Goal: Task Accomplishment & Management: Complete application form

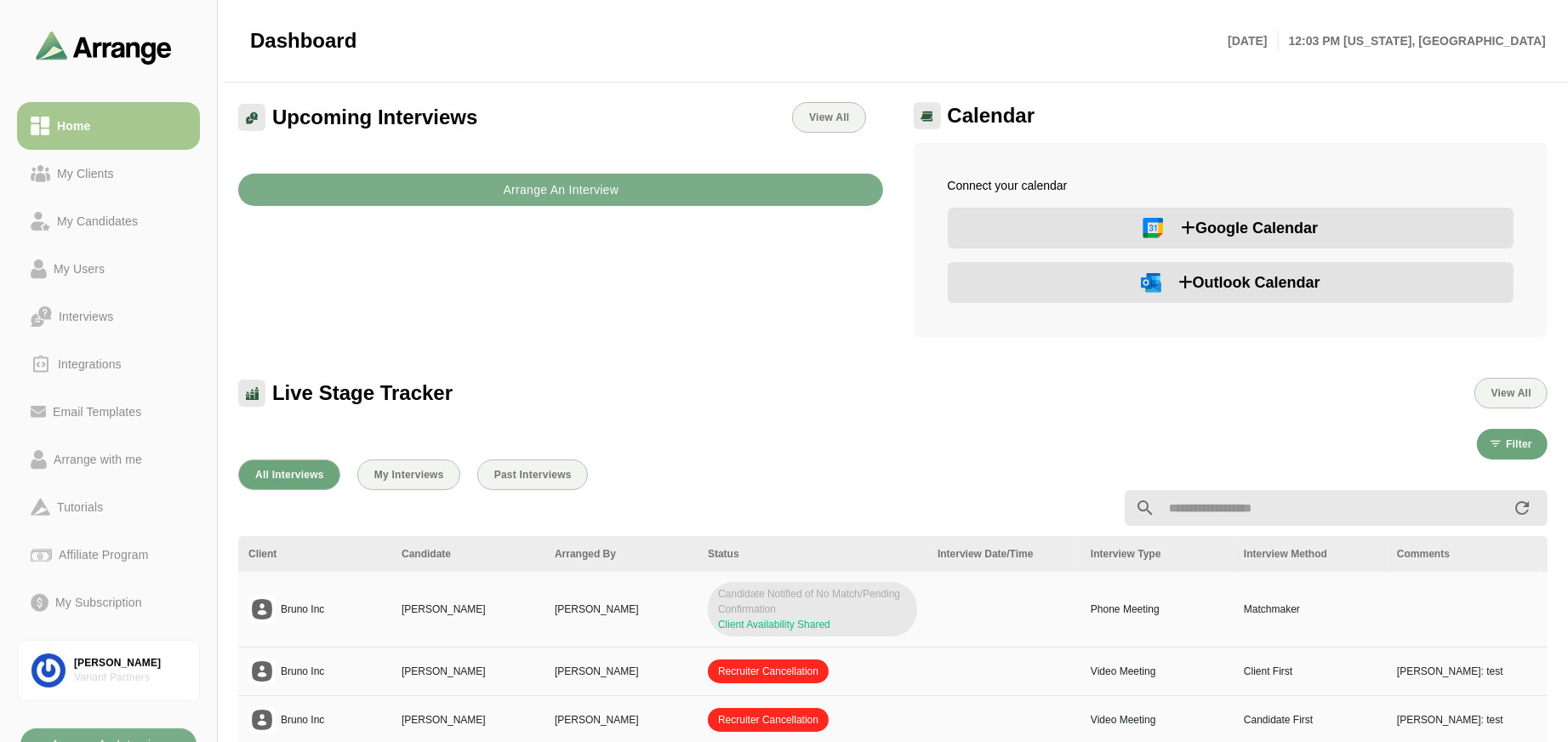
click at [1109, 226] on button "Google Calendar" at bounding box center [1231, 228] width 566 height 41
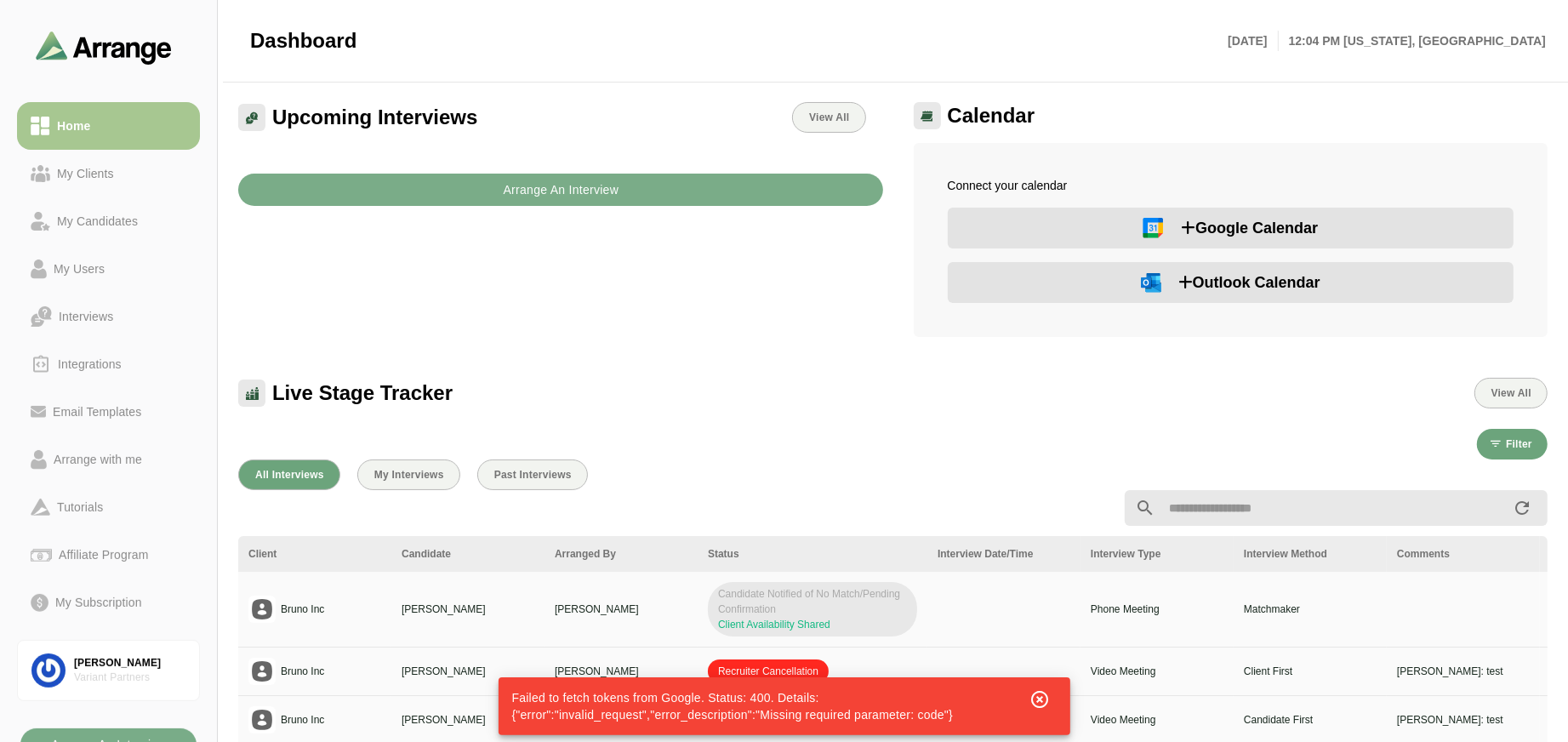
click at [1213, 284] on span "Outlook Calendar" at bounding box center [1249, 282] width 142 height 23
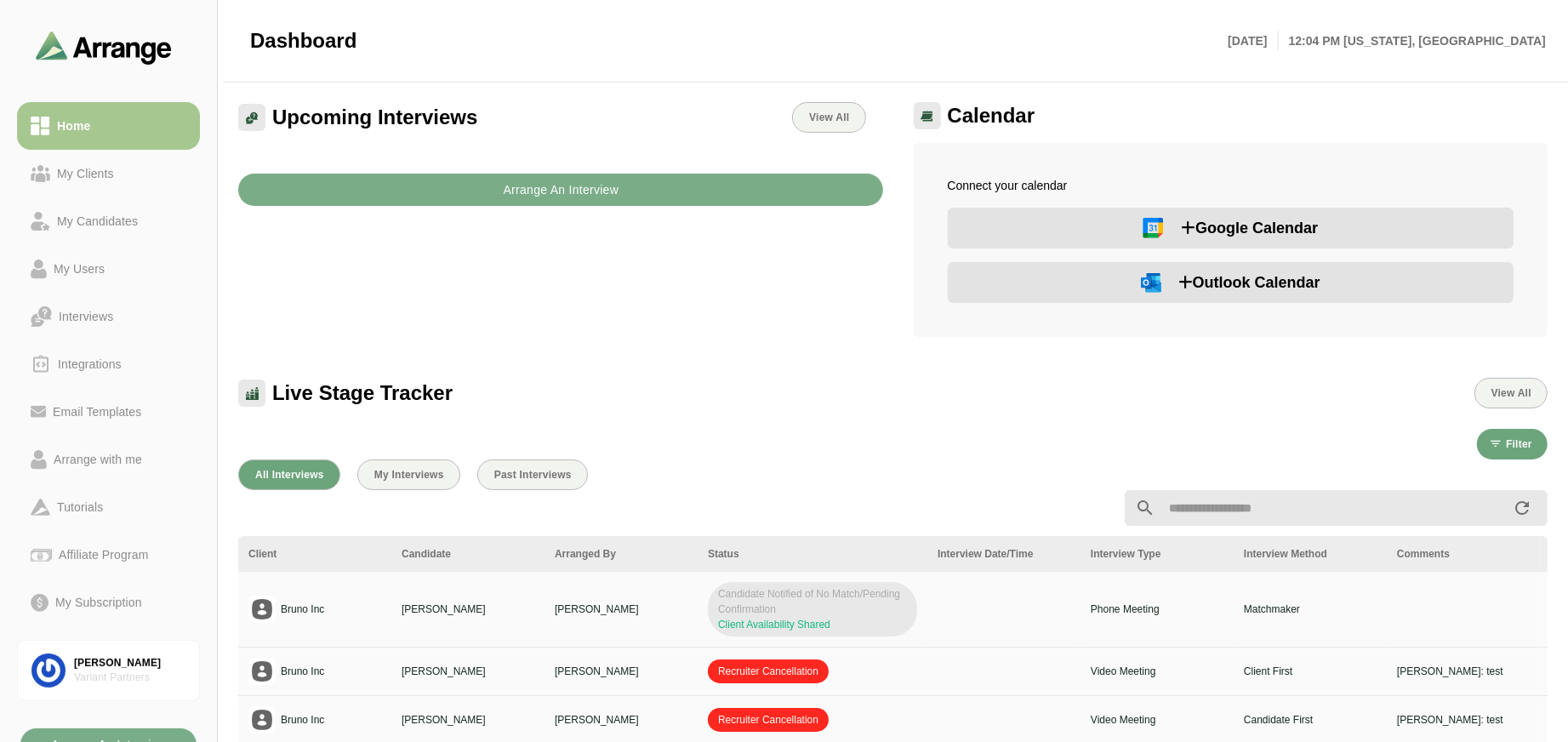
click at [1274, 237] on span "Google Calendar" at bounding box center [1249, 227] width 137 height 23
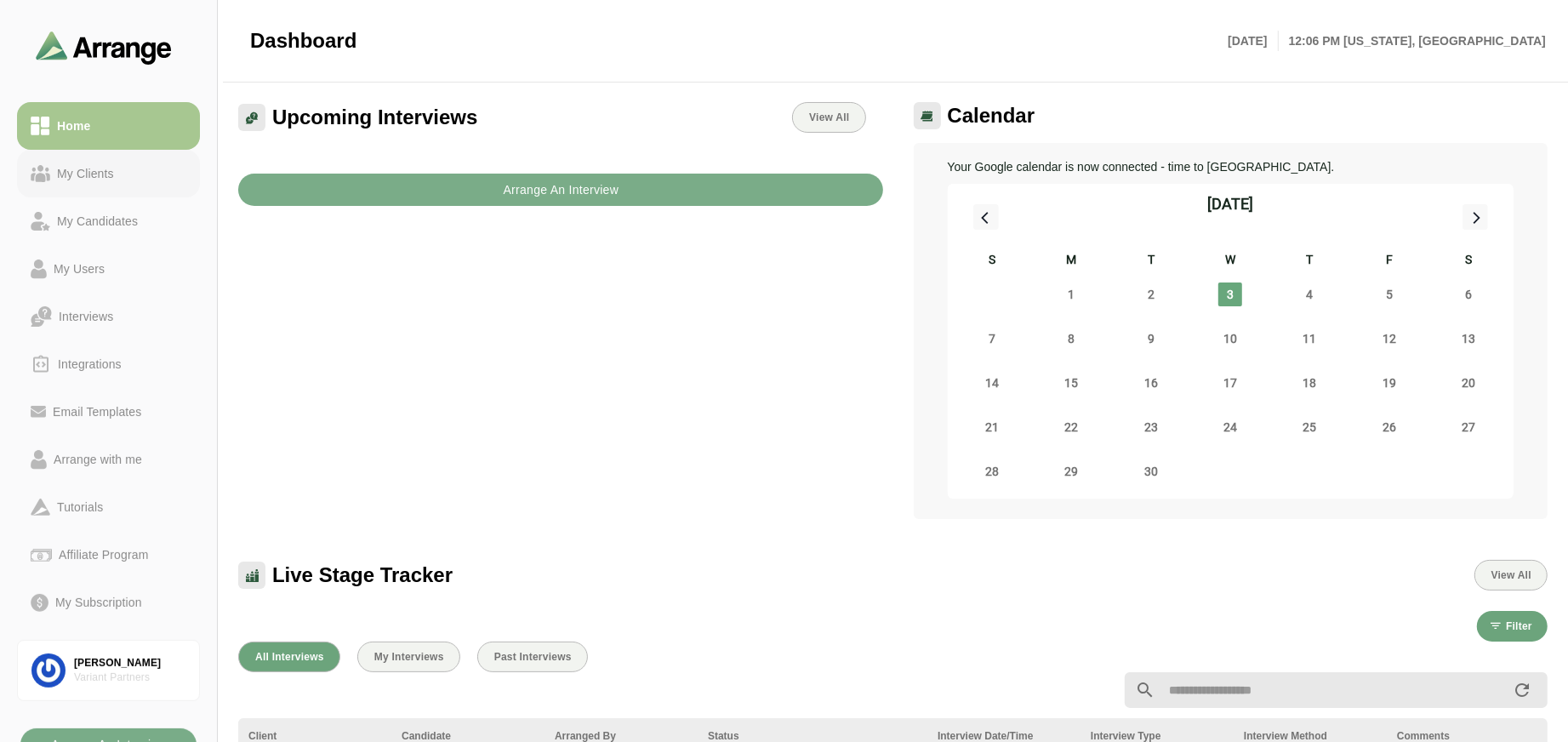
click at [105, 176] on div "My Clients" at bounding box center [86, 174] width 71 height 21
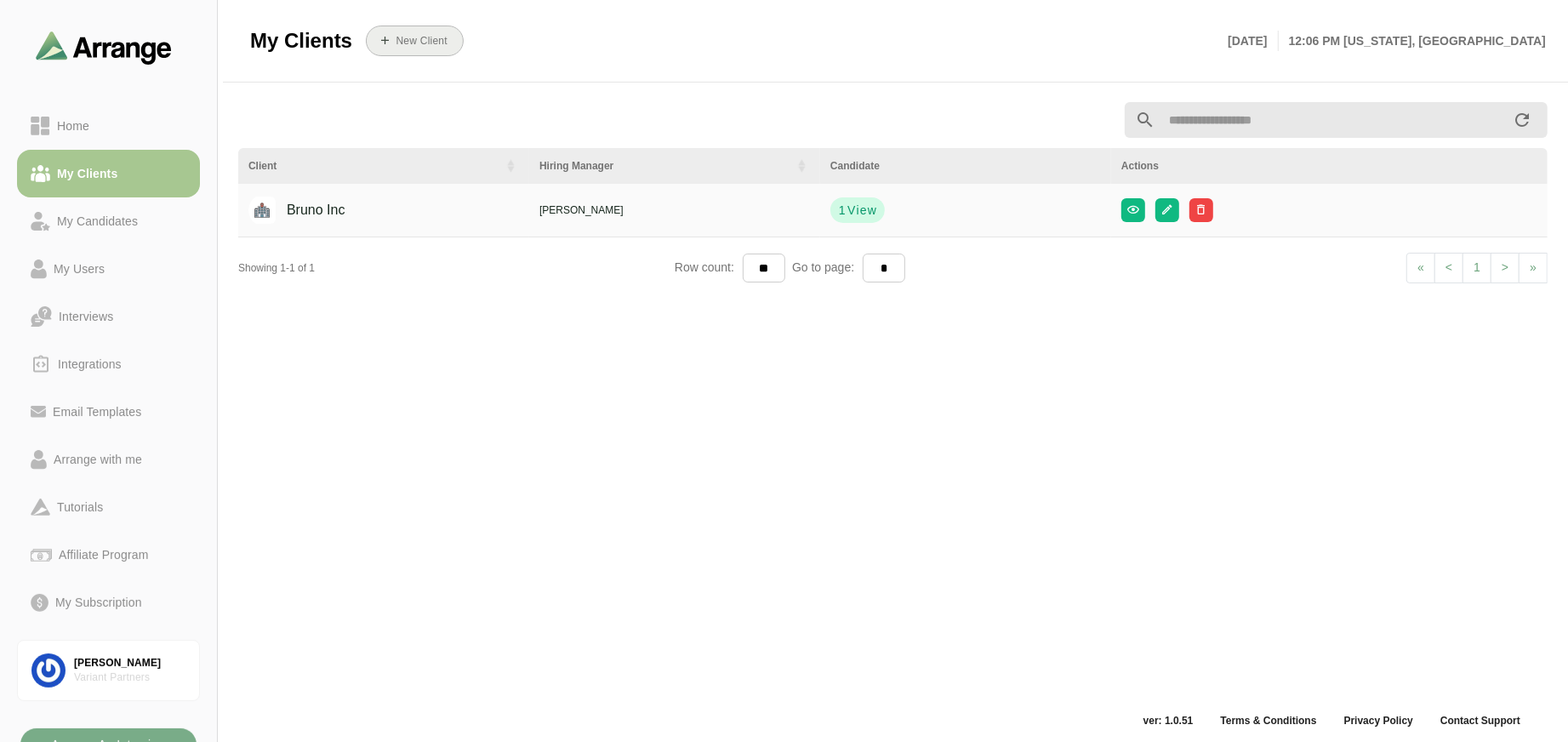
click at [415, 39] on b "New Client" at bounding box center [421, 40] width 52 height 12
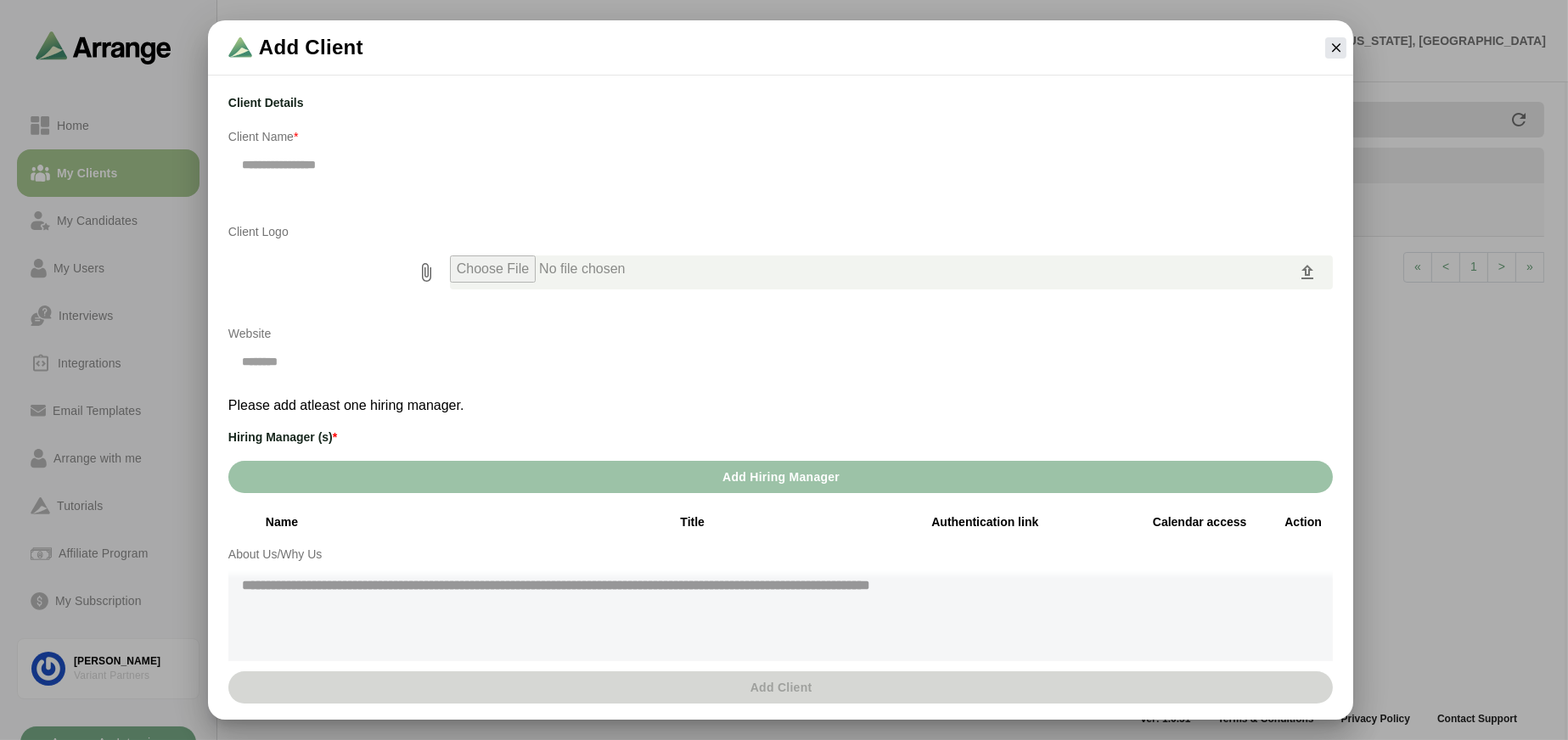
click at [620, 270] on input "file" at bounding box center [873, 272] width 847 height 34
click at [371, 143] on p "Client Name *" at bounding box center [780, 137] width 1105 height 21
click at [357, 164] on input "text" at bounding box center [780, 165] width 1105 height 35
type input "**********"
click at [310, 369] on input "text" at bounding box center [500, 362] width 543 height 35
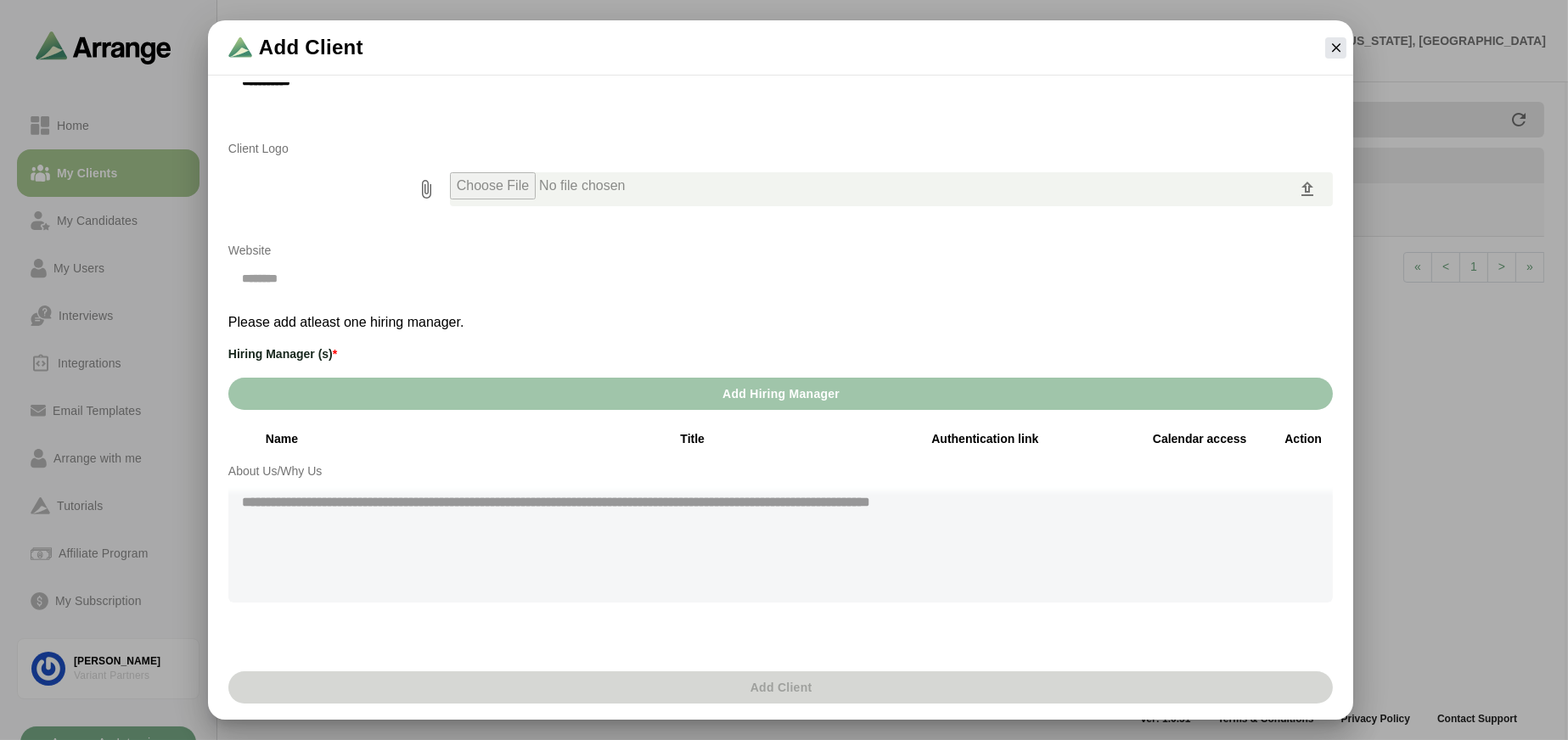
scroll to position [85, 0]
click at [811, 391] on span "Add Hiring Manager" at bounding box center [780, 391] width 118 height 33
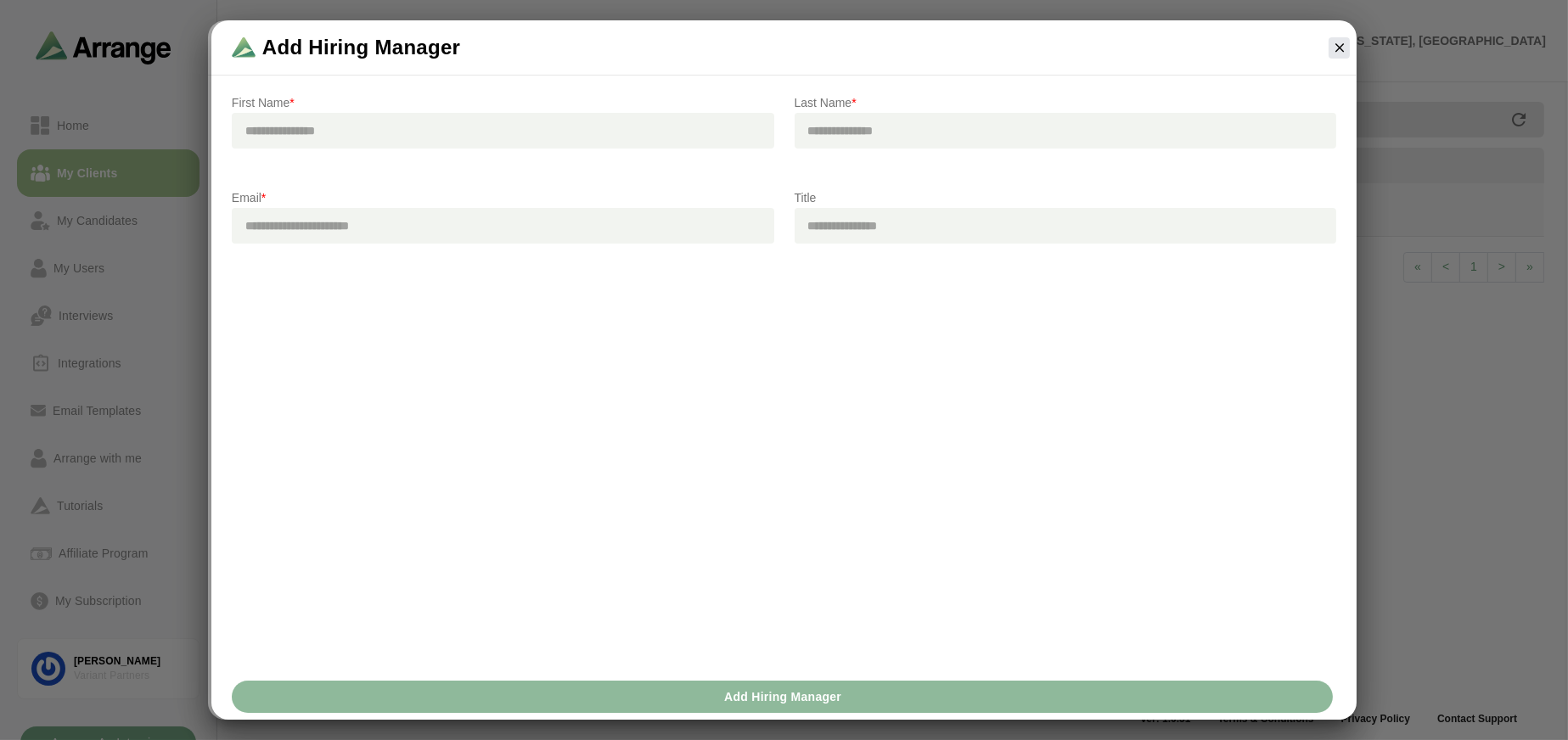
click at [464, 138] on input "text" at bounding box center [503, 130] width 543 height 35
type input "****"
type input "**********"
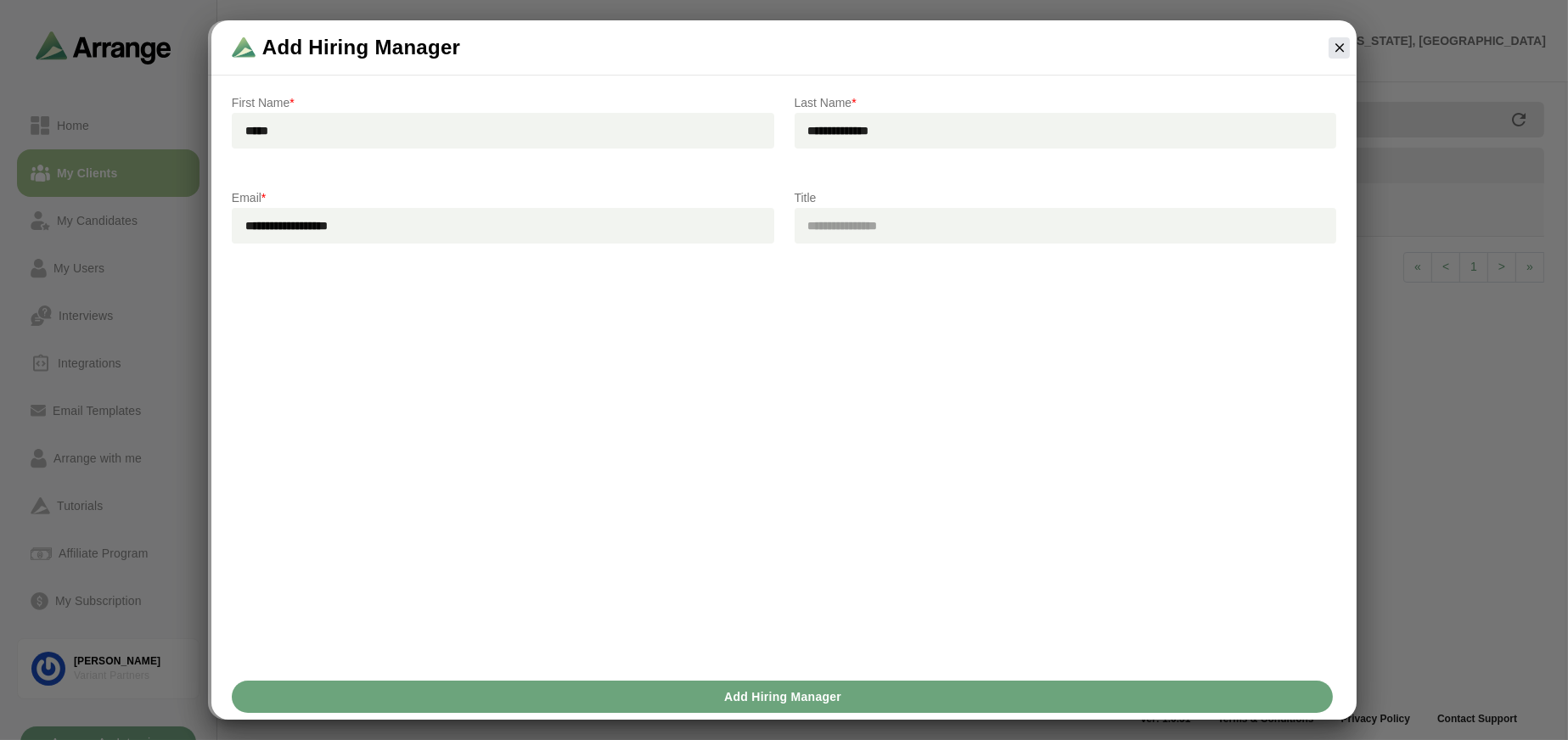
type input "**********"
type input "*******"
click at [856, 706] on button "Add Hiring Manager" at bounding box center [782, 696] width 1101 height 33
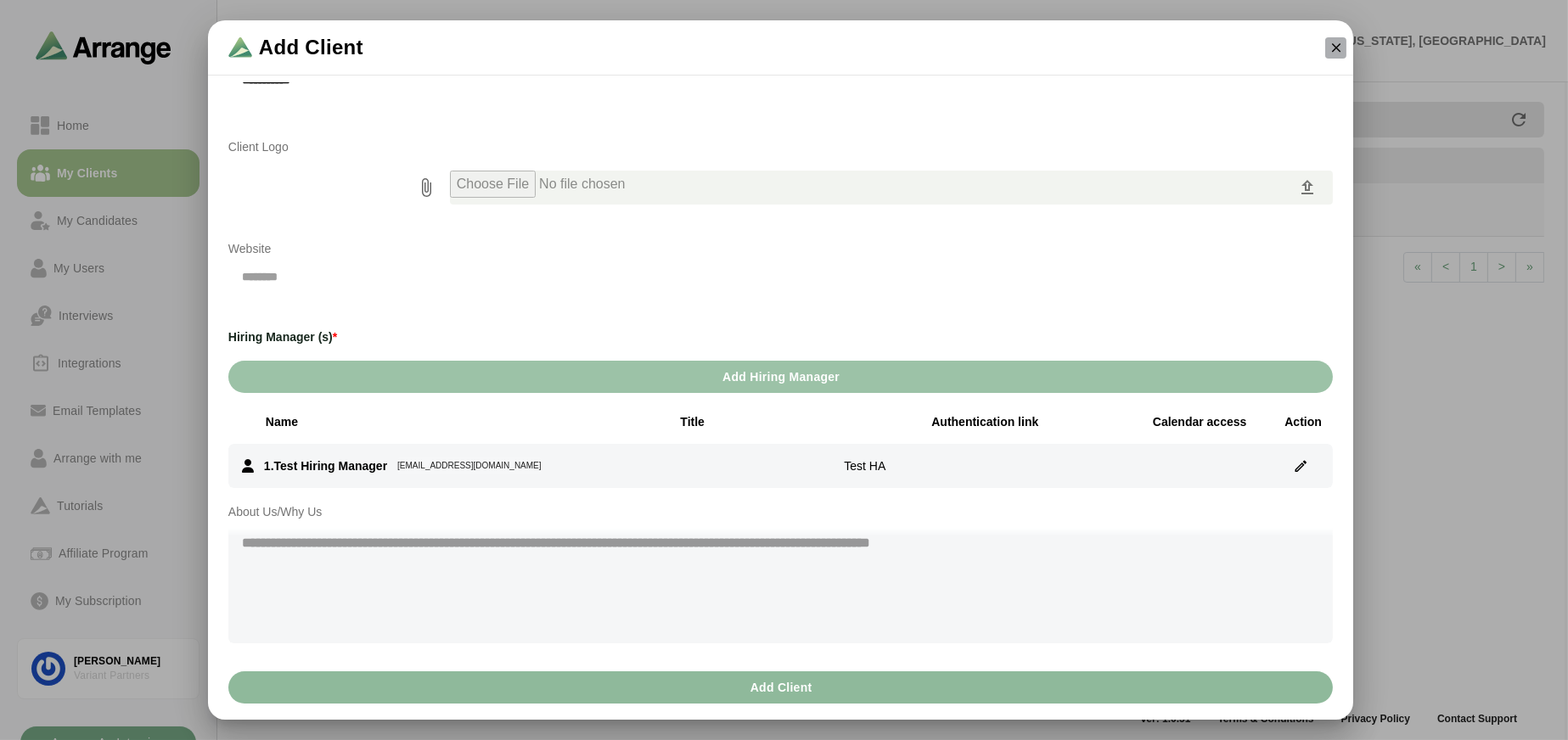
click at [1335, 48] on icon "button" at bounding box center [1336, 48] width 15 height 15
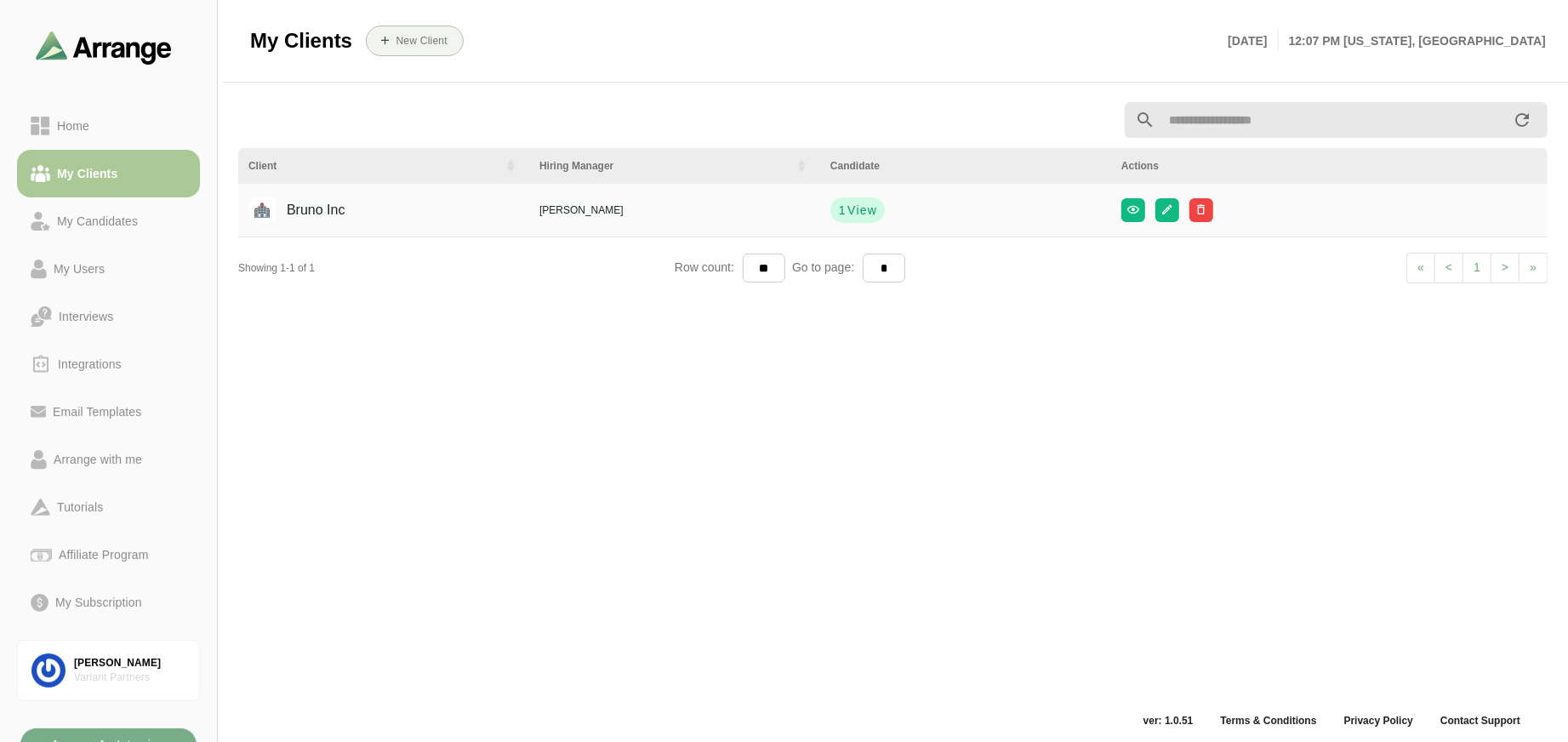
click at [124, 175] on div "My Clients" at bounding box center [87, 174] width 74 height 21
click at [445, 59] on div "New Client" at bounding box center [785, 40] width 865 height 51
click at [446, 37] on b "New Client" at bounding box center [421, 40] width 52 height 12
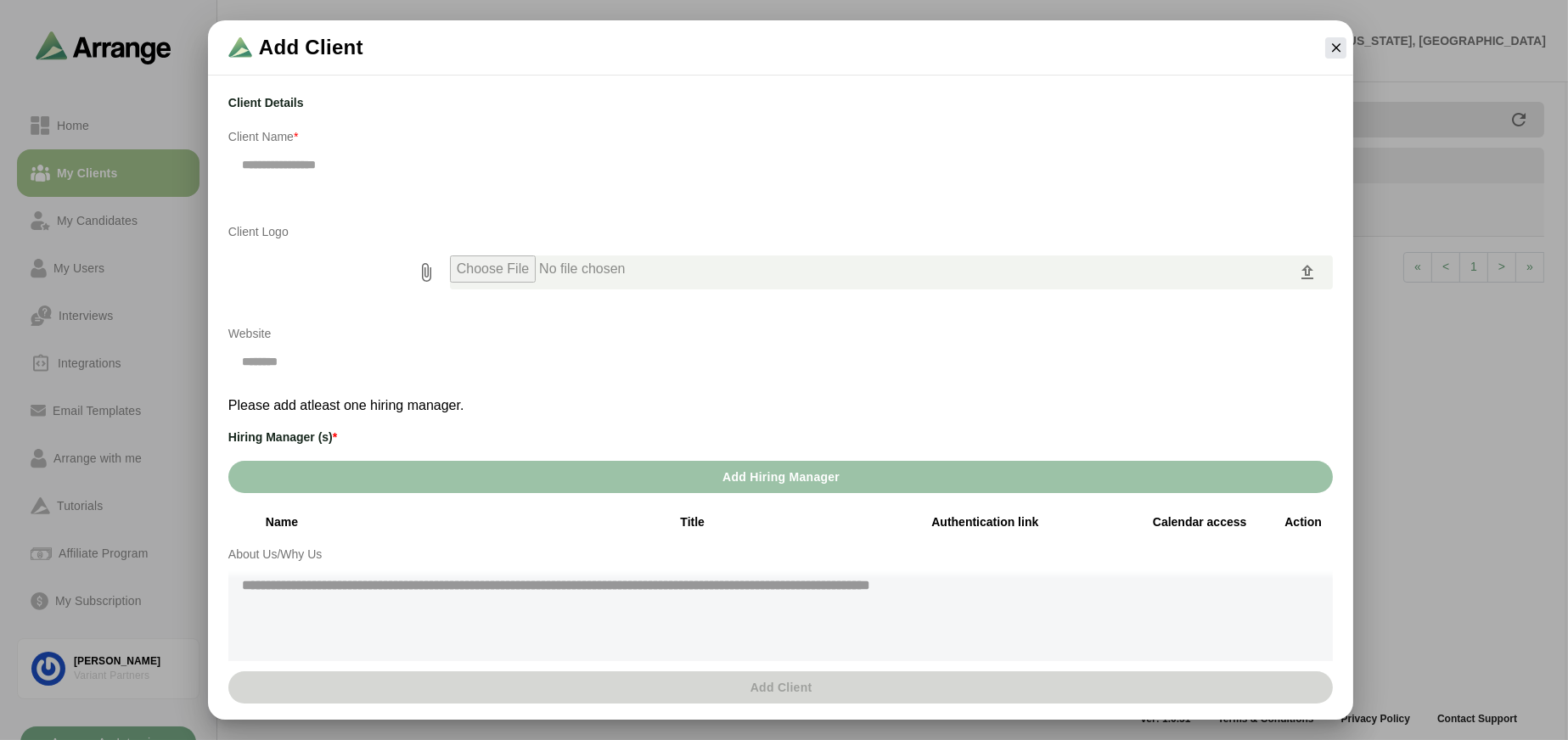
click at [404, 147] on div "Client Details Client Name *" at bounding box center [780, 146] width 1125 height 129
click at [412, 136] on p "Client Name *" at bounding box center [780, 137] width 1105 height 21
click at [281, 134] on p "Client Name *" at bounding box center [780, 137] width 1105 height 21
click at [281, 136] on p "Client Name *" at bounding box center [780, 137] width 1105 height 21
click at [333, 147] on input "text" at bounding box center [780, 165] width 1105 height 35
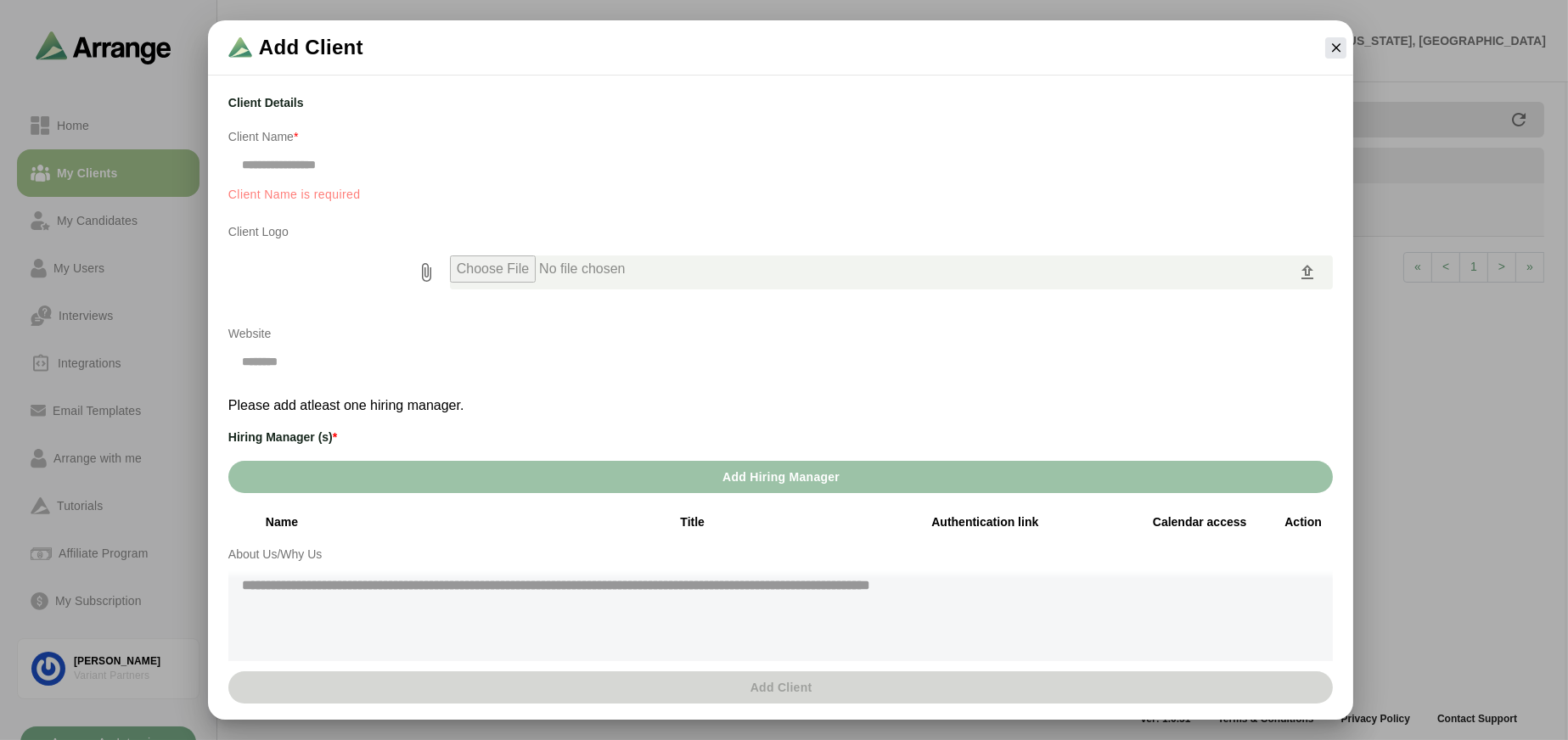
click at [354, 135] on p "Client Name *" at bounding box center [780, 137] width 1105 height 21
click at [364, 160] on input "text" at bounding box center [780, 165] width 1105 height 35
type input "********"
click at [577, 477] on button "Add Hiring Manager" at bounding box center [780, 476] width 1105 height 33
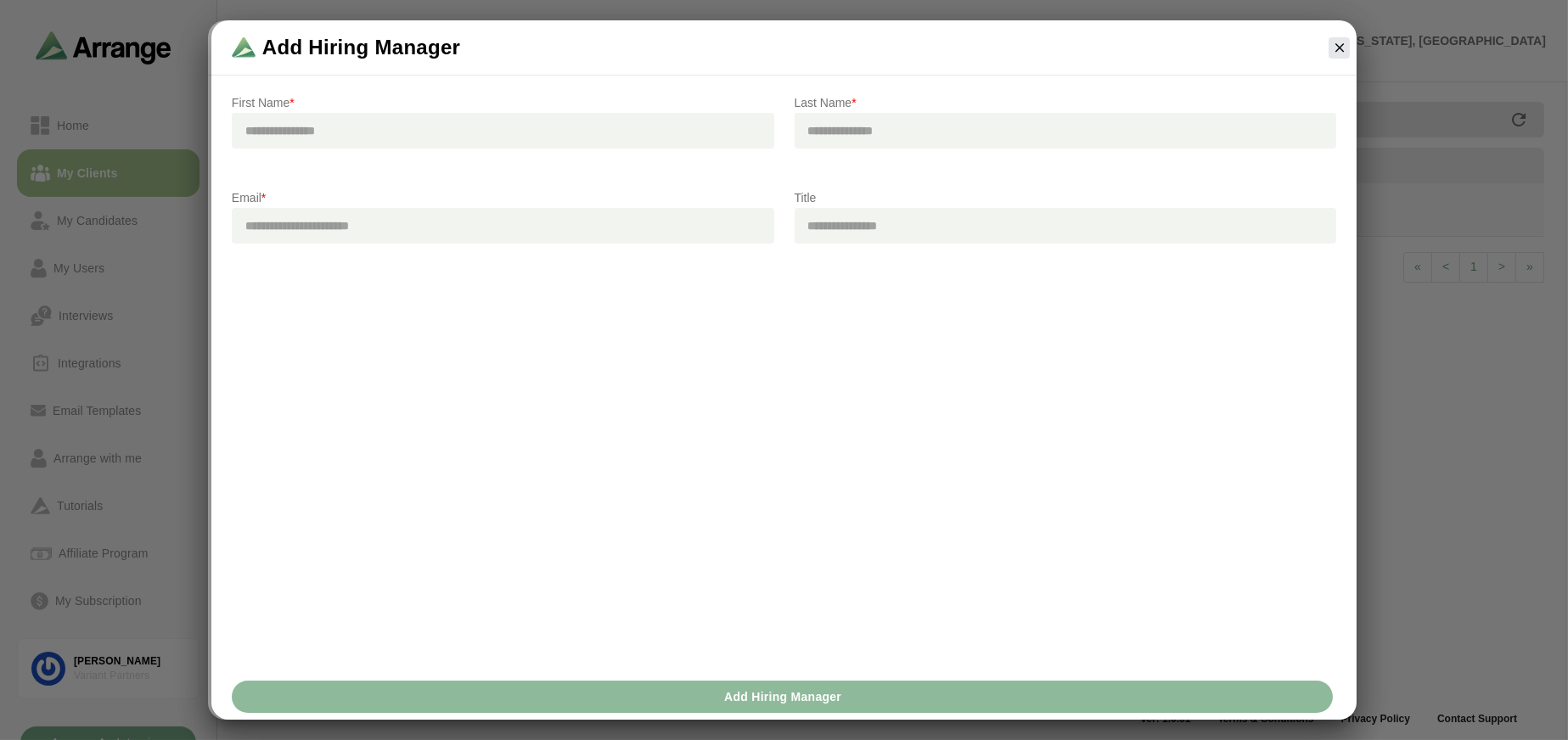
click at [504, 127] on input "text" at bounding box center [503, 130] width 543 height 35
type input "****"
type input "**"
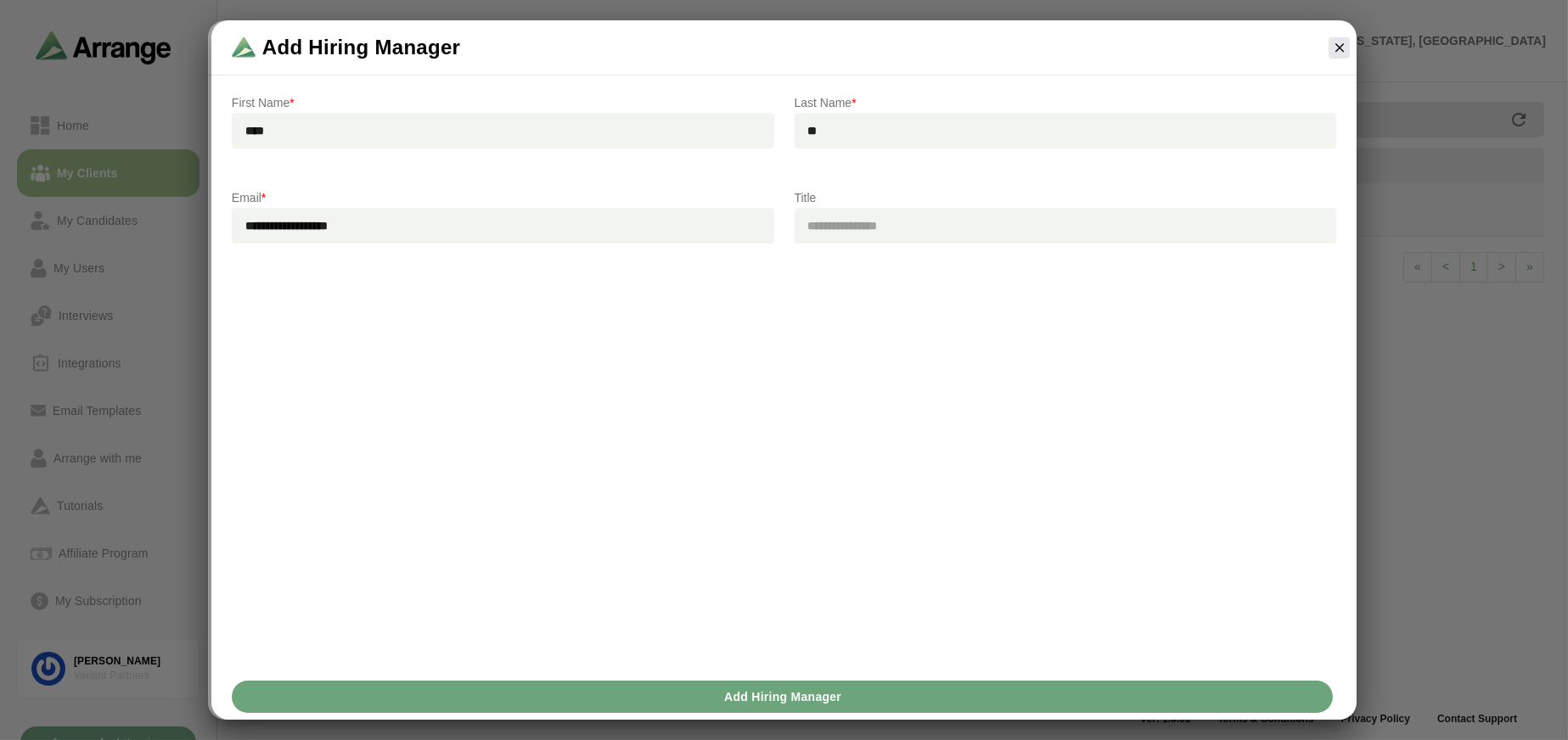
type input "**********"
type input "*"
type input "*********"
click at [816, 682] on span "Add Hiring Manager" at bounding box center [782, 696] width 118 height 33
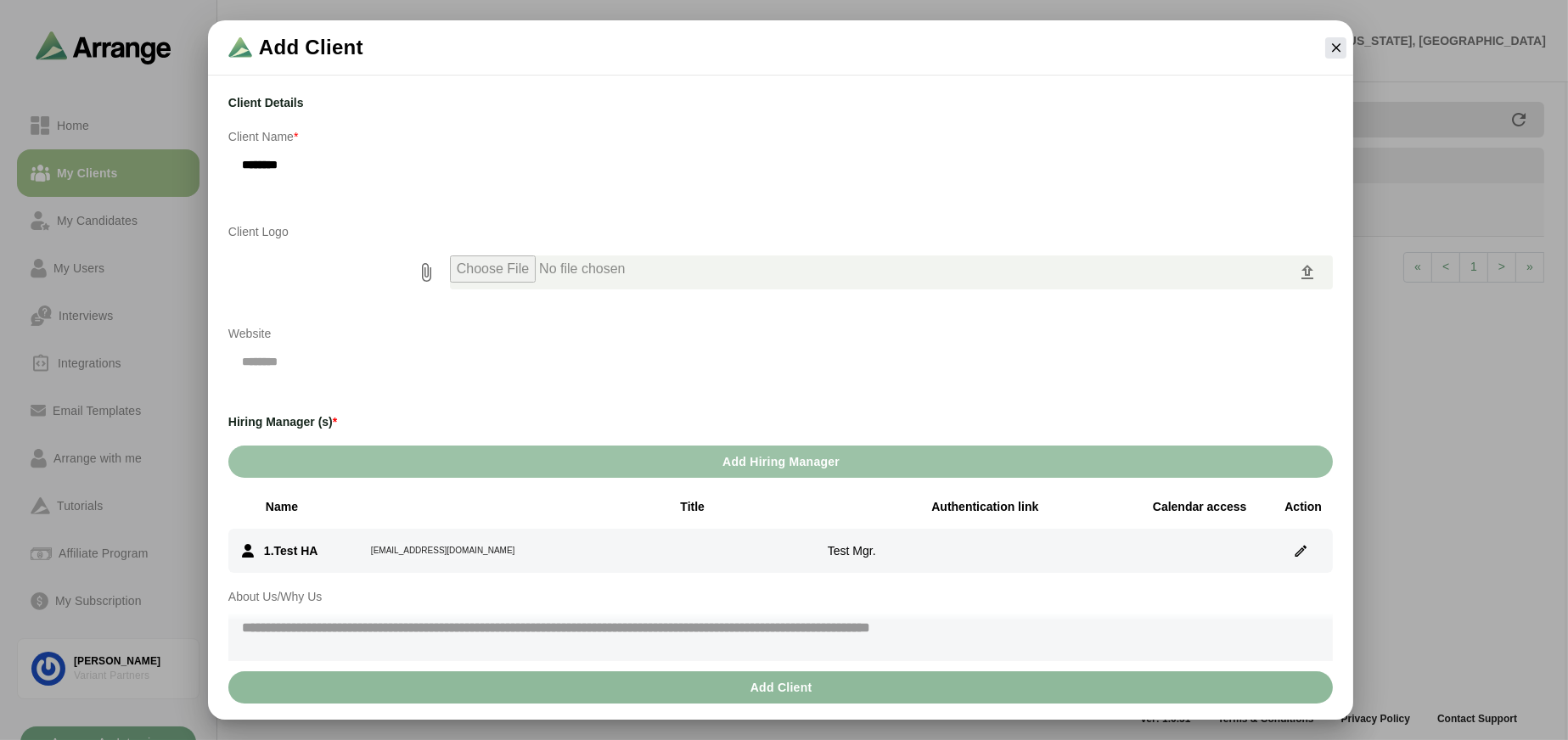
scroll to position [128, 0]
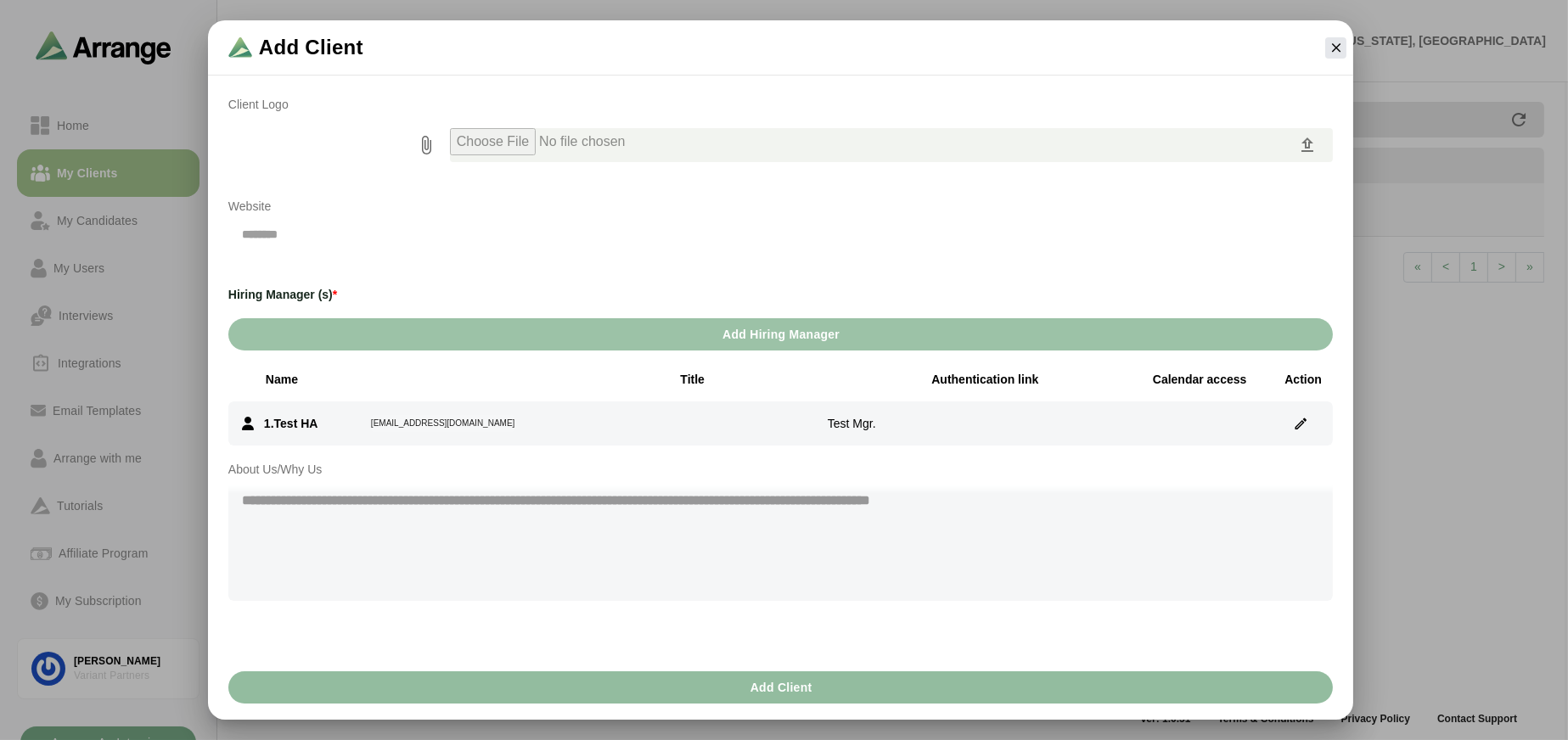
click at [833, 682] on button "Add Client" at bounding box center [780, 687] width 1105 height 33
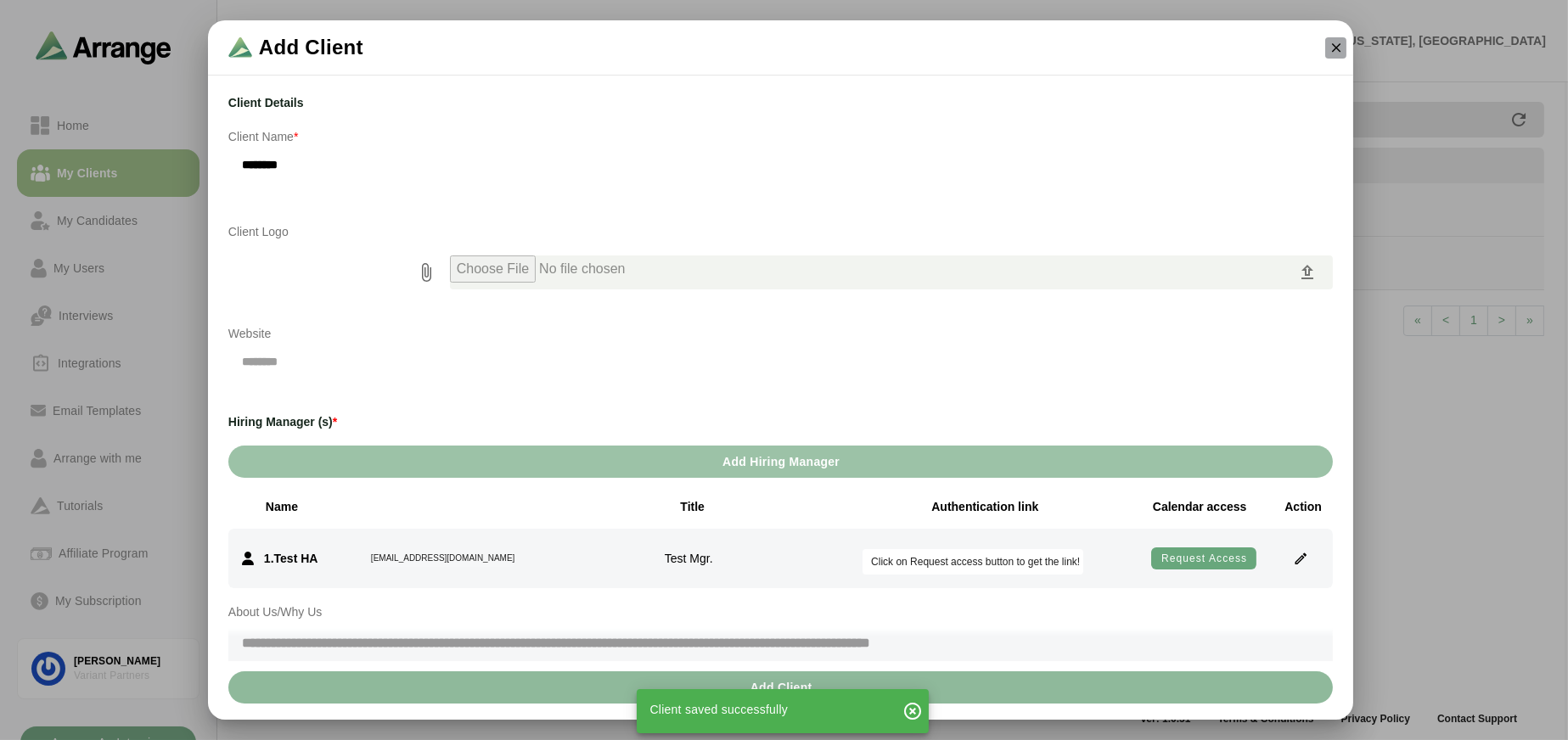
click at [1333, 47] on icon "button" at bounding box center [1336, 48] width 15 height 15
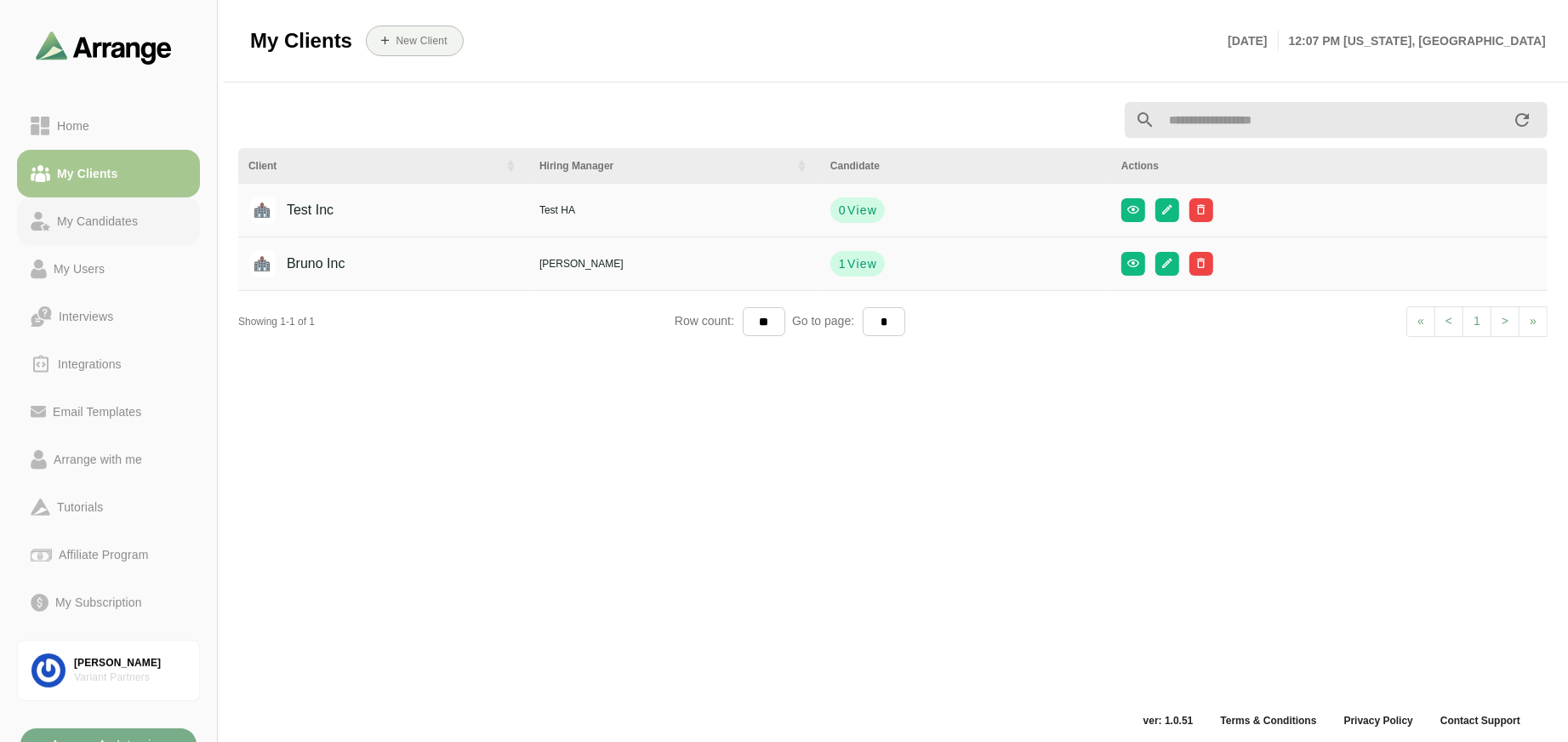
click at [106, 224] on div "My Candidates" at bounding box center [97, 221] width 94 height 21
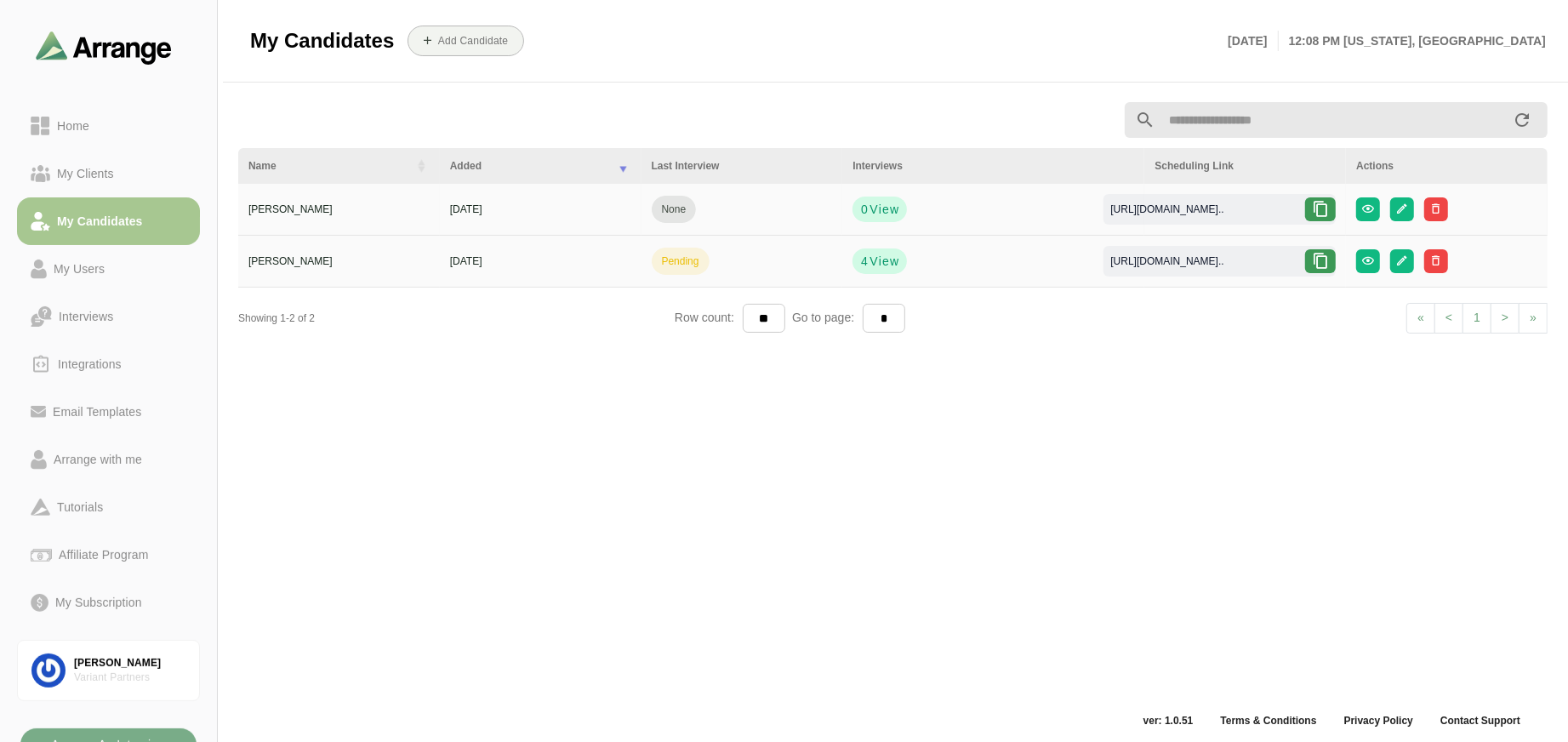
click at [275, 208] on div "[PERSON_NAME]" at bounding box center [339, 209] width 181 height 15
click at [465, 220] on td "08/27/2025" at bounding box center [541, 210] width 202 height 52
click at [1404, 215] on icon "button" at bounding box center [1402, 209] width 13 height 13
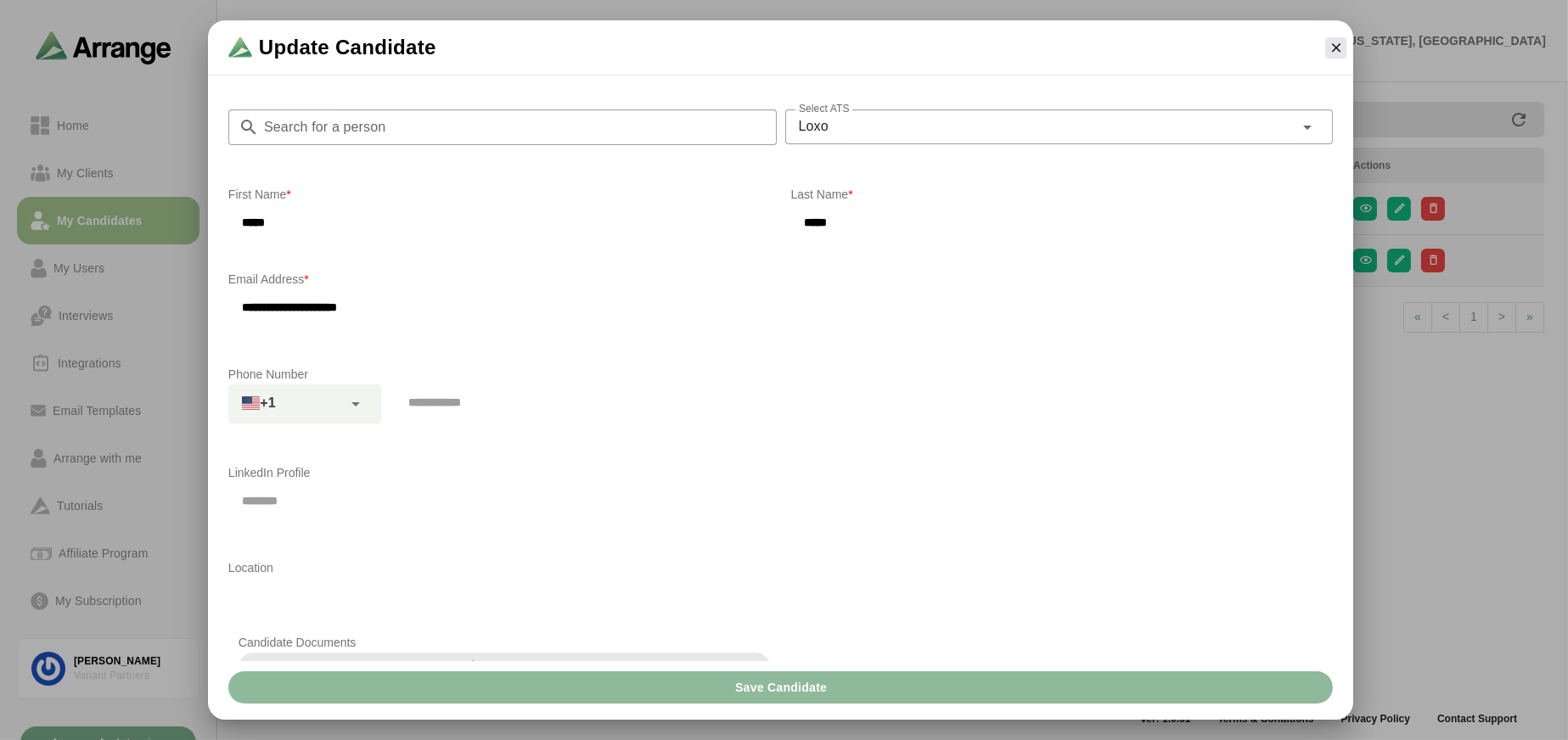
click at [1330, 48] on icon "button" at bounding box center [1336, 48] width 15 height 15
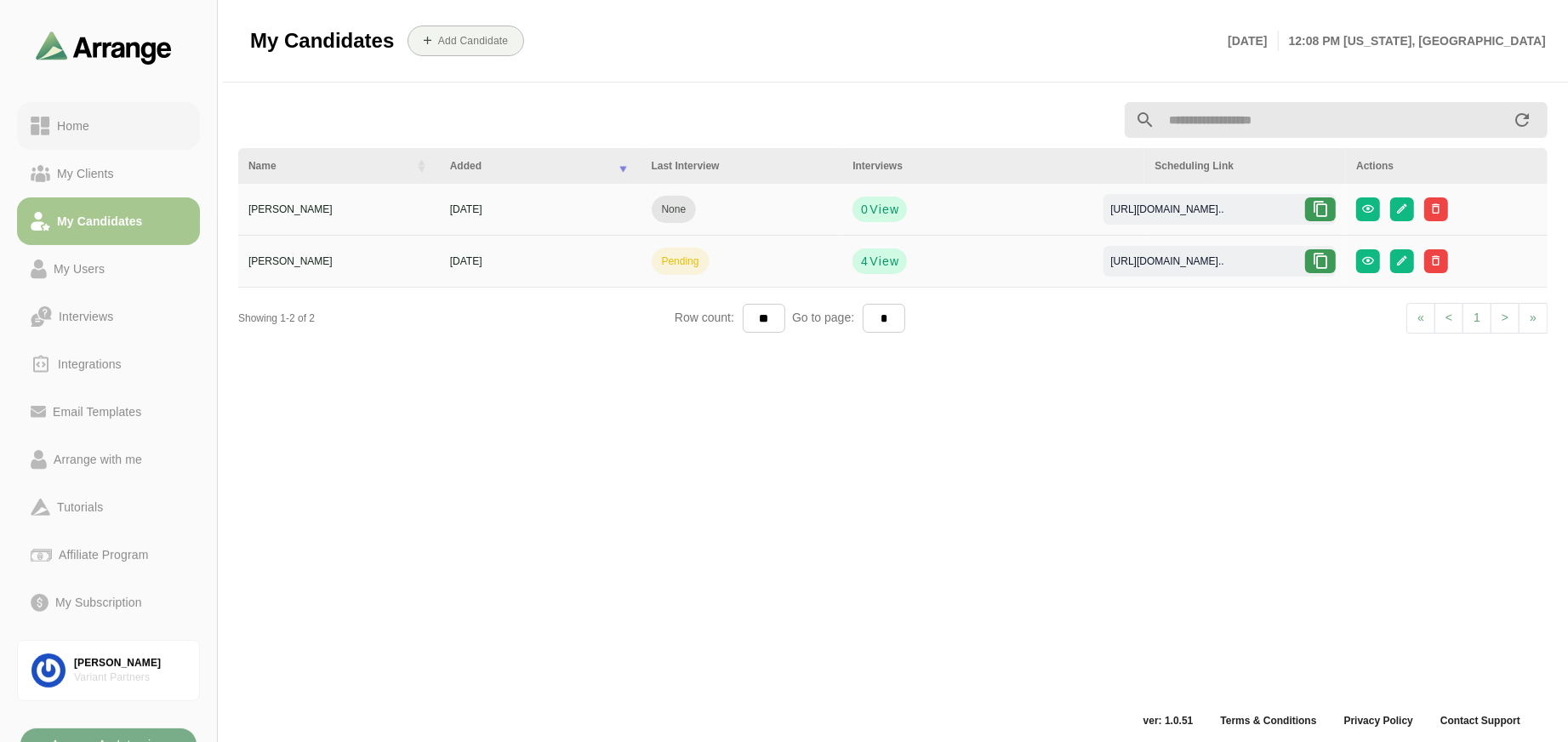
click at [98, 119] on div "Home" at bounding box center [108, 126] width 156 height 21
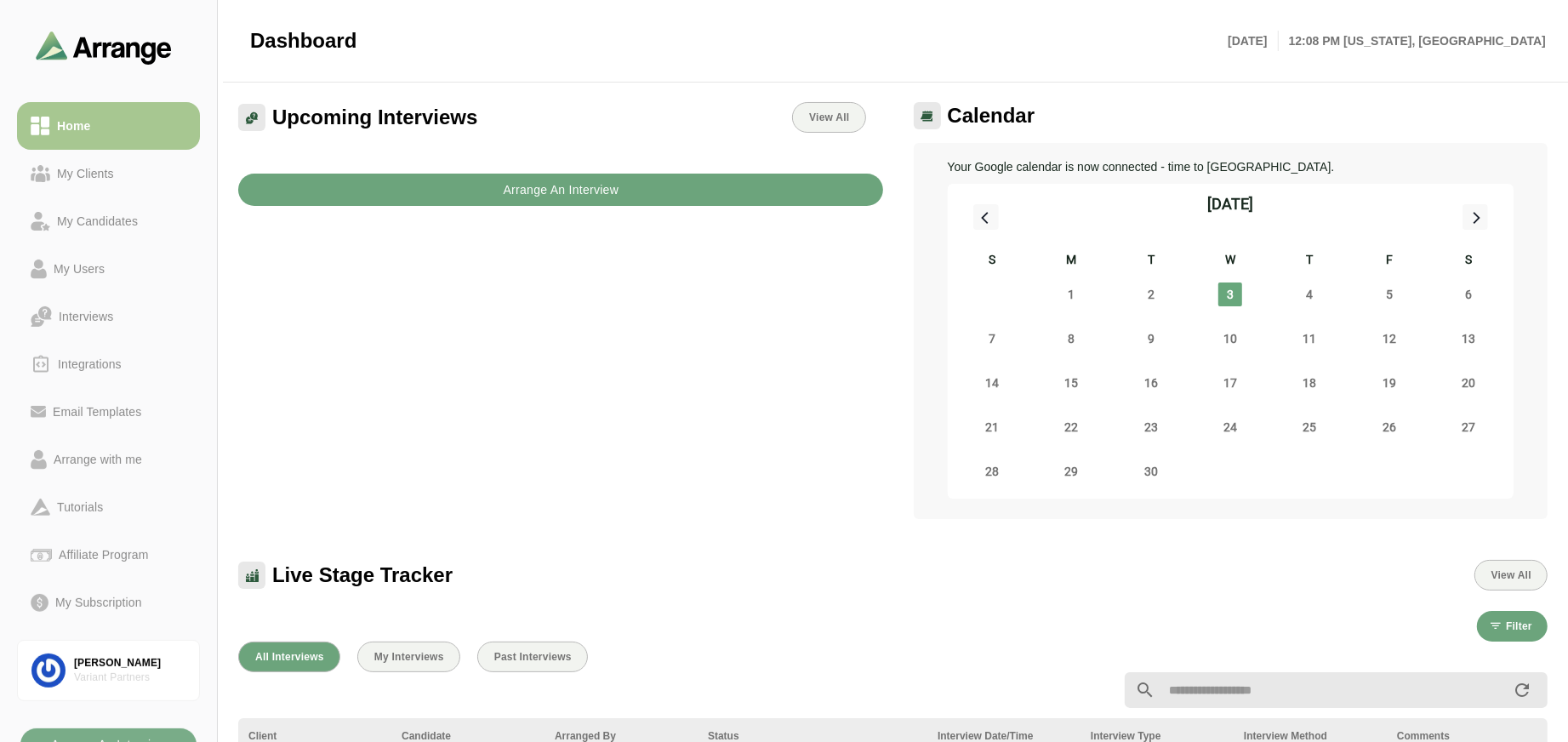
click at [446, 189] on button "Arrange An Interview" at bounding box center [561, 190] width 645 height 33
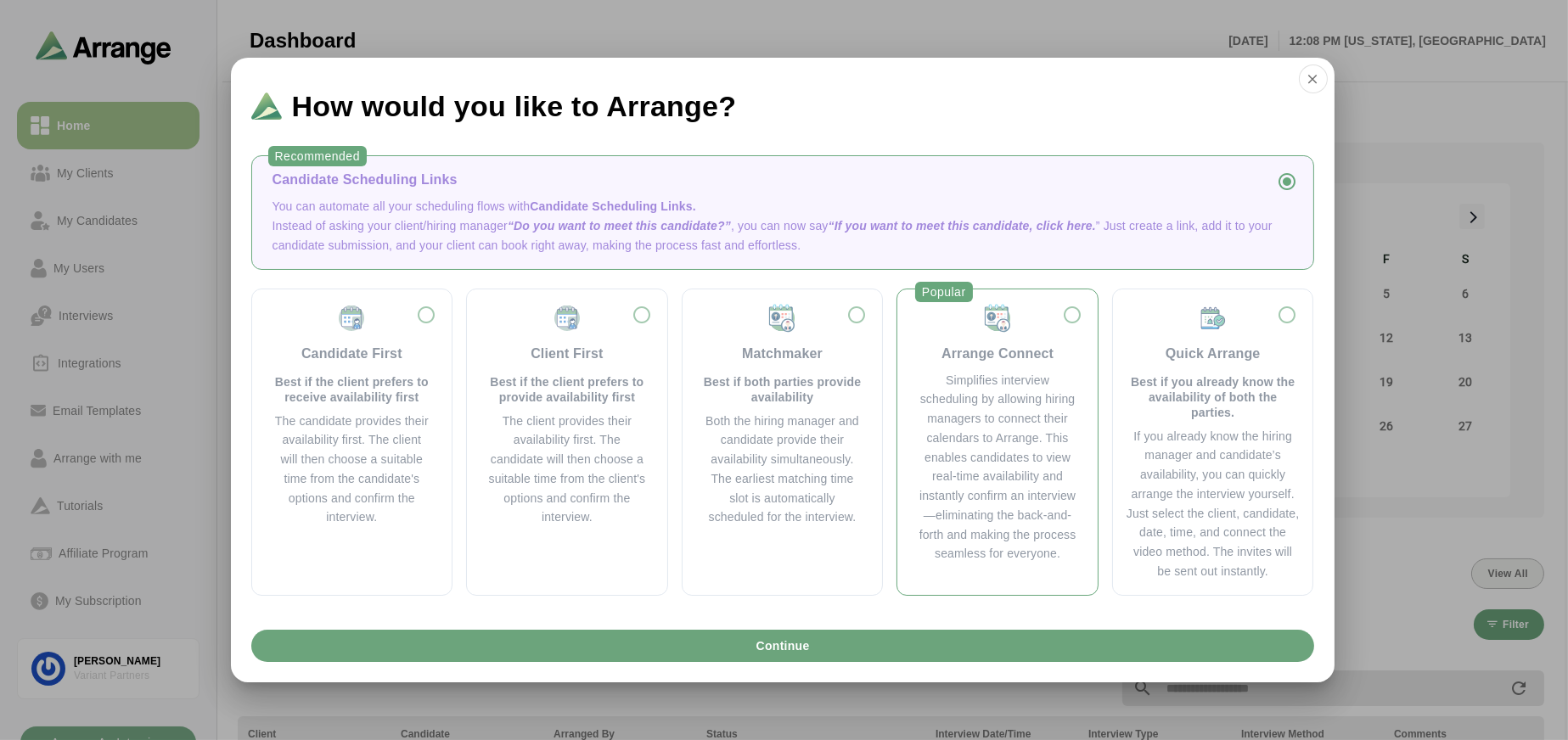
click at [1021, 385] on div "Simplifies interview scheduling by allowing hiring managers to connect their ca…" at bounding box center [997, 468] width 159 height 194
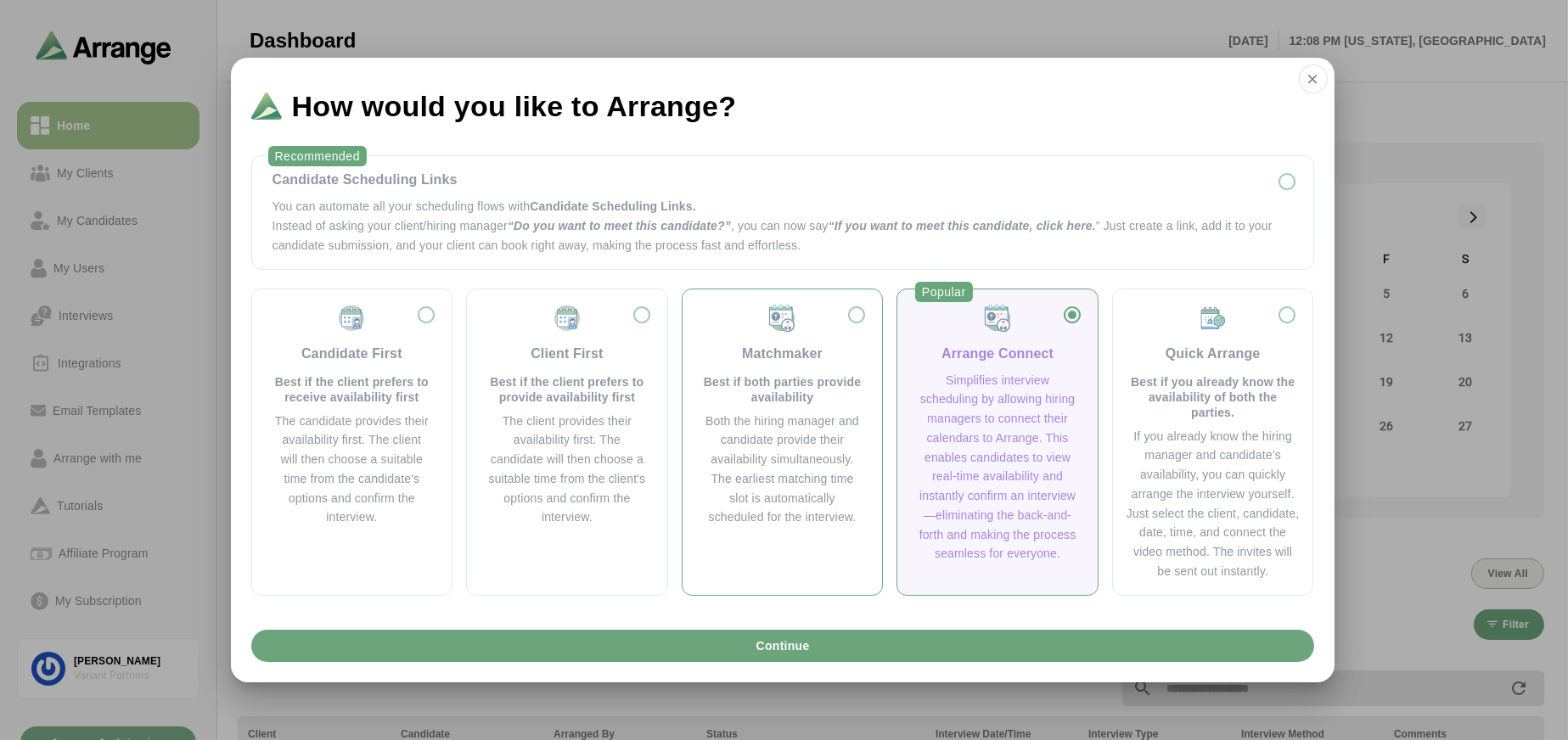
click at [743, 375] on p "Best if both parties provide availability" at bounding box center [782, 390] width 159 height 31
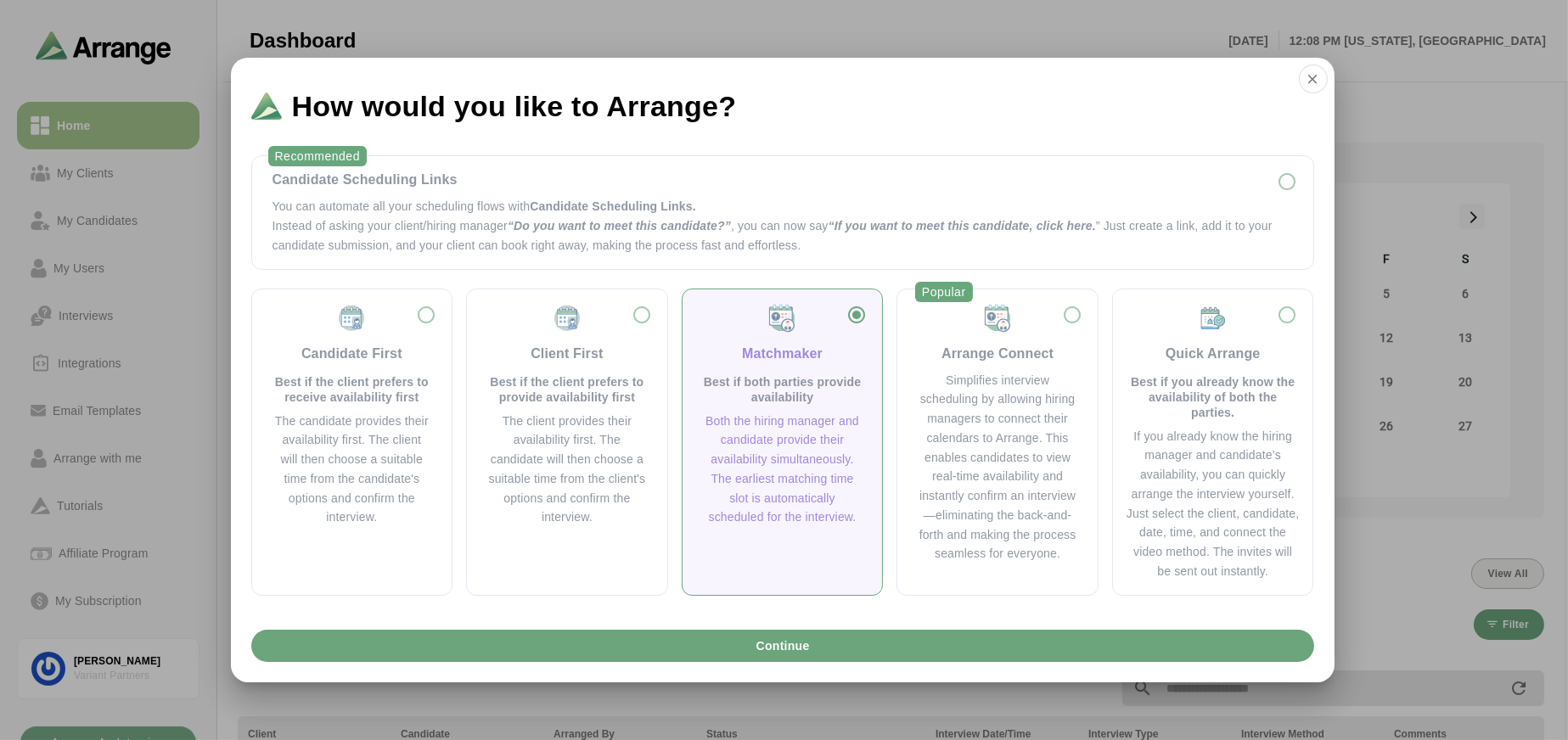
click at [768, 620] on div "Recommended Candidate Scheduling Links You can automate all your scheduling flo…" at bounding box center [783, 381] width 1104 height 480
click at [768, 635] on span "Continue" at bounding box center [782, 646] width 54 height 33
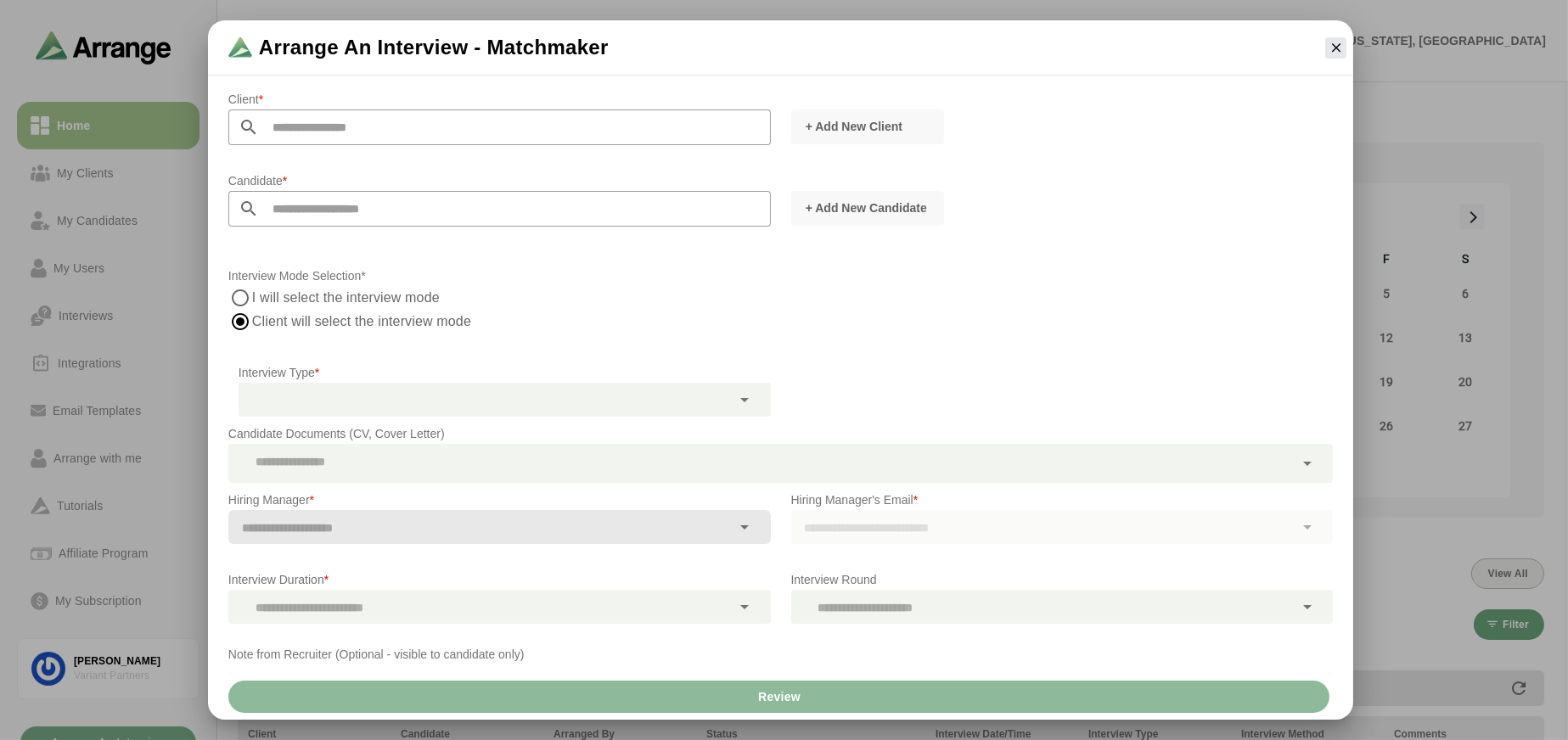
click at [432, 119] on input "text" at bounding box center [515, 127] width 512 height 35
click at [869, 121] on span "+ Add New Client" at bounding box center [853, 127] width 98 height 17
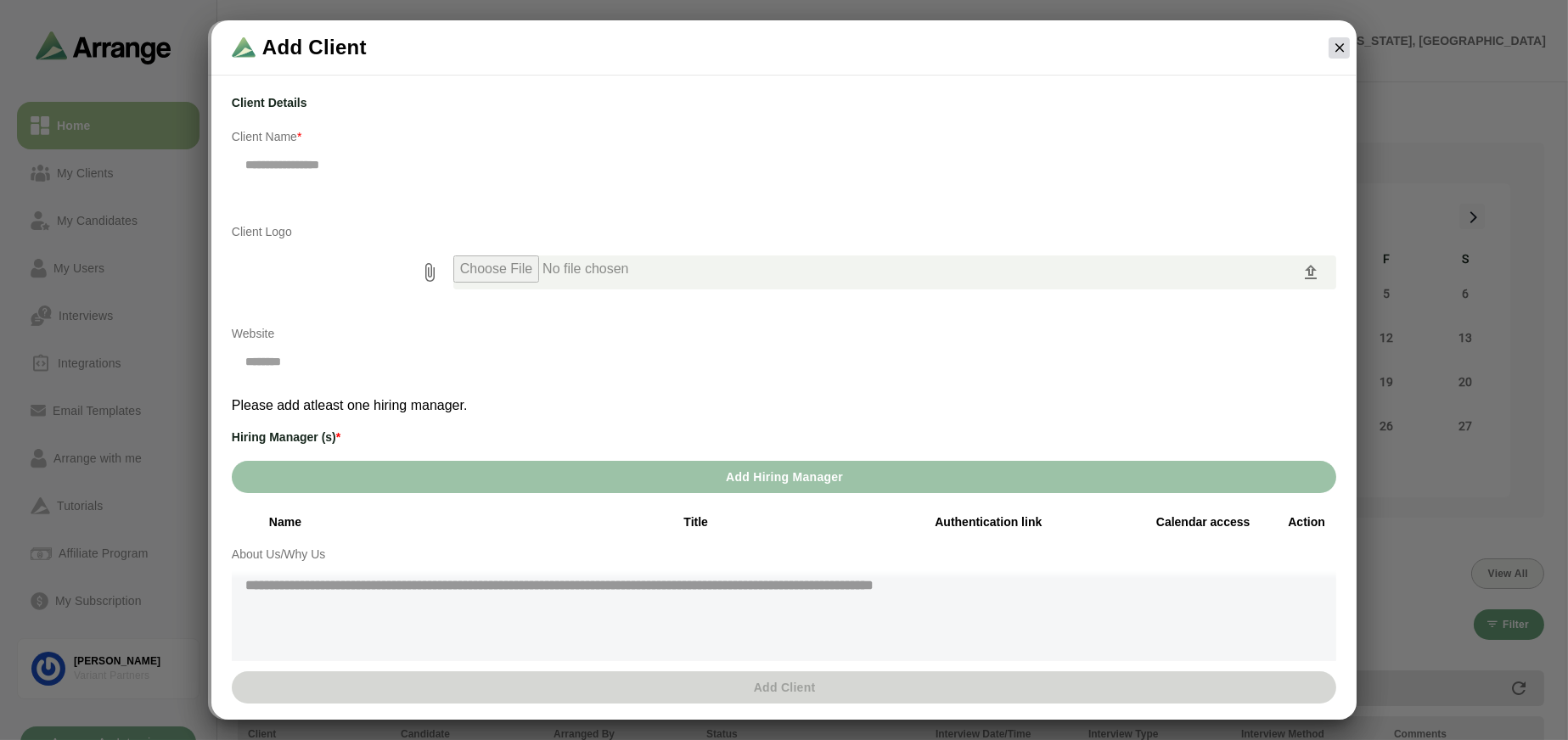
click at [1343, 48] on icon "button" at bounding box center [1340, 48] width 15 height 15
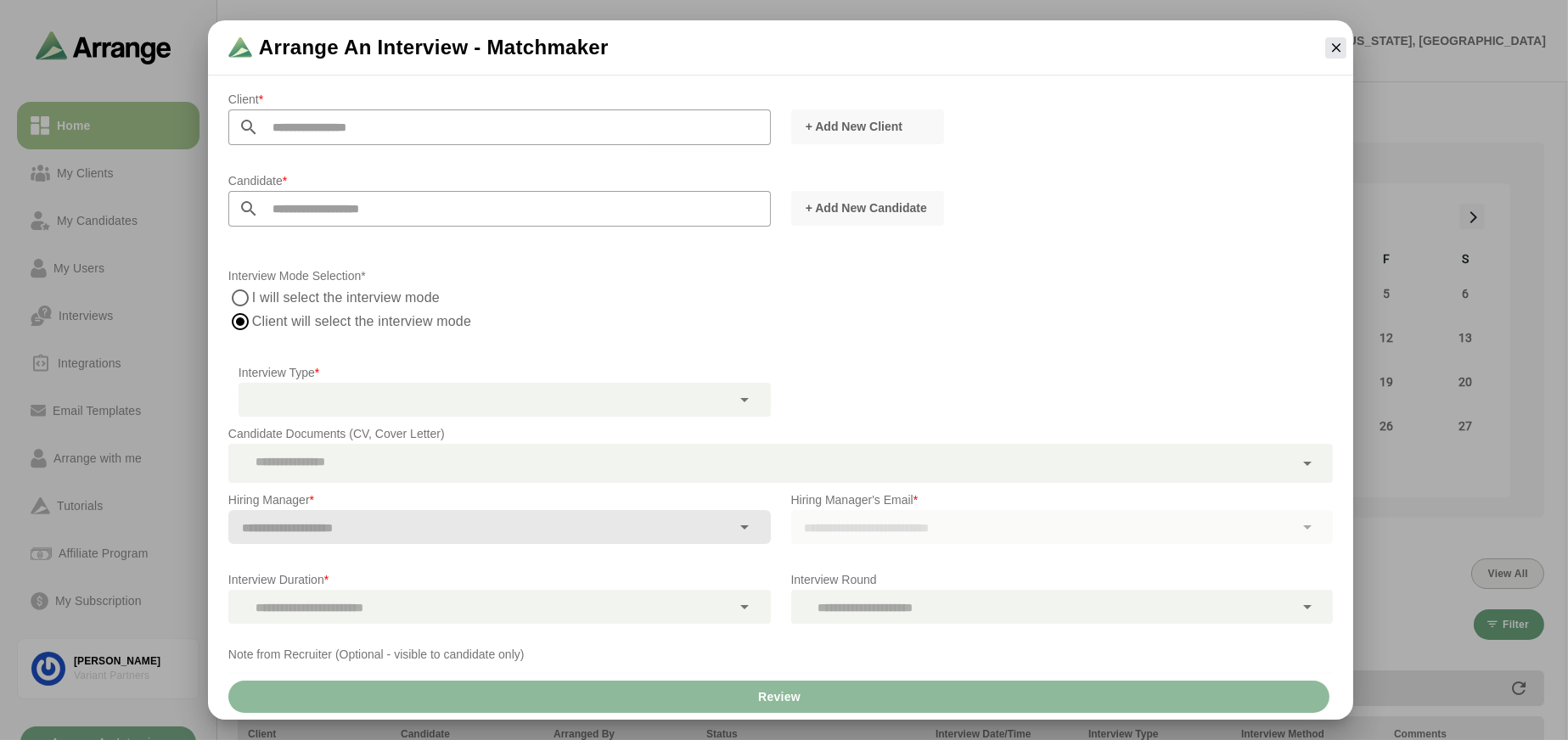
click at [351, 130] on input "text" at bounding box center [515, 127] width 512 height 35
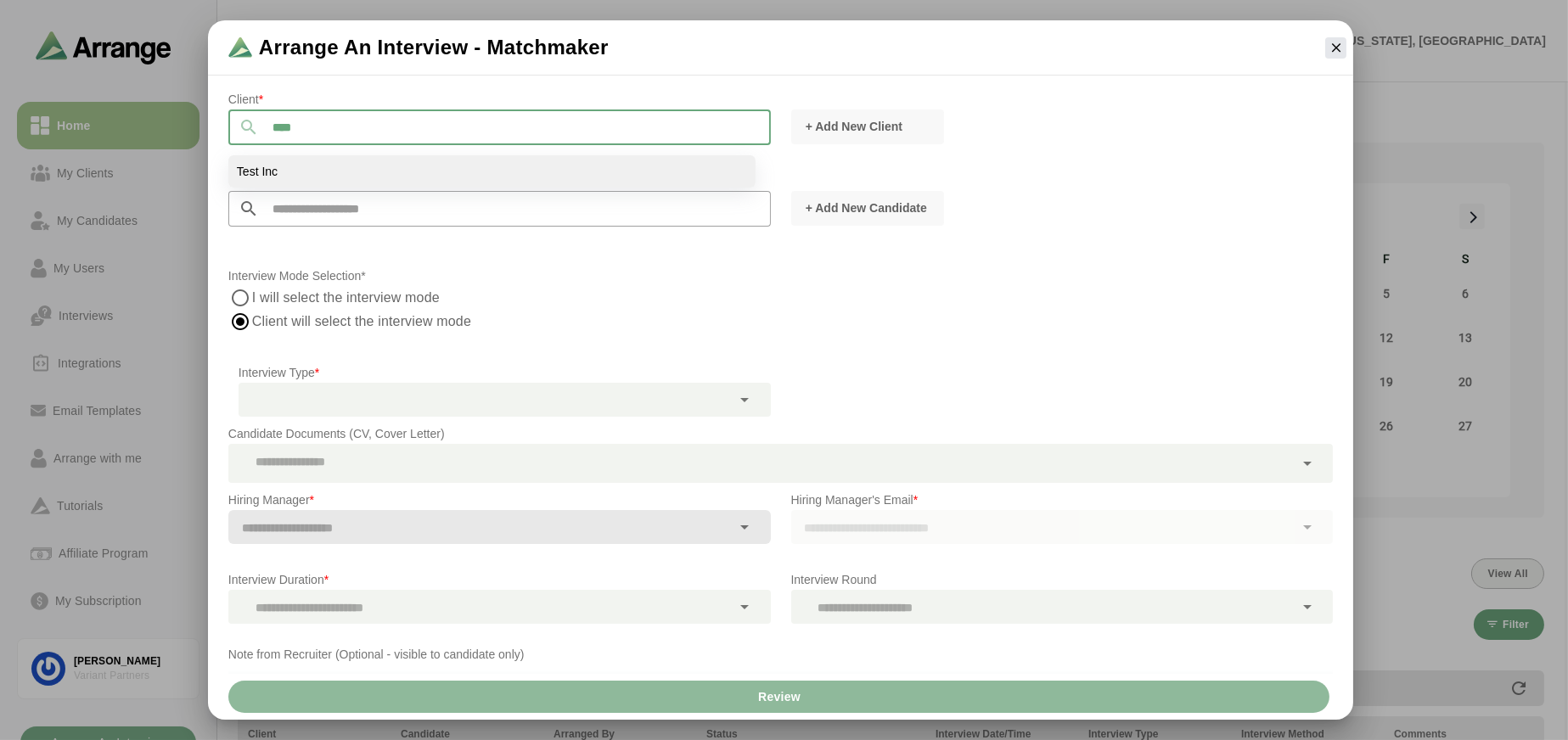
click at [339, 169] on li "Test Inc" at bounding box center [492, 171] width 528 height 33
type input "********"
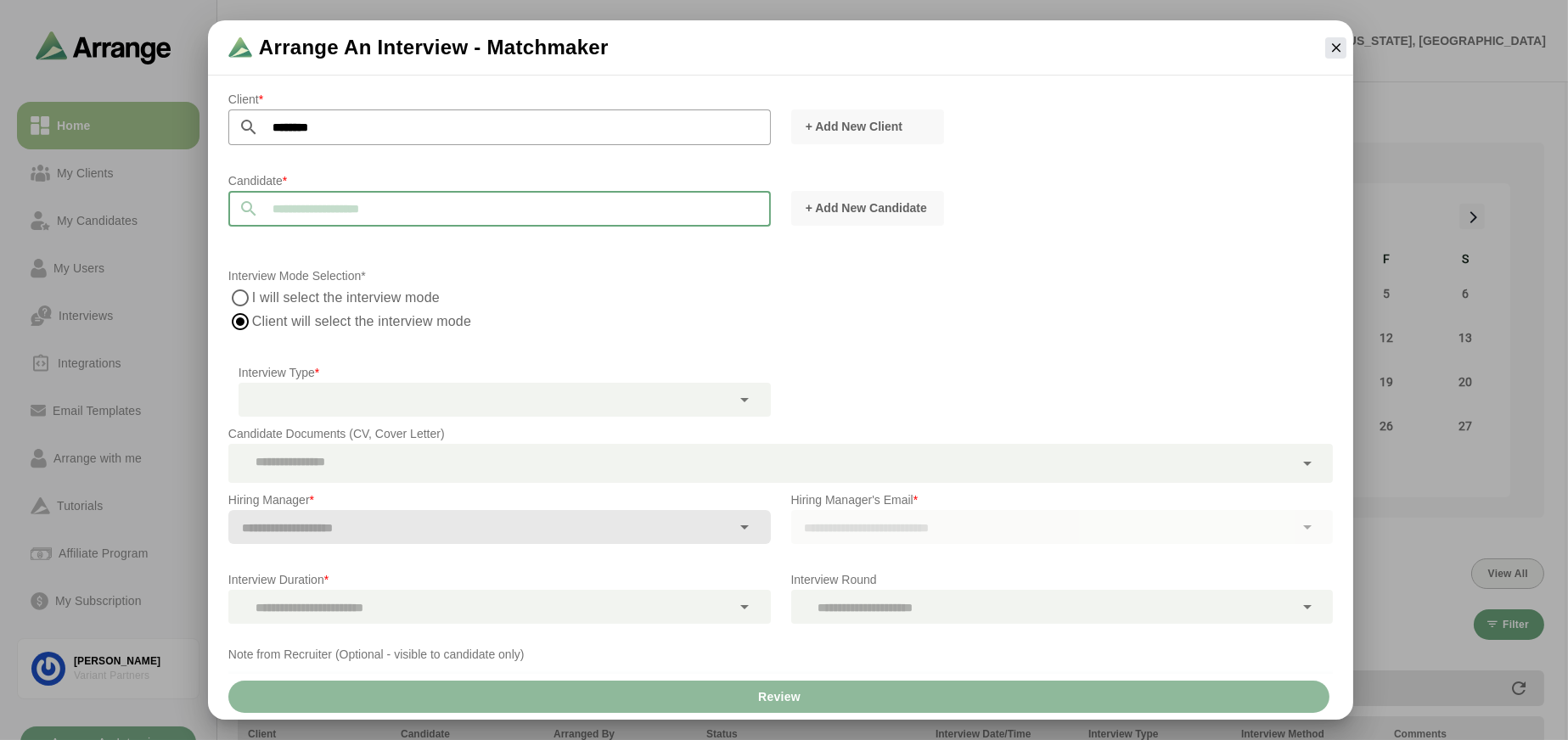
click at [483, 214] on input "text" at bounding box center [515, 209] width 512 height 35
click at [479, 222] on input "text" at bounding box center [515, 209] width 512 height 35
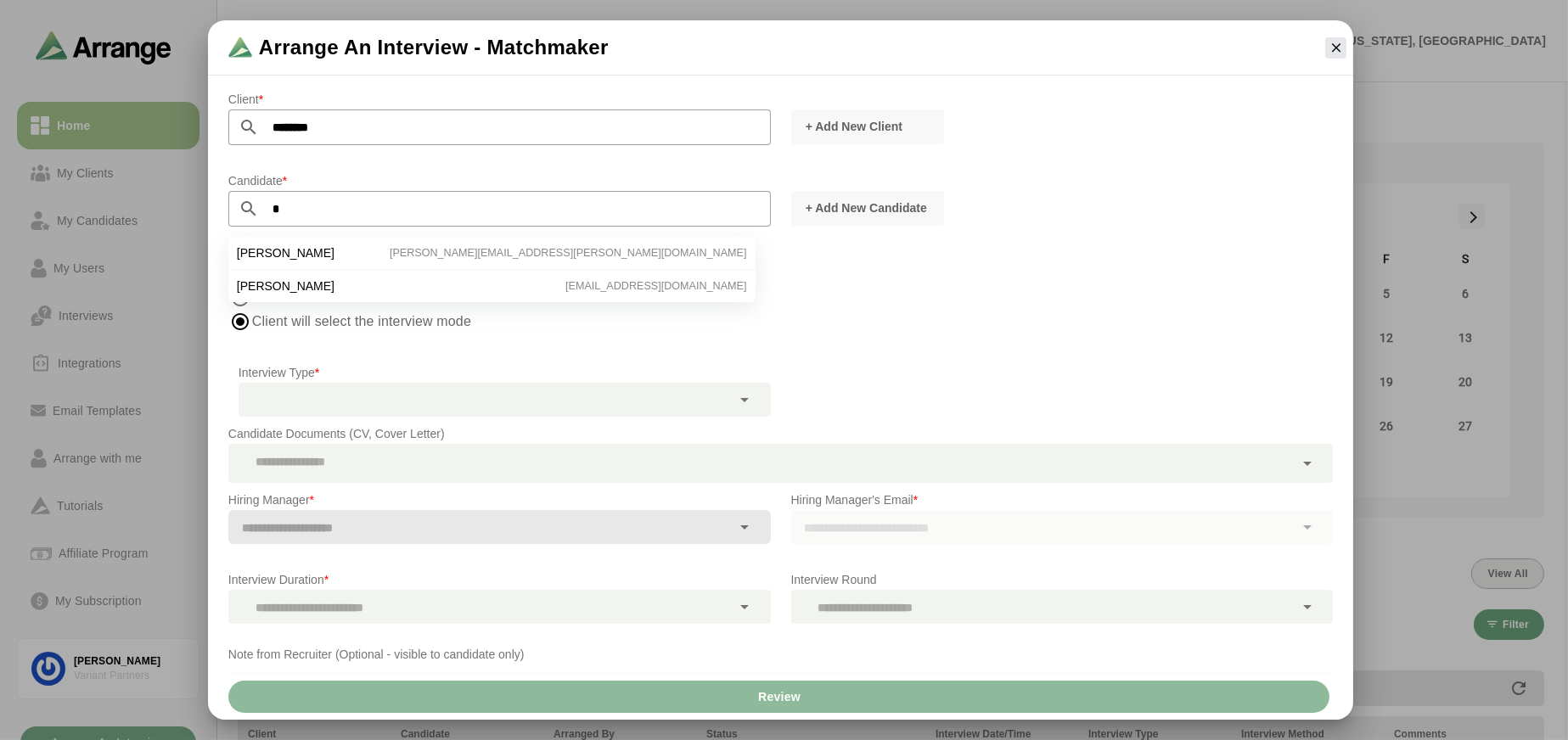
click at [422, 270] on li "Avery Bruno avery.bruno@icloud.com" at bounding box center [492, 286] width 528 height 33
type input "**********"
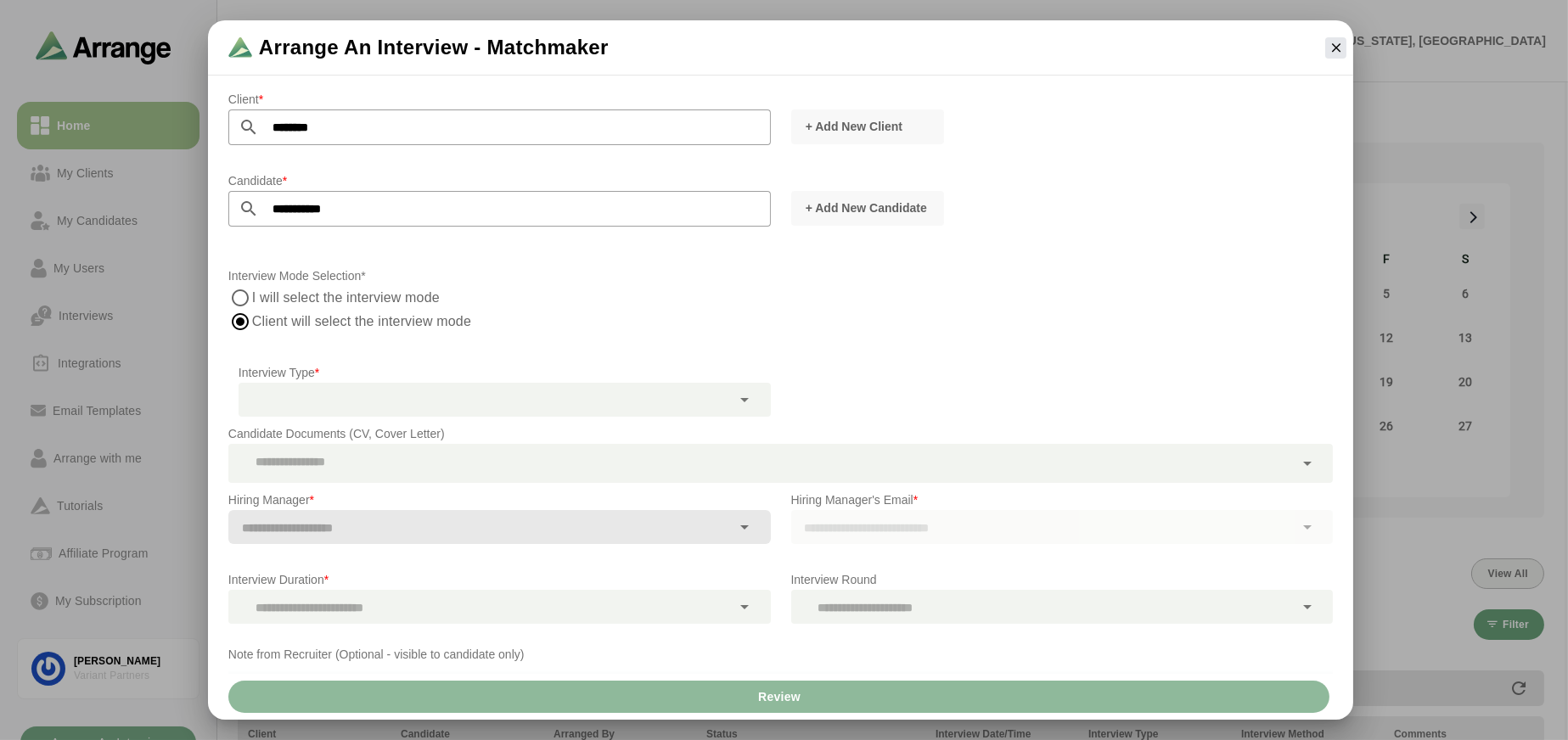
click at [616, 312] on div "I will select the interview mode Client will select the interview mode" at bounding box center [780, 309] width 1105 height 48
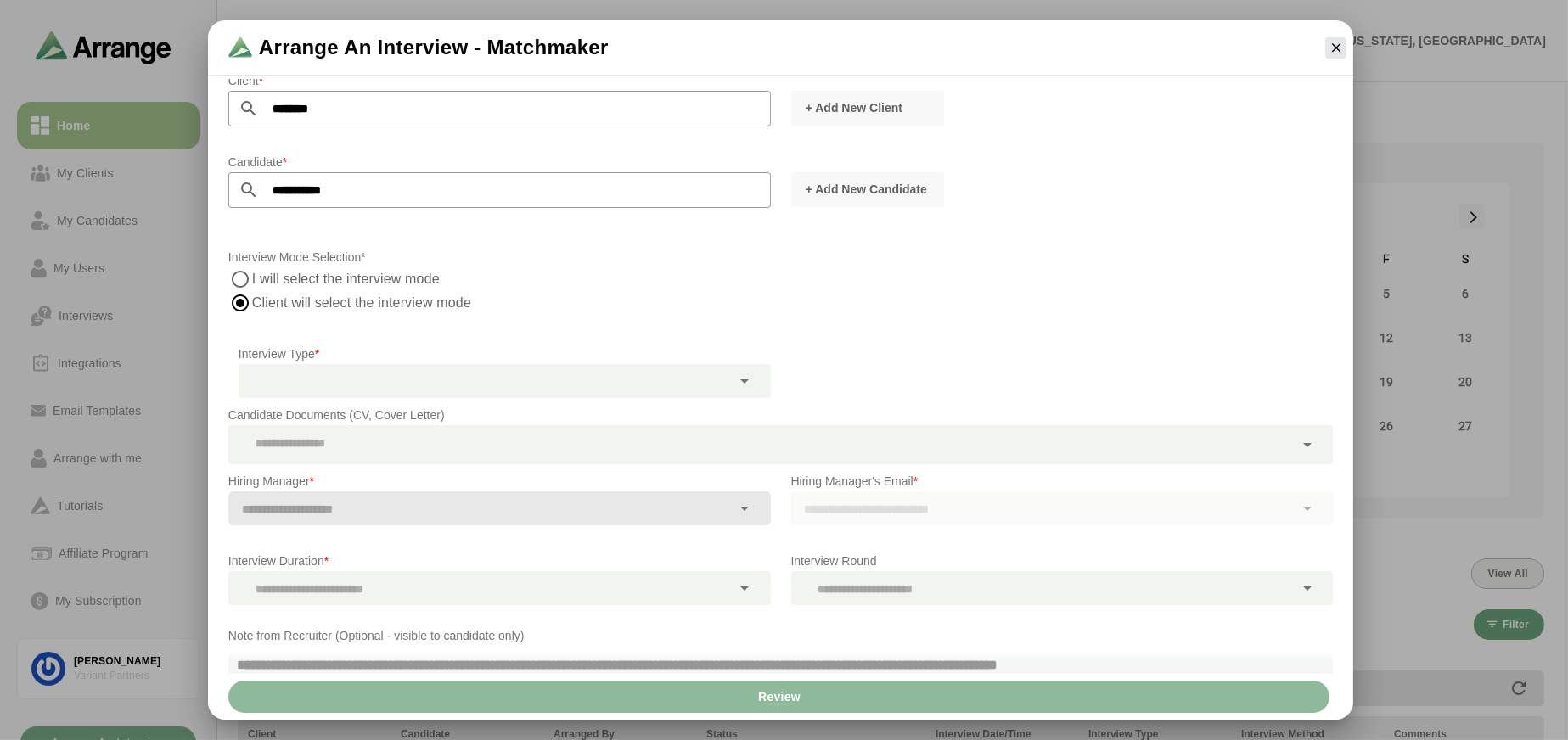
scroll to position [71, 0]
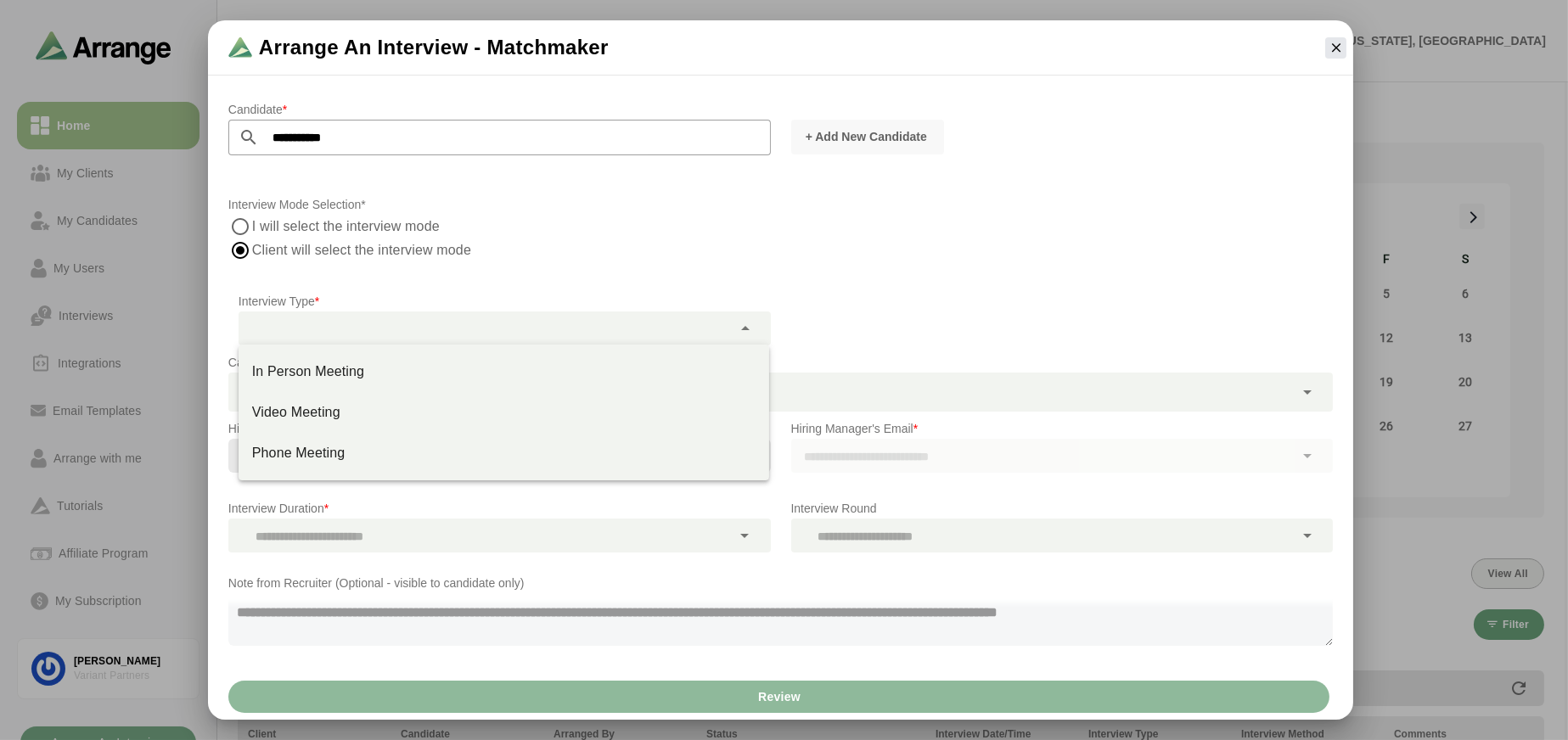
click at [420, 328] on div at bounding box center [485, 328] width 493 height 34
click at [382, 230] on label "I will select the interview mode" at bounding box center [346, 226] width 188 height 23
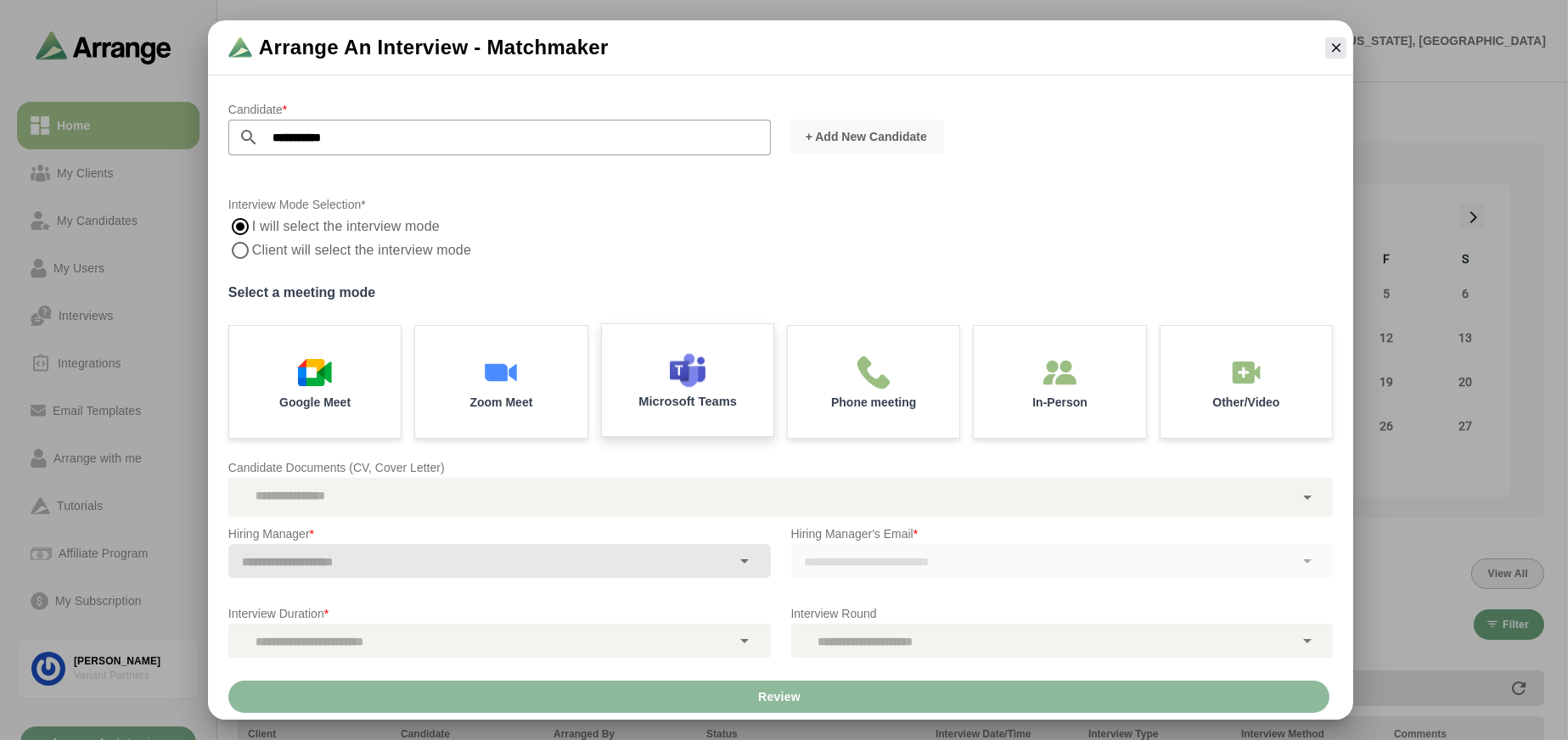
click at [683, 433] on div "Microsoft Teams" at bounding box center [687, 380] width 180 height 118
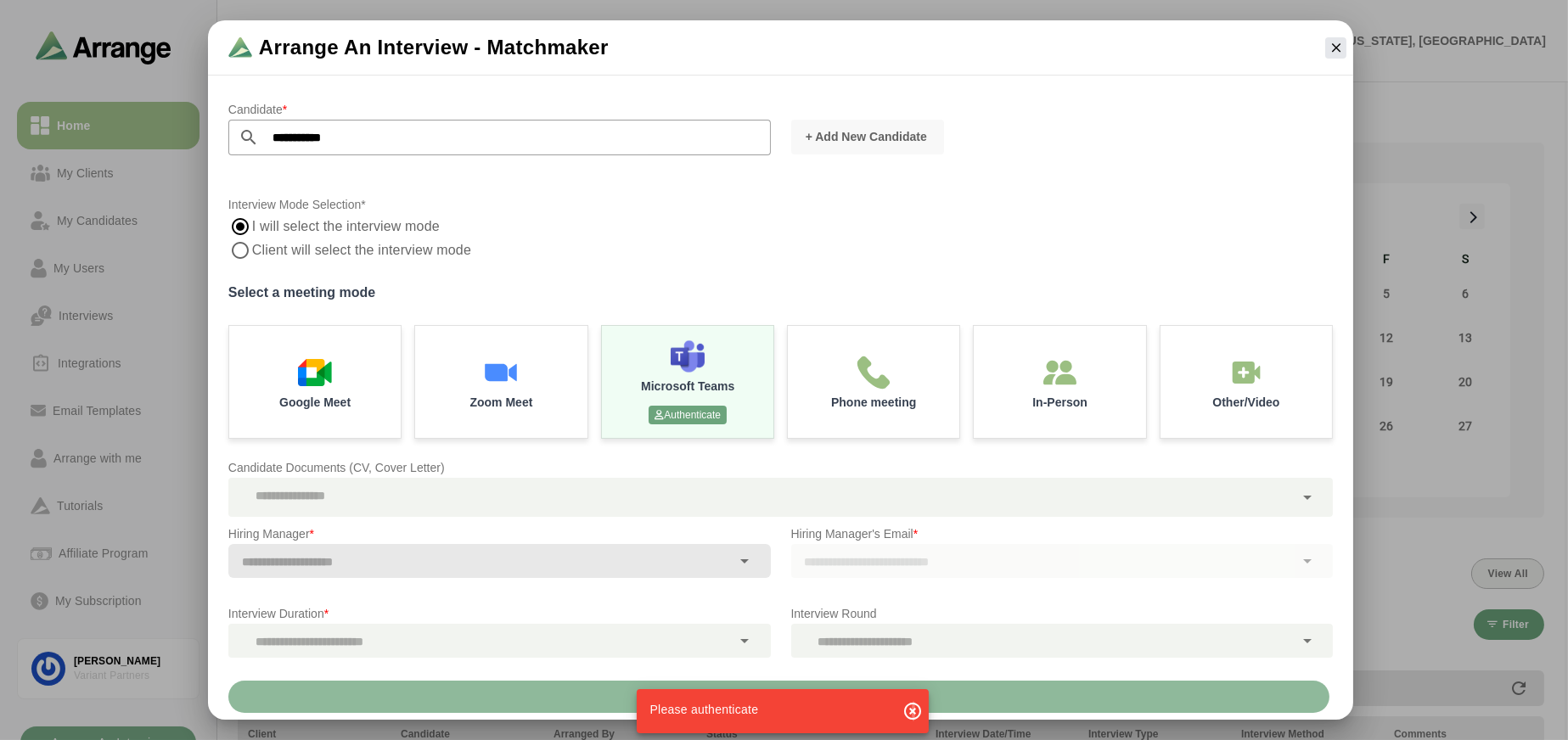
click at [919, 716] on icon "button" at bounding box center [914, 711] width 21 height 21
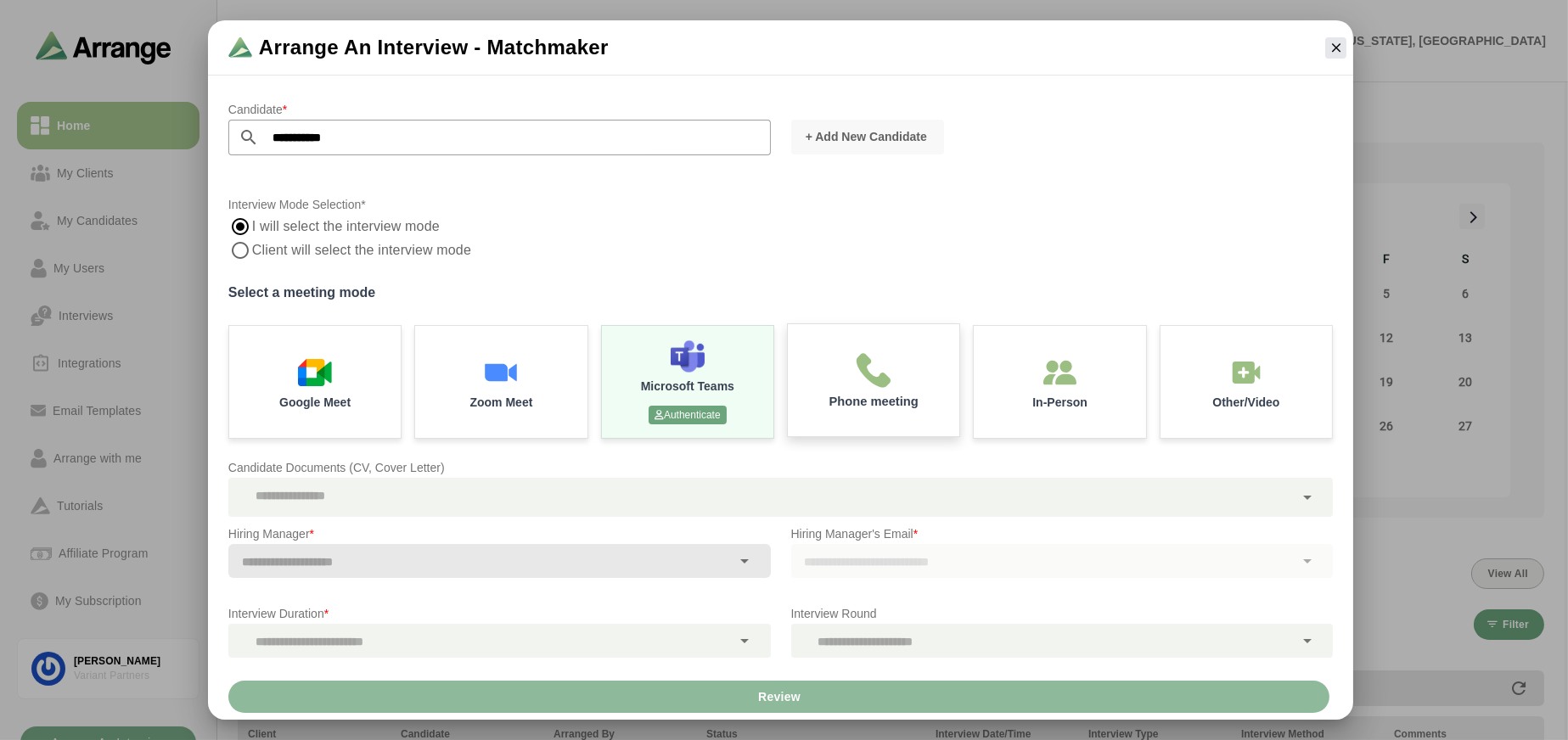
click at [932, 375] on div "Phone meeting" at bounding box center [873, 380] width 180 height 118
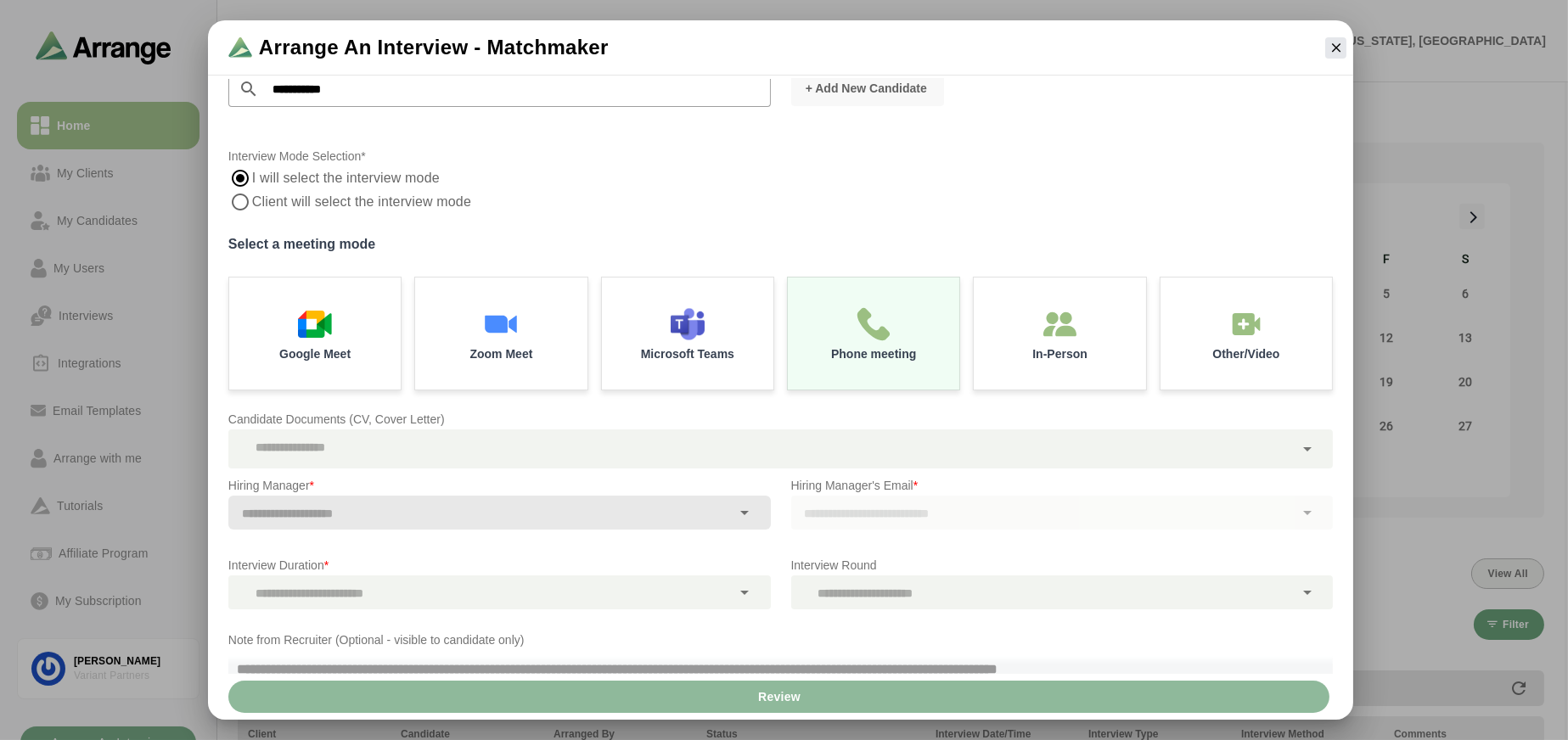
scroll to position [157, 0]
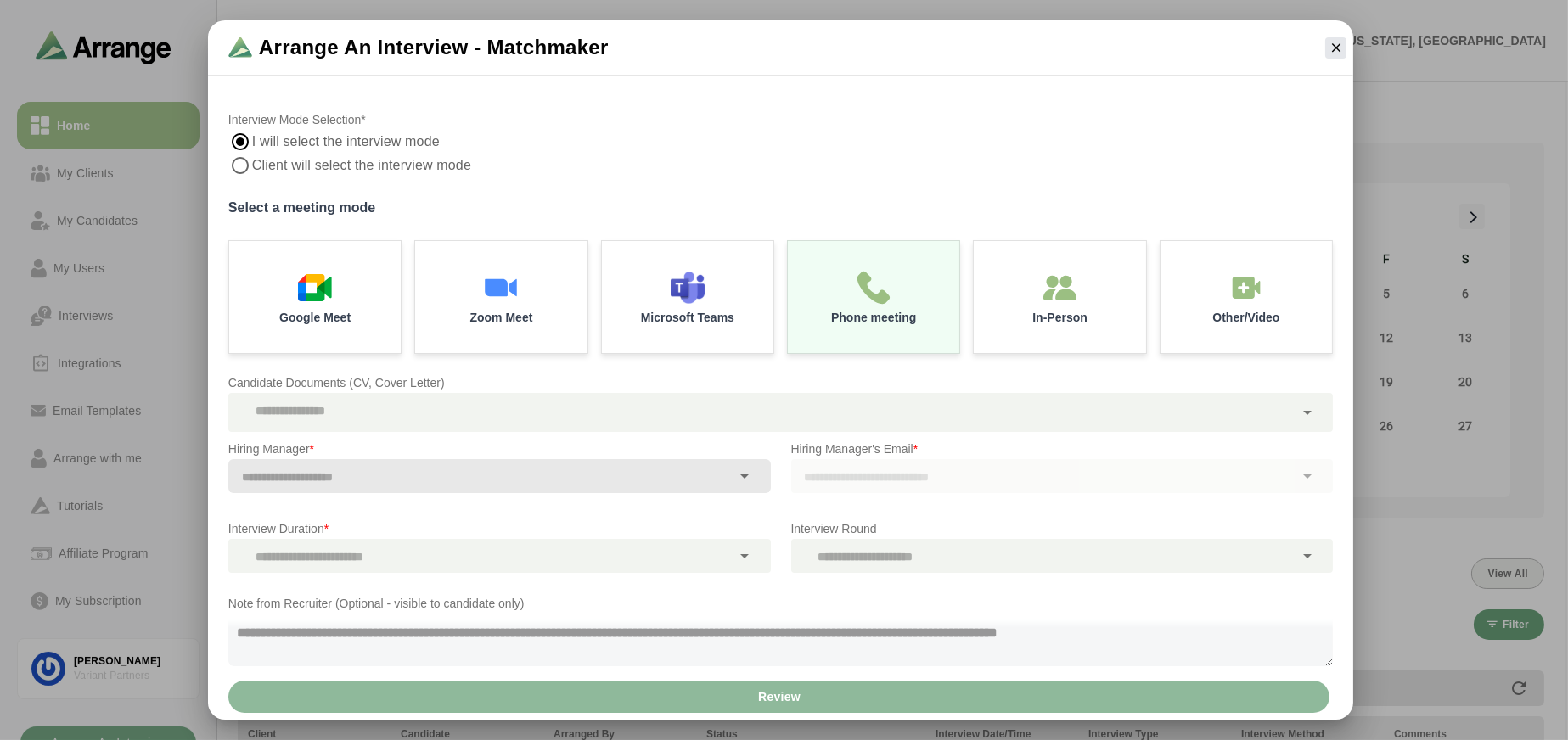
click at [381, 480] on input "text" at bounding box center [480, 476] width 503 height 23
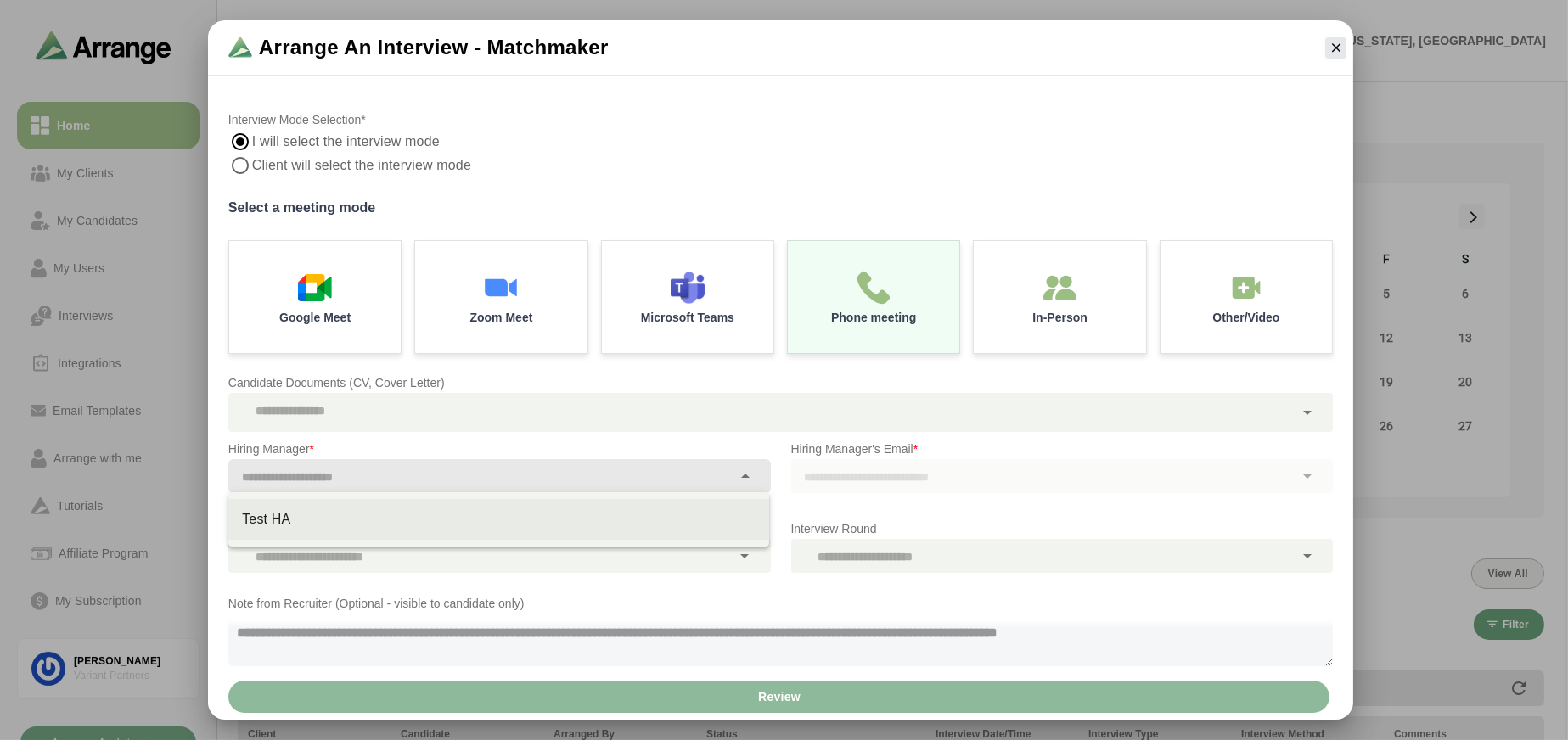
click at [364, 518] on div "Test HA" at bounding box center [499, 519] width 514 height 21
type input "*******"
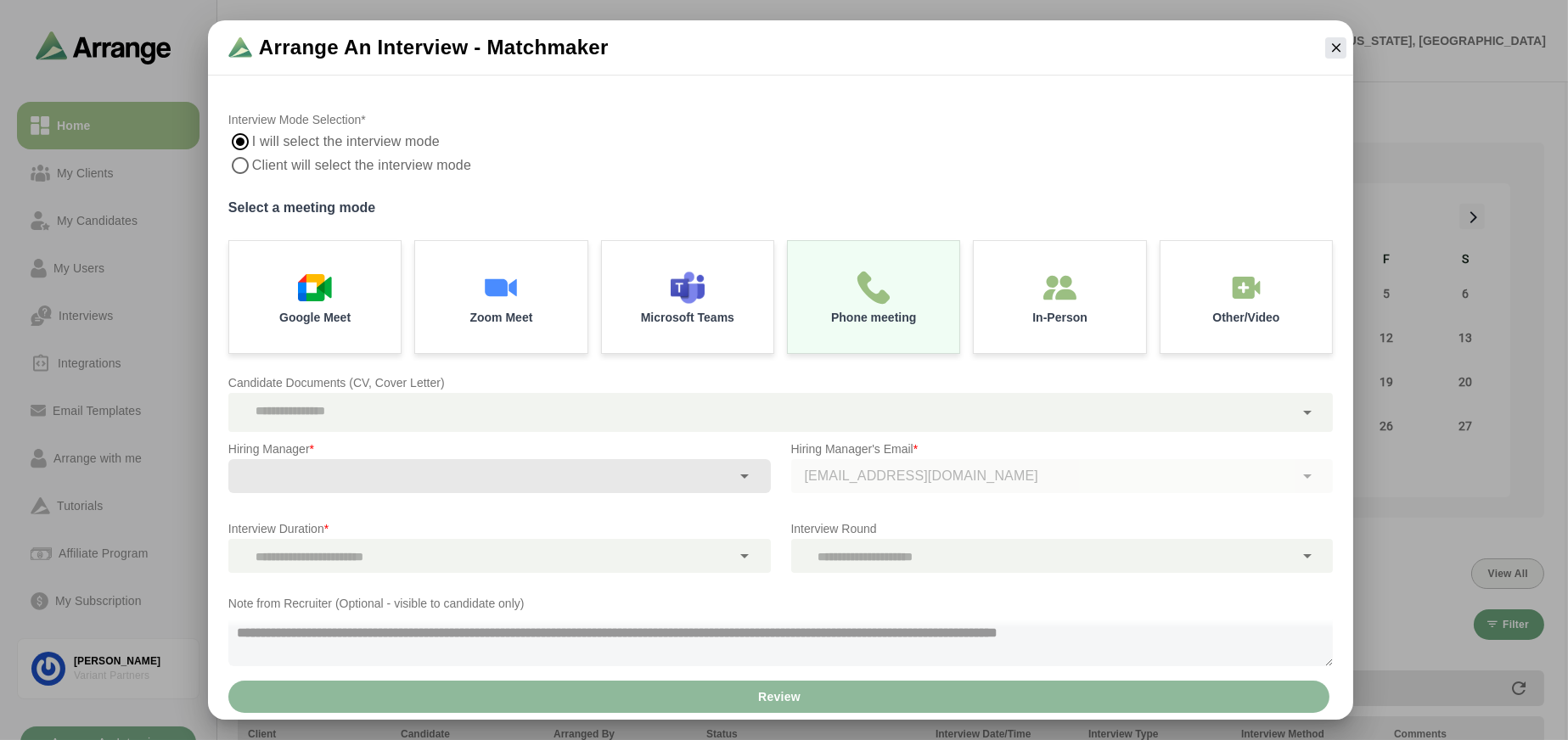
click at [901, 465] on div "lepanyard@gmail.com" at bounding box center [1063, 476] width 543 height 34
click at [488, 575] on div "Interview Duration * Interview Duration is required" at bounding box center [500, 545] width 563 height 75
click at [510, 552] on div at bounding box center [480, 555] width 503 height 34
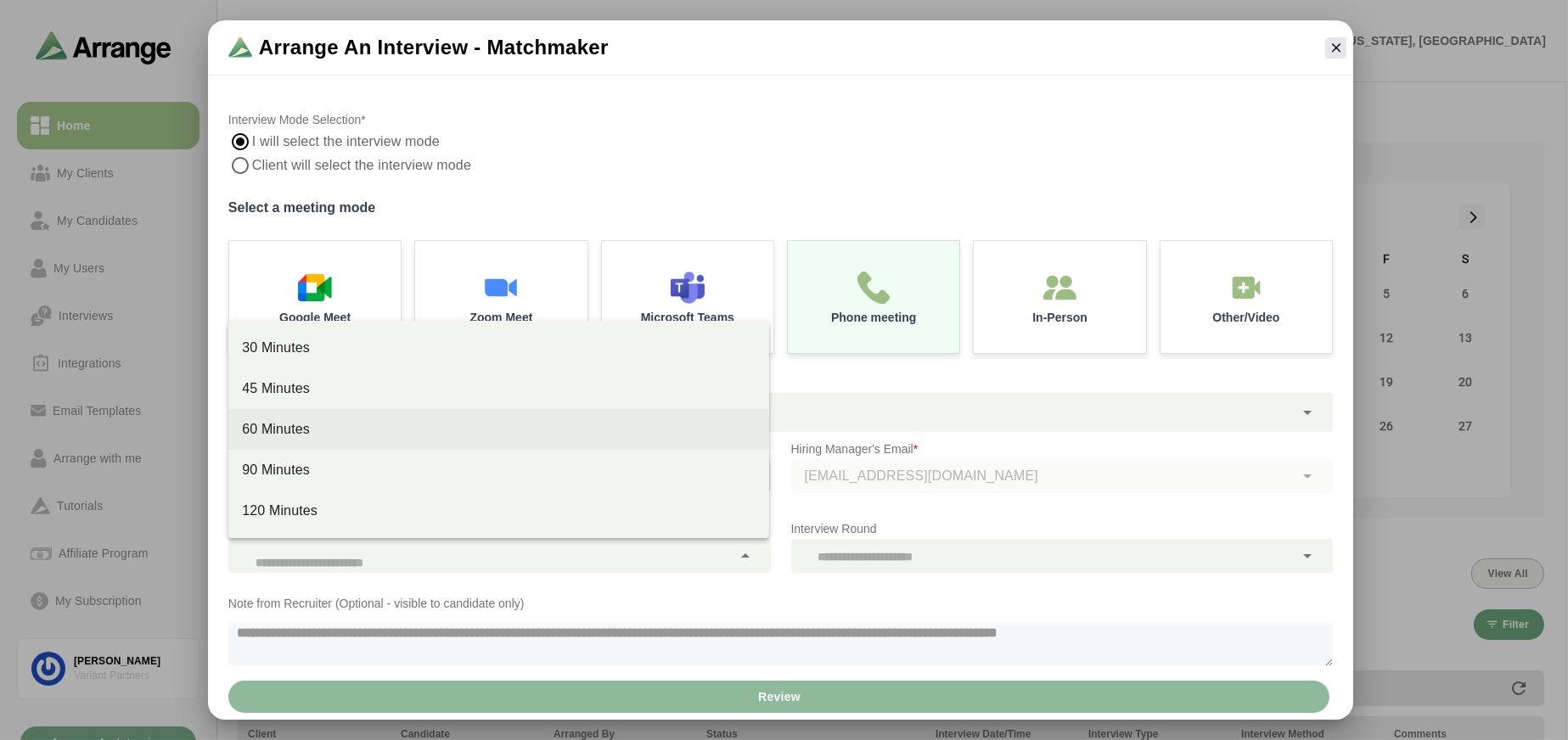
click at [340, 432] on div "60 Minutes" at bounding box center [499, 430] width 514 height 21
type input "****"
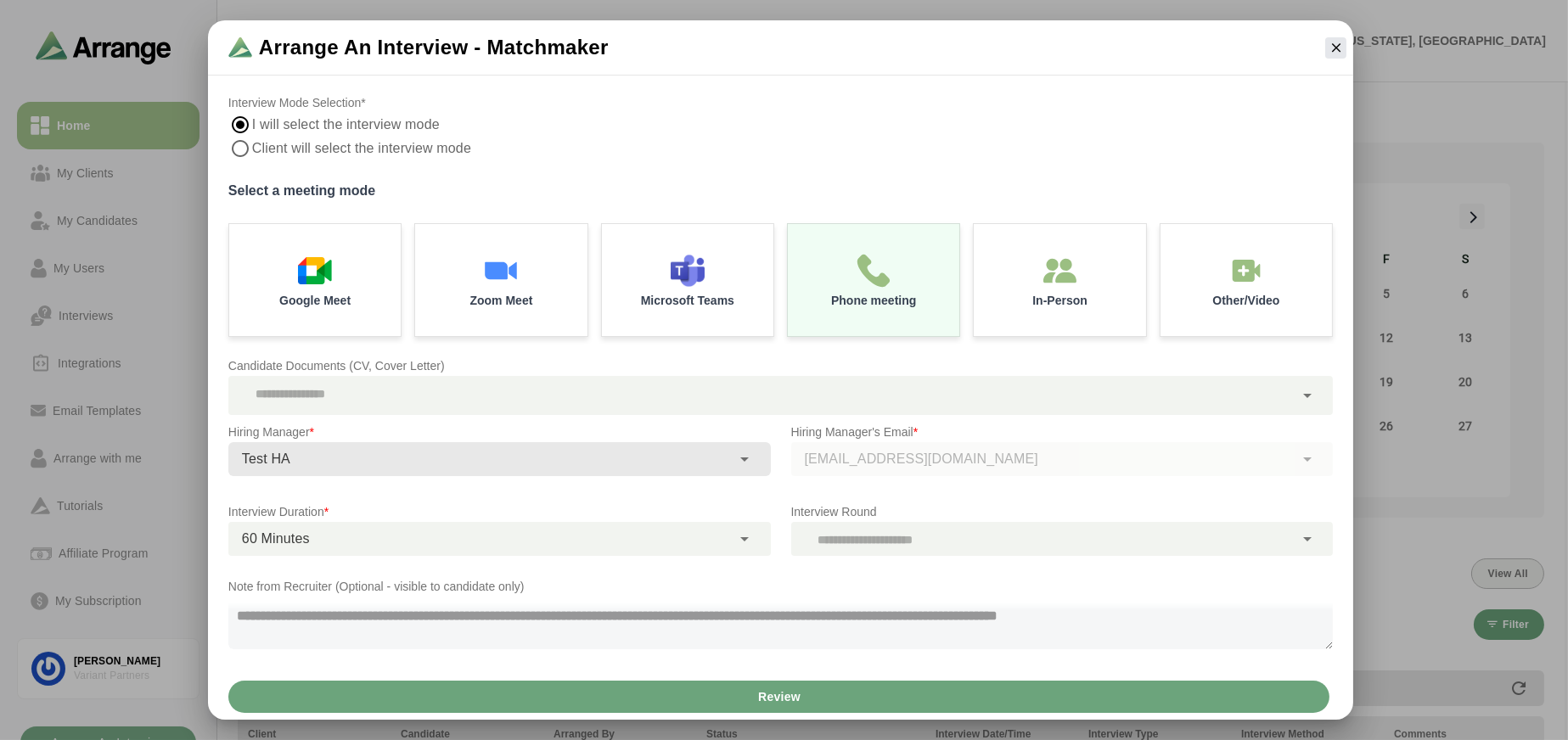
scroll to position [176, 0]
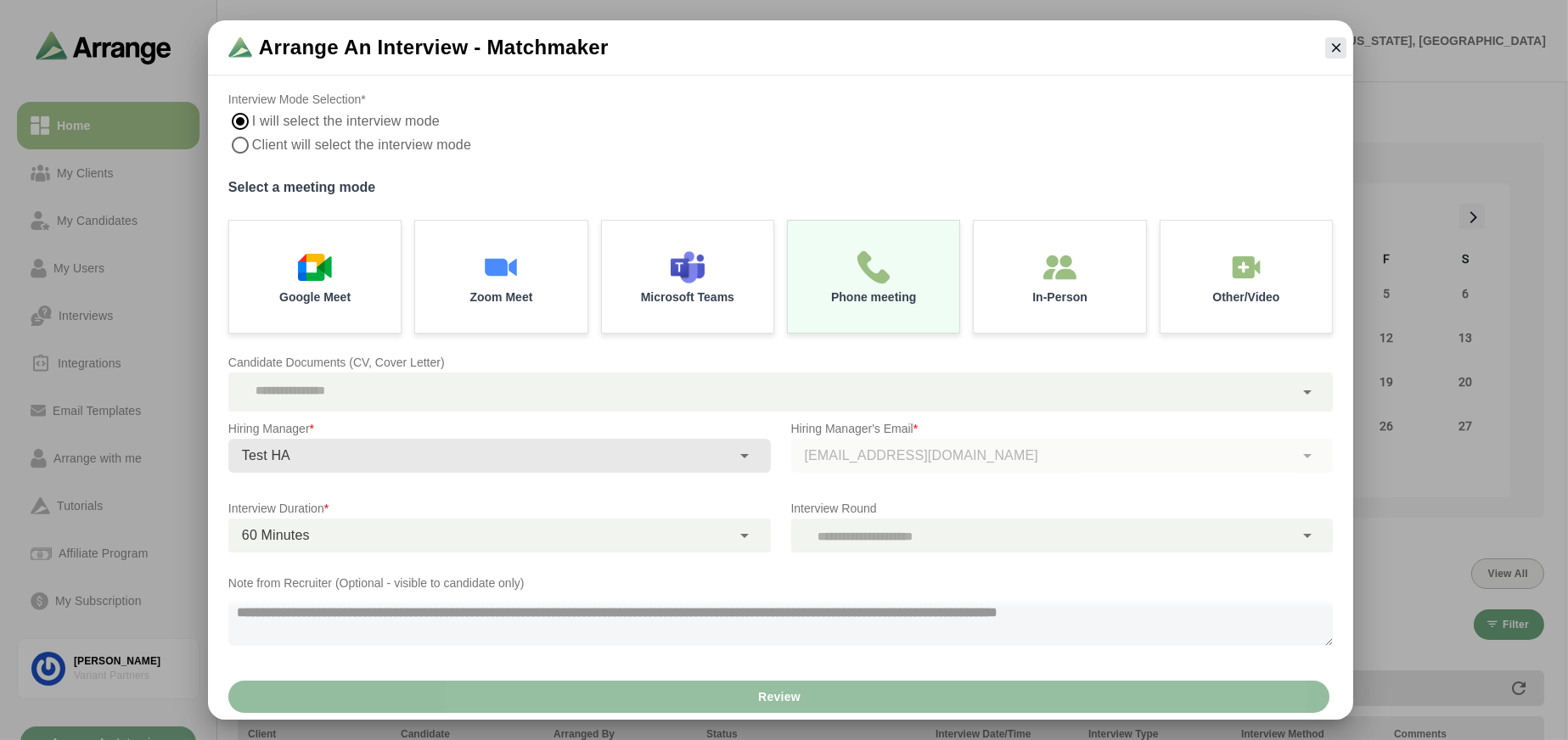
click at [748, 696] on button "Review" at bounding box center [778, 696] width 1101 height 33
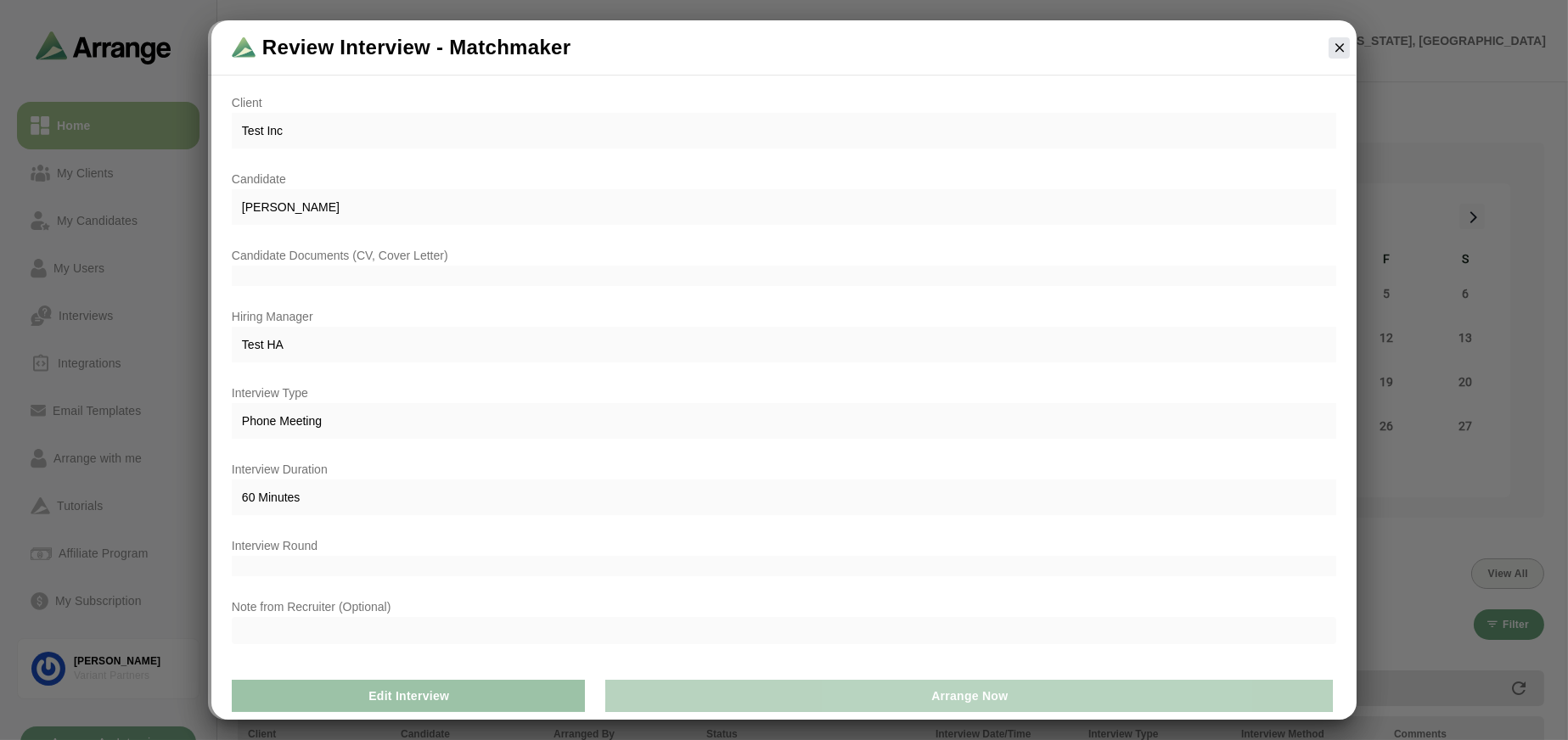
click at [732, 698] on button "Arrange Now" at bounding box center [969, 695] width 727 height 33
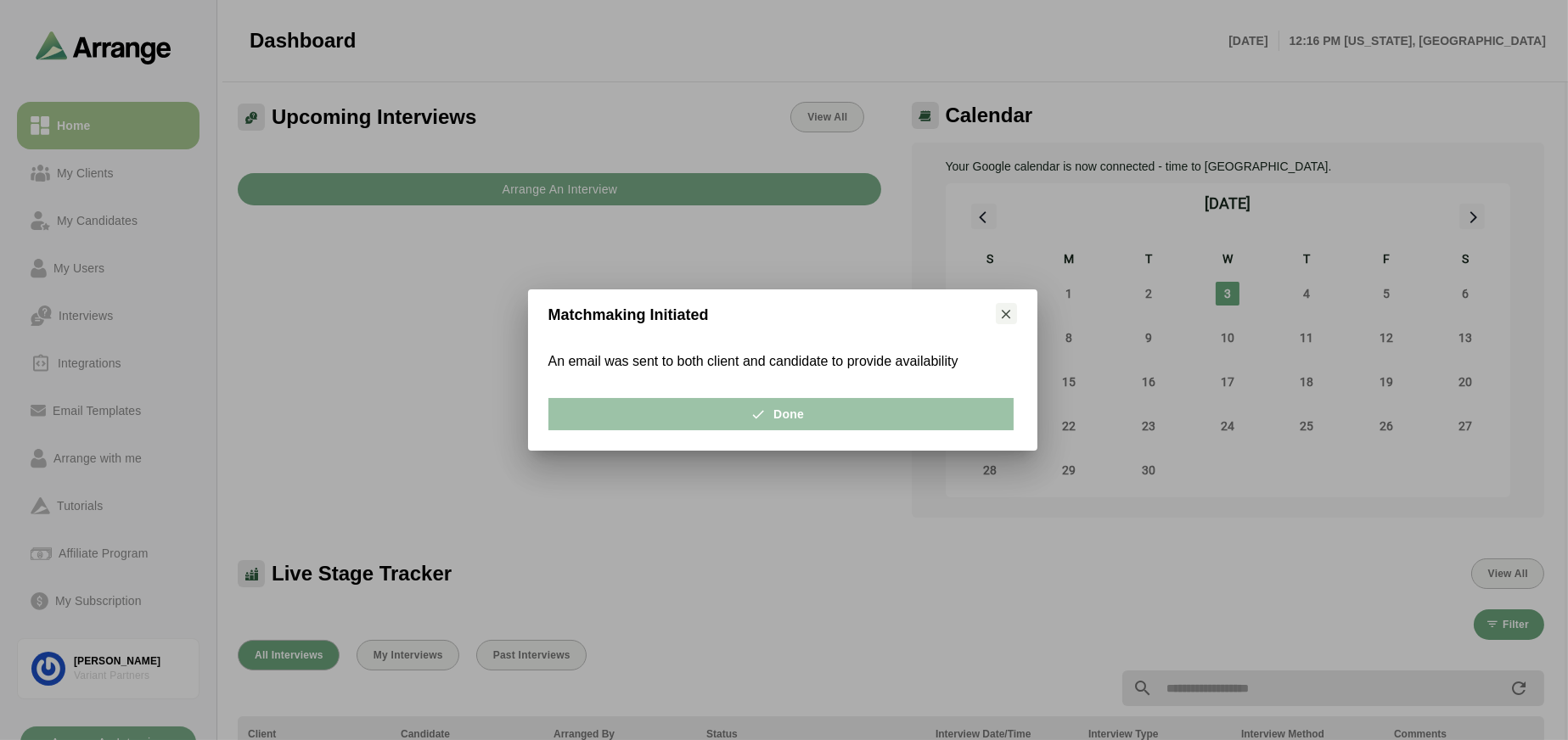
click at [841, 432] on div "Done" at bounding box center [780, 414] width 486 height 52
click at [833, 418] on button "Done" at bounding box center [780, 414] width 465 height 33
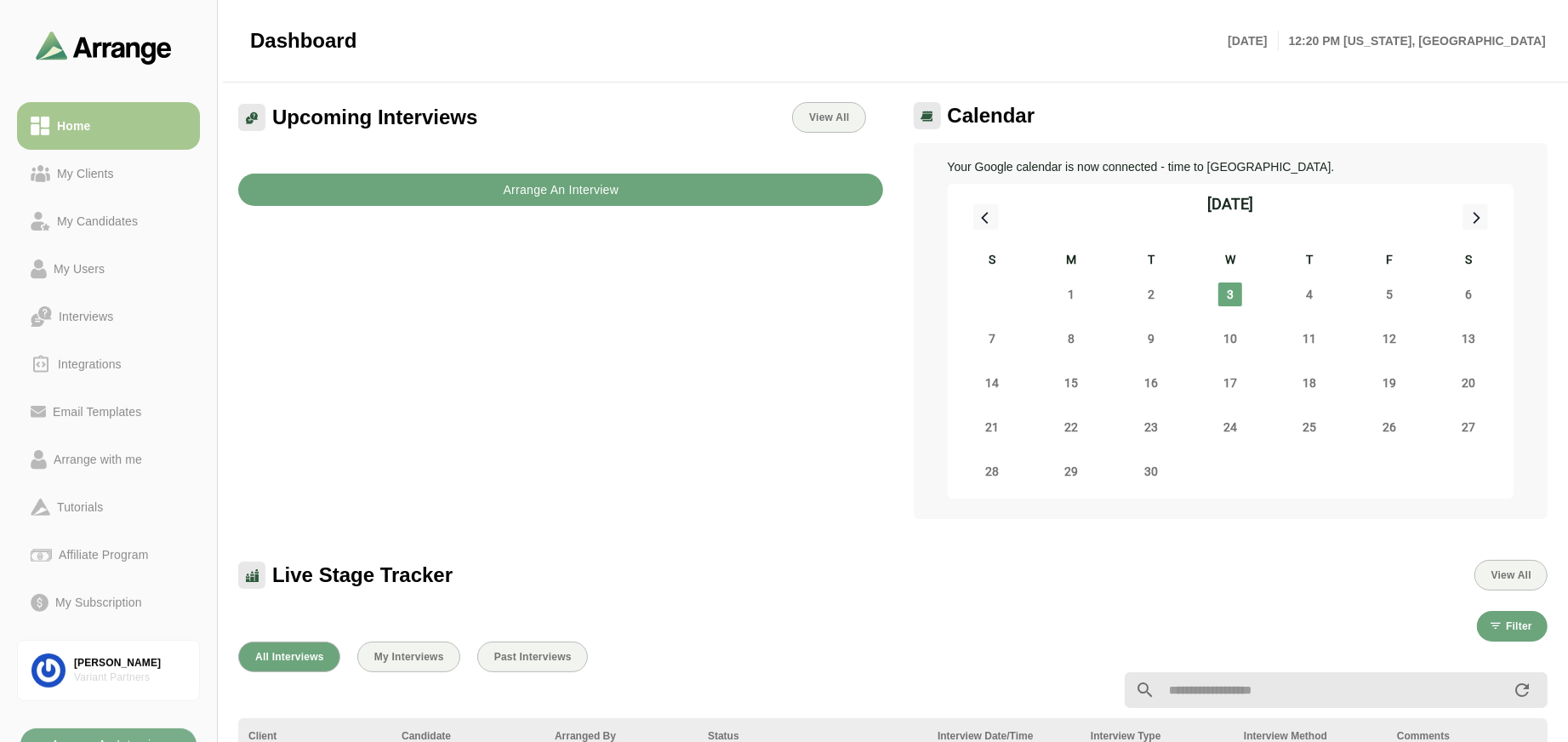
click at [406, 196] on button "Arrange An Interview" at bounding box center [561, 190] width 645 height 33
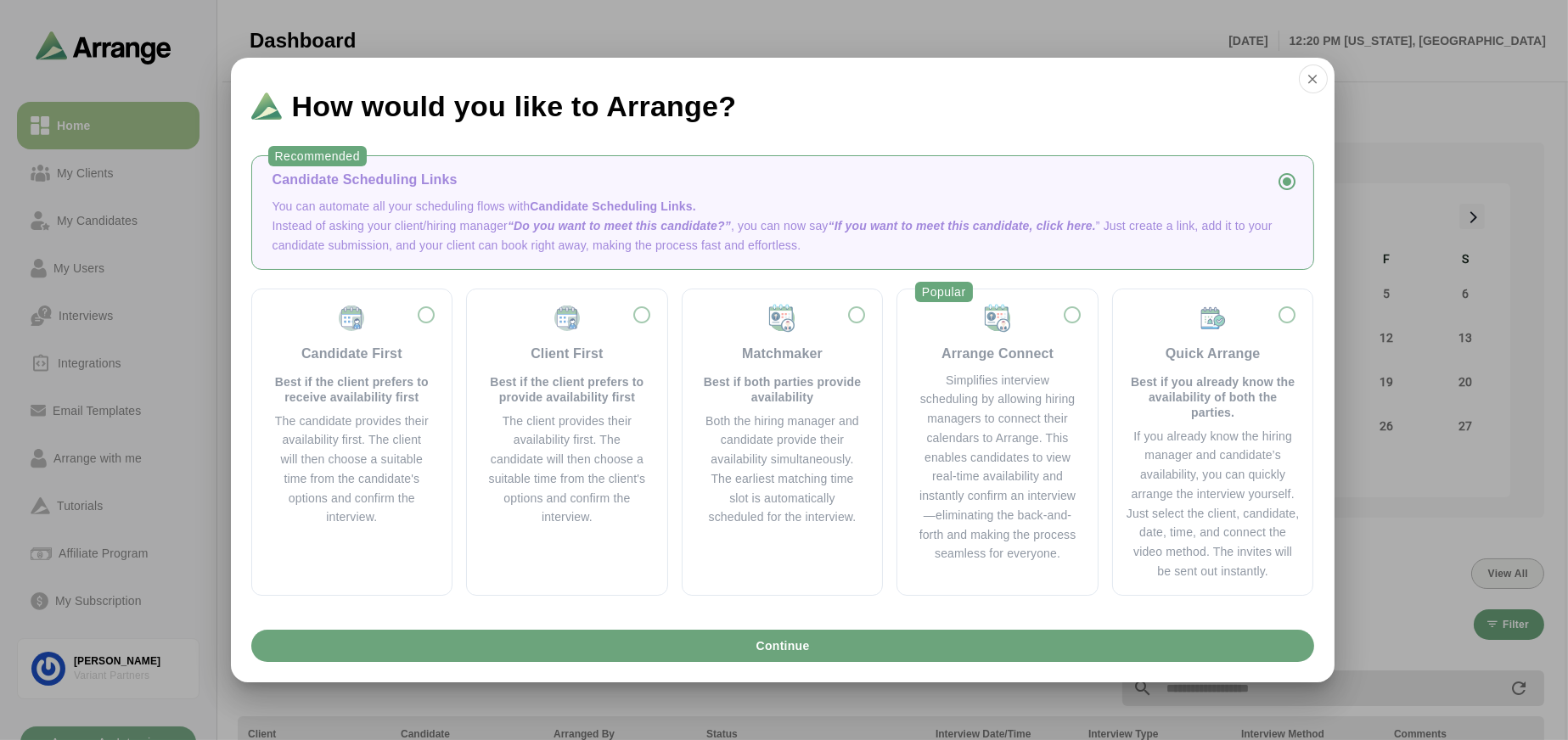
click at [464, 201] on p "You can automate all your scheduling flows with Candidate Scheduling Links." at bounding box center [782, 206] width 1021 height 20
click at [612, 214] on p "You can automate all your scheduling flows with Candidate Scheduling Links." at bounding box center [782, 206] width 1021 height 20
click at [400, 414] on div "The candidate provides their availability first. The client will then choose a …" at bounding box center [351, 470] width 159 height 116
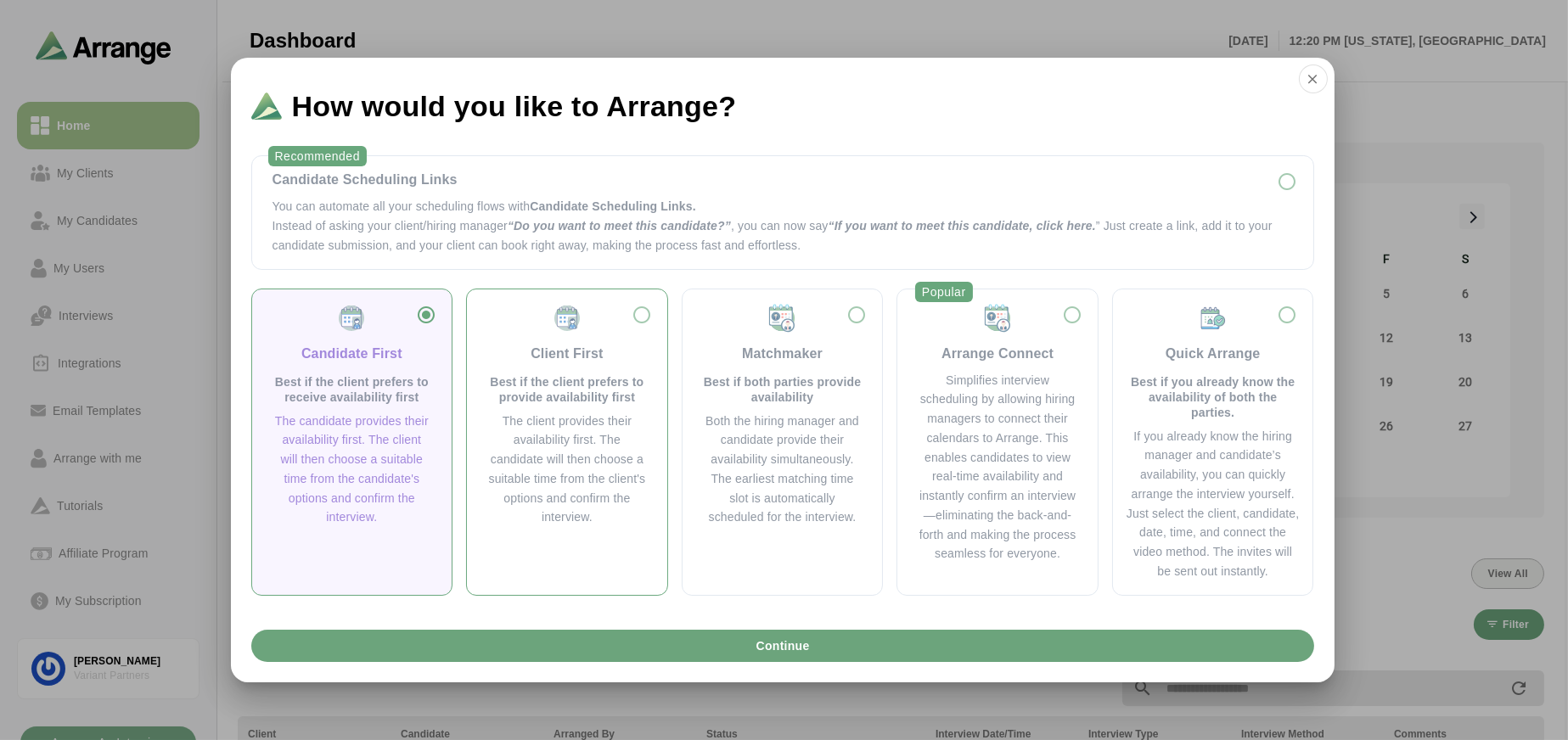
click at [536, 426] on div "The client provides their availability first. The candidate will then choose a …" at bounding box center [567, 470] width 159 height 116
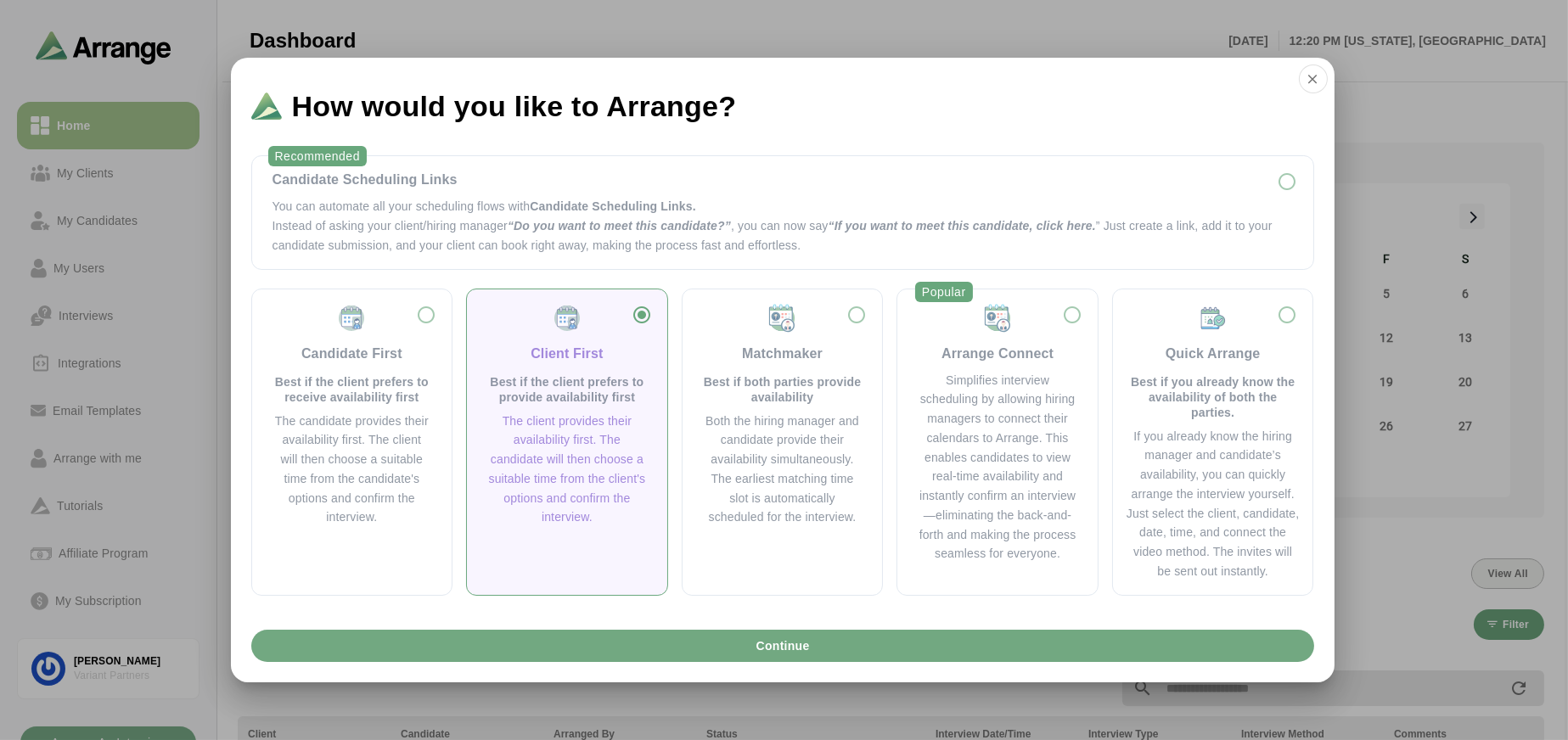
click at [681, 642] on button "Continue" at bounding box center [783, 646] width 1063 height 33
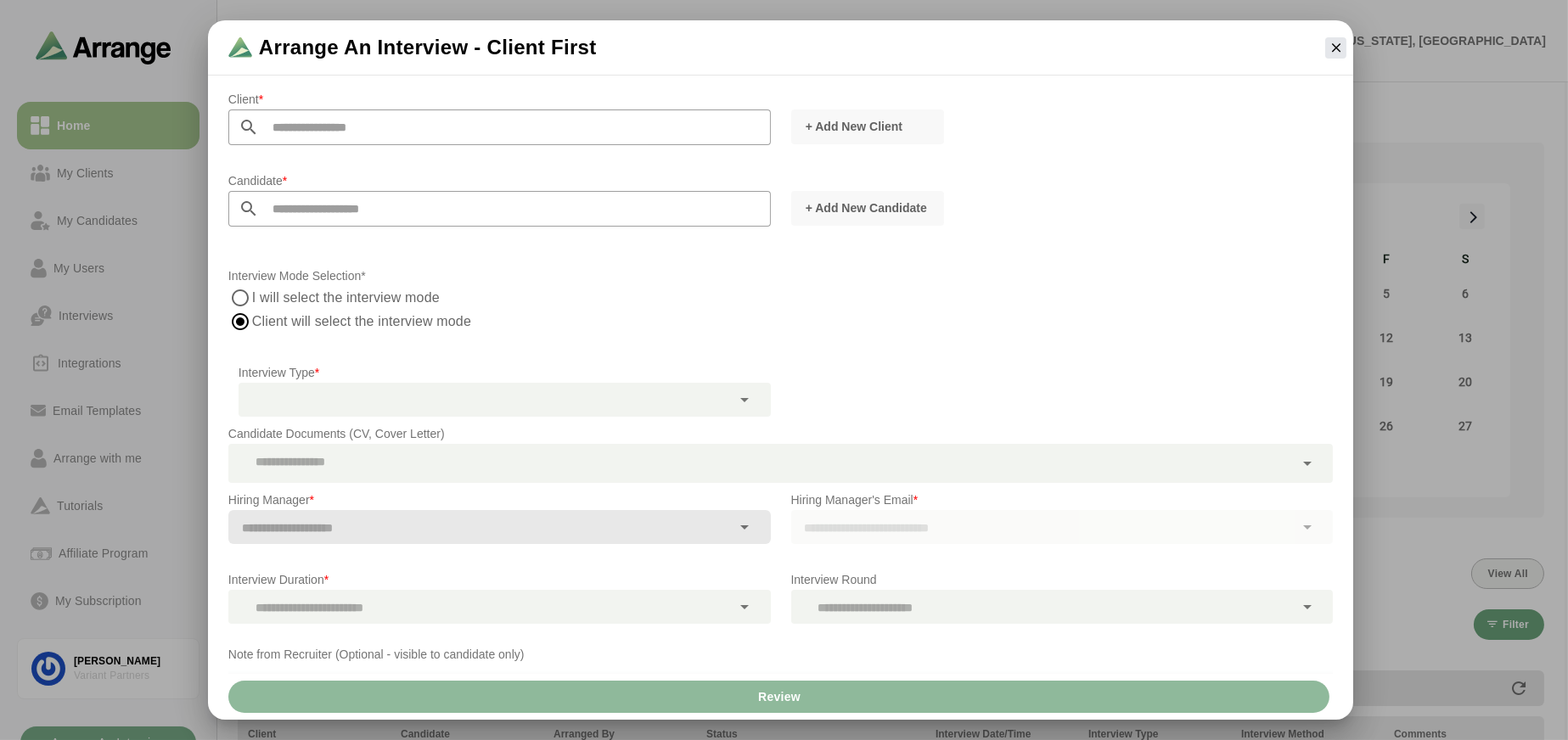
click at [397, 129] on input "text" at bounding box center [515, 127] width 512 height 35
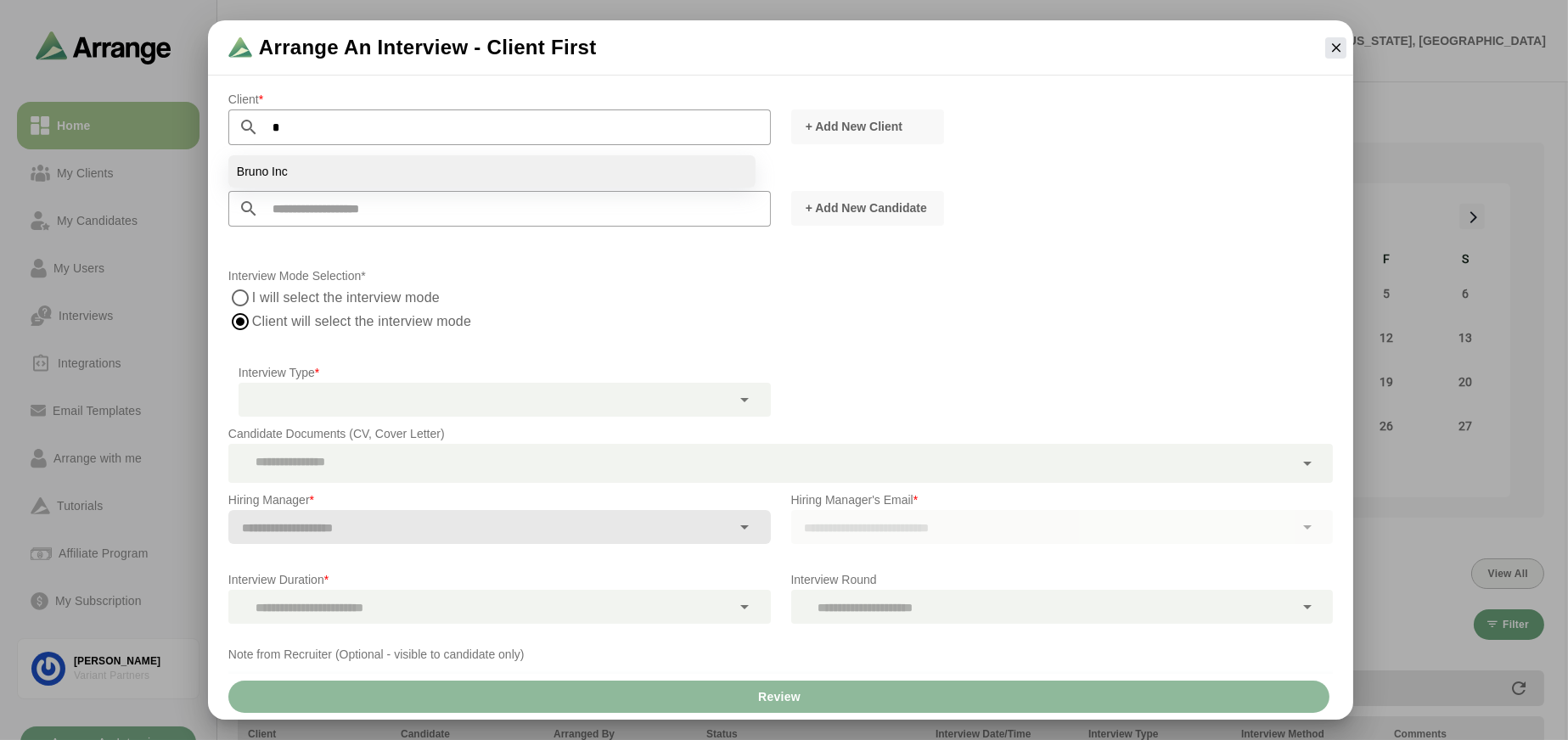
click at [341, 172] on li "Bruno Inc" at bounding box center [492, 171] width 528 height 33
type input "*********"
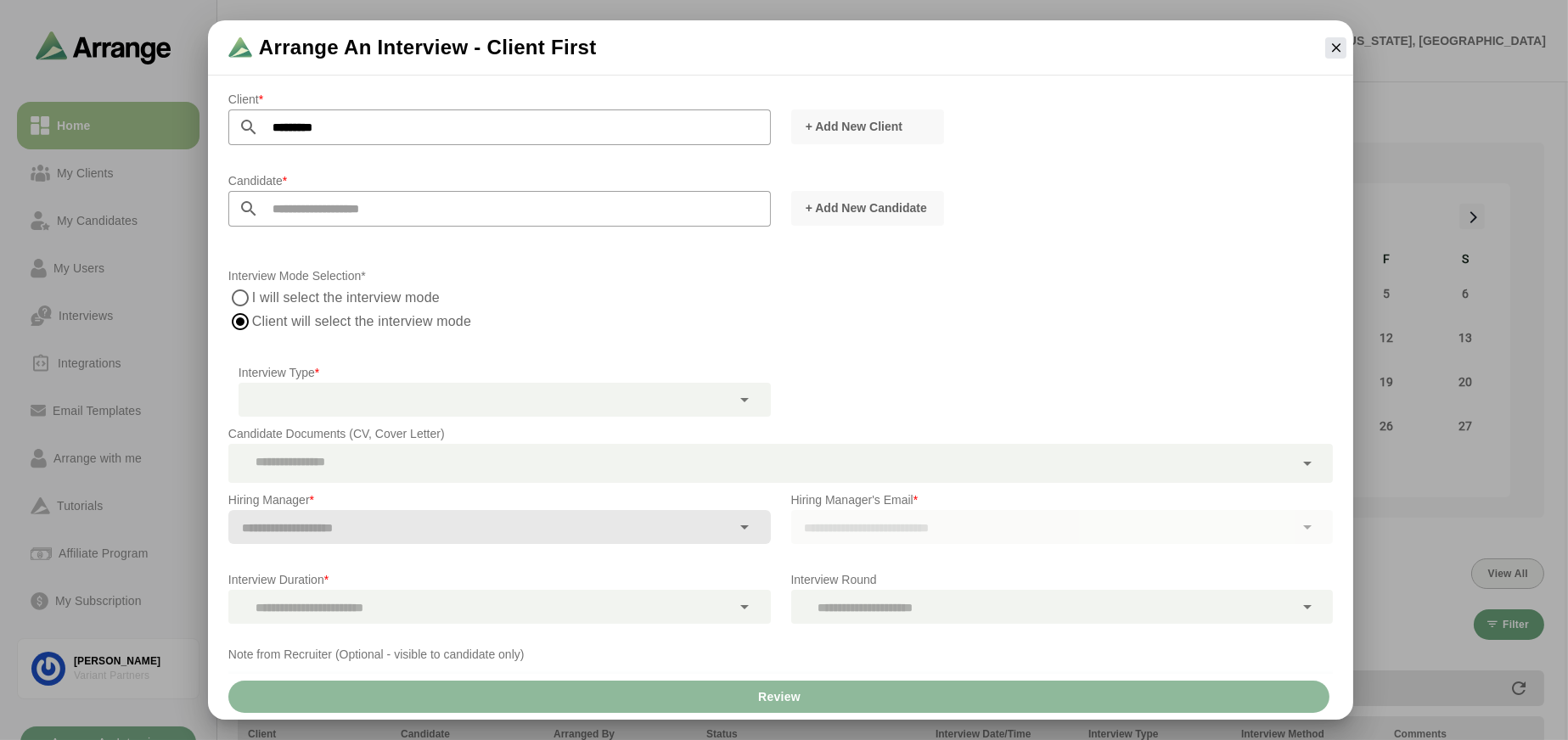
click at [305, 212] on input "text" at bounding box center [515, 209] width 512 height 35
click at [351, 212] on input "**" at bounding box center [515, 209] width 512 height 35
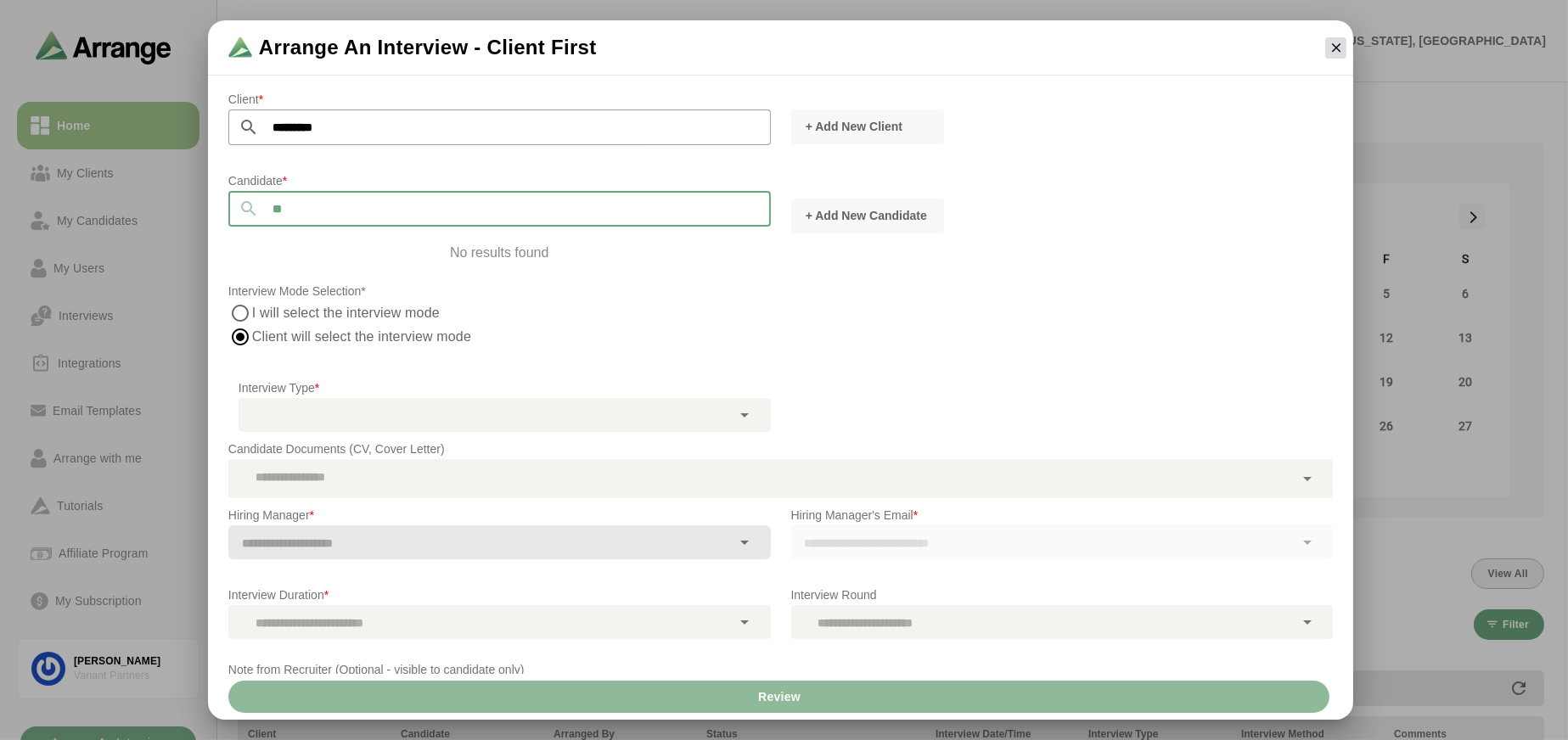
type input "**"
click at [1342, 45] on icon "button" at bounding box center [1336, 48] width 15 height 15
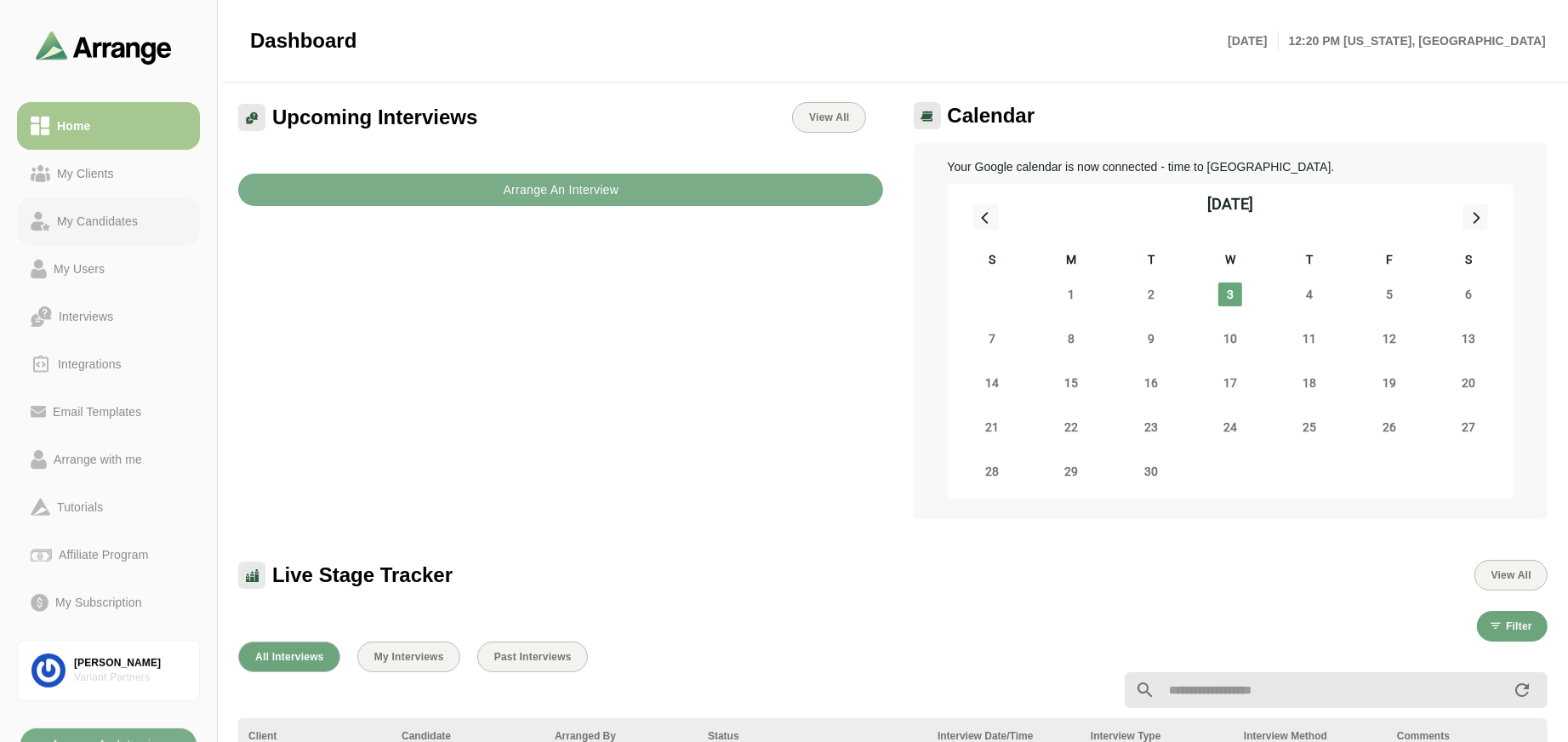
click at [100, 221] on div "My Candidates" at bounding box center [97, 221] width 94 height 21
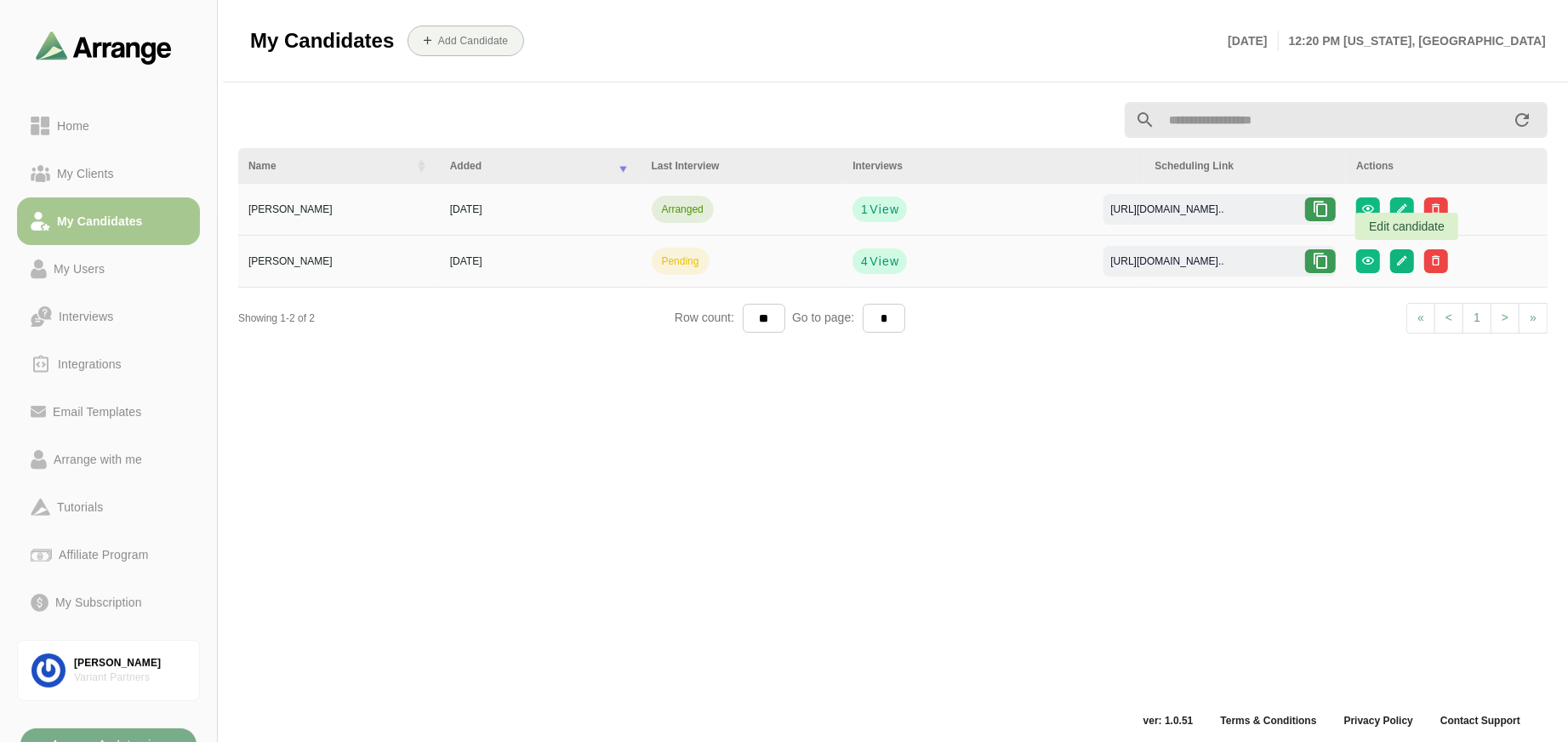
click at [1402, 261] on icon "button" at bounding box center [1402, 261] width 13 height 13
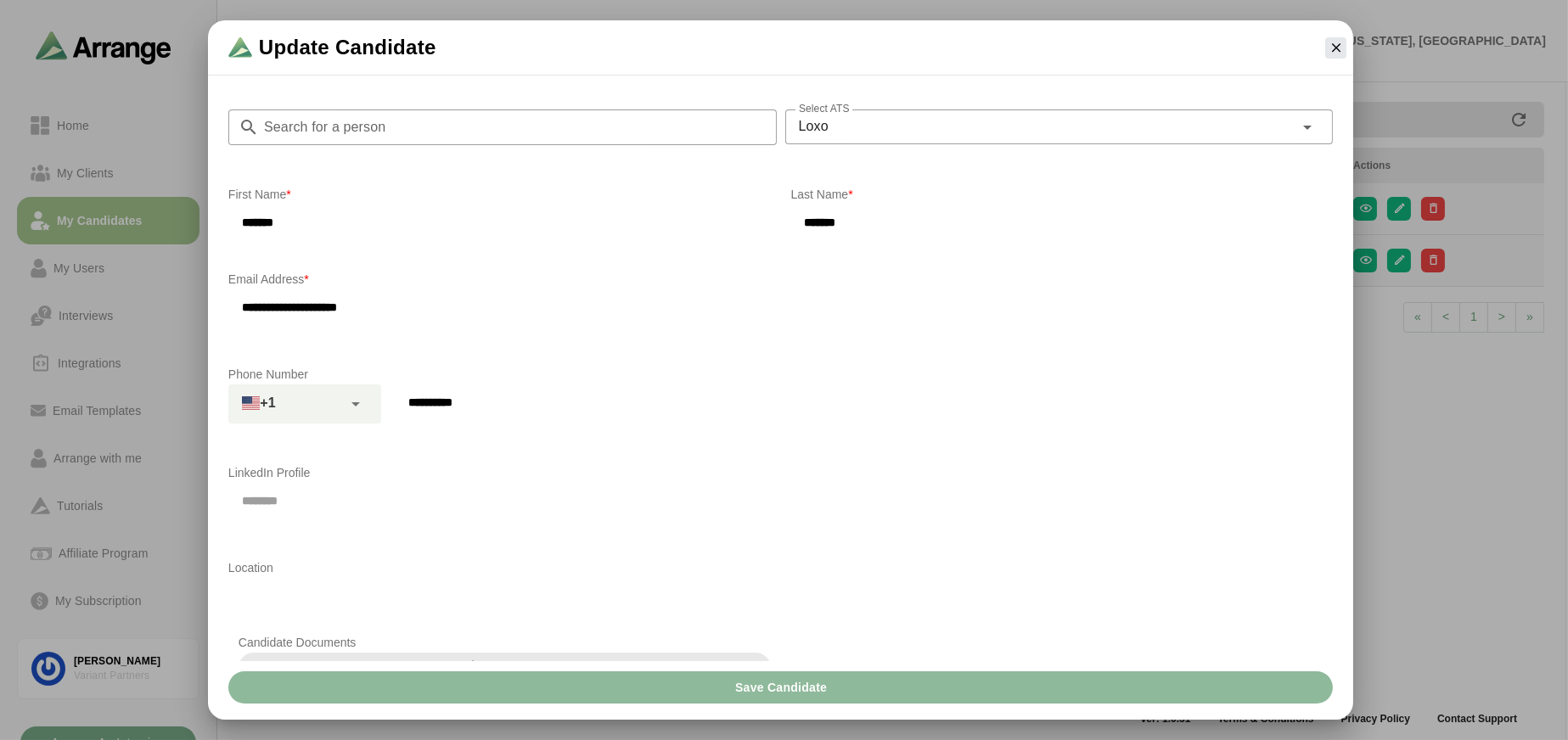
drag, startPoint x: 394, startPoint y: 285, endPoint x: 395, endPoint y: 296, distance: 11.0
click at [395, 288] on p "Email Address *" at bounding box center [780, 280] width 1105 height 21
click at [392, 308] on input "**********" at bounding box center [780, 308] width 1105 height 35
drag, startPoint x: 391, startPoint y: 310, endPoint x: 227, endPoint y: 289, distance: 165.3
click at [237, 307] on input "**********" at bounding box center [780, 308] width 1105 height 35
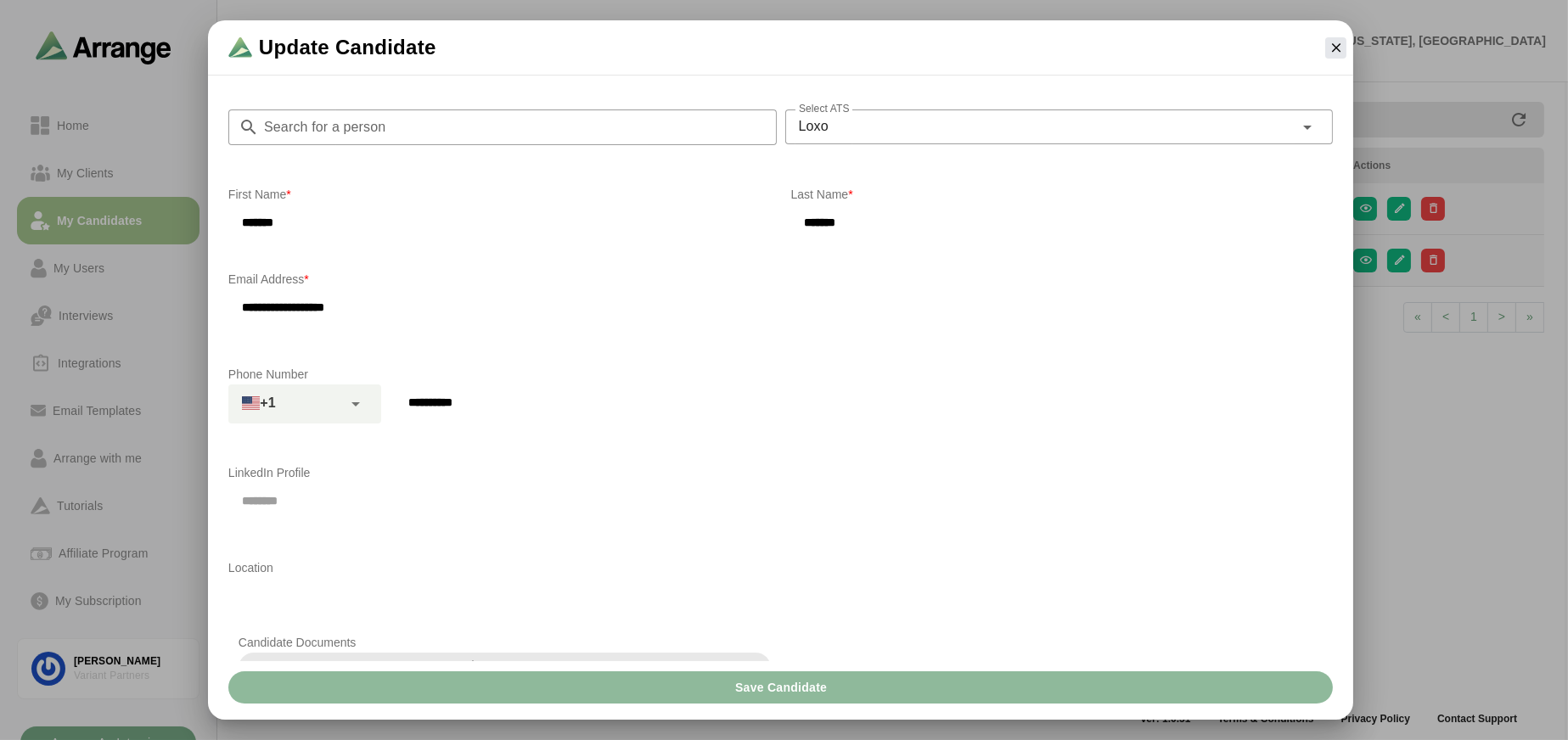
type input "**********"
click at [579, 424] on div at bounding box center [863, 432] width 938 height 19
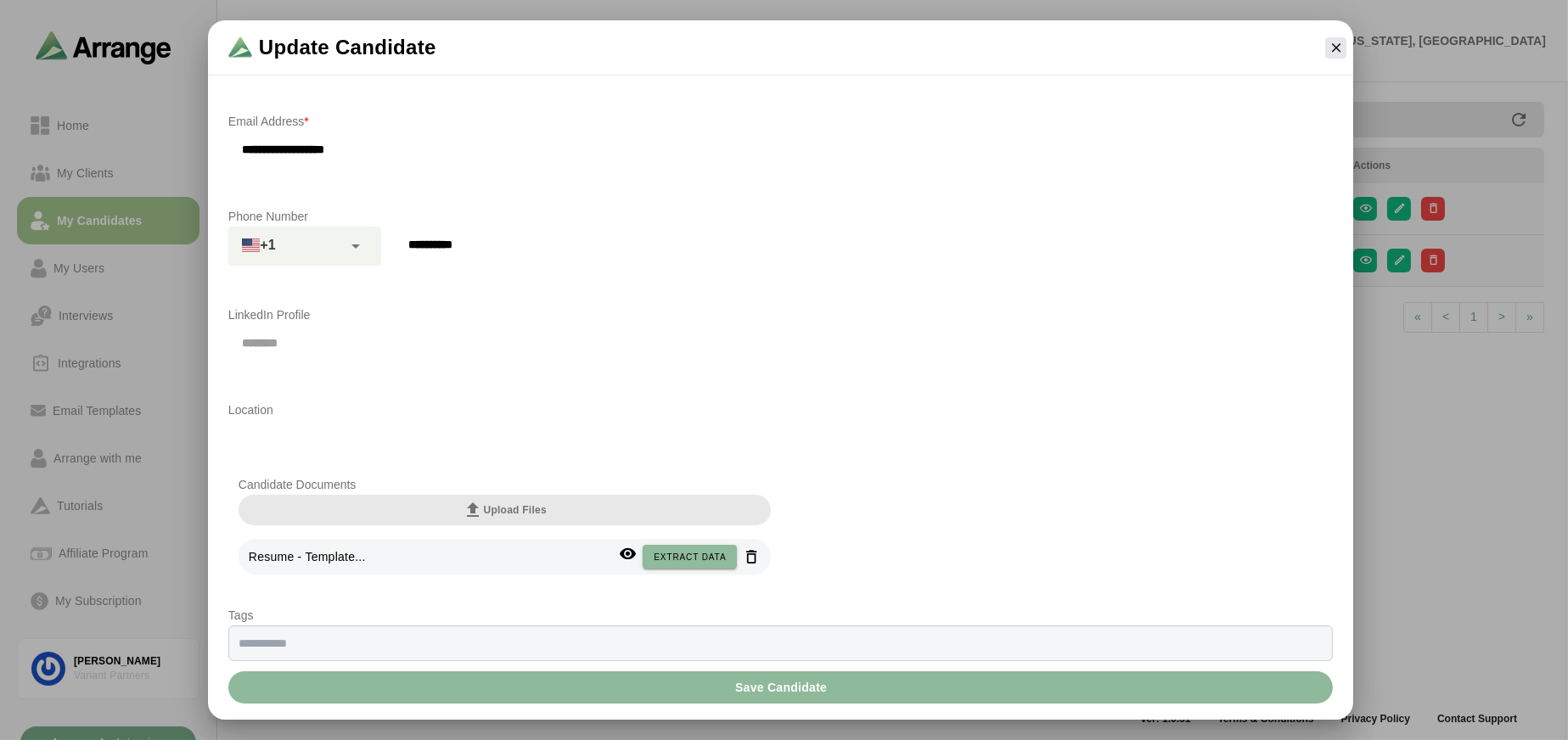
scroll to position [243, 0]
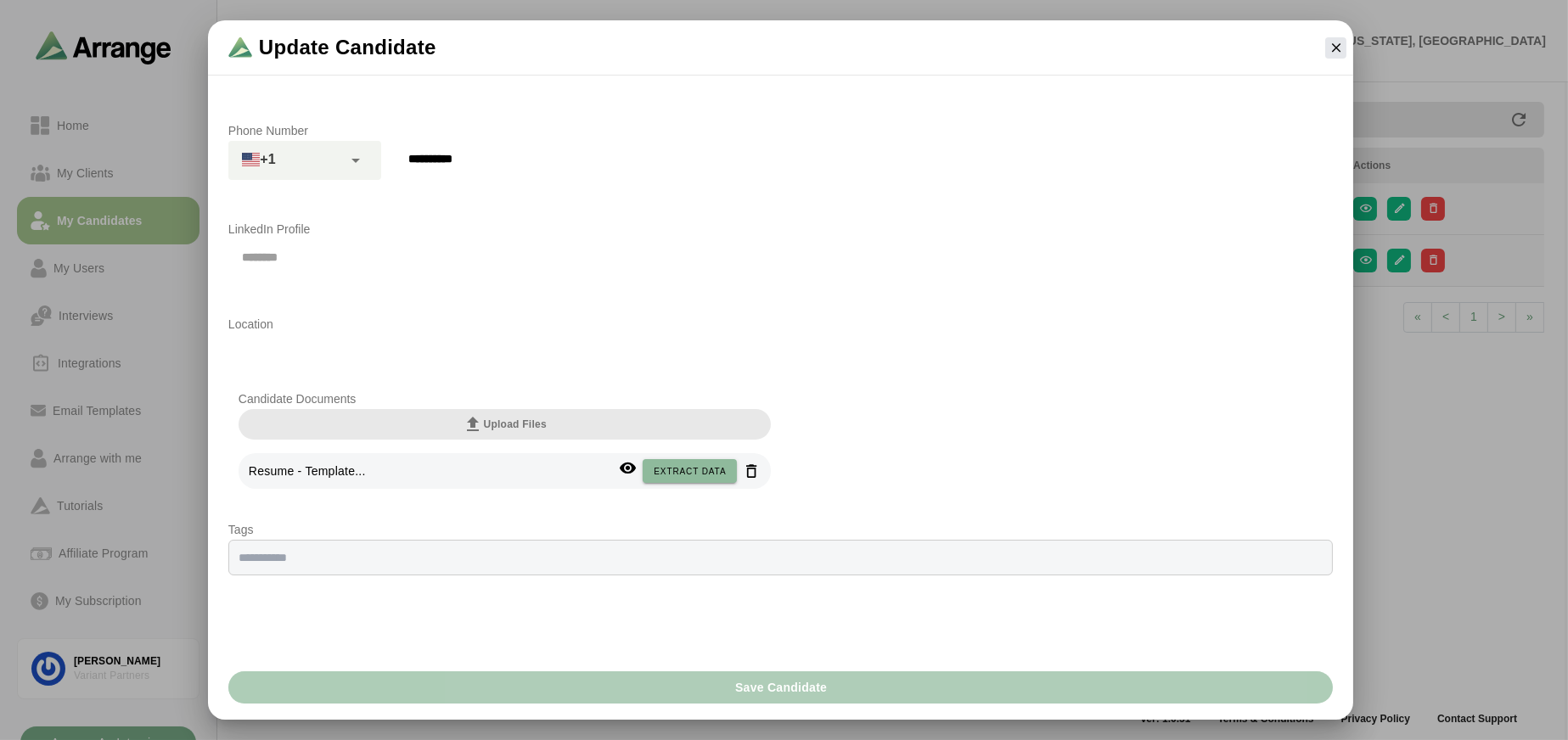
click at [622, 684] on button "Save Candidate" at bounding box center [780, 687] width 1105 height 33
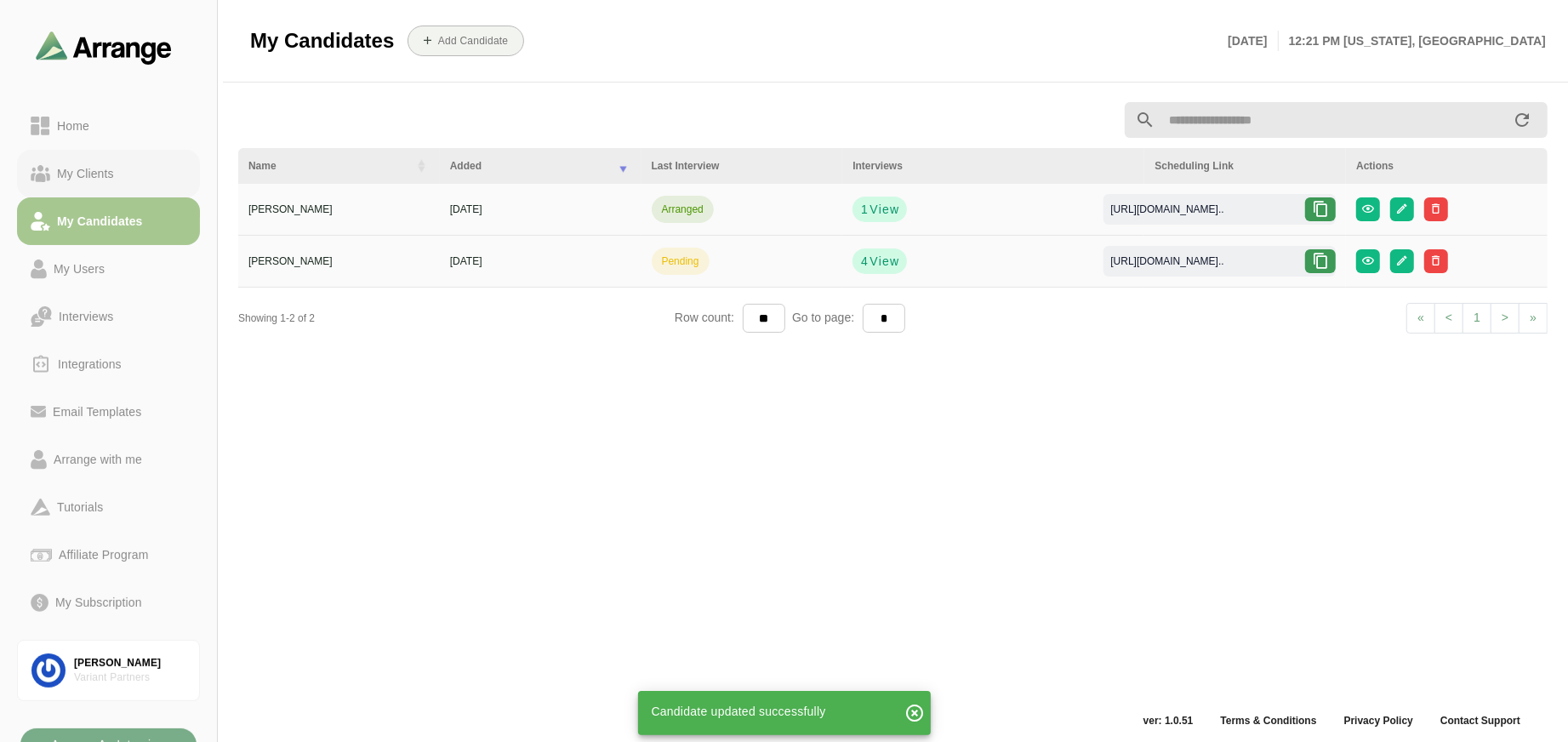
click at [91, 173] on div "My Clients" at bounding box center [86, 174] width 71 height 21
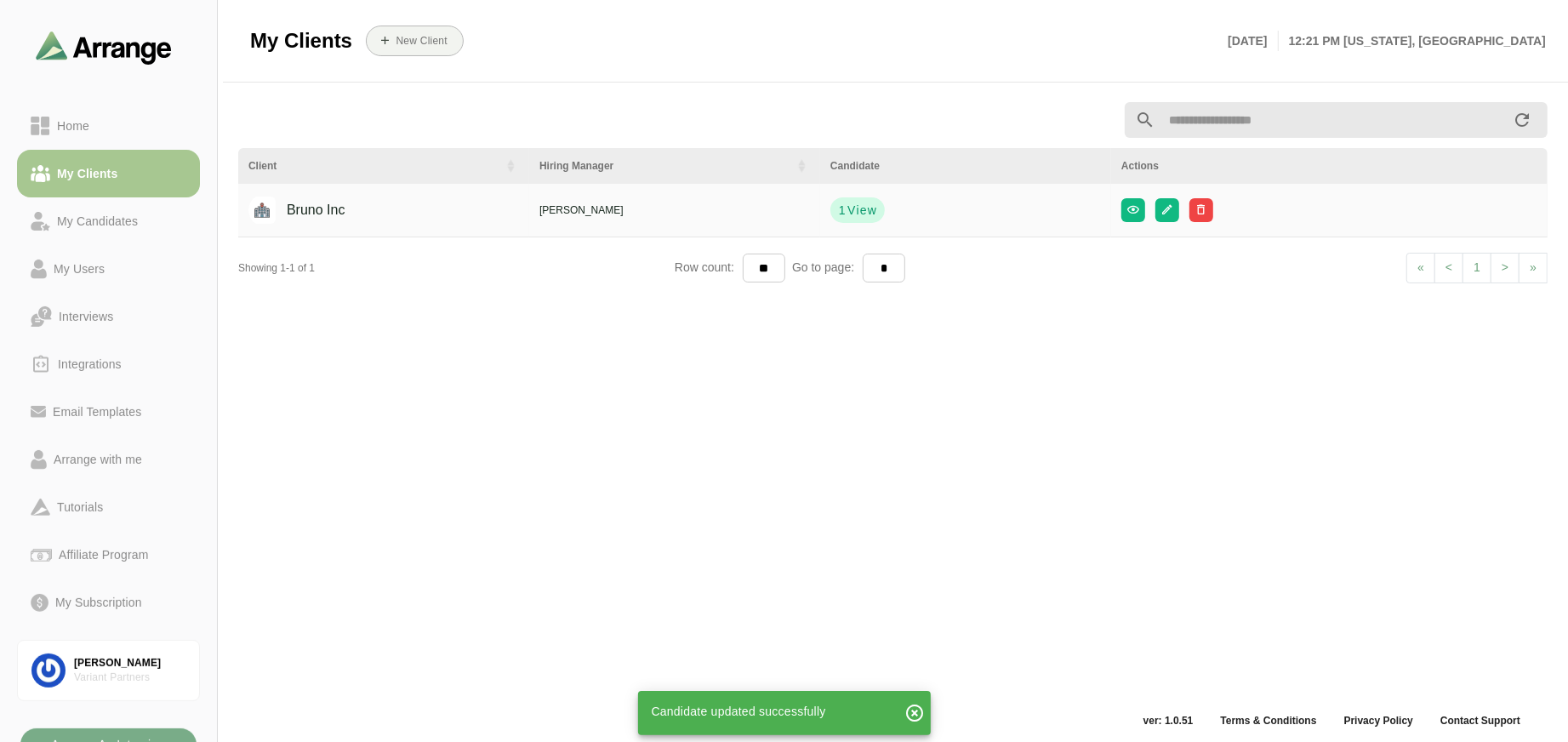
click at [310, 210] on div "Bruno Inc" at bounding box center [303, 210] width 84 height 33
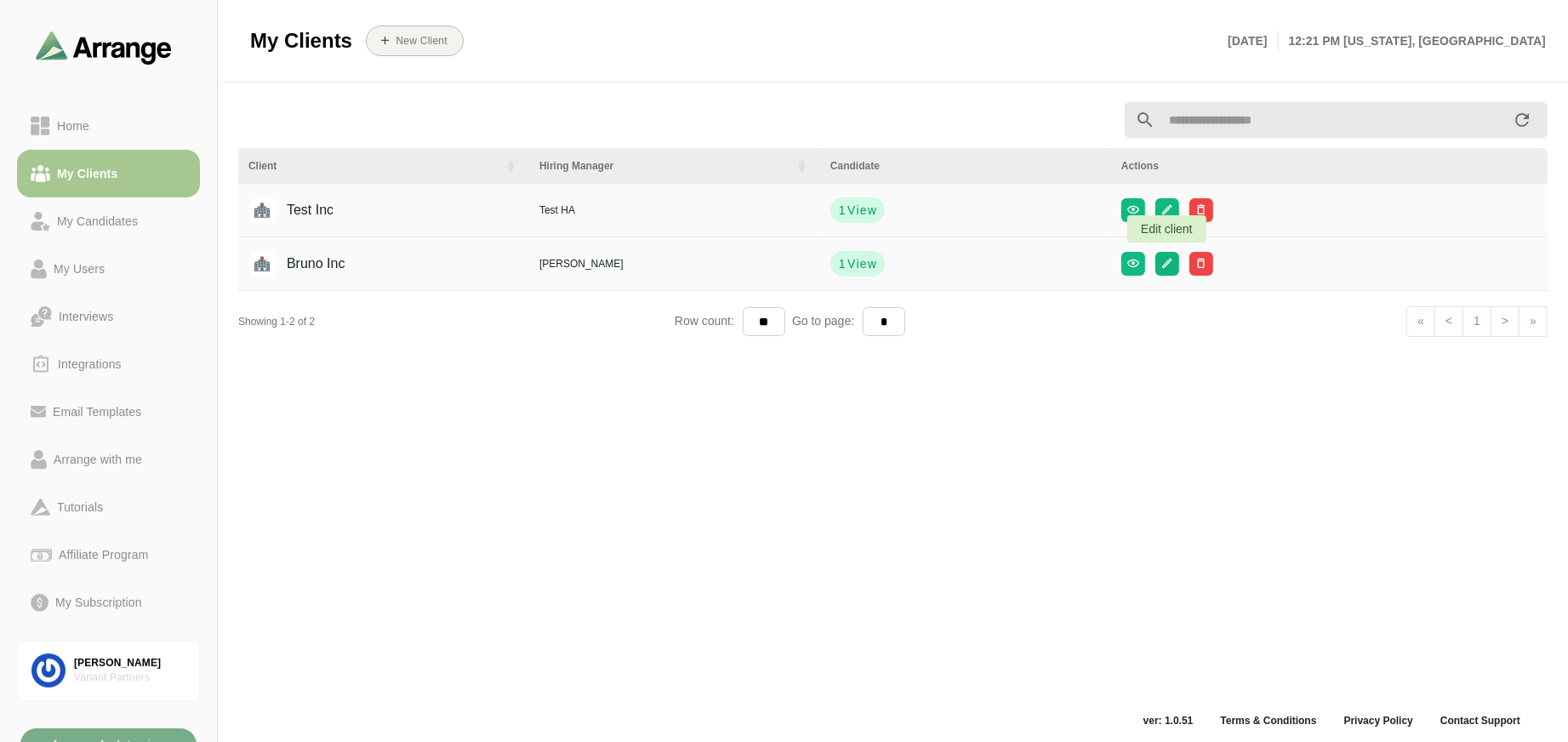
click at [1176, 270] on button "button" at bounding box center [1167, 264] width 23 height 23
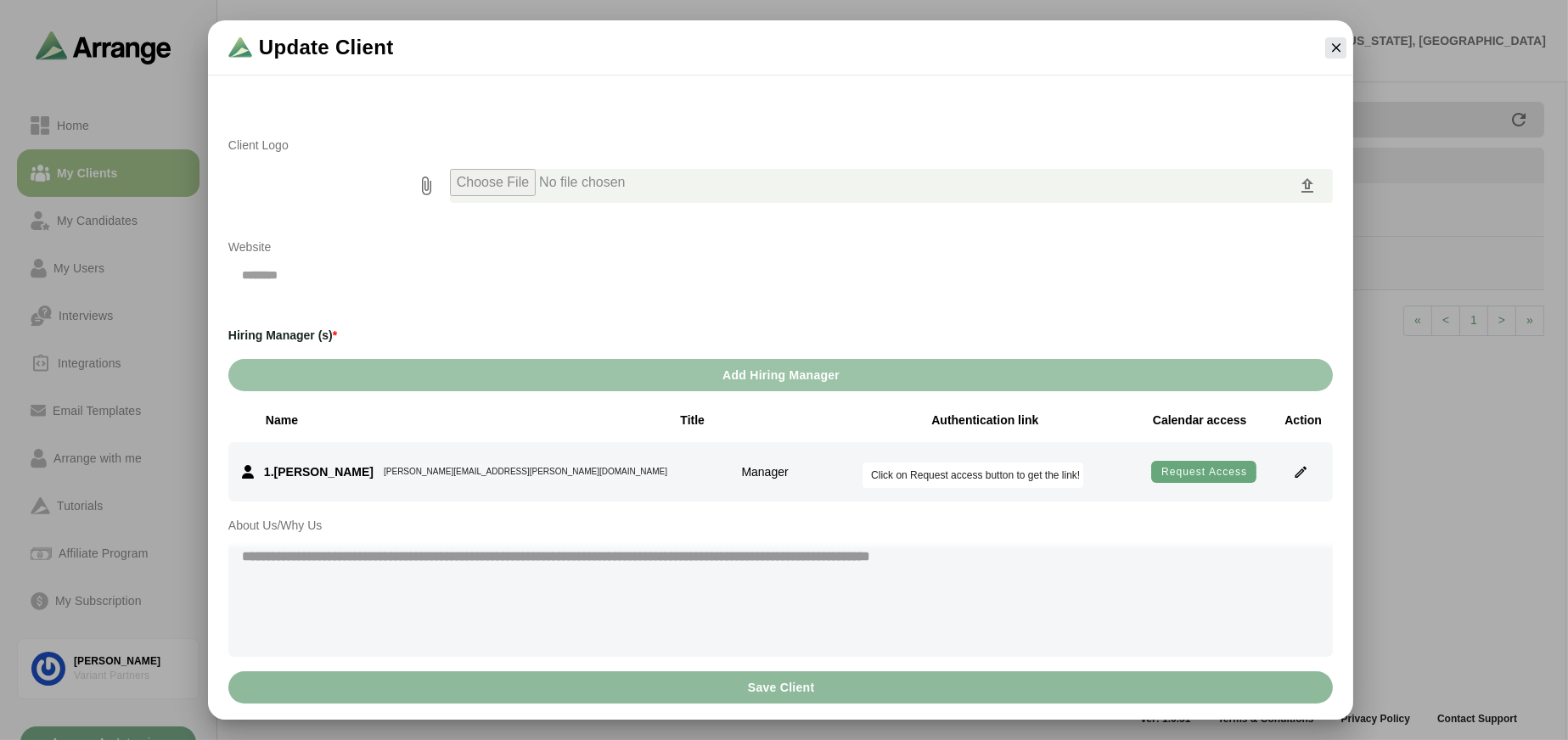
scroll to position [144, 0]
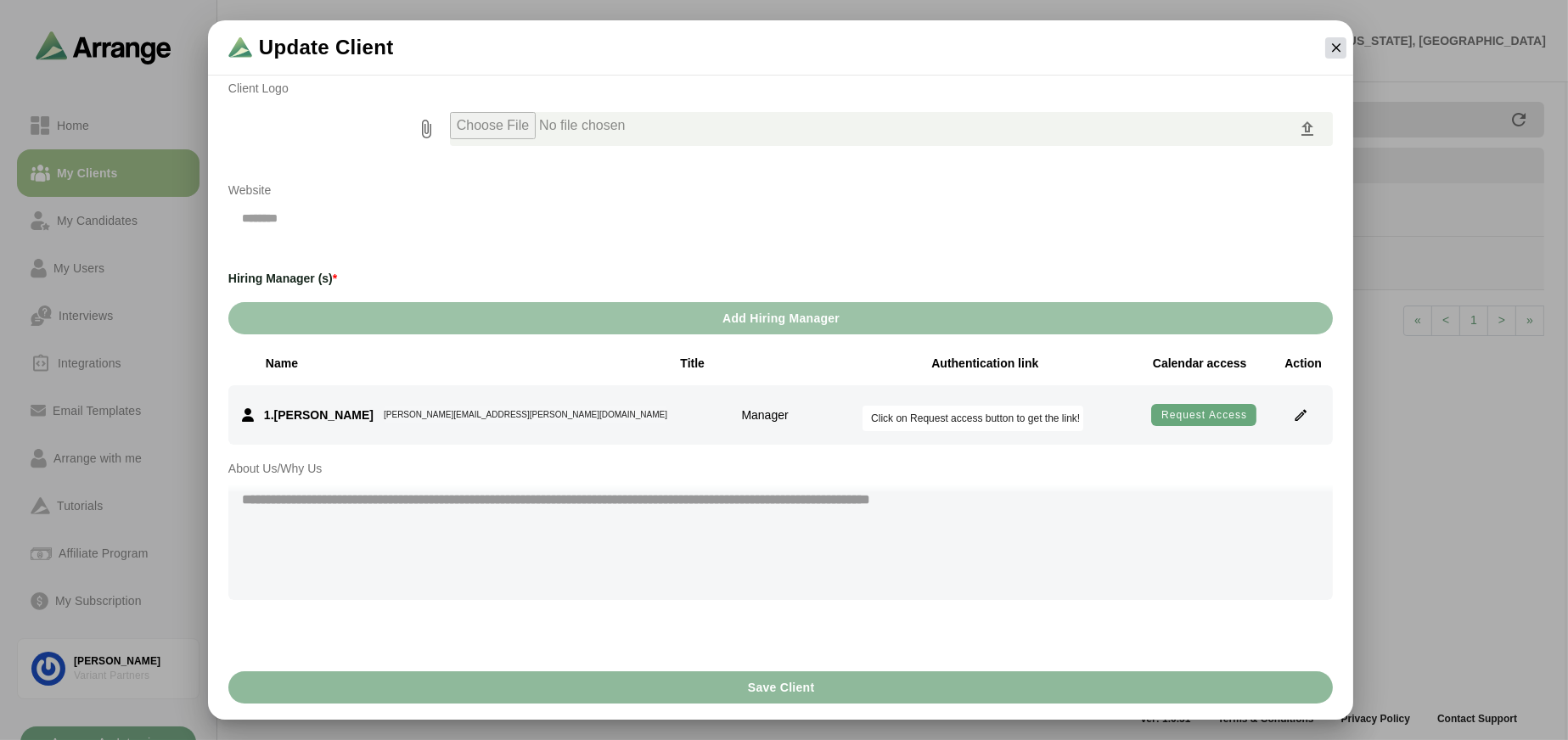
click at [1331, 44] on icon "button" at bounding box center [1336, 48] width 15 height 15
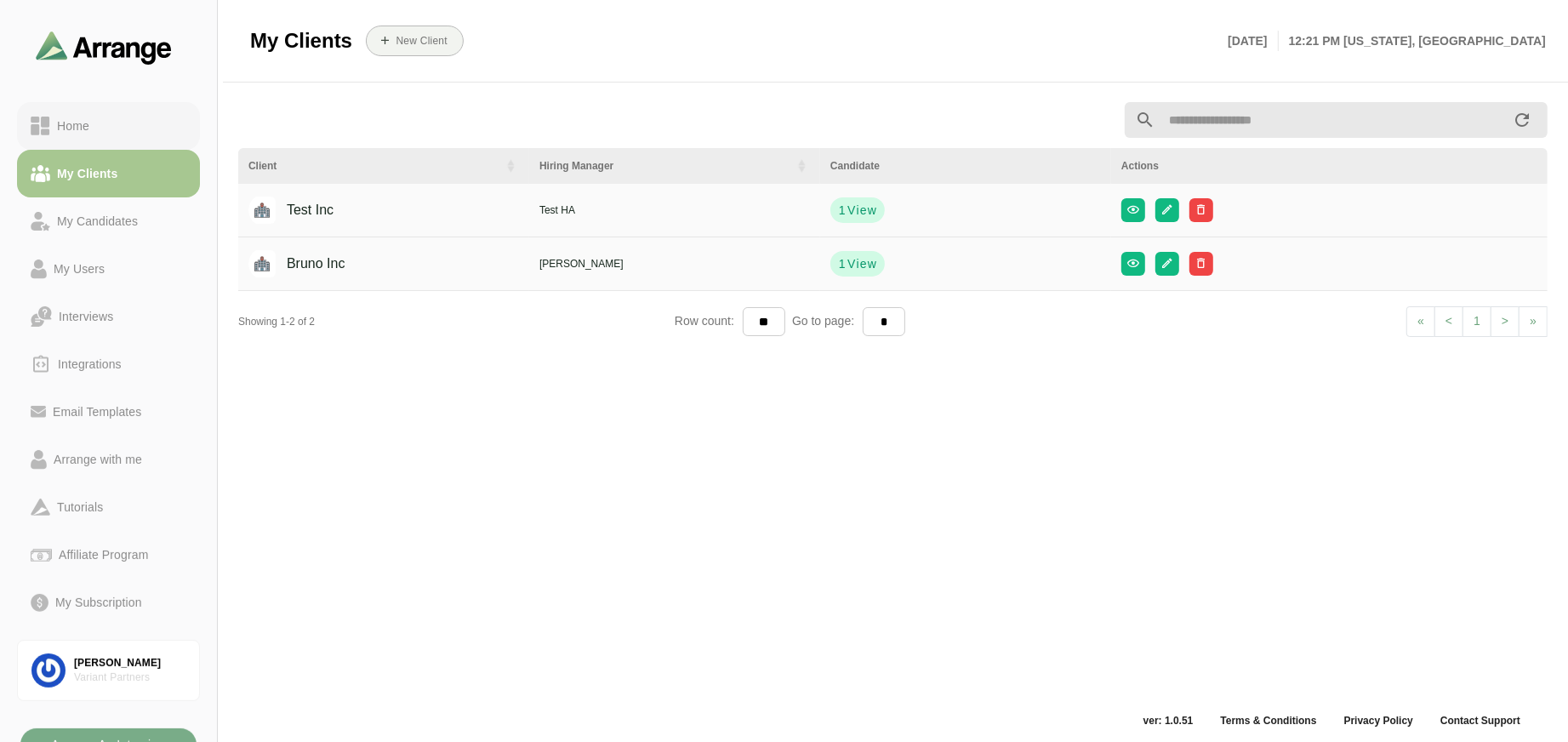
click at [104, 121] on div "Home" at bounding box center [108, 126] width 156 height 21
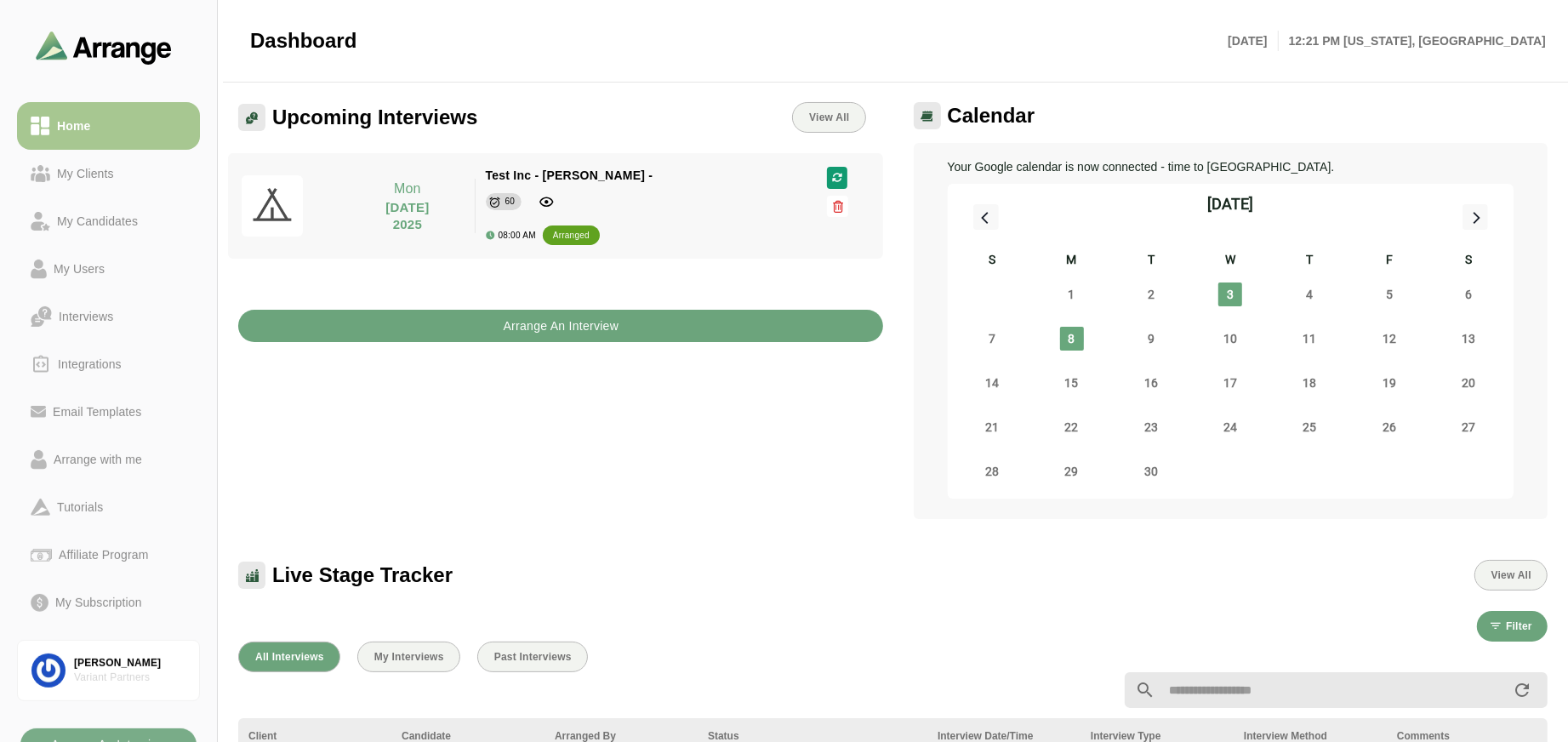
click at [549, 325] on b "Arrange An Interview" at bounding box center [560, 325] width 117 height 33
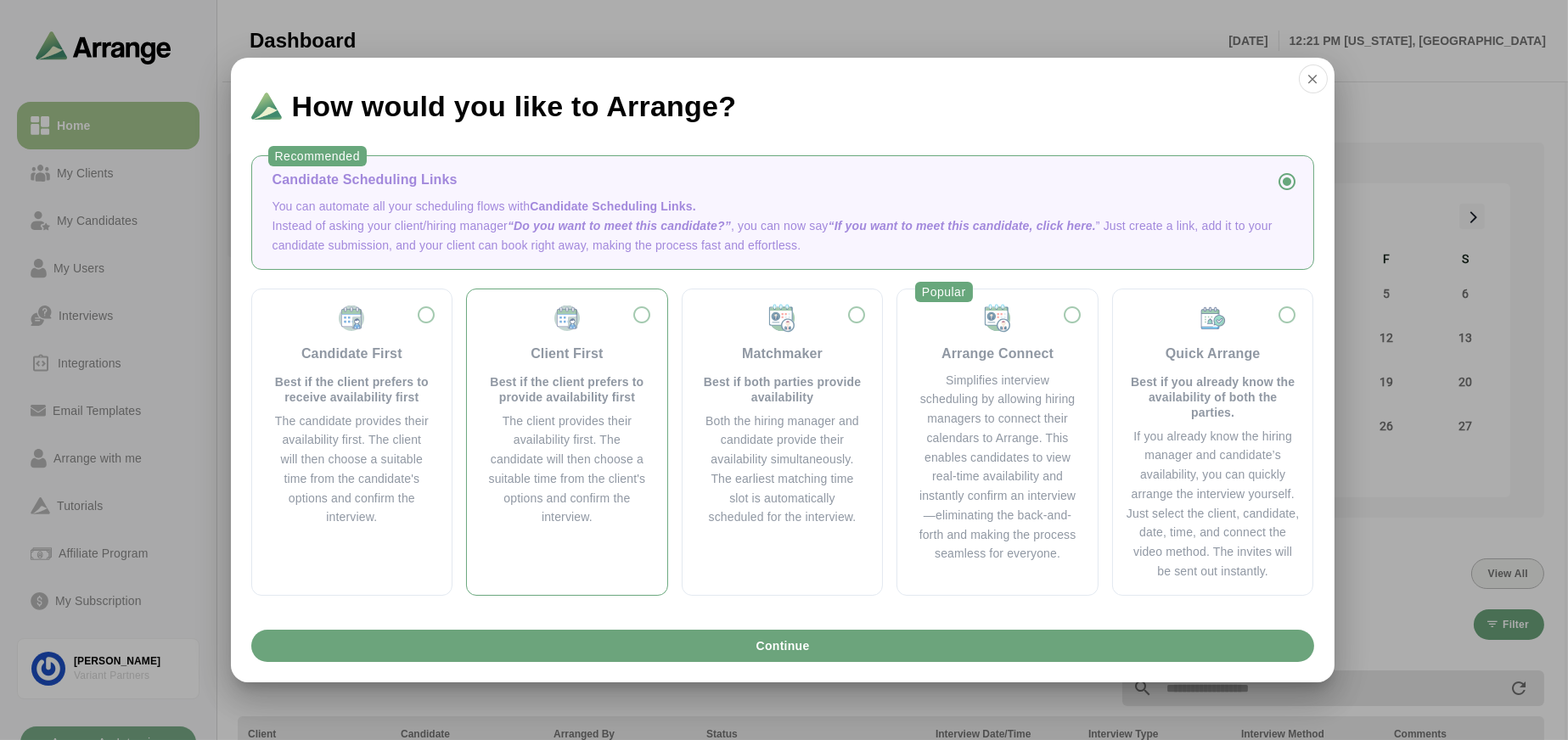
click at [559, 337] on div "Client First Best if the client prefers to provide availability first" at bounding box center [567, 353] width 159 height 102
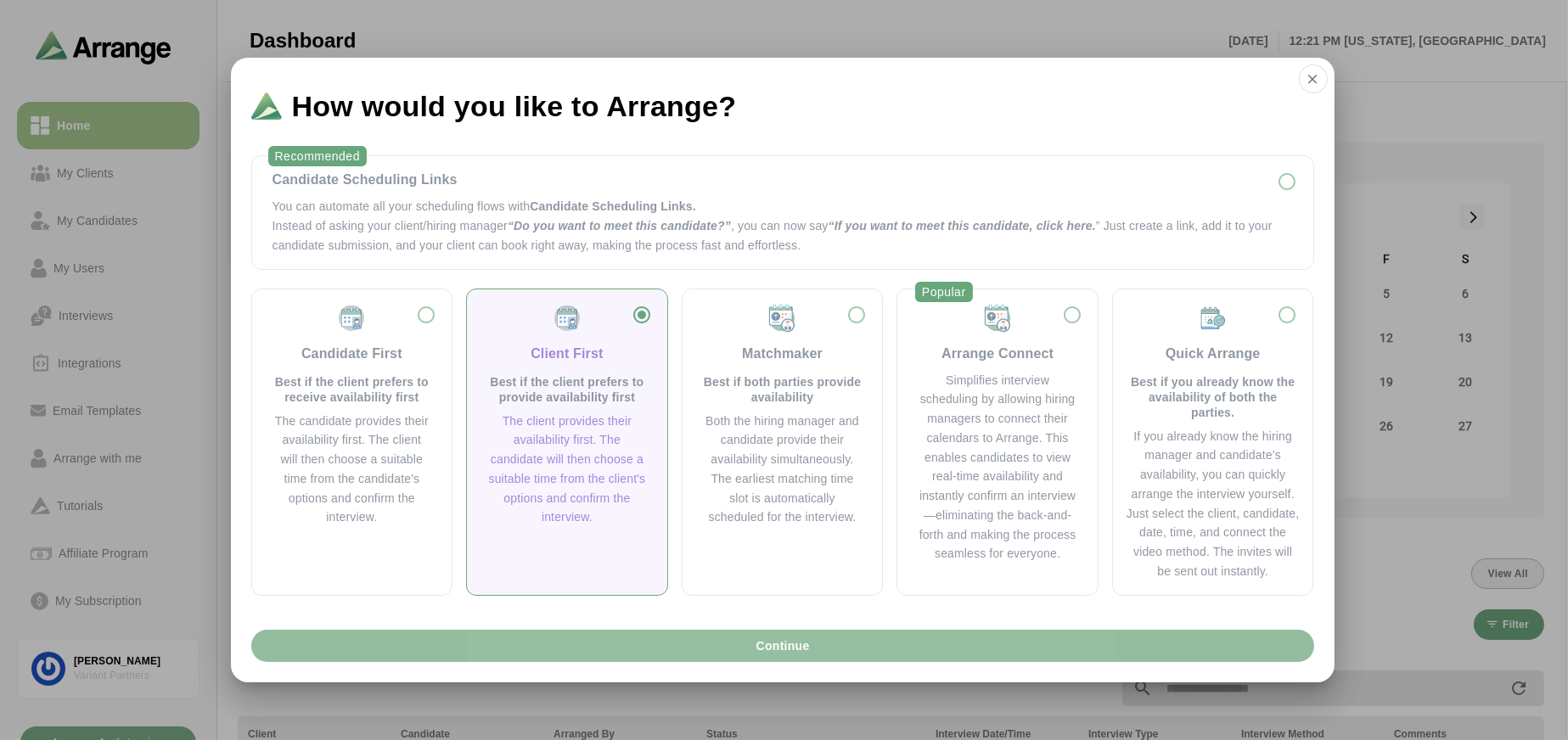
click at [639, 645] on button "Continue" at bounding box center [783, 646] width 1063 height 33
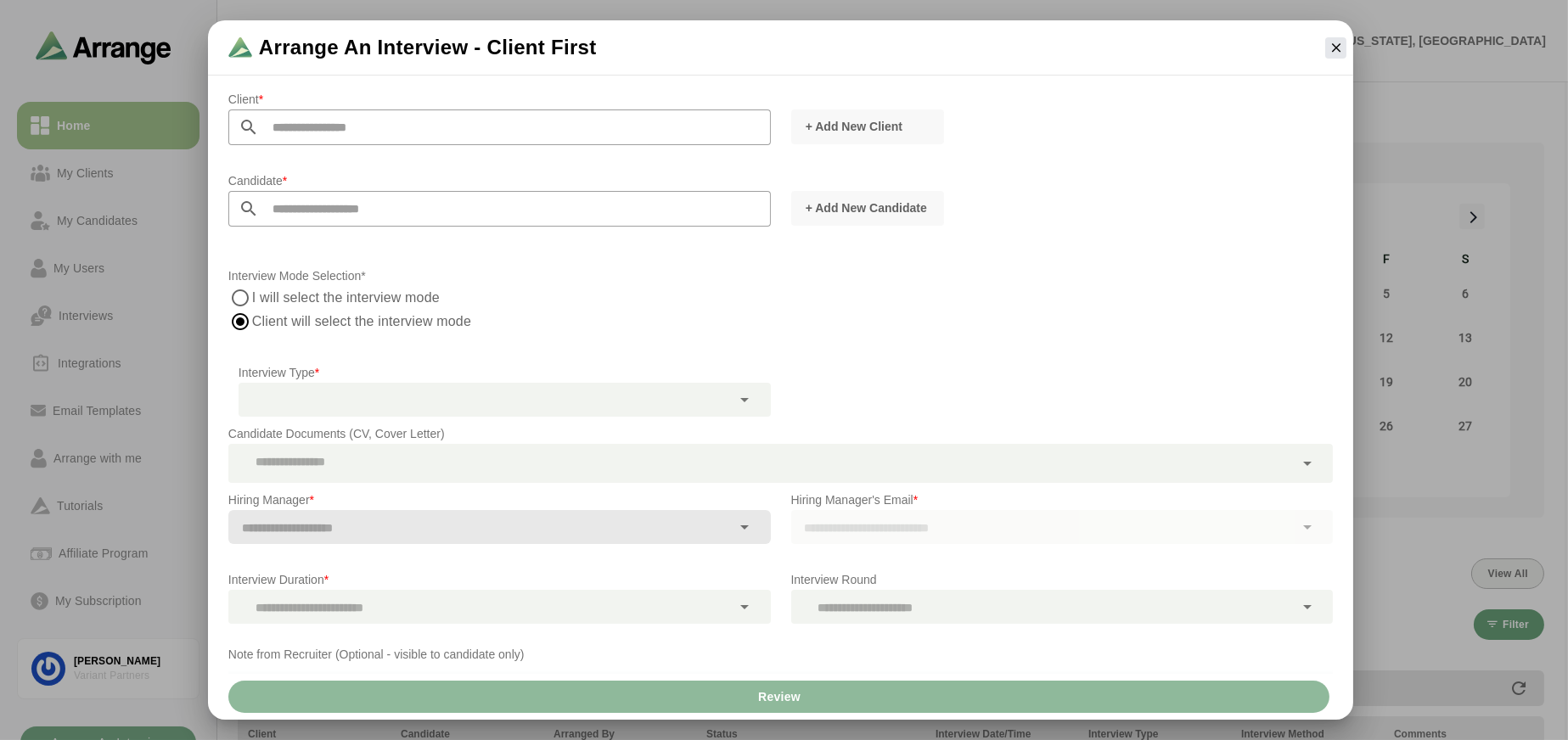
click at [382, 130] on input "text" at bounding box center [515, 127] width 512 height 35
click at [330, 183] on li "Bruno Inc" at bounding box center [492, 171] width 528 height 33
type input "*********"
click at [360, 214] on input "text" at bounding box center [515, 209] width 512 height 35
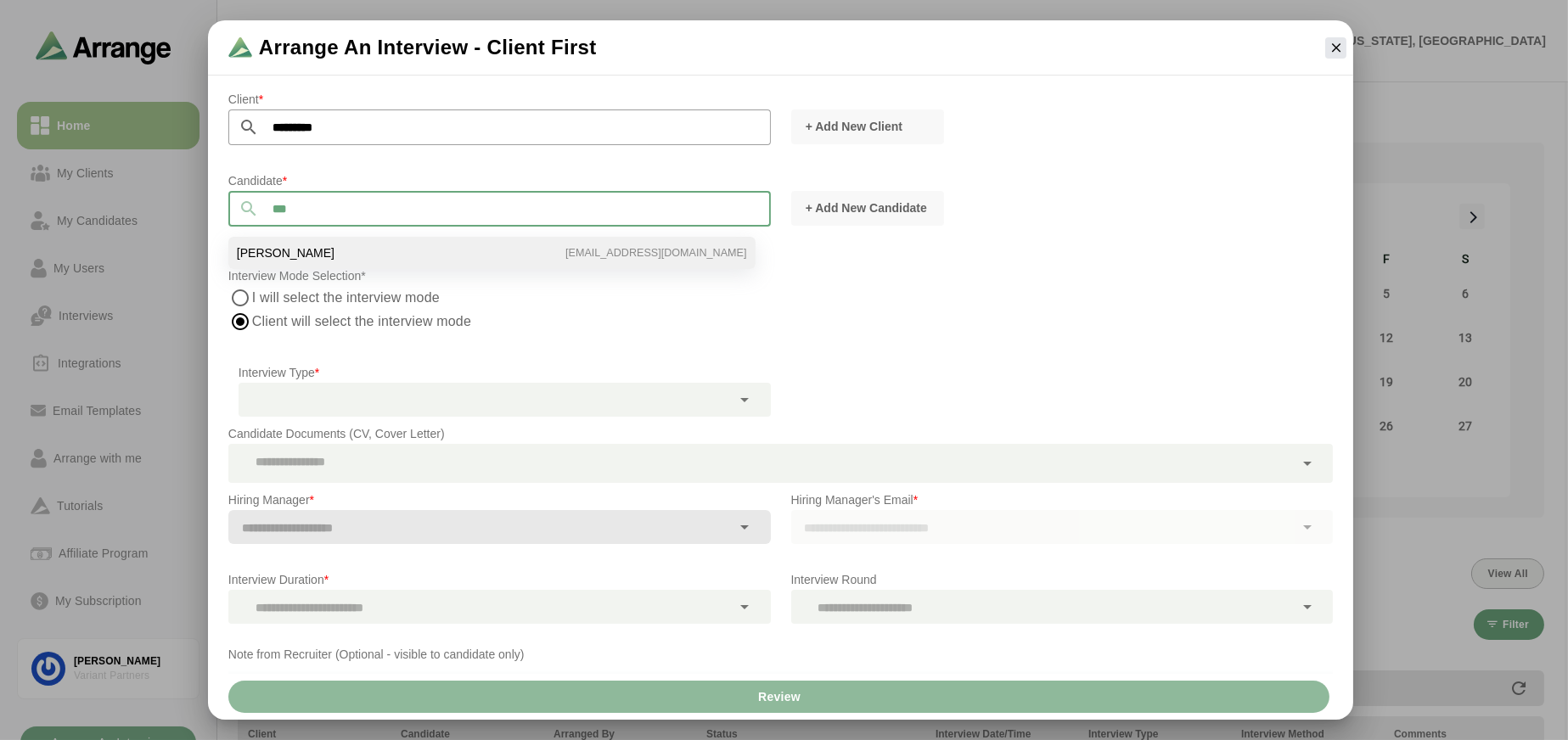
click at [310, 252] on span "[PERSON_NAME]" at bounding box center [285, 253] width 98 height 15
type input "**********"
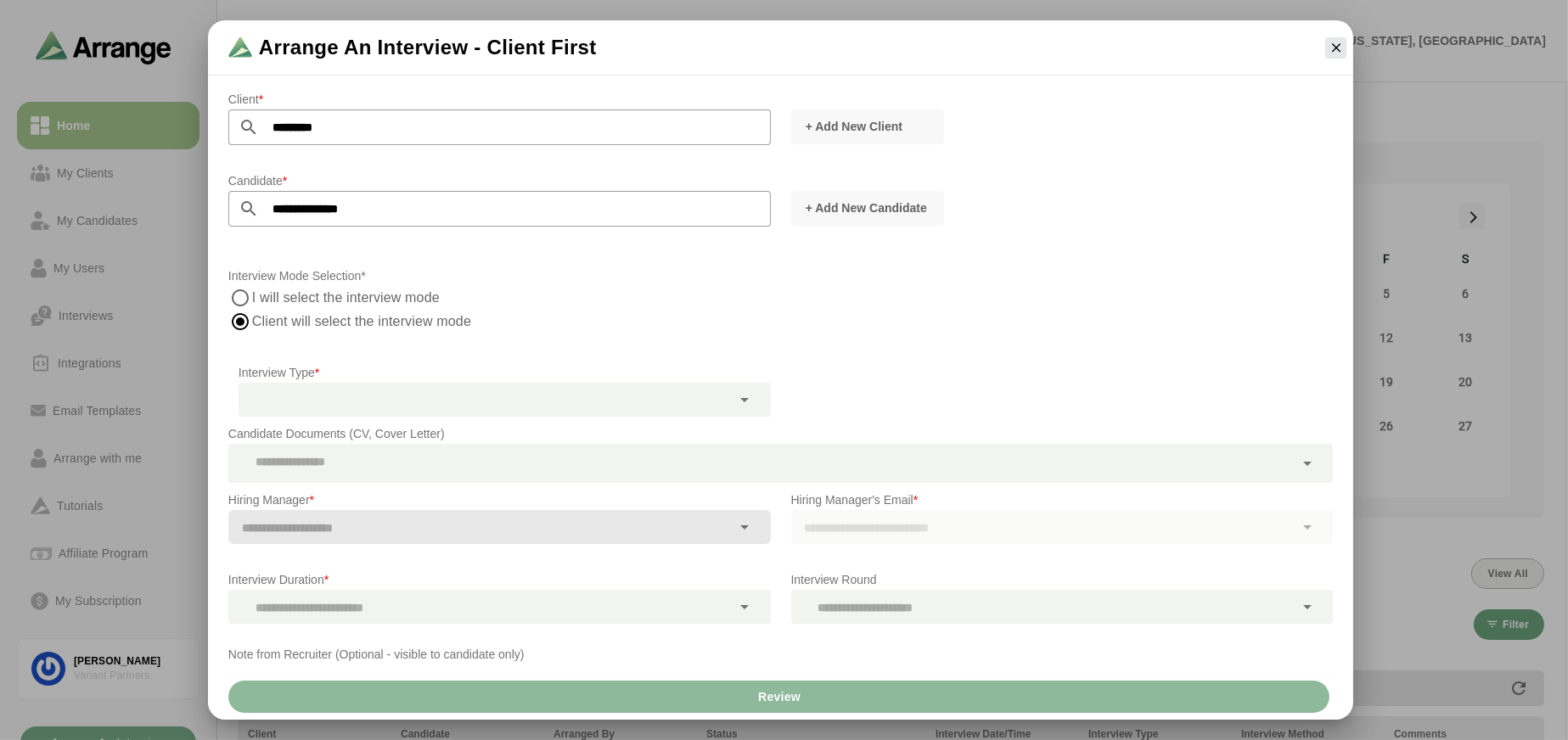
click at [376, 395] on div at bounding box center [485, 400] width 493 height 34
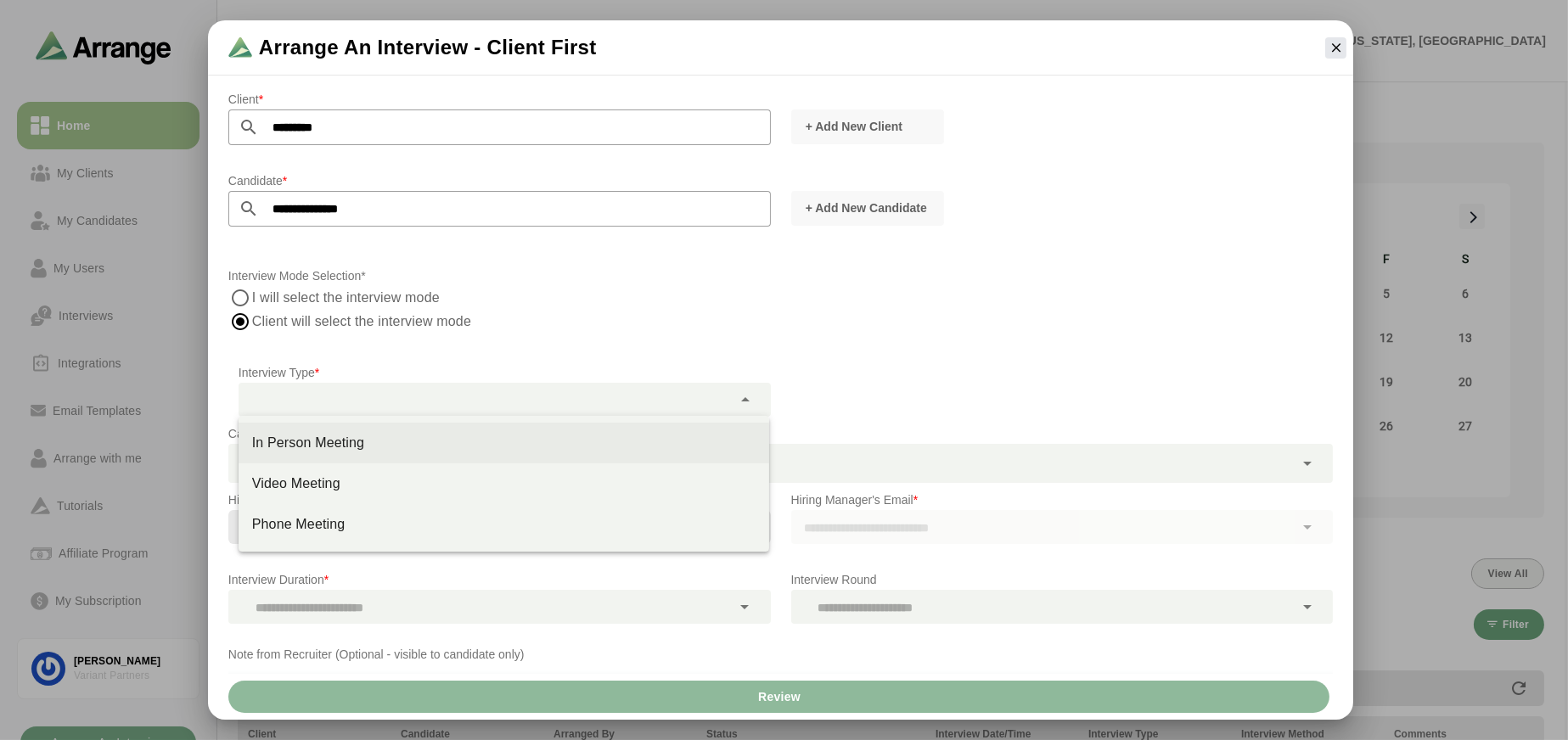
click at [362, 446] on div "In Person Meeting" at bounding box center [503, 443] width 503 height 21
type input "********"
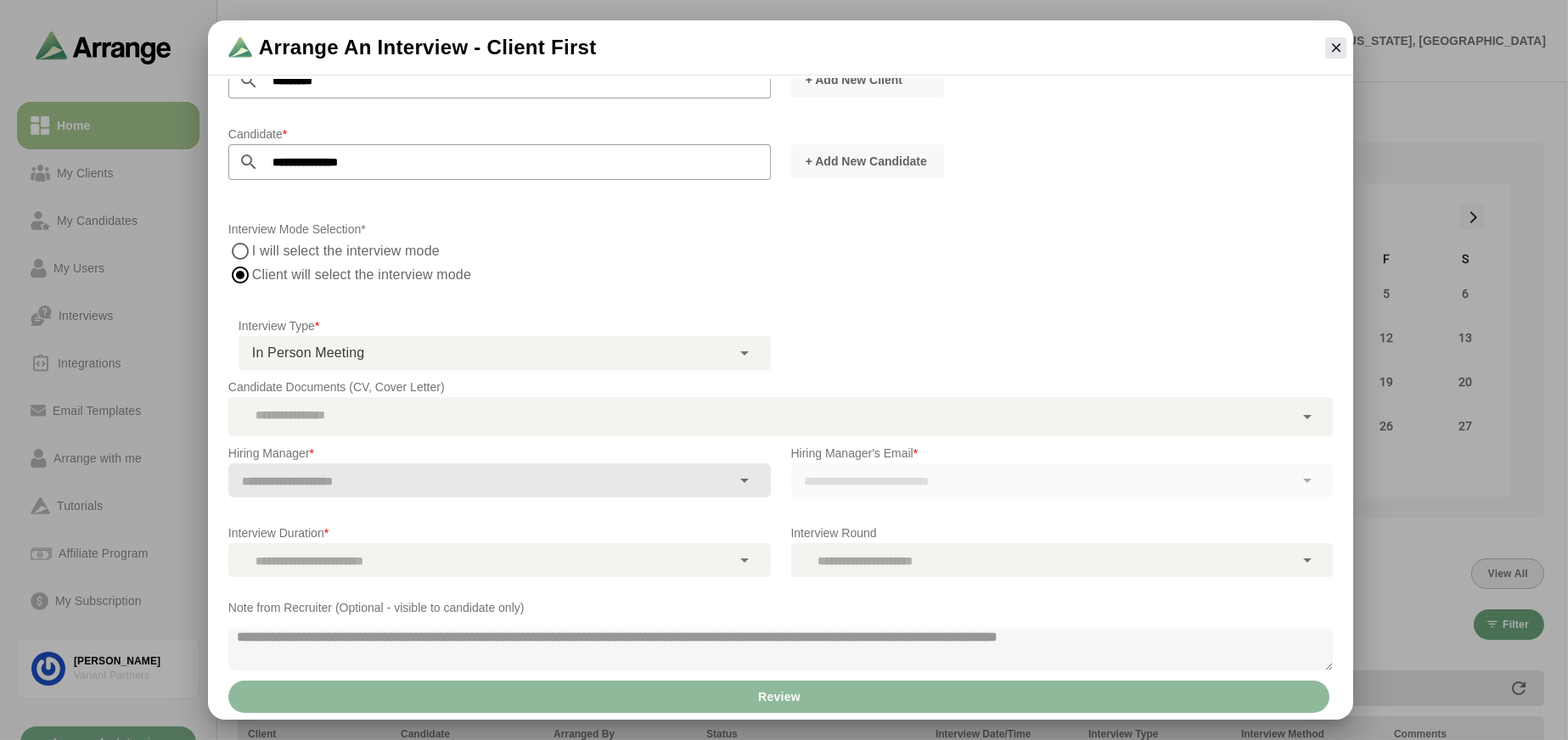
scroll to position [71, 0]
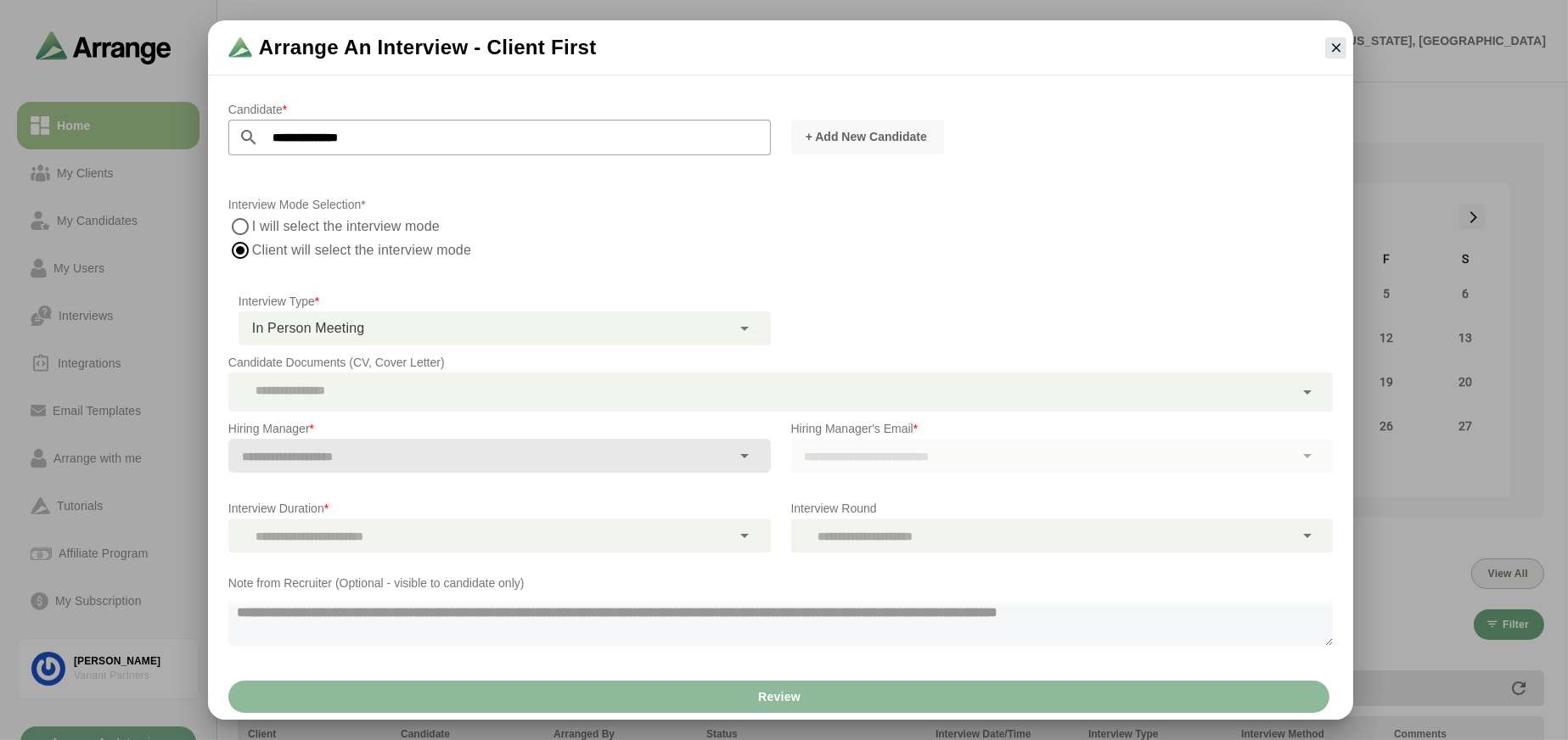
click at [405, 394] on div at bounding box center [761, 392] width 1066 height 39
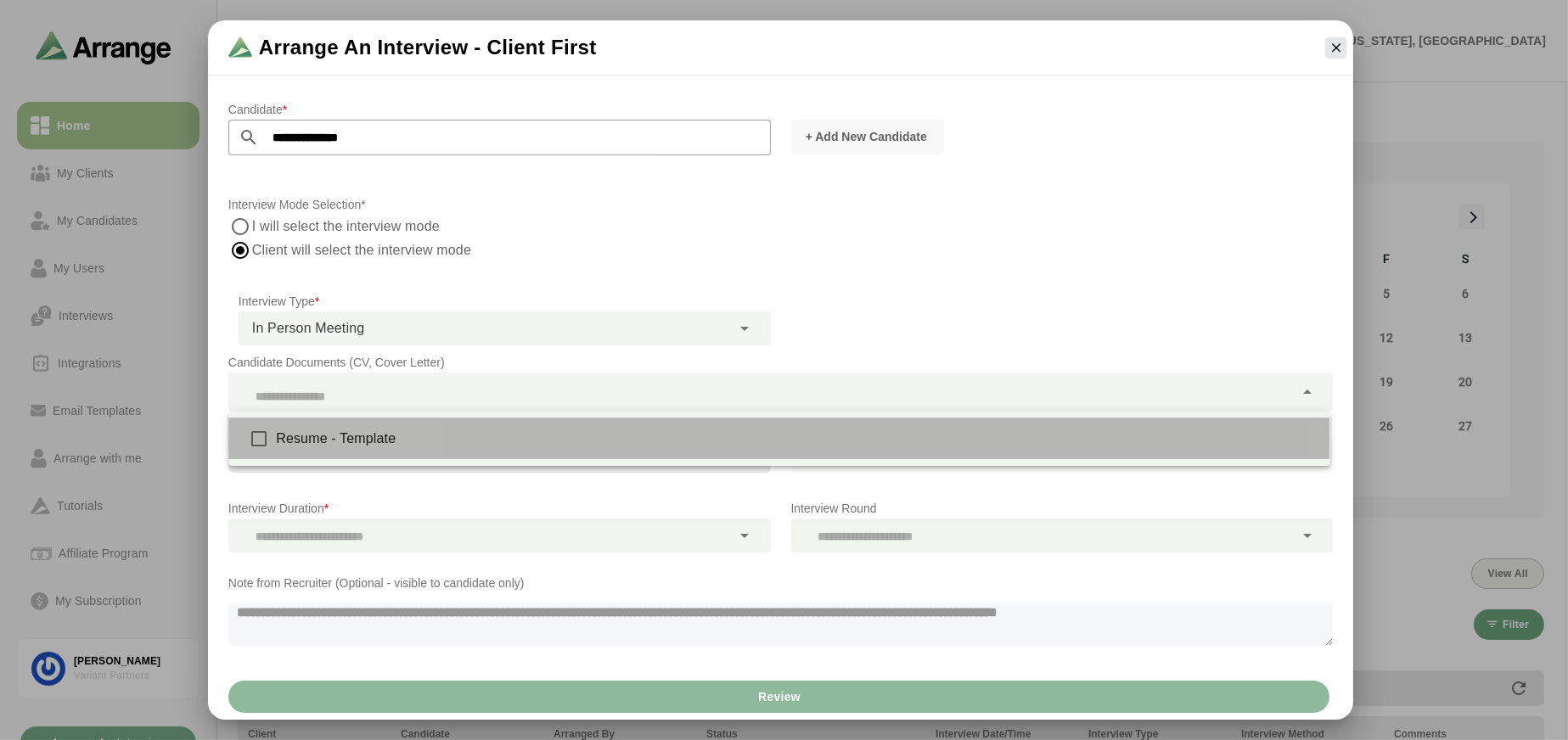
click at [354, 442] on div "Resume - Template" at bounding box center [796, 439] width 1040 height 21
type input "**********"
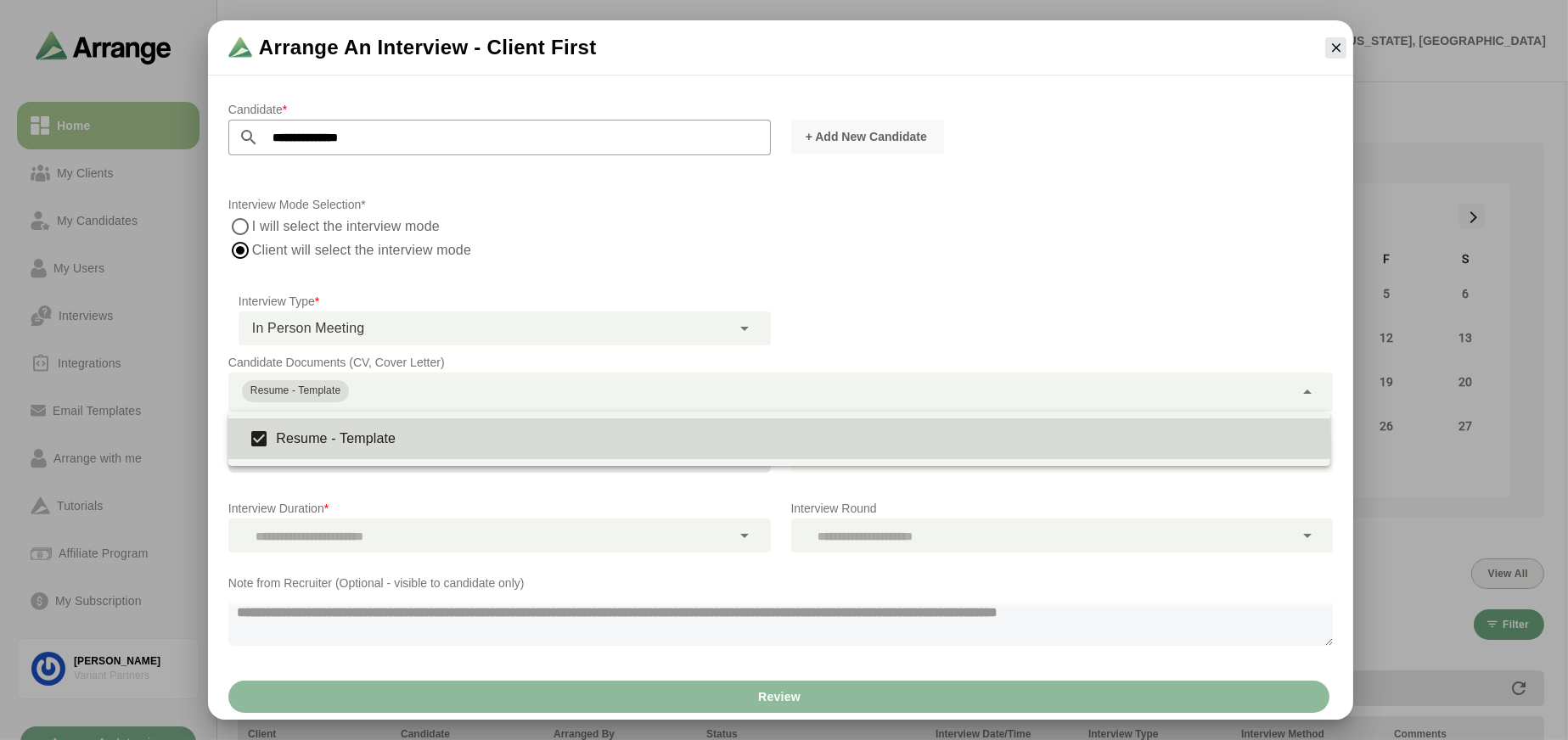
click at [623, 672] on div "Note from Recruiter (Optional - visible to candidate only) 0 / 500" at bounding box center [780, 619] width 1125 height 112
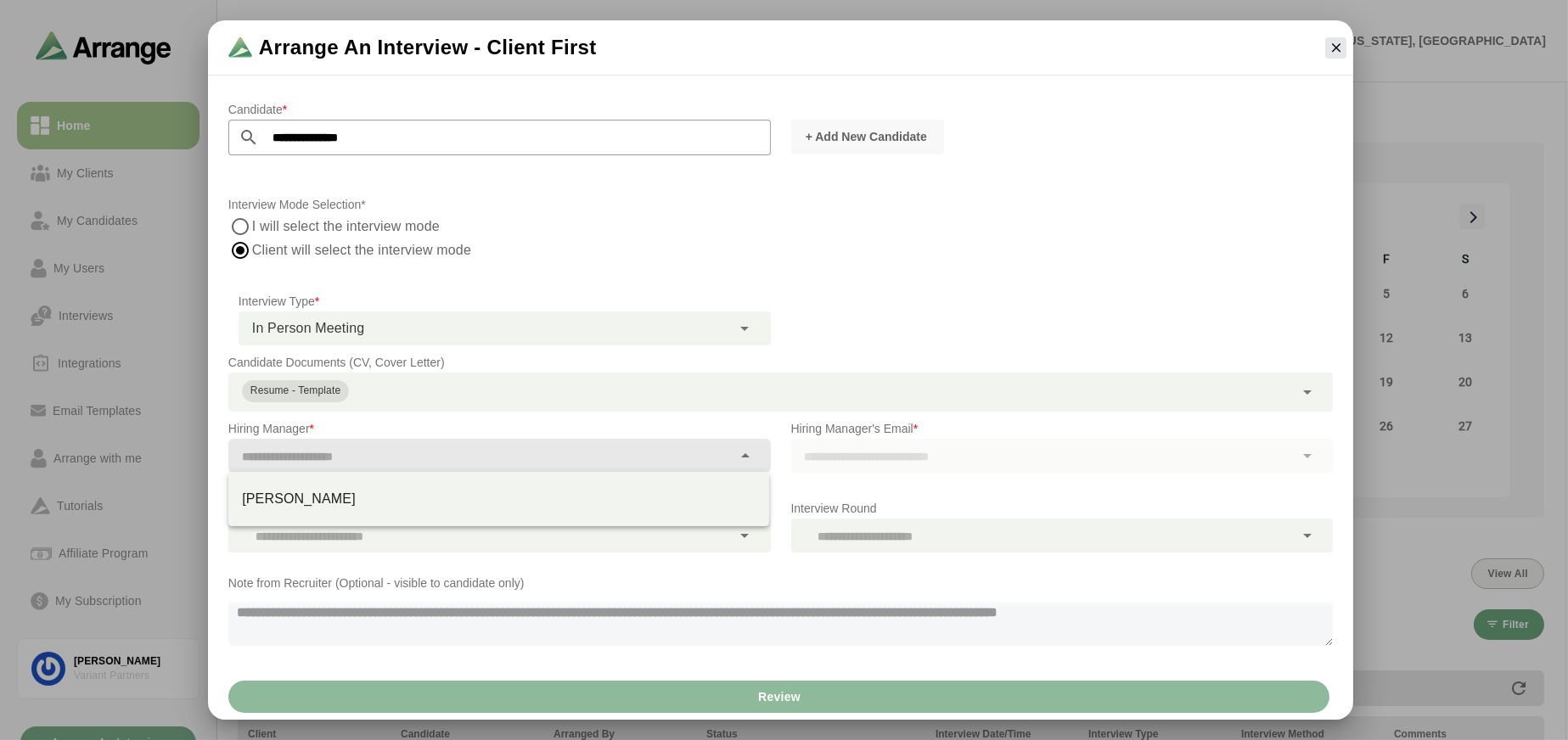
click at [381, 442] on div at bounding box center [480, 456] width 503 height 34
click at [324, 491] on div "[PERSON_NAME]" at bounding box center [499, 500] width 514 height 21
type input "**********"
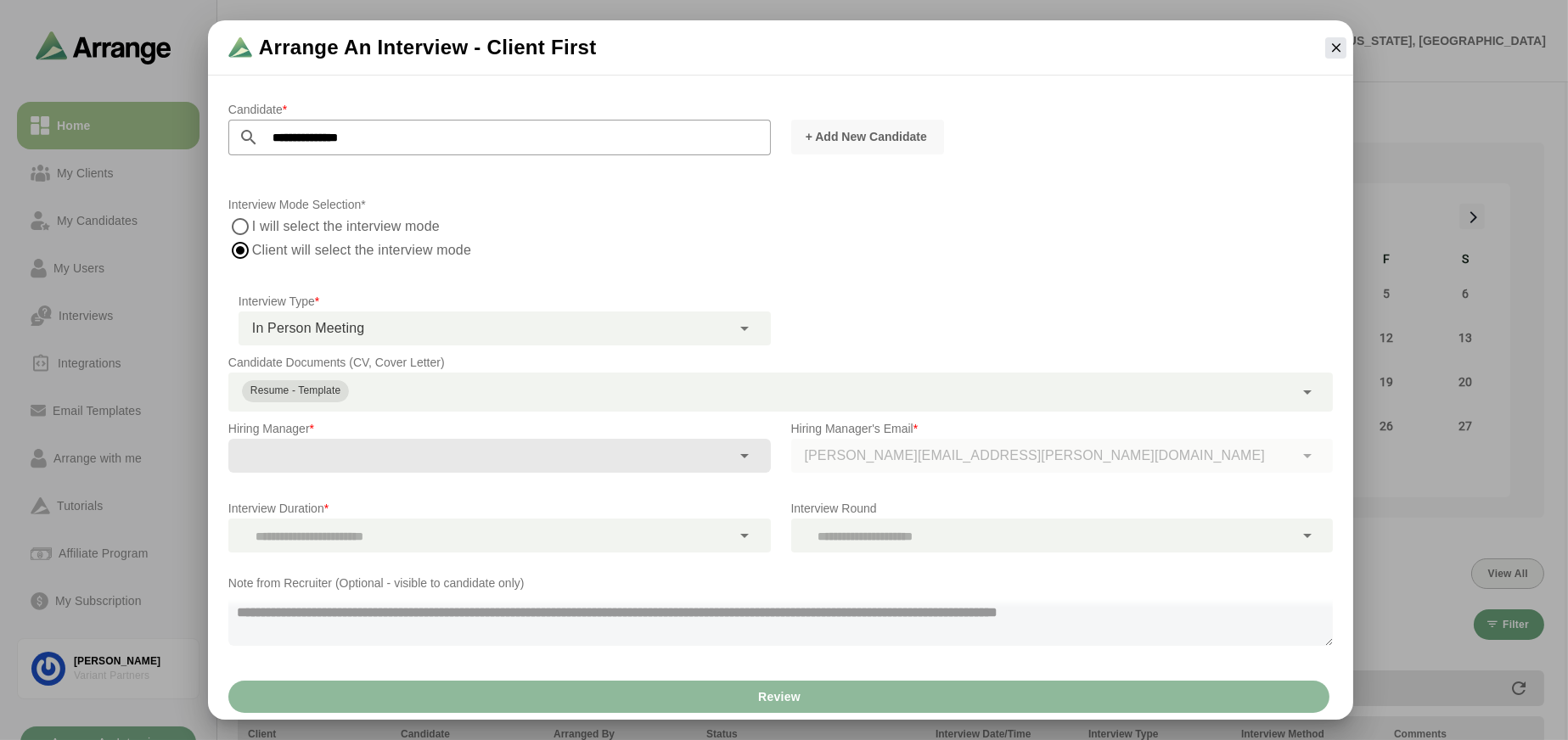
click at [311, 528] on div at bounding box center [480, 535] width 503 height 34
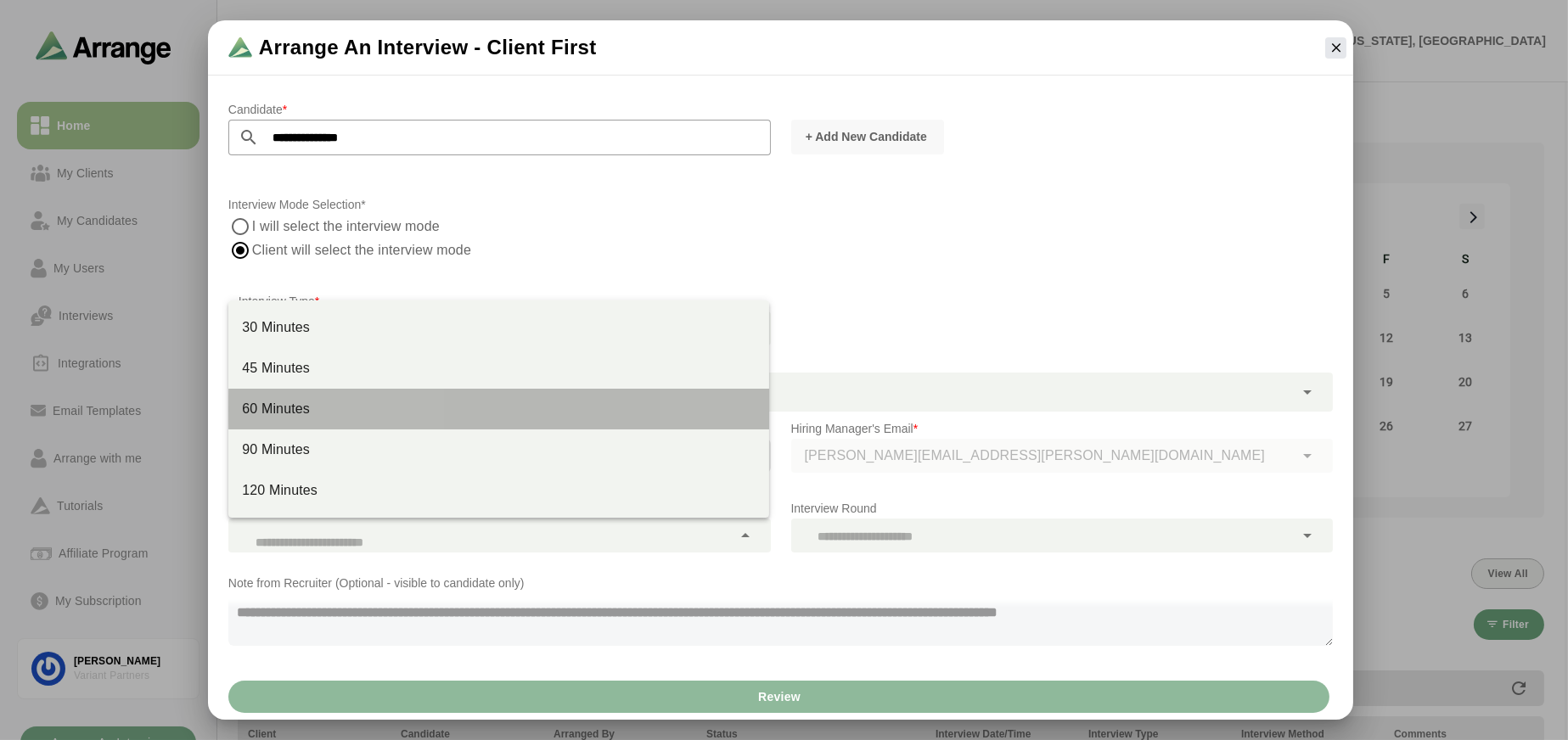
click at [272, 406] on div "60 Minutes" at bounding box center [499, 409] width 514 height 21
type input "****"
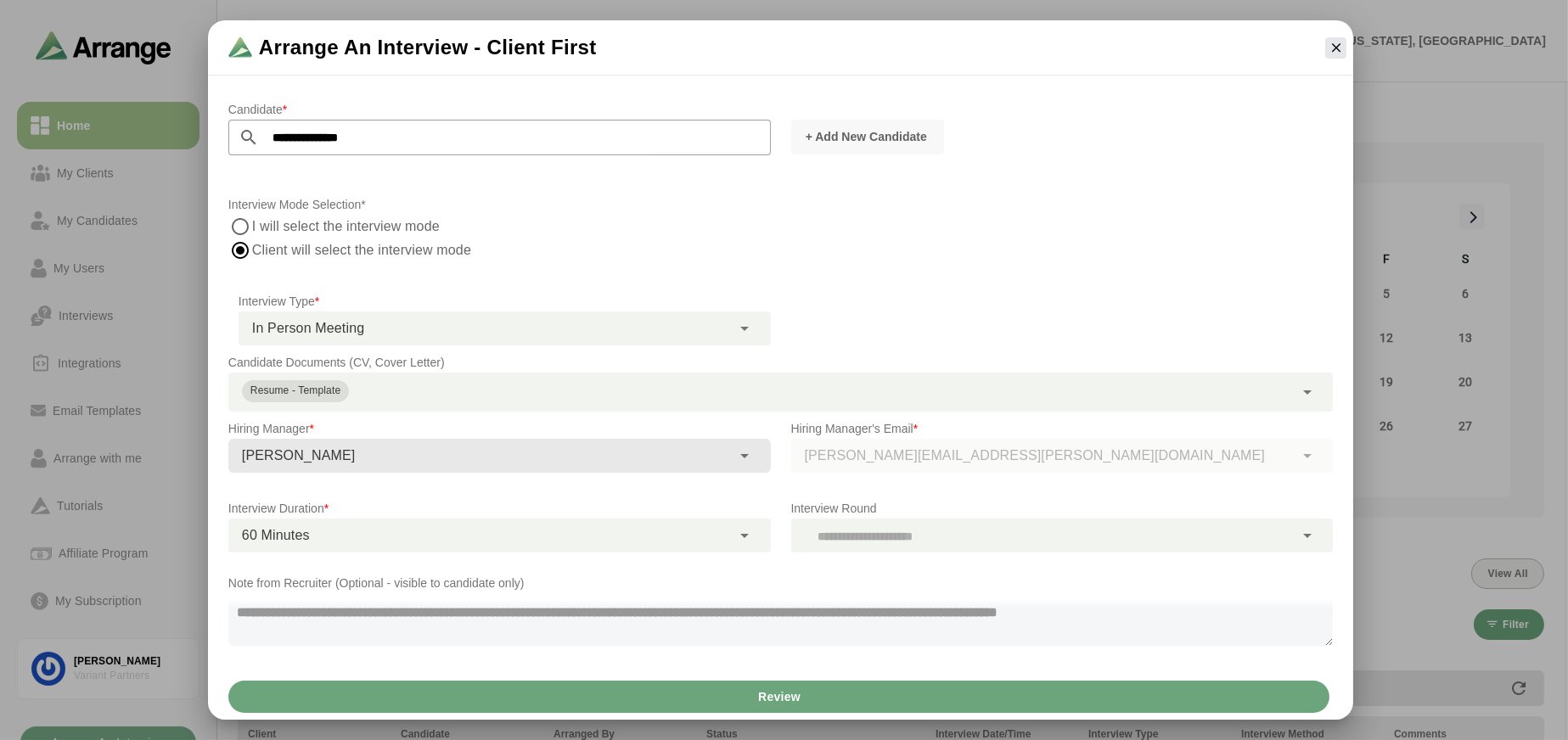
click at [992, 536] on div at bounding box center [1043, 535] width 503 height 34
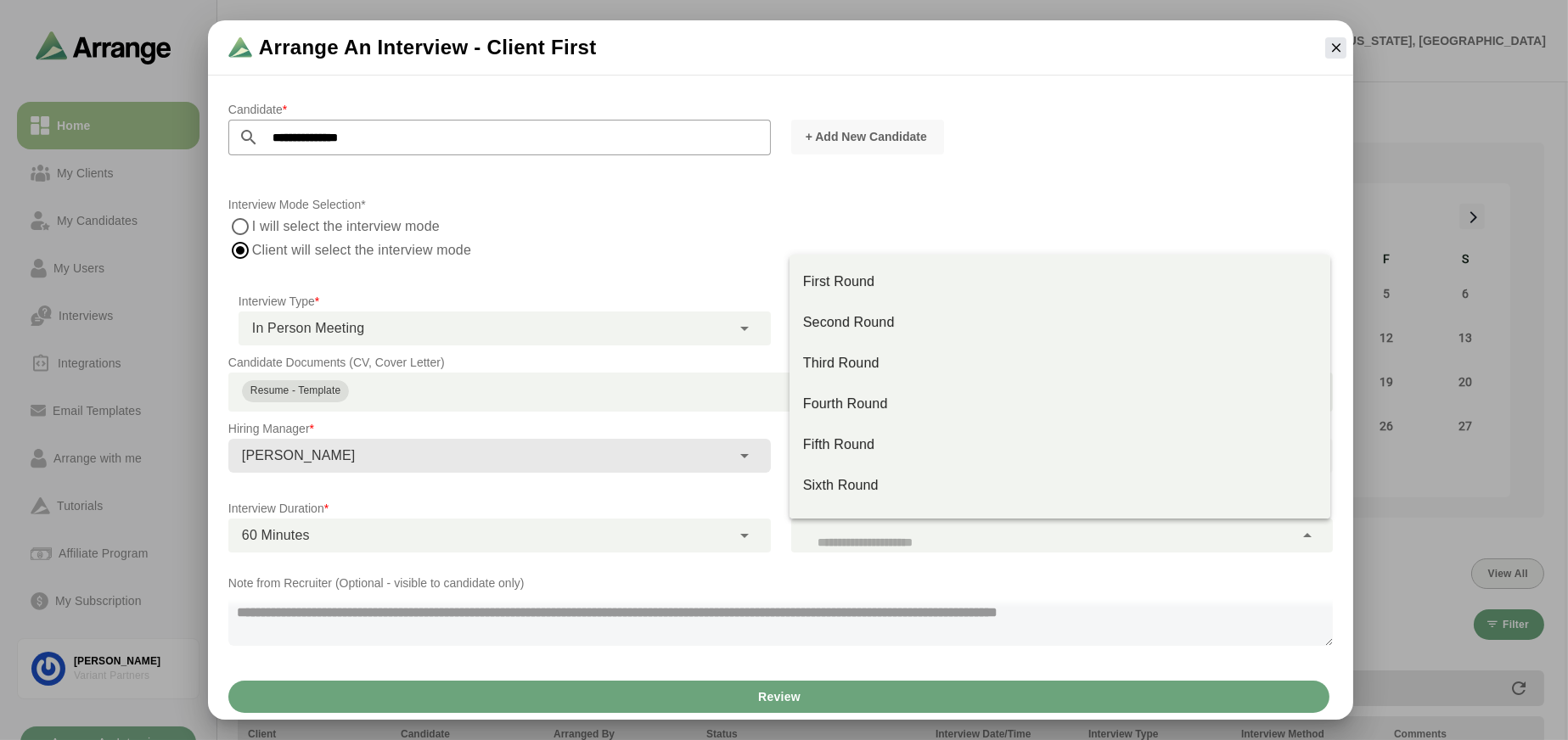
click at [1005, 575] on p "Note from Recruiter (Optional - visible to candidate only)" at bounding box center [780, 583] width 1105 height 21
click at [885, 536] on div at bounding box center [1043, 535] width 503 height 34
click at [848, 290] on div "First Round" at bounding box center [1059, 281] width 514 height 21
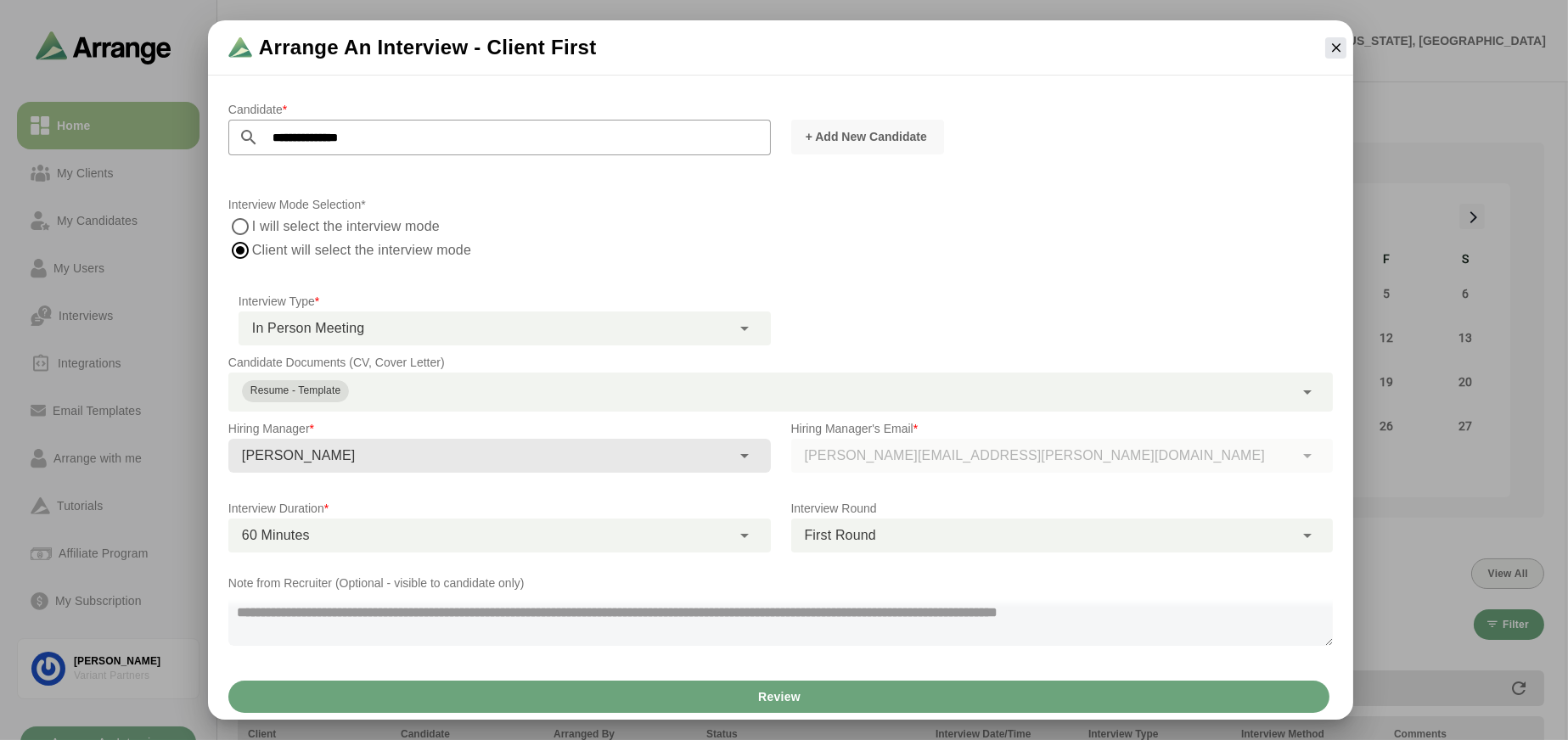
click at [847, 542] on span "First Round" at bounding box center [840, 536] width 71 height 22
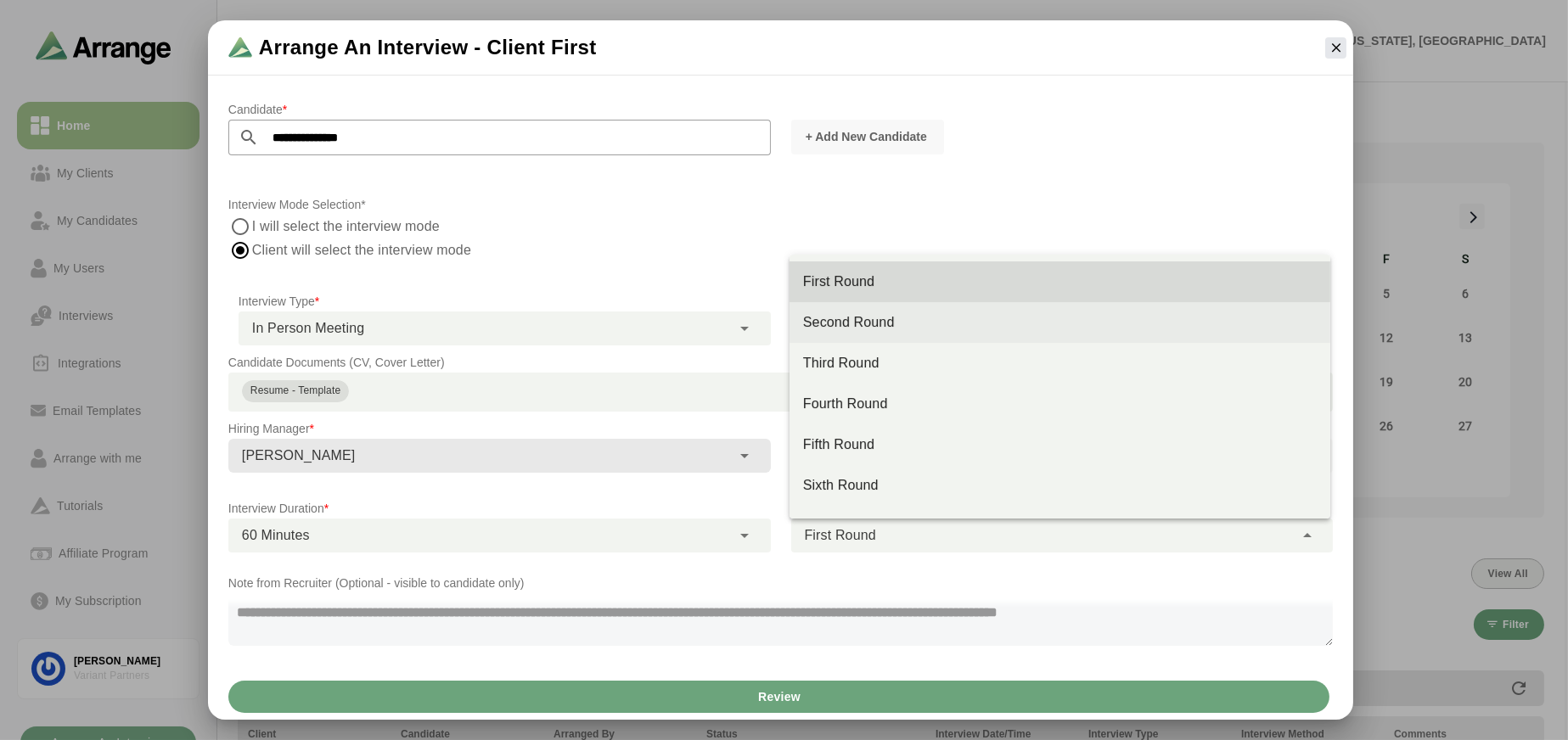
click at [879, 317] on div "Second Round" at bounding box center [1059, 322] width 514 height 21
type input "**"
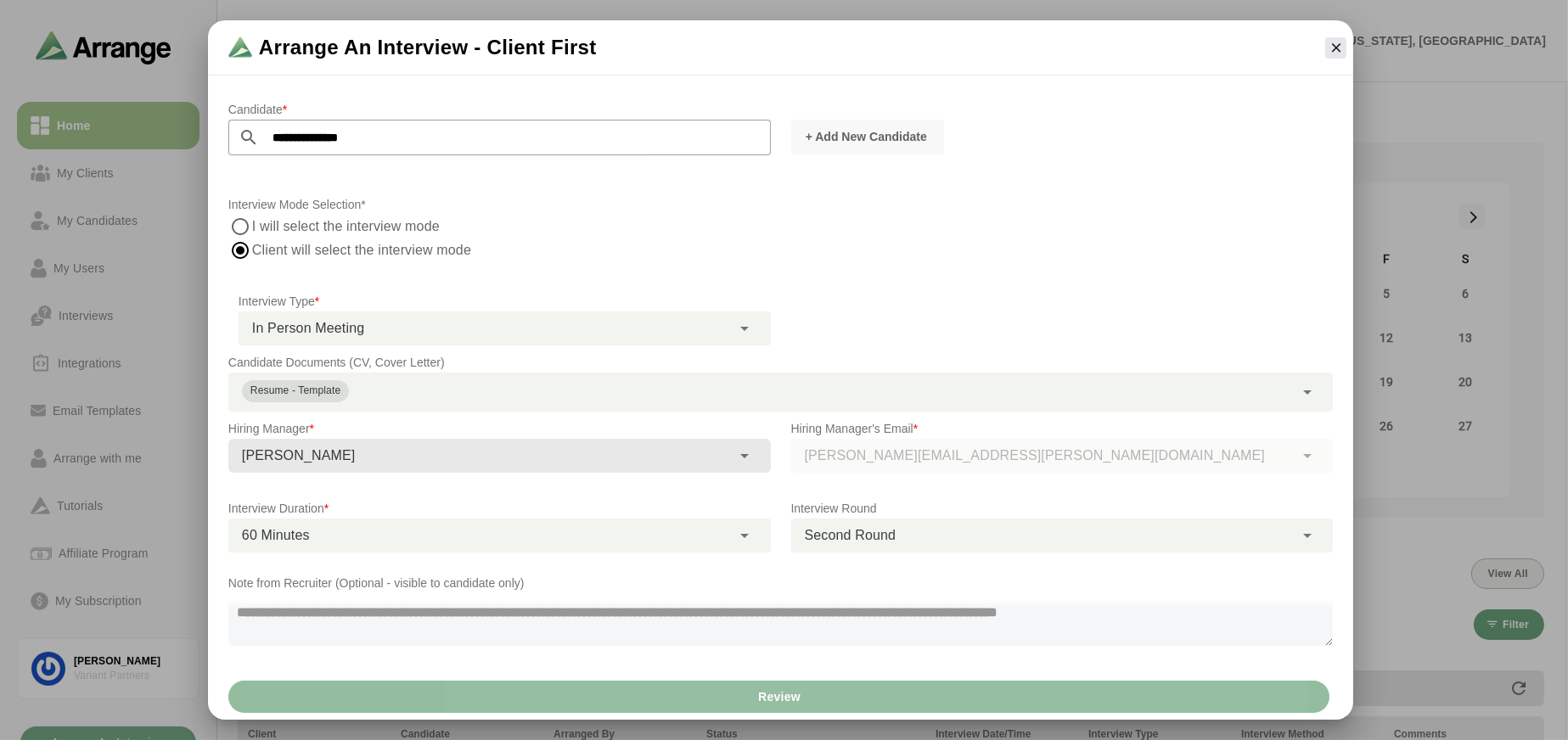
click at [679, 689] on button "Review" at bounding box center [778, 696] width 1101 height 33
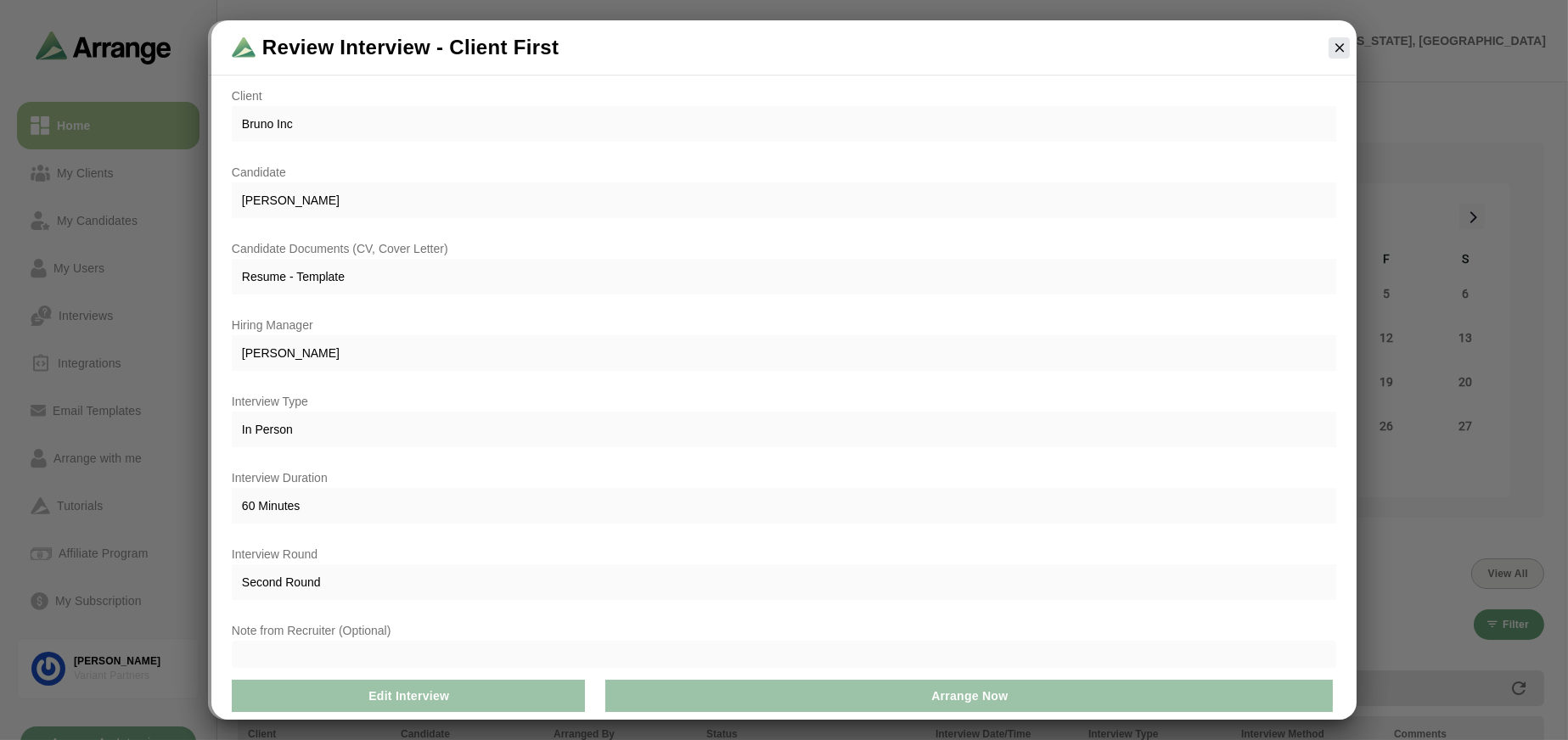
scroll to position [8, 0]
click at [831, 704] on button "Arrange Now" at bounding box center [969, 695] width 727 height 33
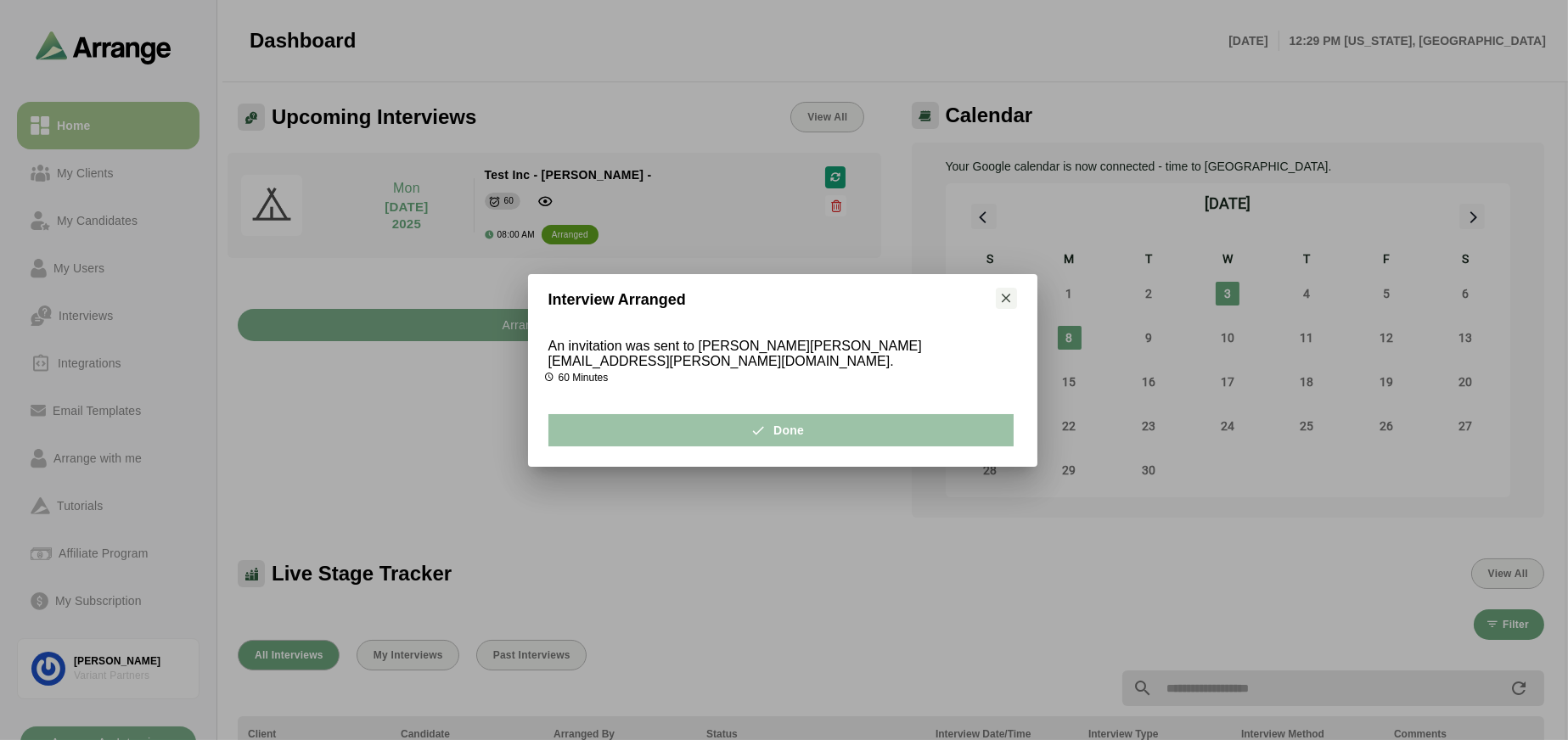
click at [901, 427] on button "Done" at bounding box center [780, 430] width 465 height 33
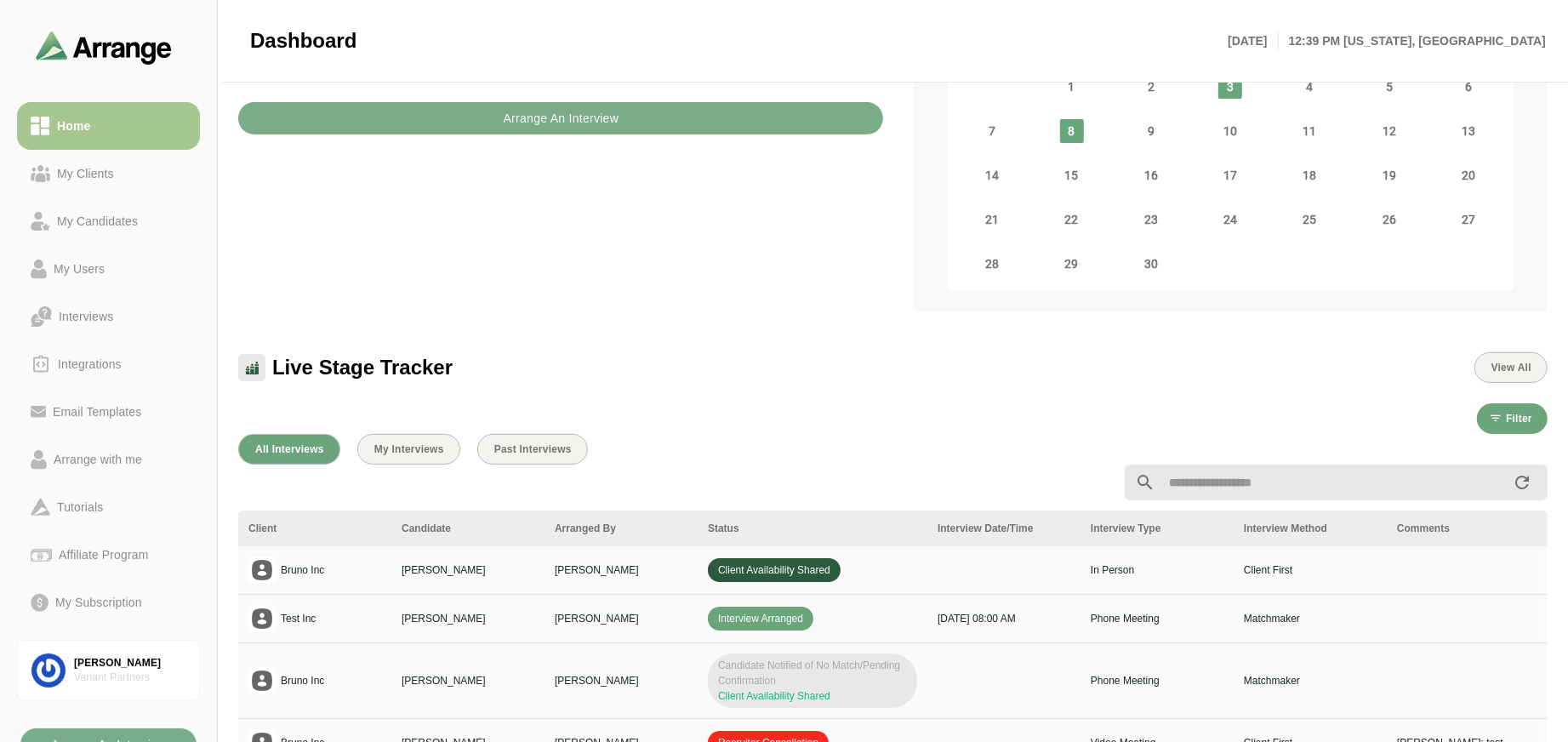
scroll to position [340, 0]
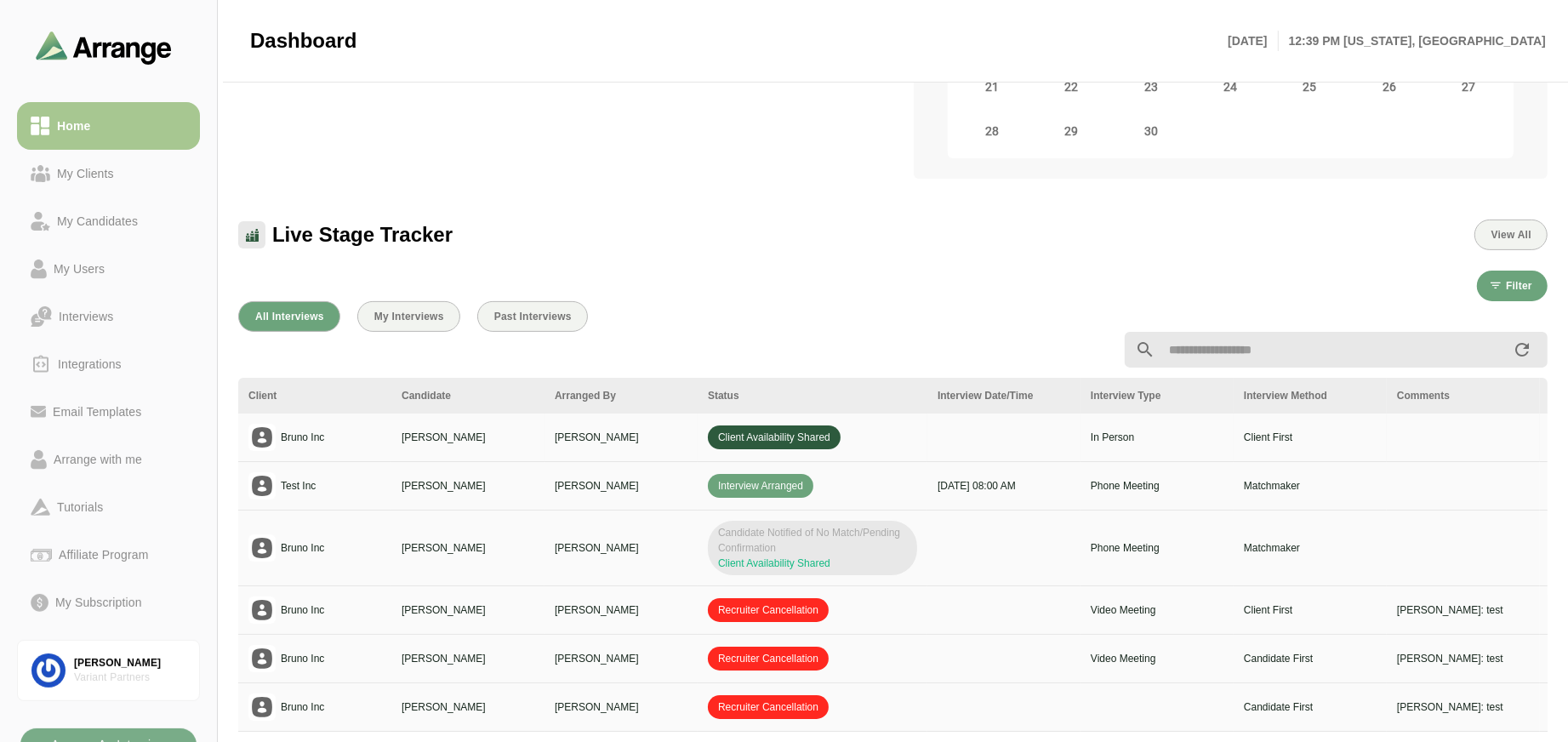
click at [788, 446] on span "Client Availability Shared" at bounding box center [775, 436] width 133 height 23
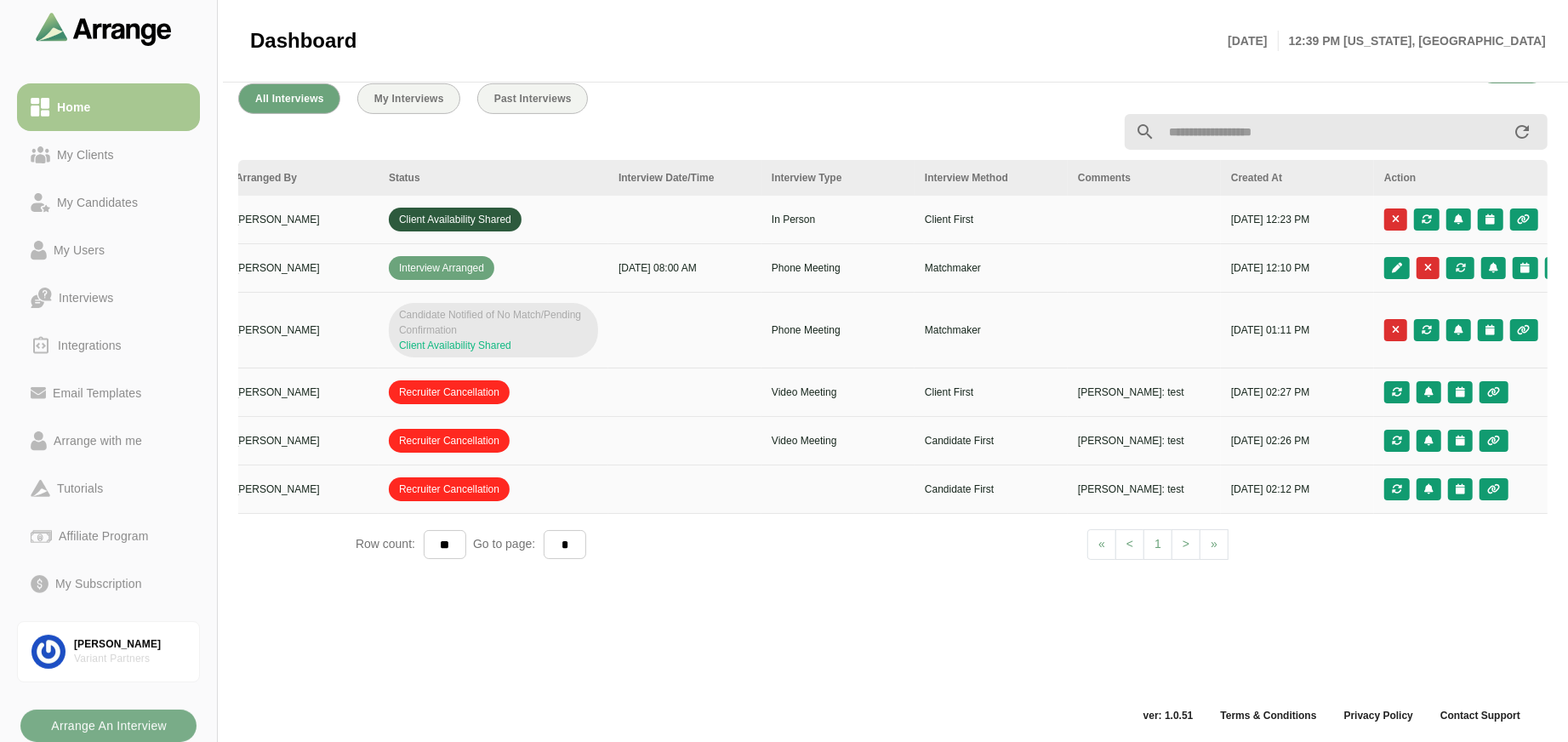
scroll to position [0, 353]
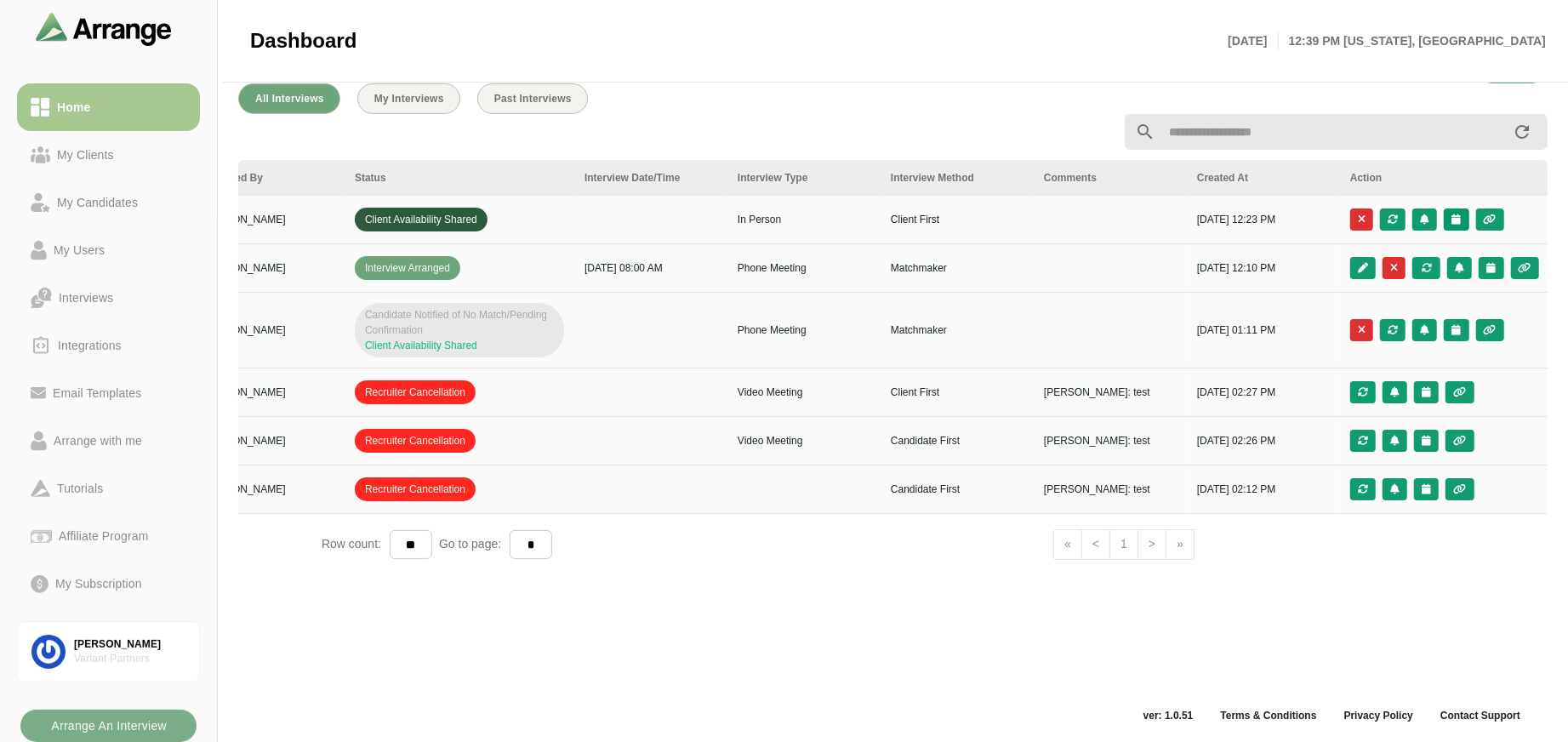
click at [1461, 211] on button "button" at bounding box center [1456, 220] width 24 height 22
click at [1385, 235] on div "Candidate Slots" at bounding box center [1380, 233] width 98 height 21
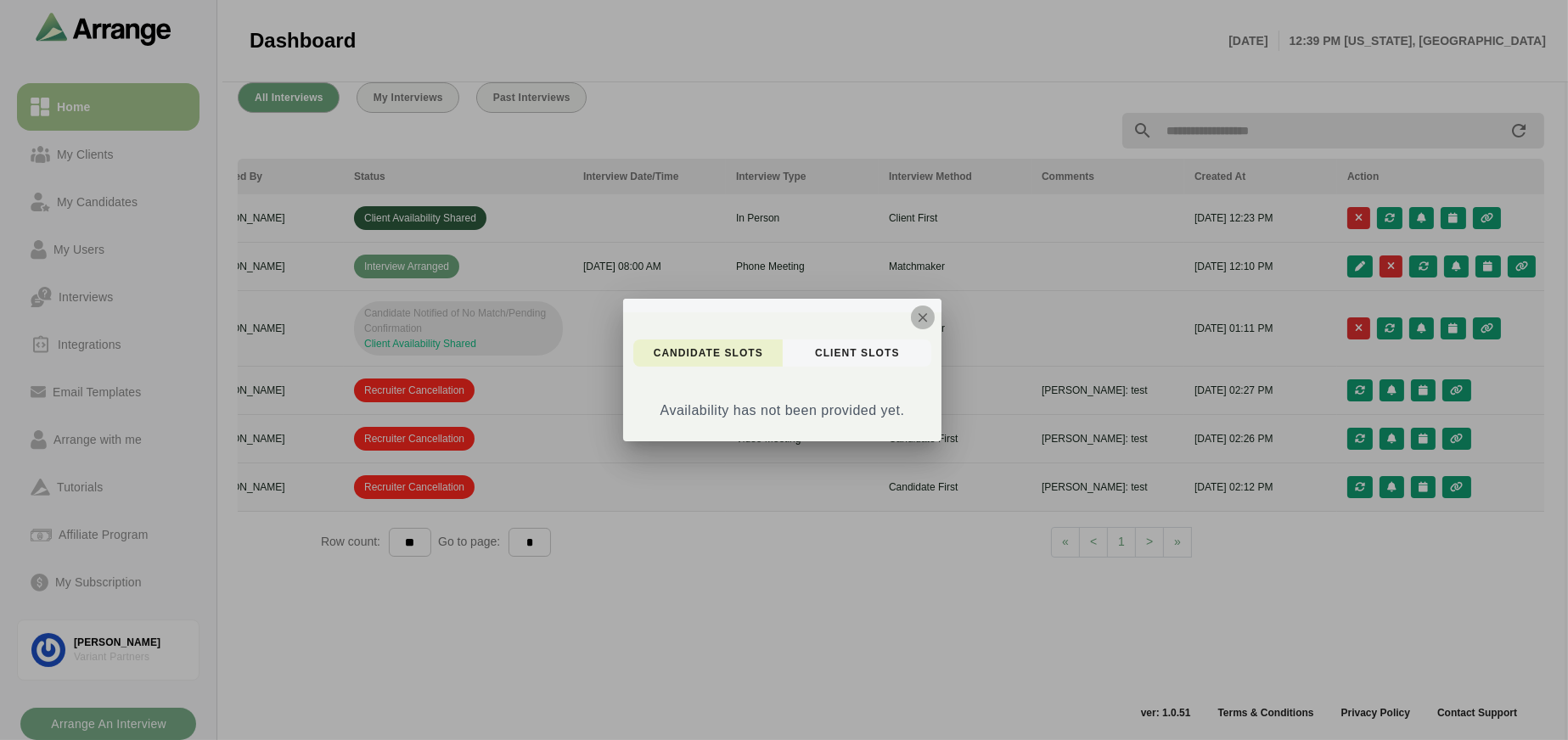
click at [915, 311] on icon "button" at bounding box center [923, 317] width 15 height 15
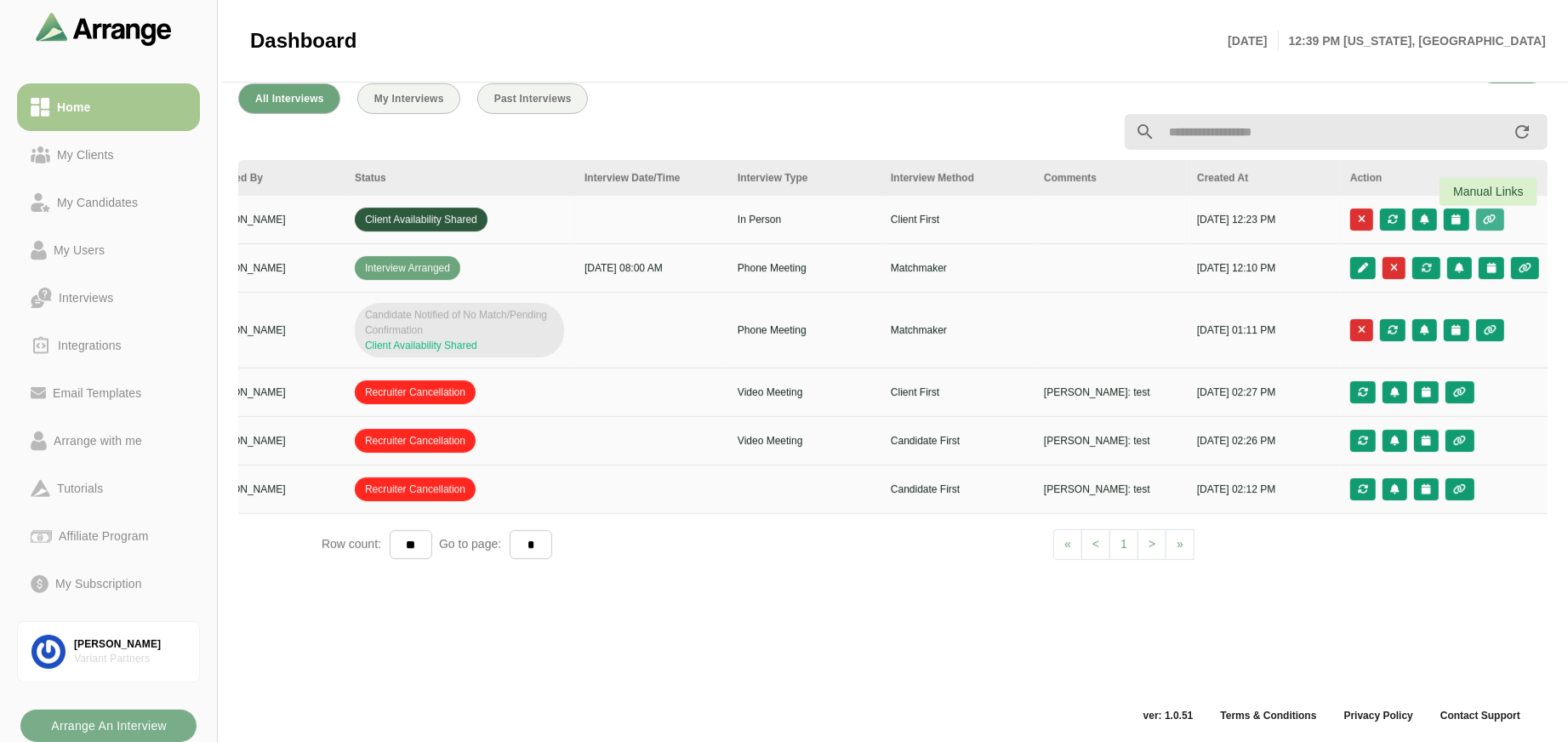
click at [1495, 219] on icon "button" at bounding box center [1490, 219] width 14 height 10
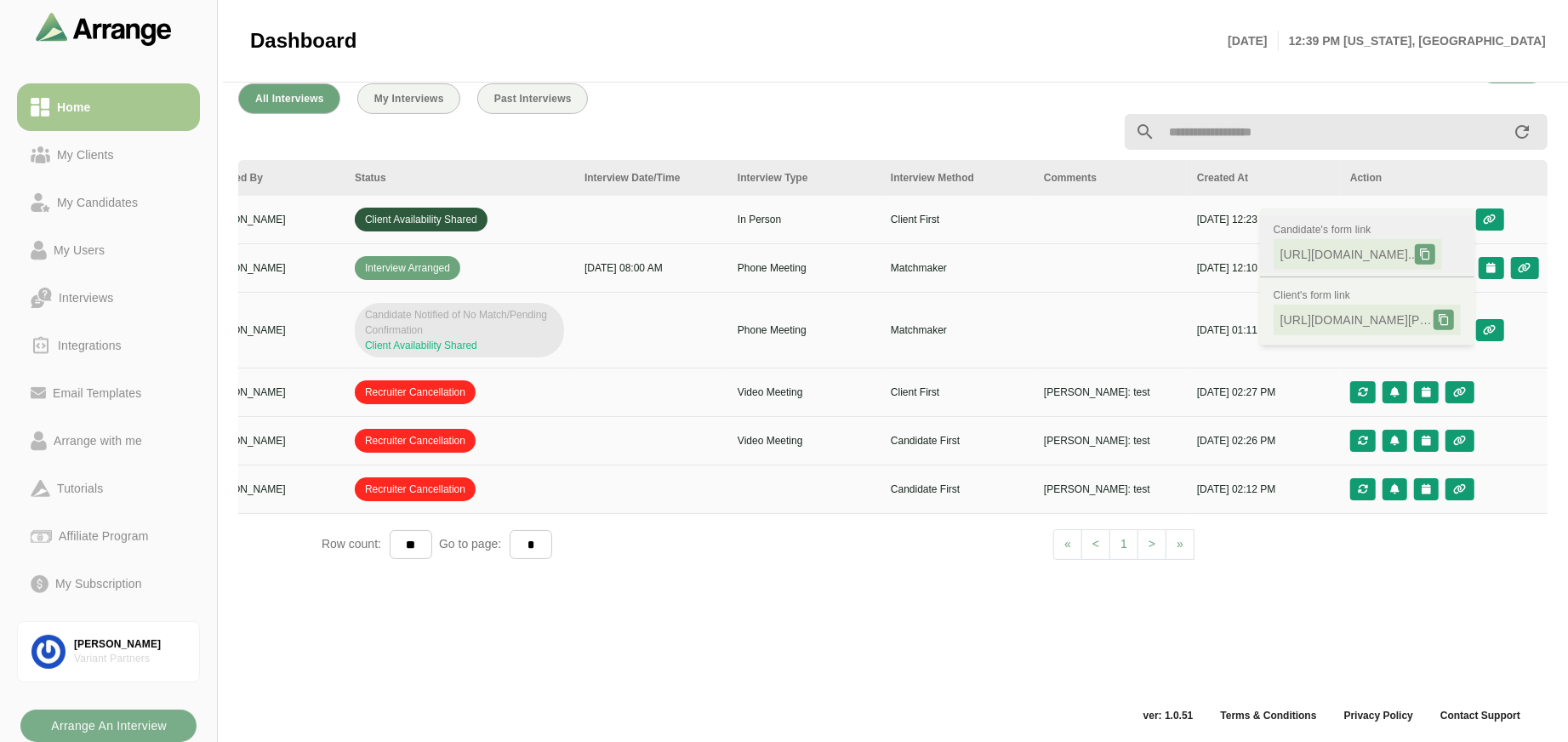
click at [1435, 252] on div at bounding box center [1425, 254] width 21 height 21
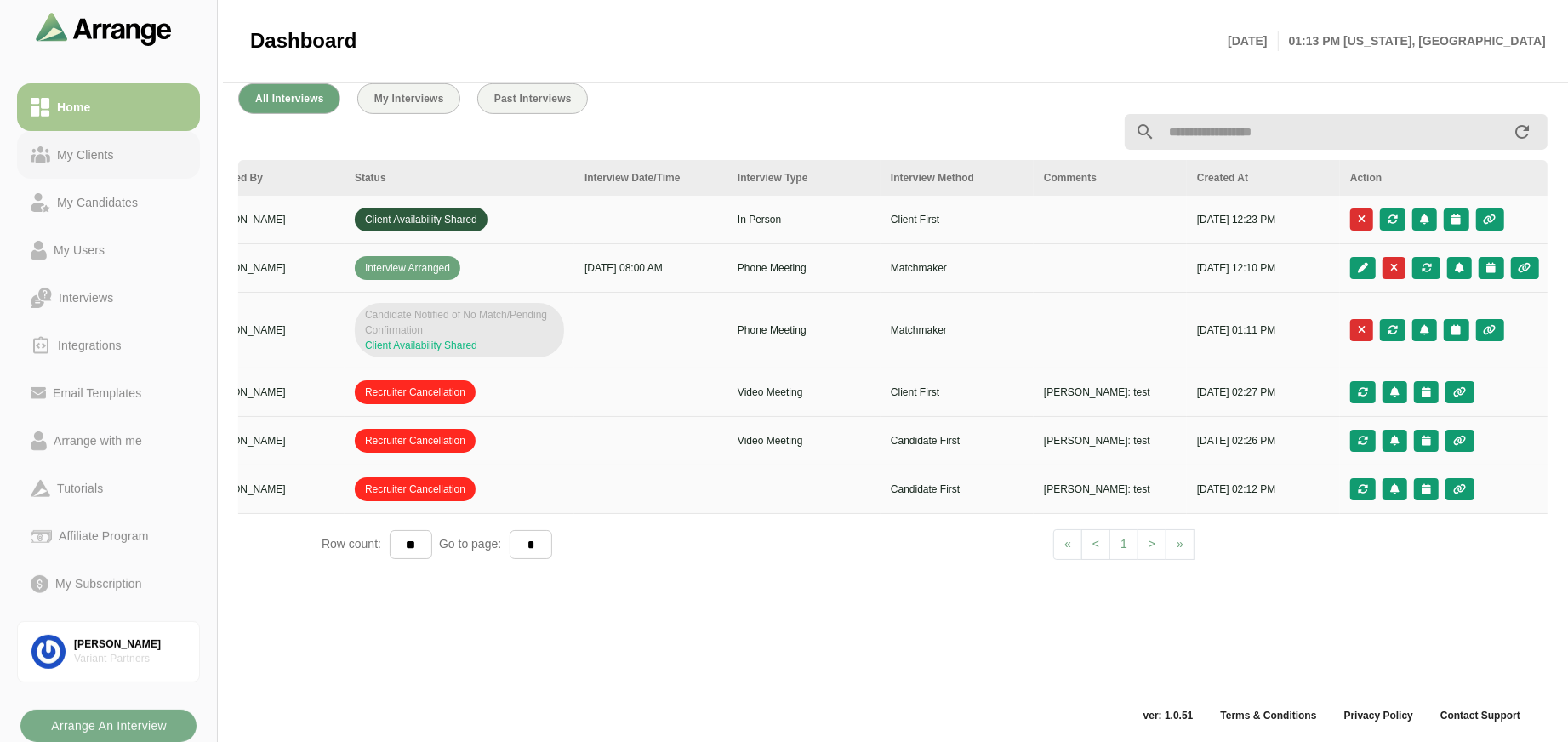
click at [67, 152] on div "My Clients" at bounding box center [86, 155] width 71 height 21
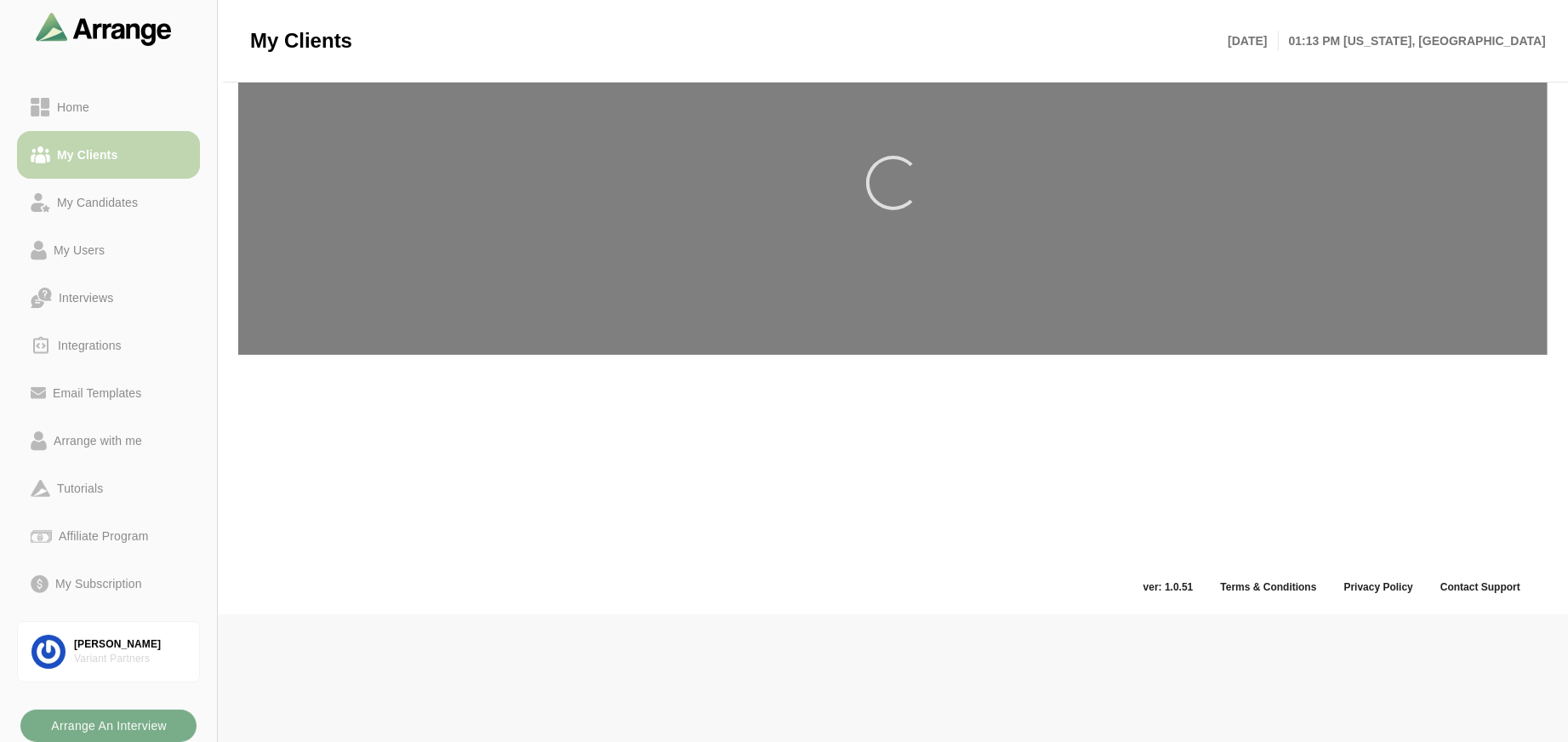
scroll to position [5, 0]
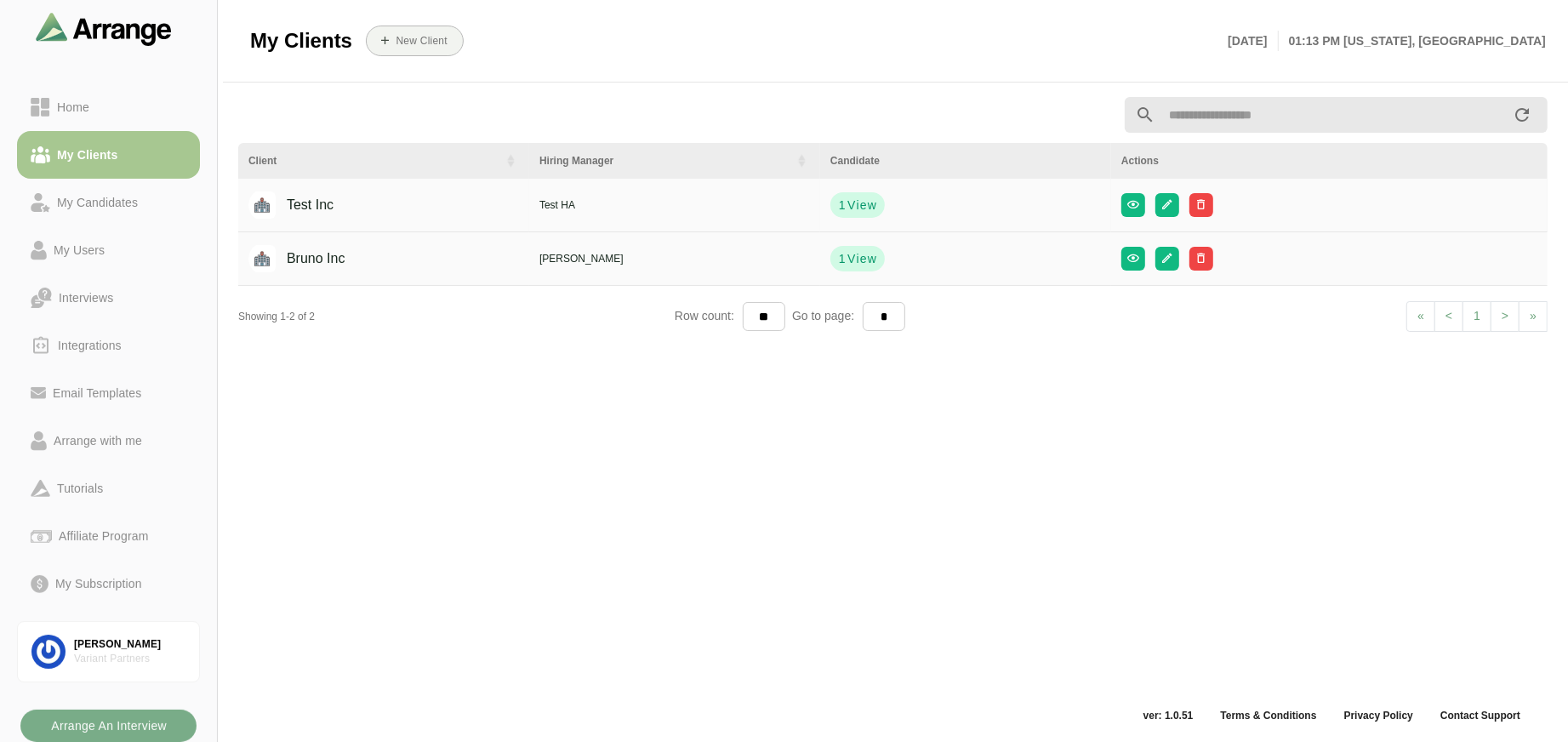
click at [560, 203] on div "Test HA" at bounding box center [675, 205] width 271 height 15
click at [1166, 205] on icon "button" at bounding box center [1167, 205] width 13 height 13
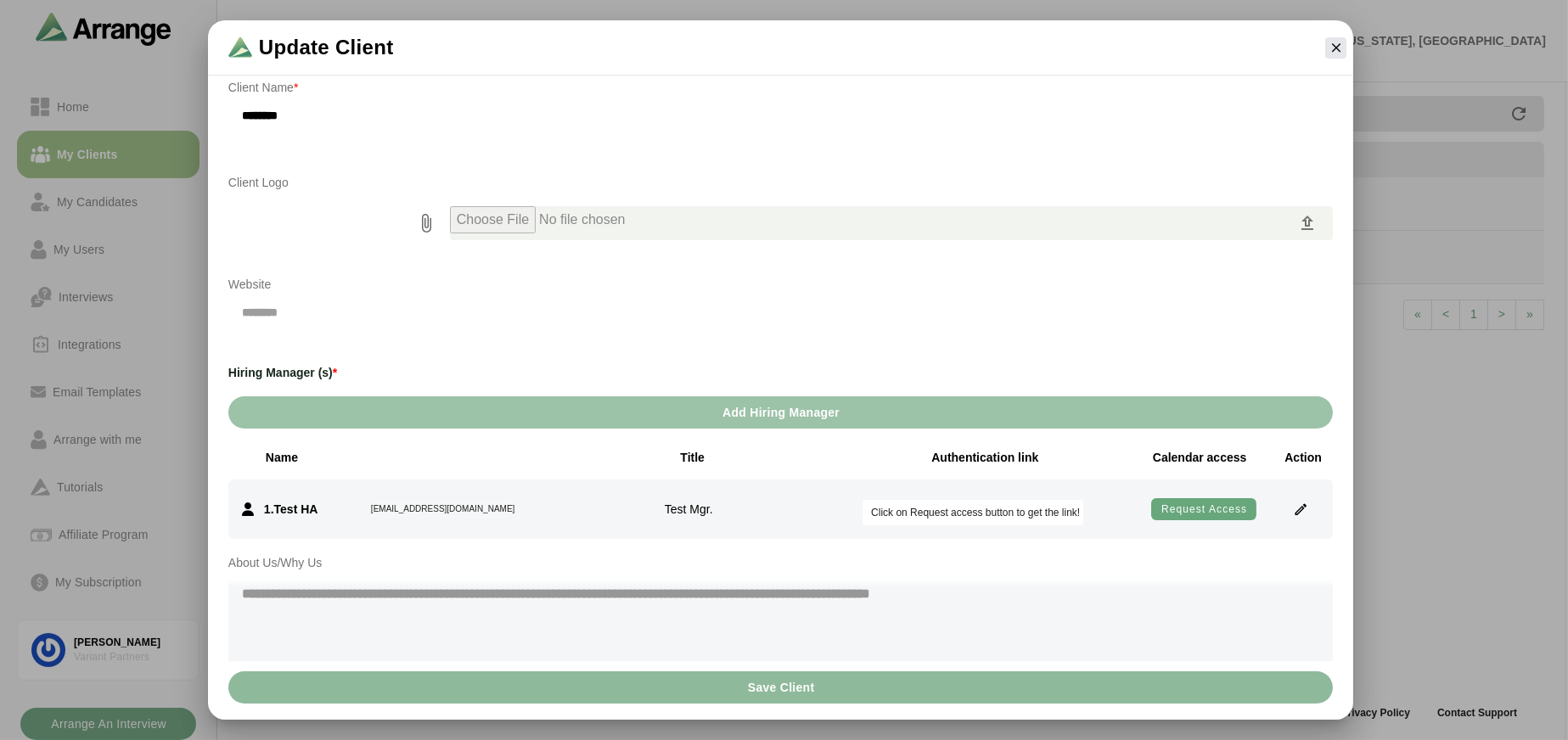
scroll to position [0, 0]
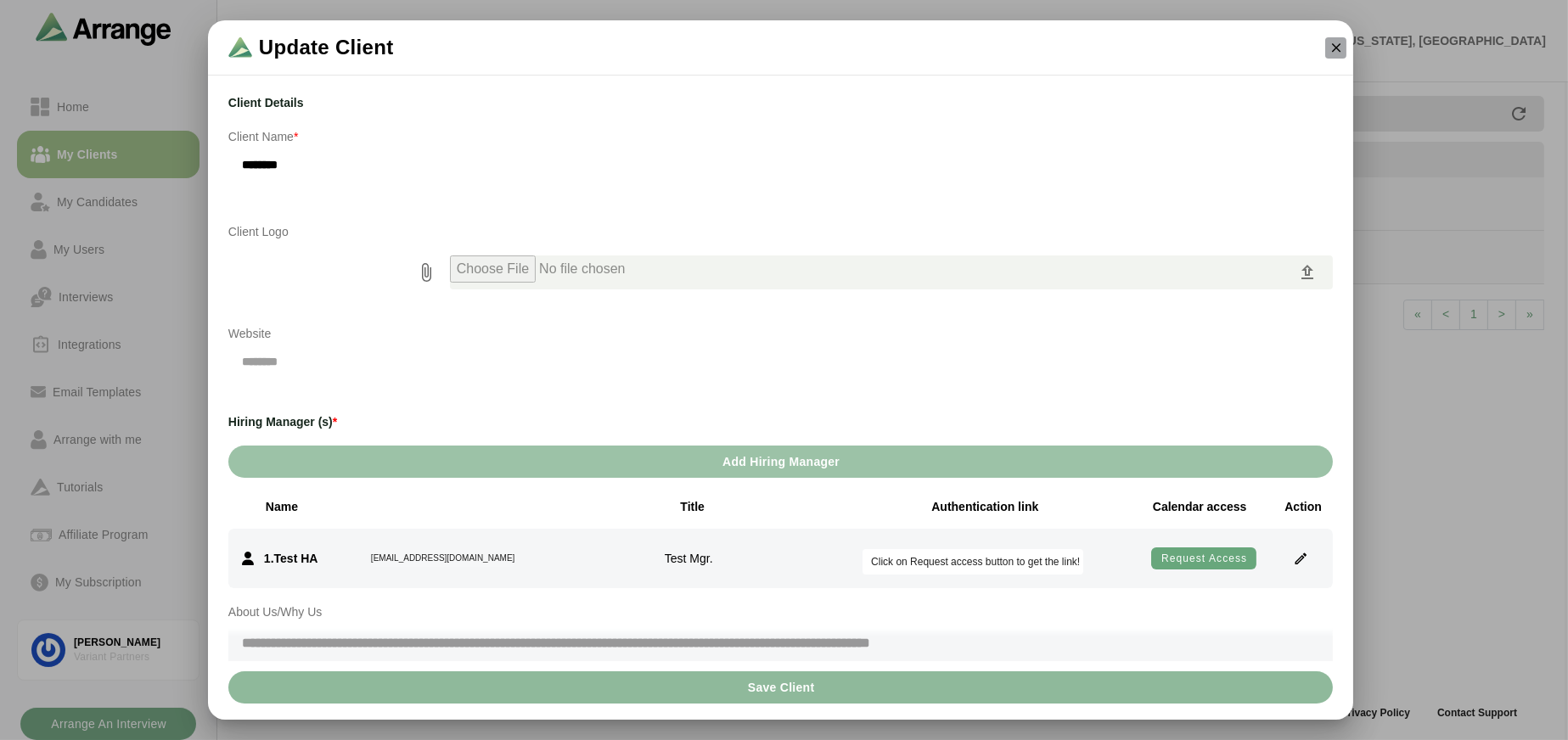
click at [1335, 49] on icon "button" at bounding box center [1336, 48] width 15 height 15
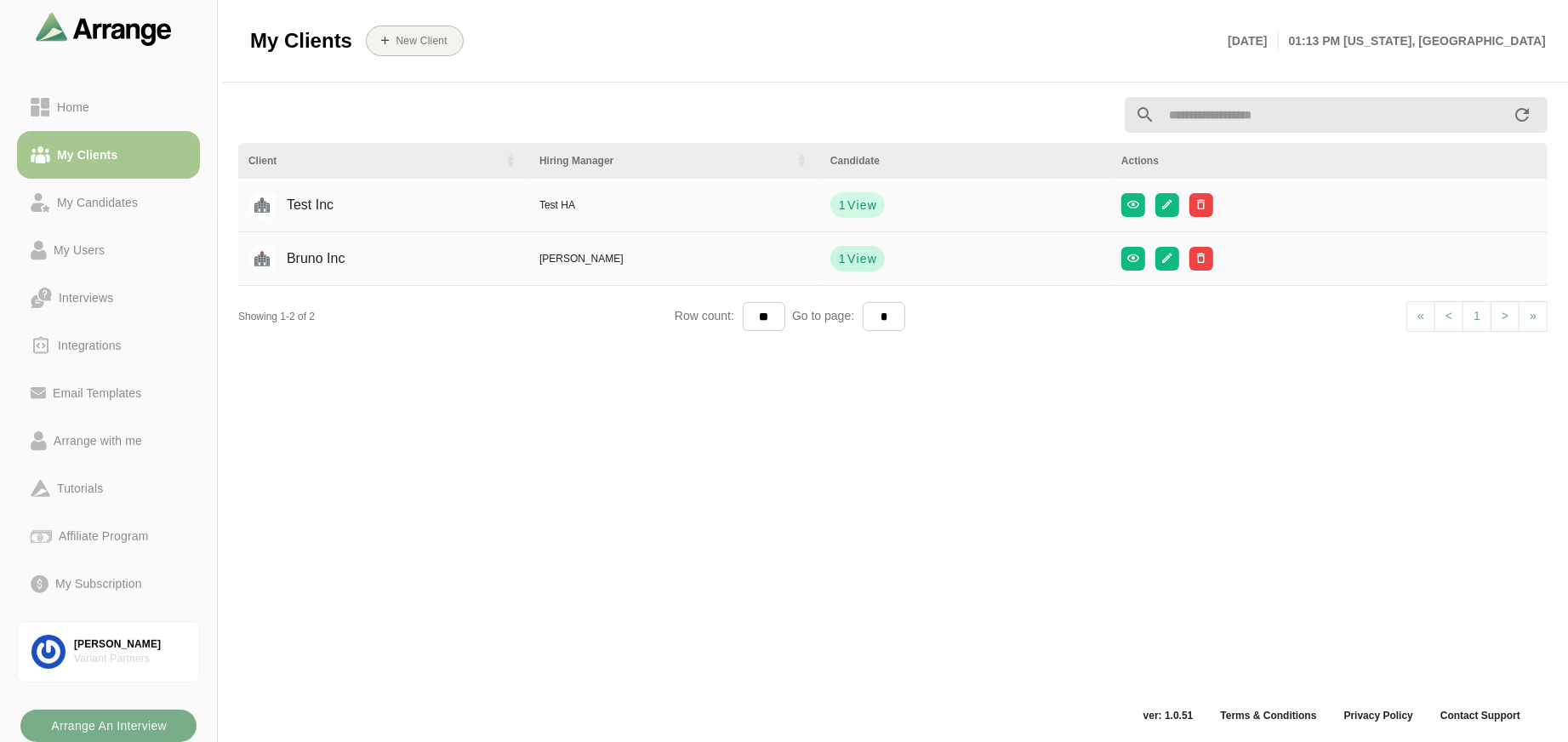
click at [879, 258] on button "1 View" at bounding box center [858, 258] width 54 height 25
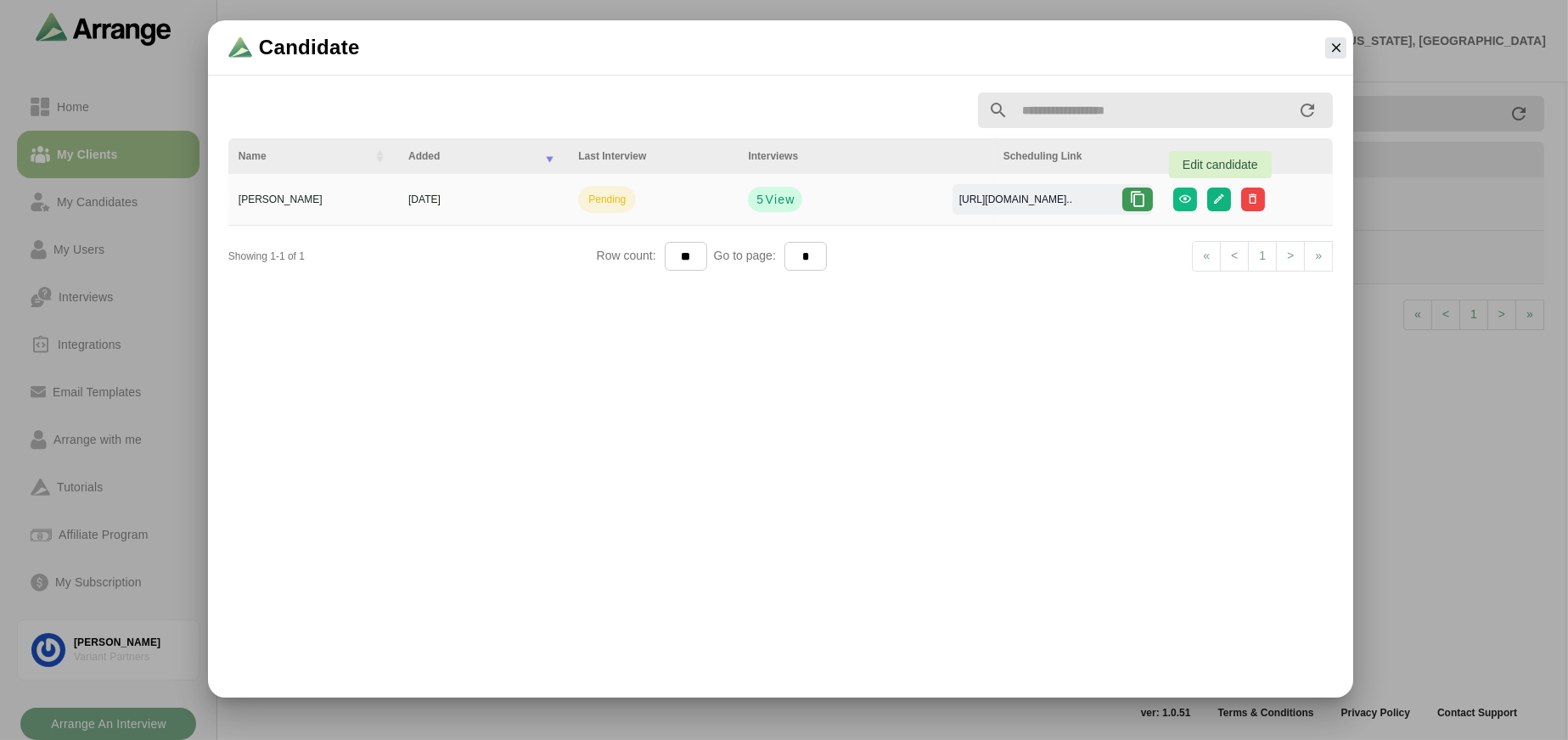
click at [1224, 196] on icon "button" at bounding box center [1218, 199] width 13 height 13
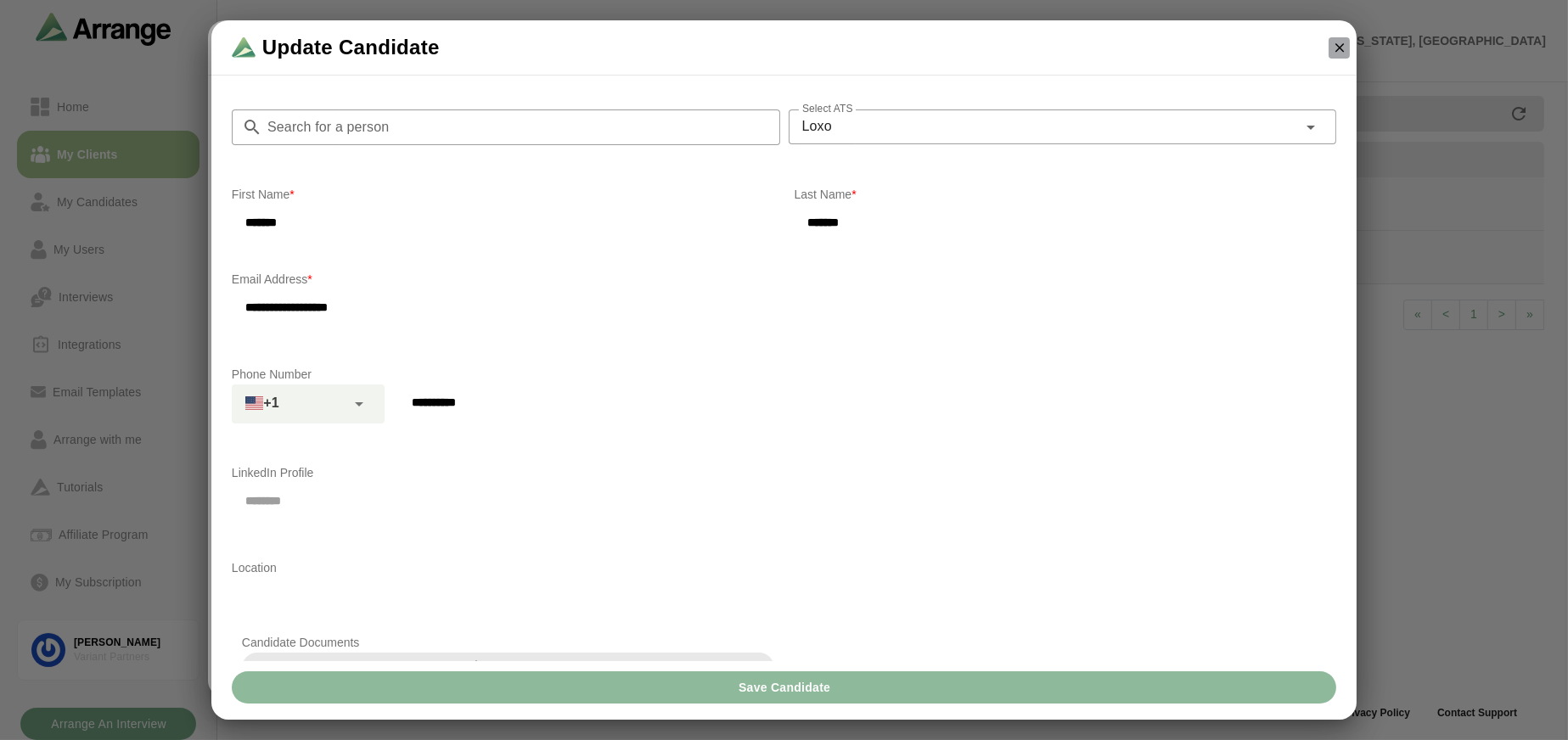
click at [1332, 52] on icon "button" at bounding box center [1340, 48] width 15 height 15
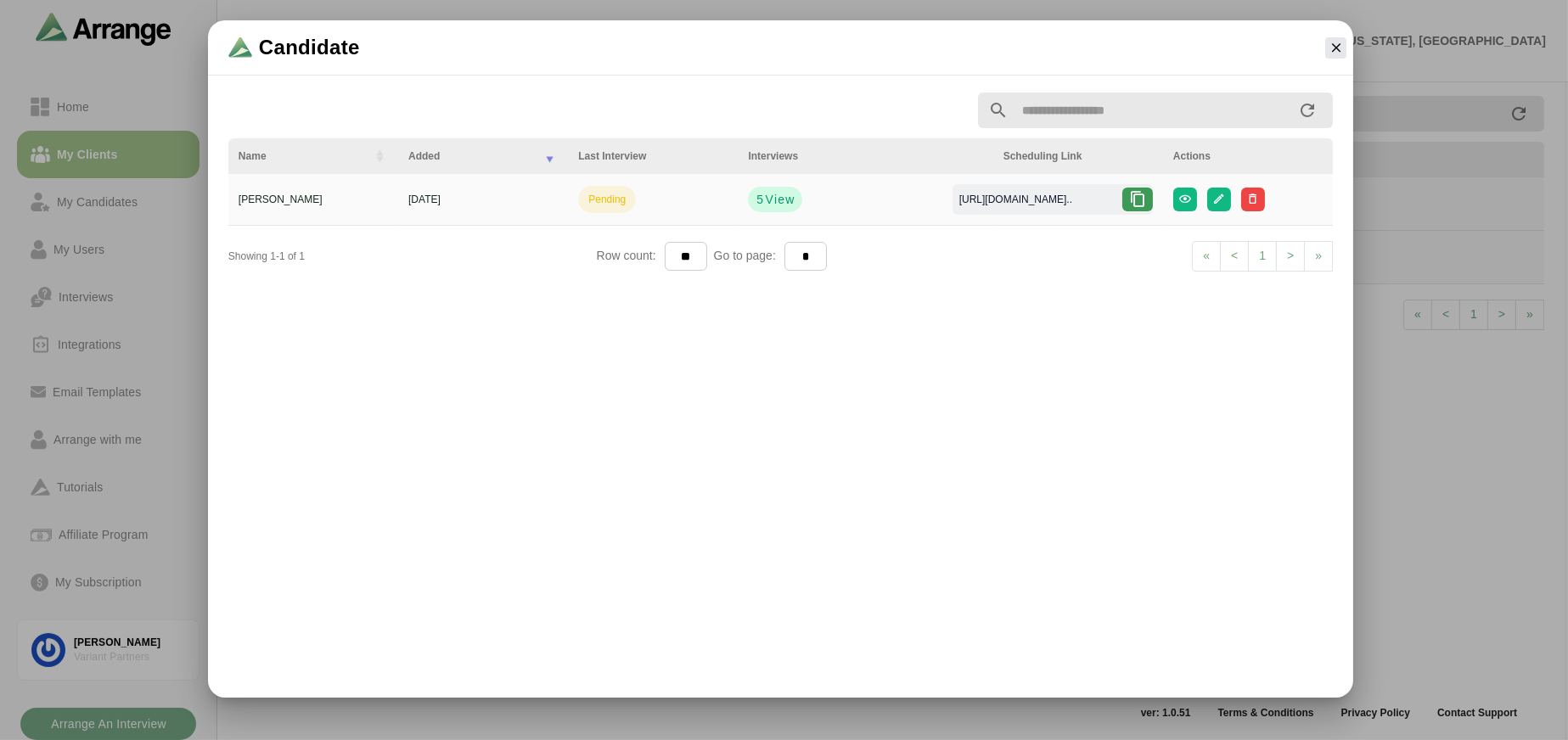
click at [1340, 35] on div at bounding box center [1335, 48] width 34 height 34
click at [1347, 48] on div at bounding box center [1335, 48] width 34 height 34
click at [1342, 48] on icon "button" at bounding box center [1336, 48] width 15 height 15
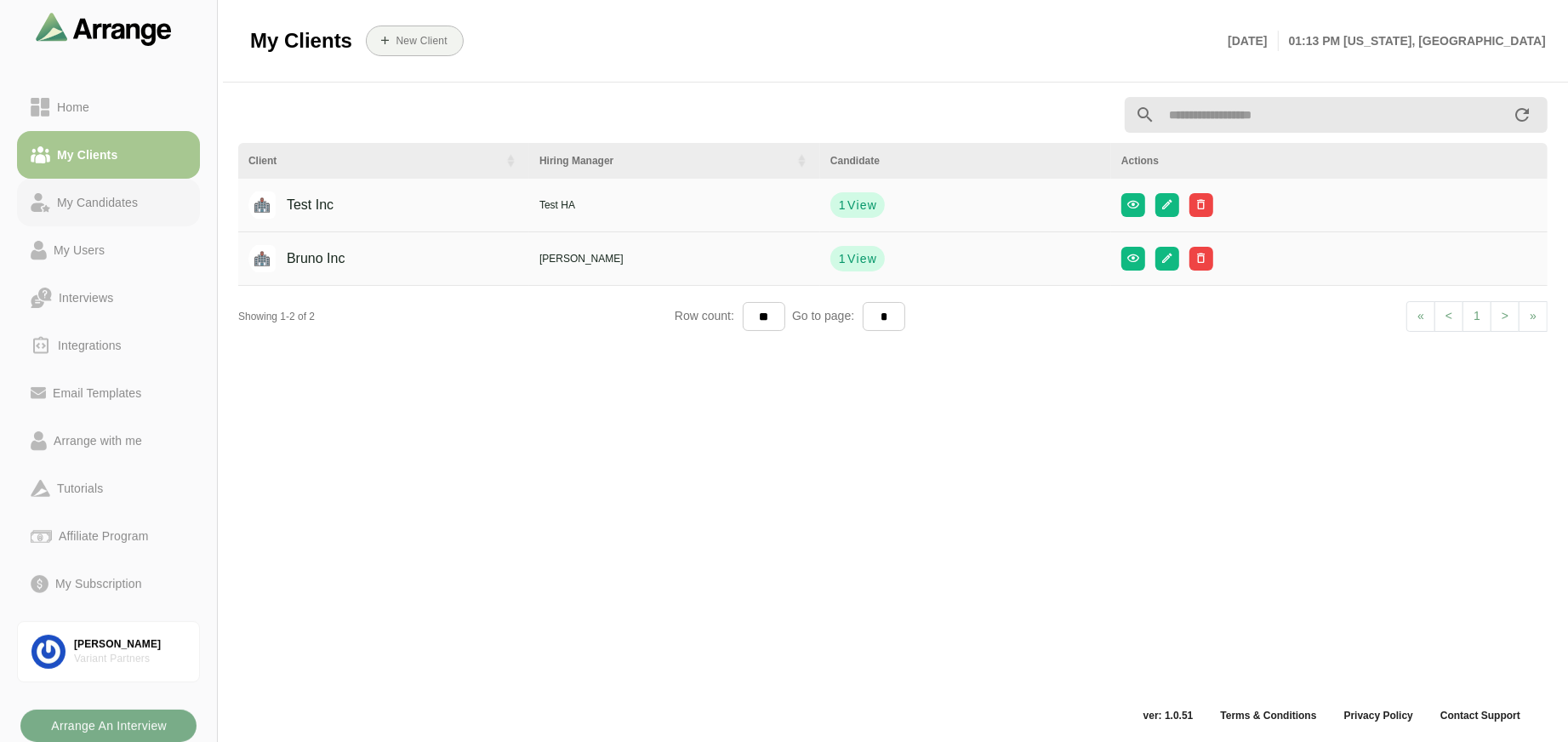
click at [137, 205] on div "My Candidates" at bounding box center [97, 203] width 94 height 21
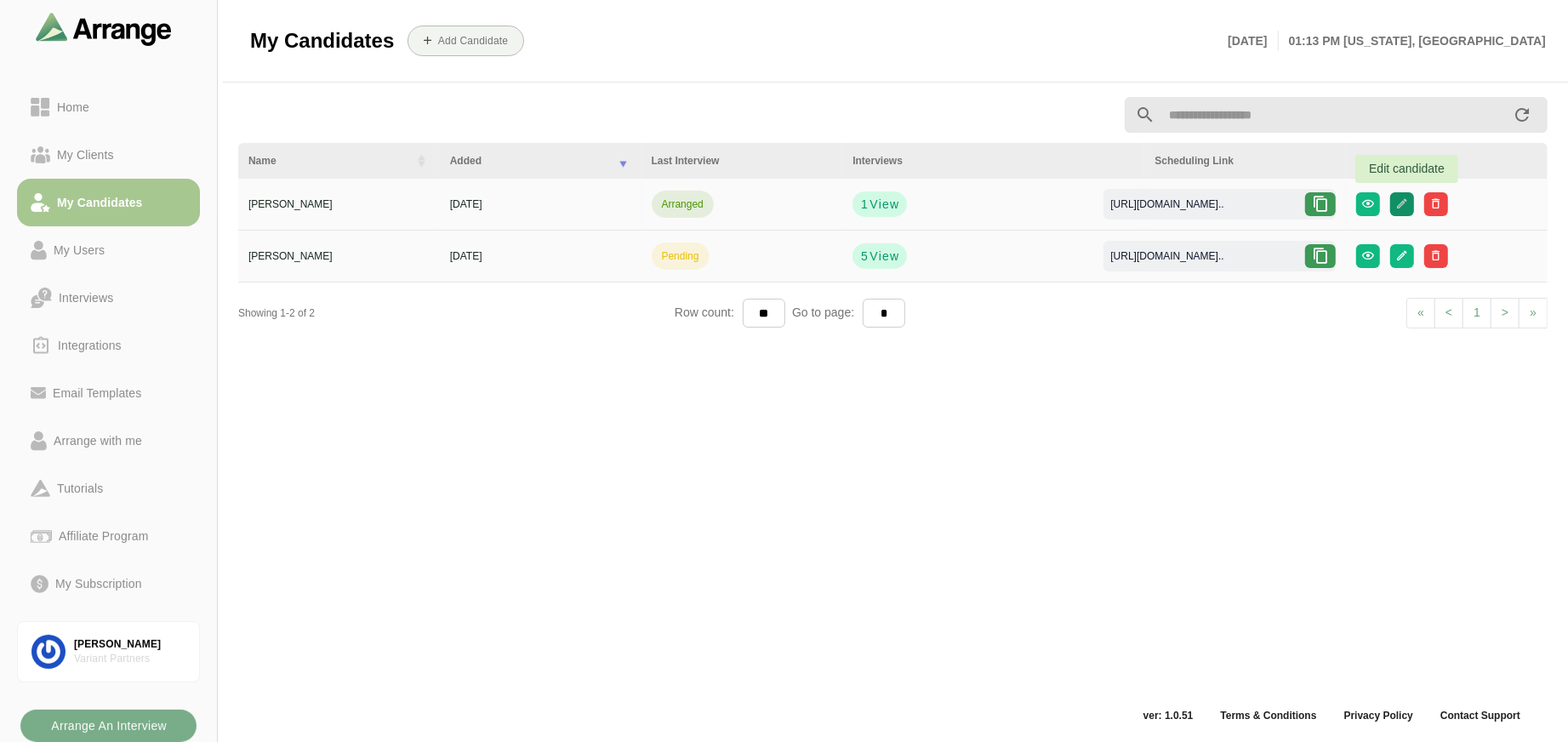
click at [1408, 197] on icon "button" at bounding box center [1402, 204] width 13 height 13
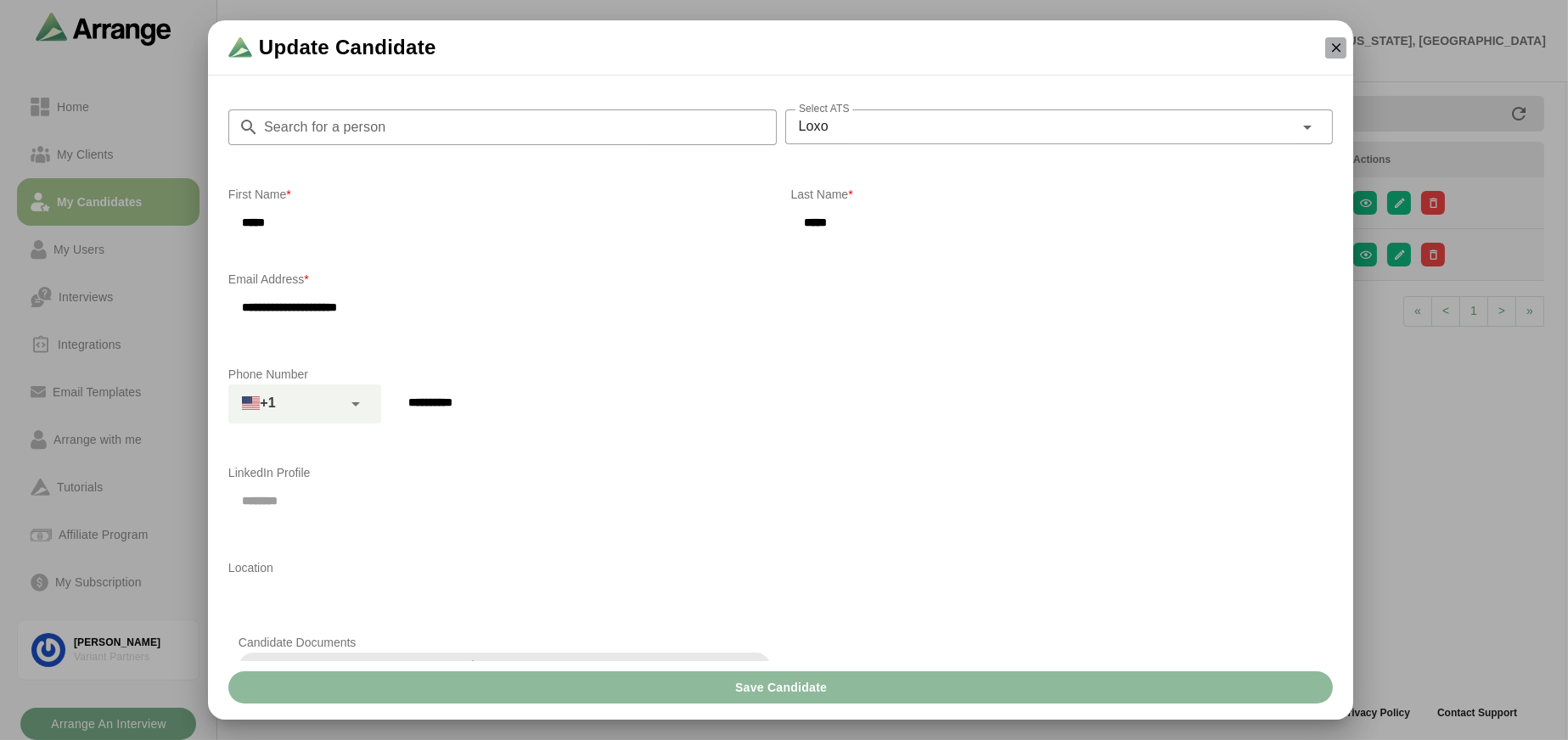
drag, startPoint x: 1345, startPoint y: 43, endPoint x: 1346, endPoint y: 52, distance: 9.1
click at [1345, 44] on button "button" at bounding box center [1336, 48] width 21 height 21
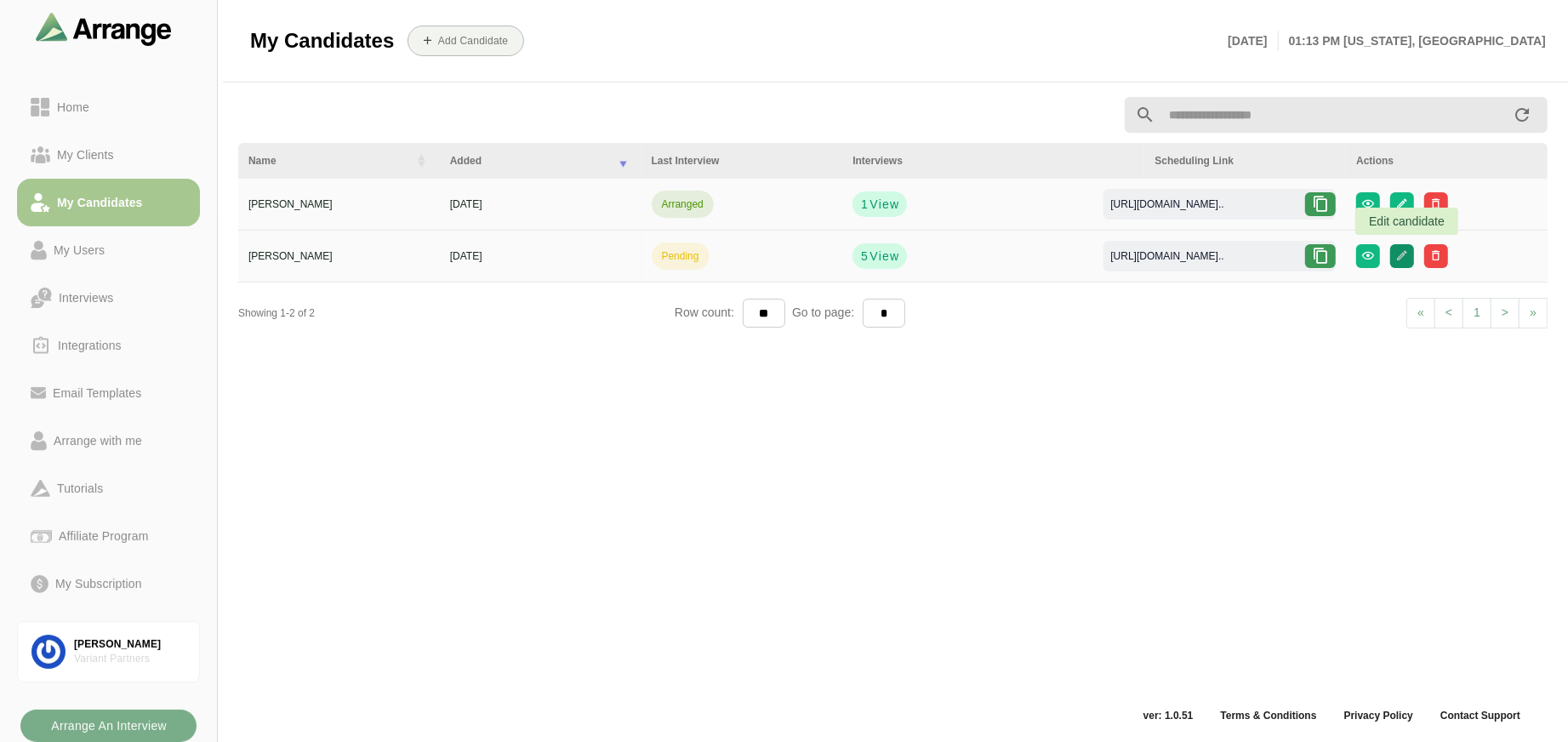
click at [1414, 257] on button "button" at bounding box center [1402, 255] width 23 height 23
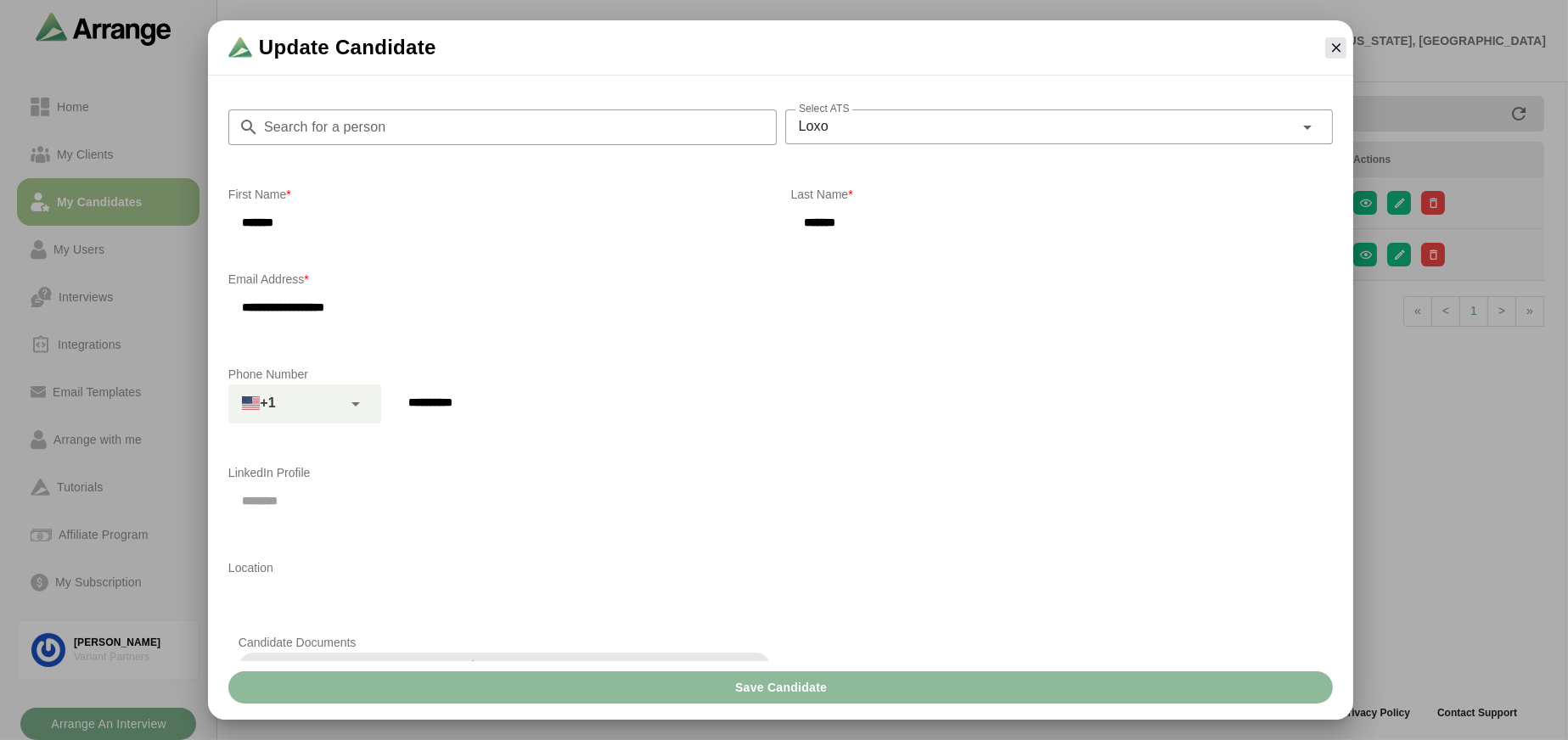
click at [100, 152] on div "**********" at bounding box center [780, 370] width 1527 height 699
click at [1321, 48] on div at bounding box center [1335, 48] width 34 height 34
click at [1328, 48] on icon "button" at bounding box center [1336, 48] width 15 height 15
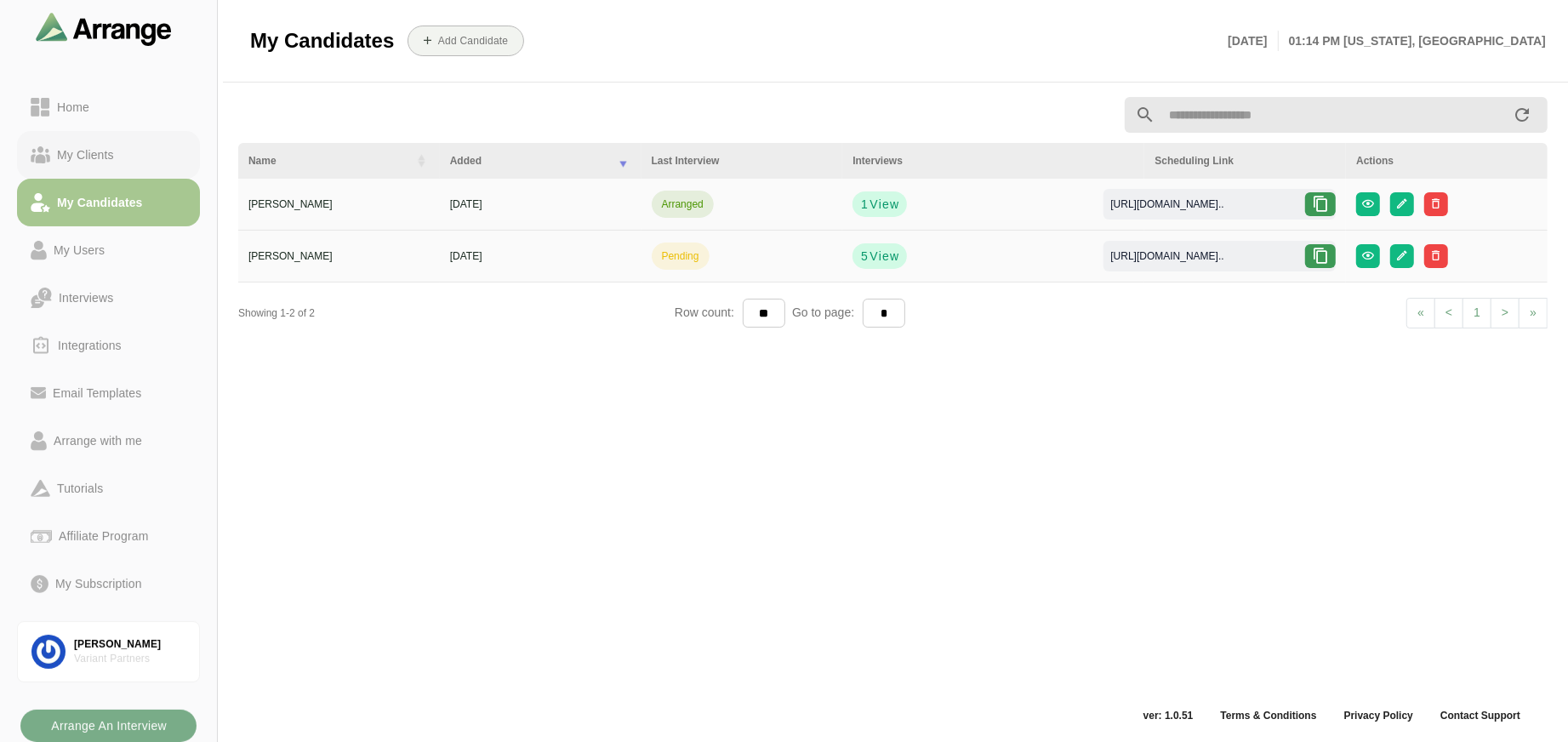
click at [93, 156] on div "My Clients" at bounding box center [86, 155] width 71 height 21
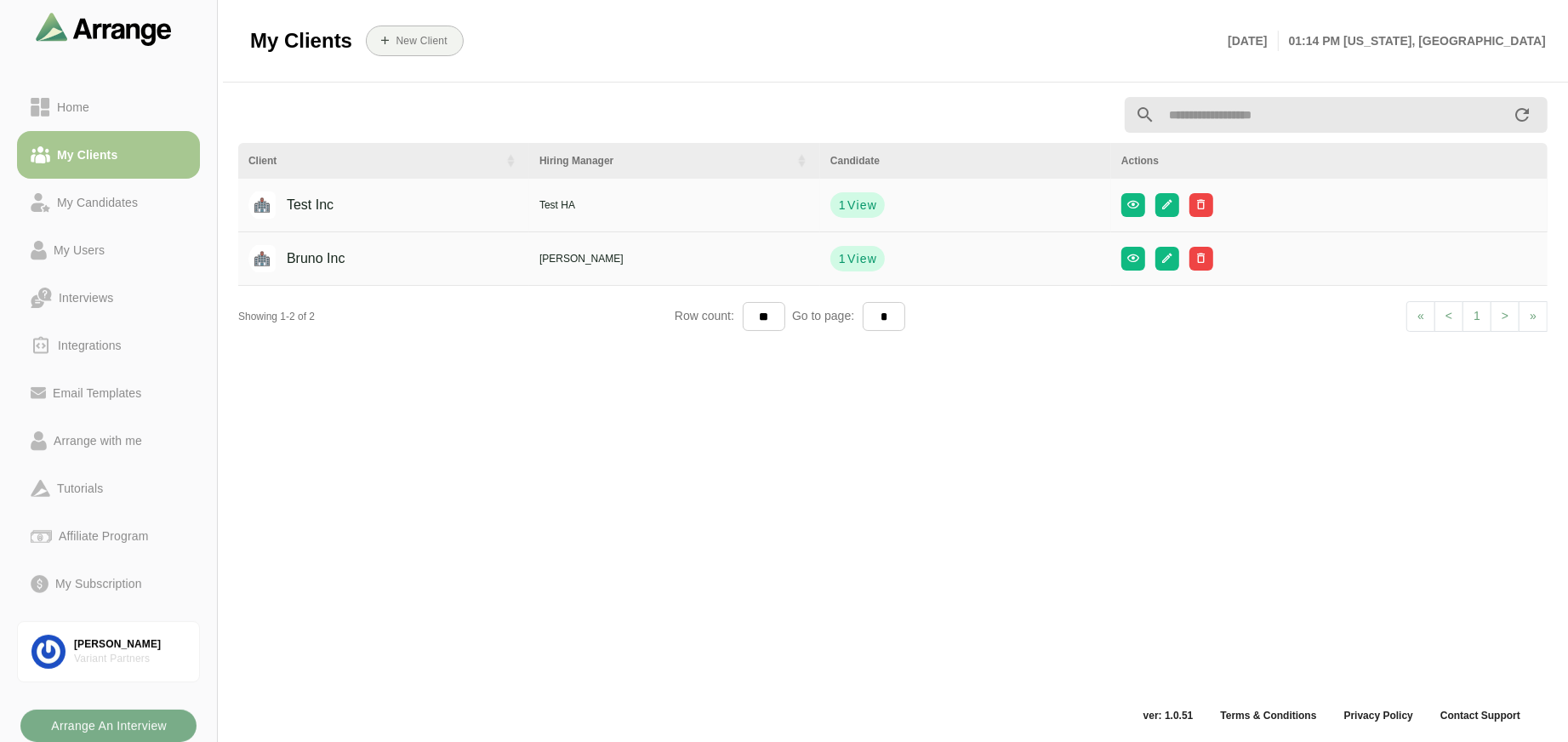
click at [292, 203] on div "Test Inc" at bounding box center [297, 205] width 73 height 33
click at [165, 713] on b "Arrange An Interview" at bounding box center [108, 725] width 117 height 33
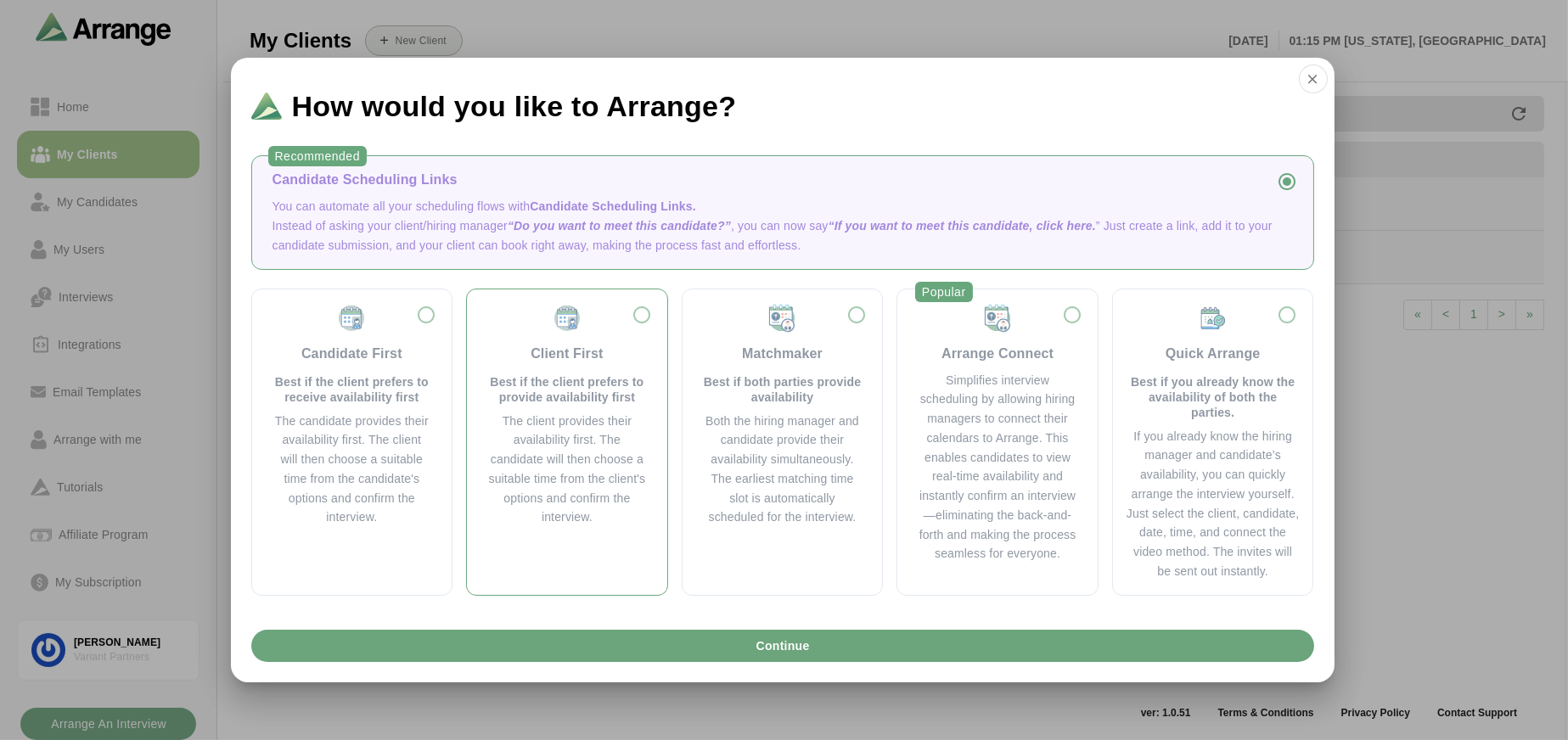
click at [643, 306] on div "Client First Best if the client prefers to provide availability first" at bounding box center [567, 353] width 159 height 102
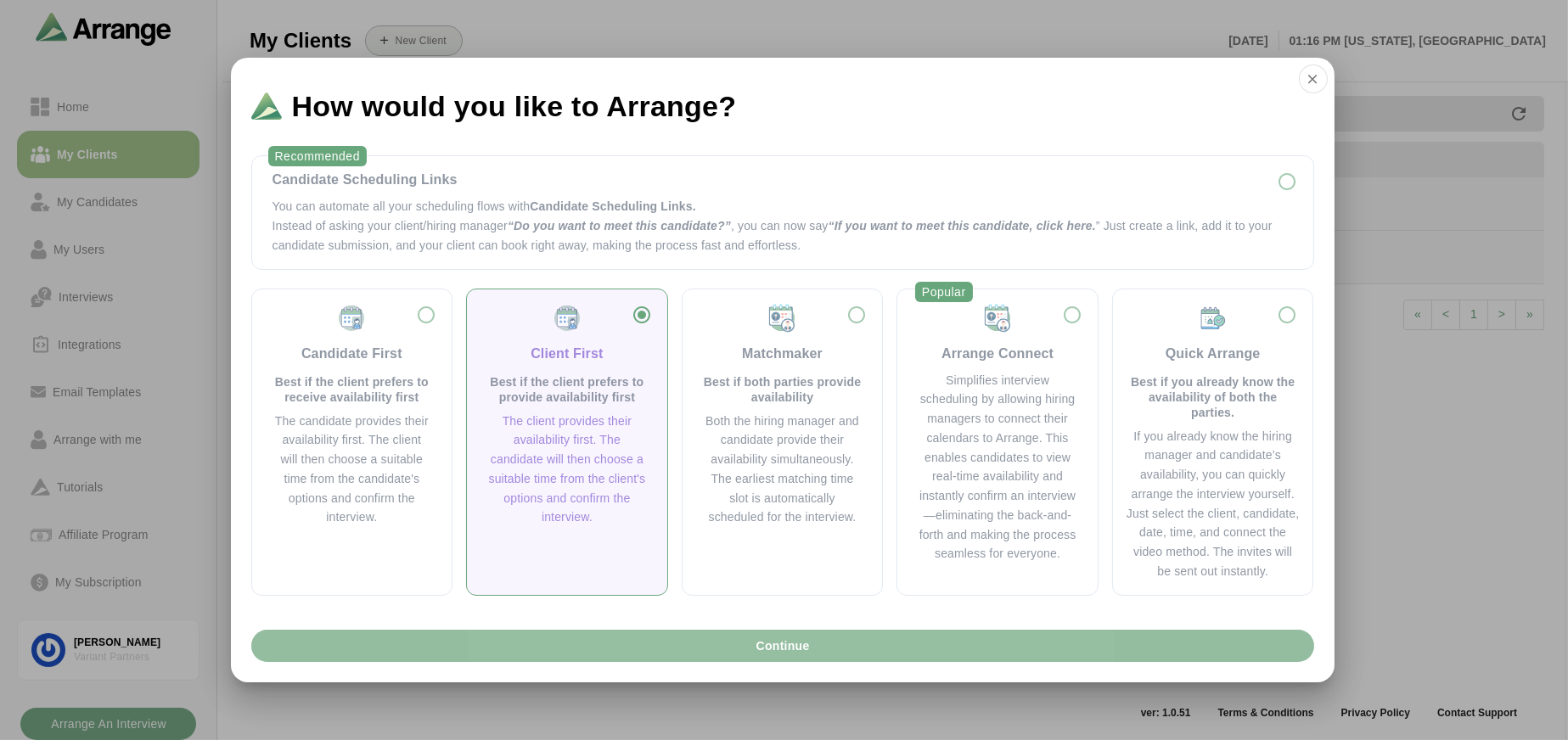
click at [727, 660] on button "Continue" at bounding box center [783, 646] width 1063 height 33
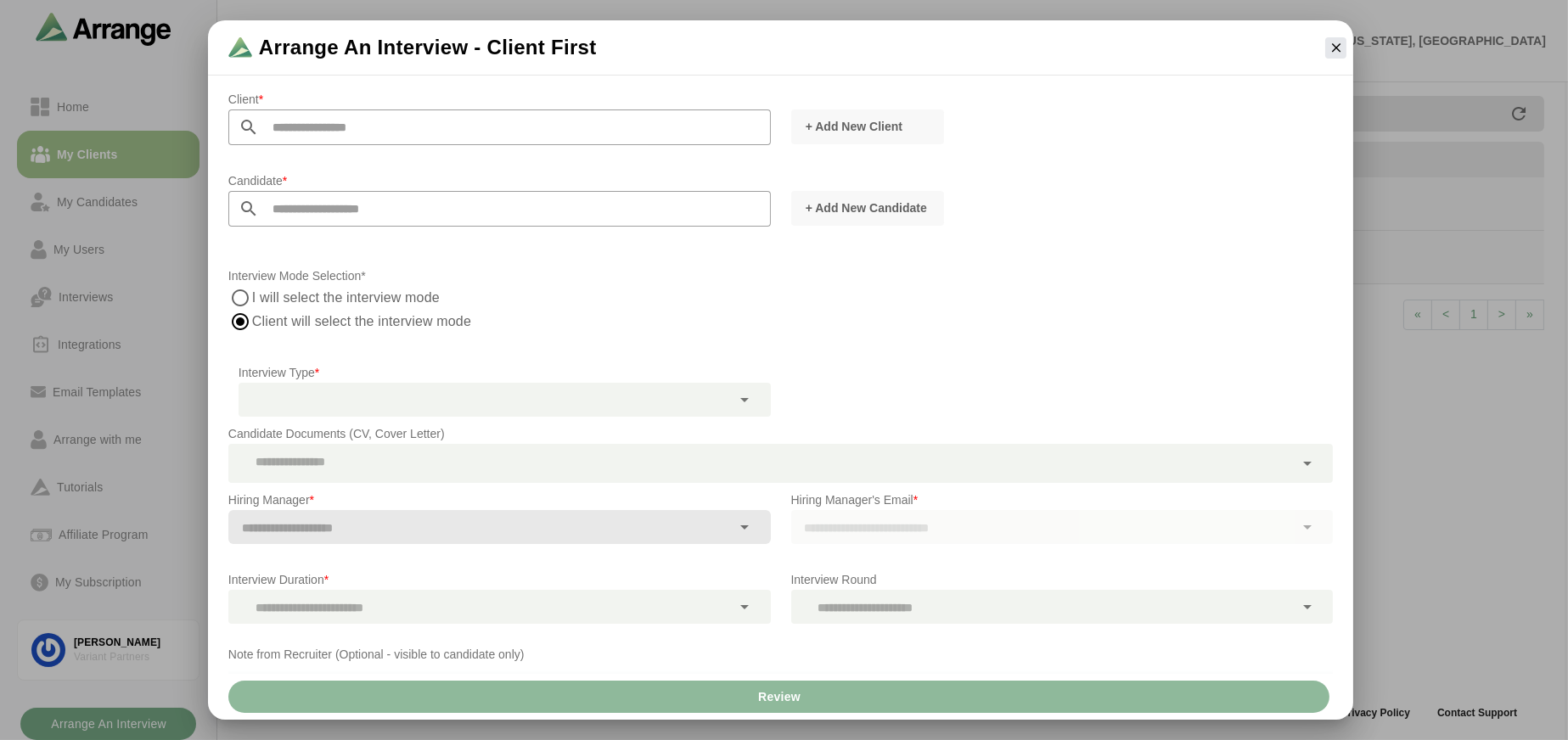
click at [445, 124] on input "text" at bounding box center [515, 127] width 512 height 35
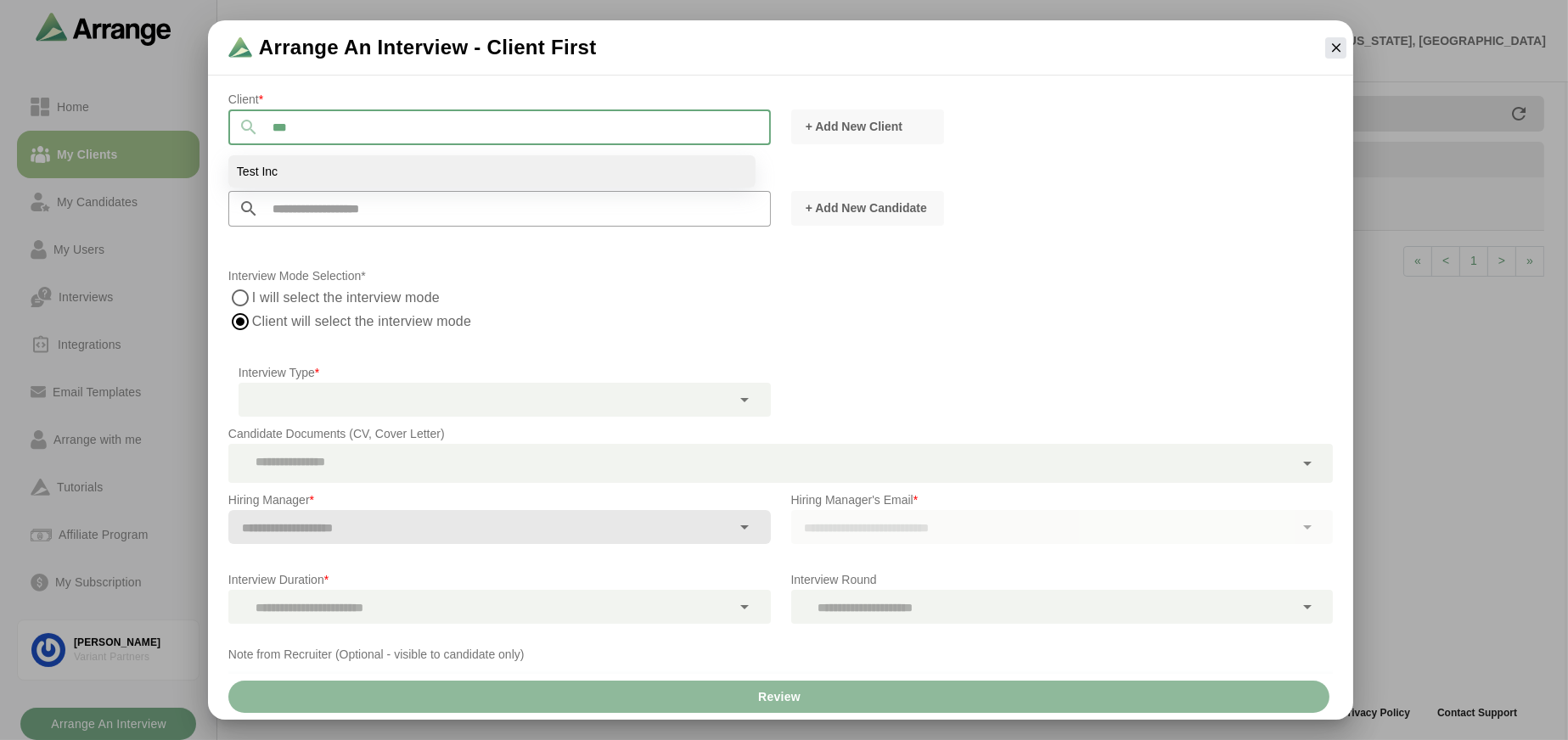
click at [336, 174] on li "Test Inc" at bounding box center [492, 171] width 528 height 33
type input "********"
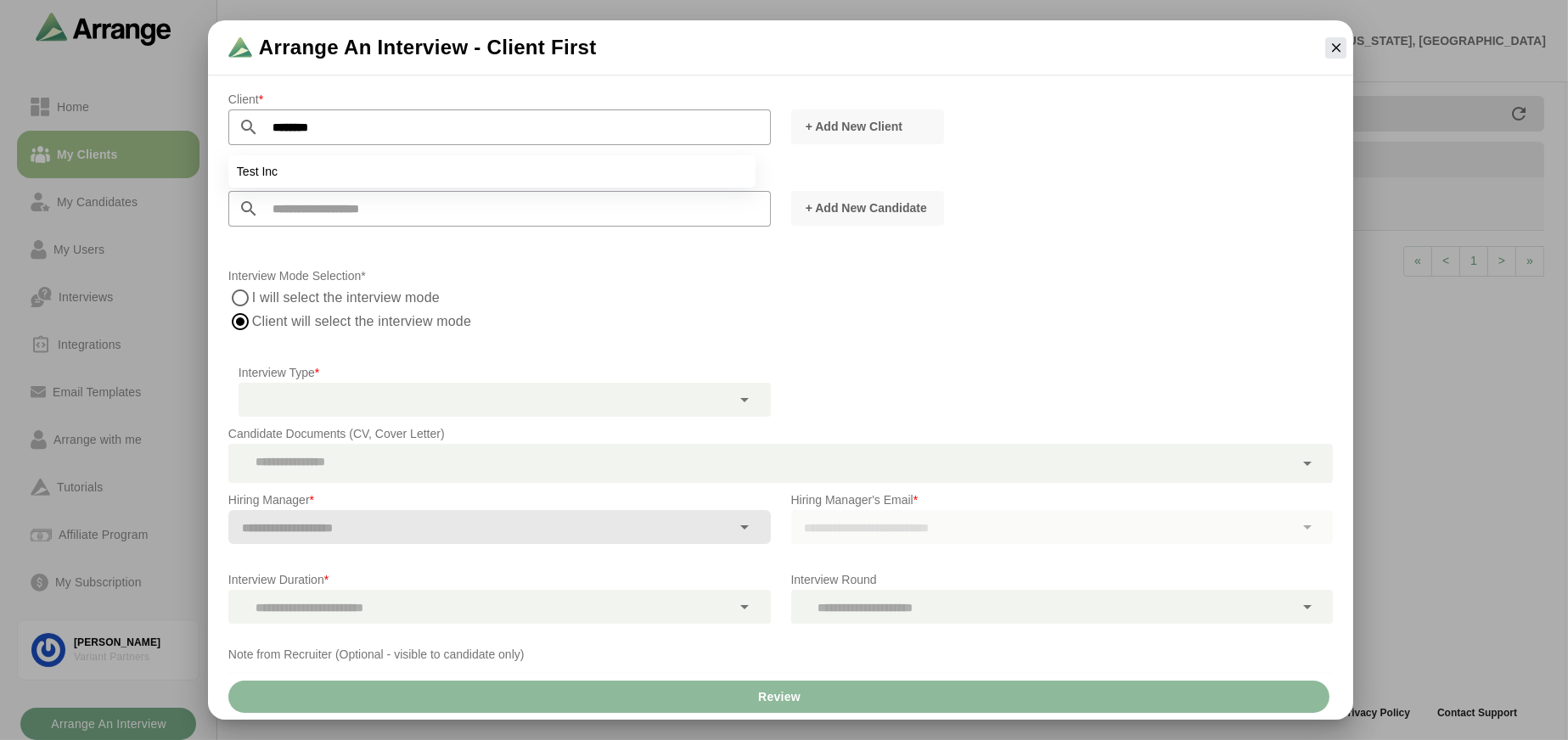
click at [456, 206] on input "text" at bounding box center [515, 209] width 512 height 35
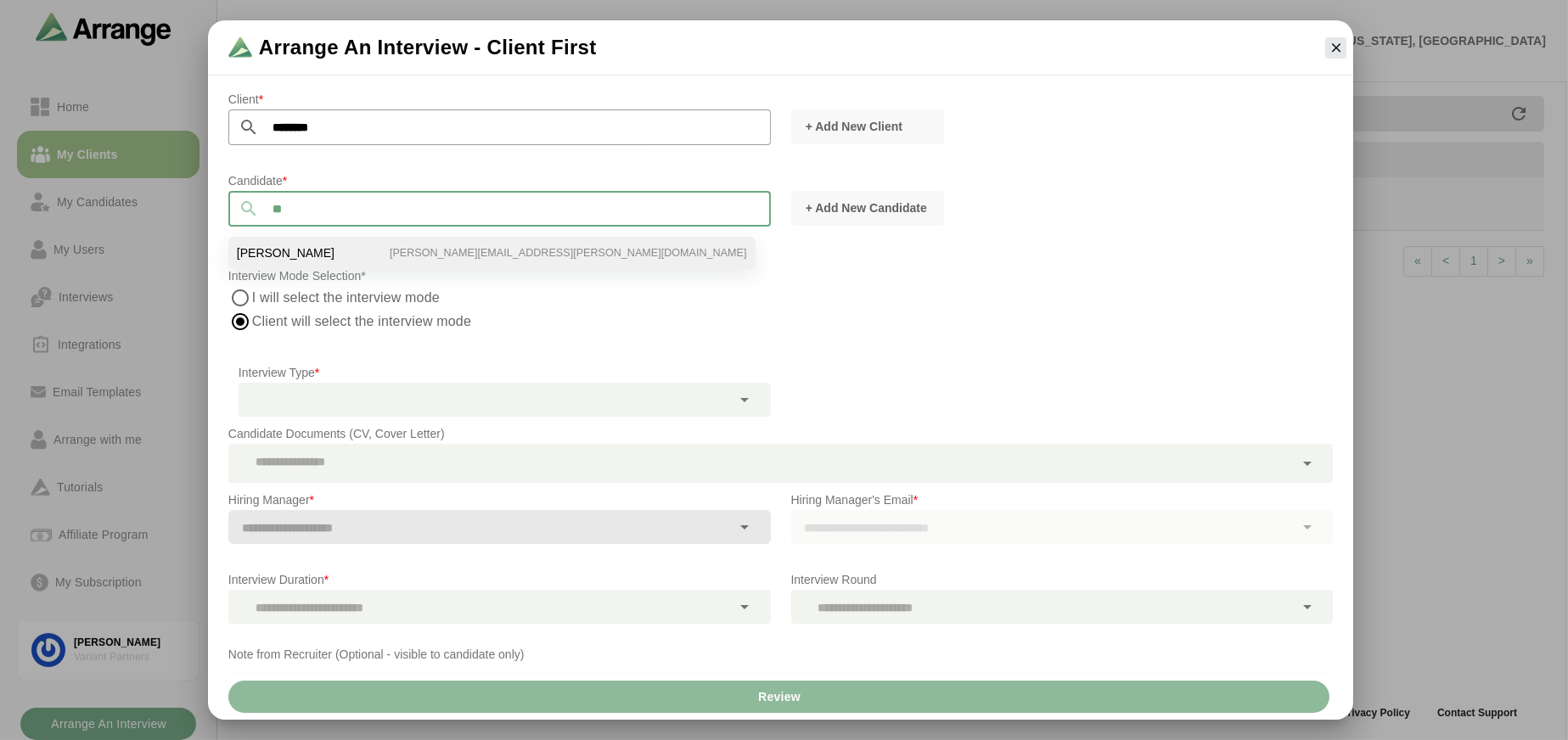
click at [325, 245] on li "Avery Bruno avery.bruno@icloud.com" at bounding box center [492, 253] width 528 height 33
type input "**********"
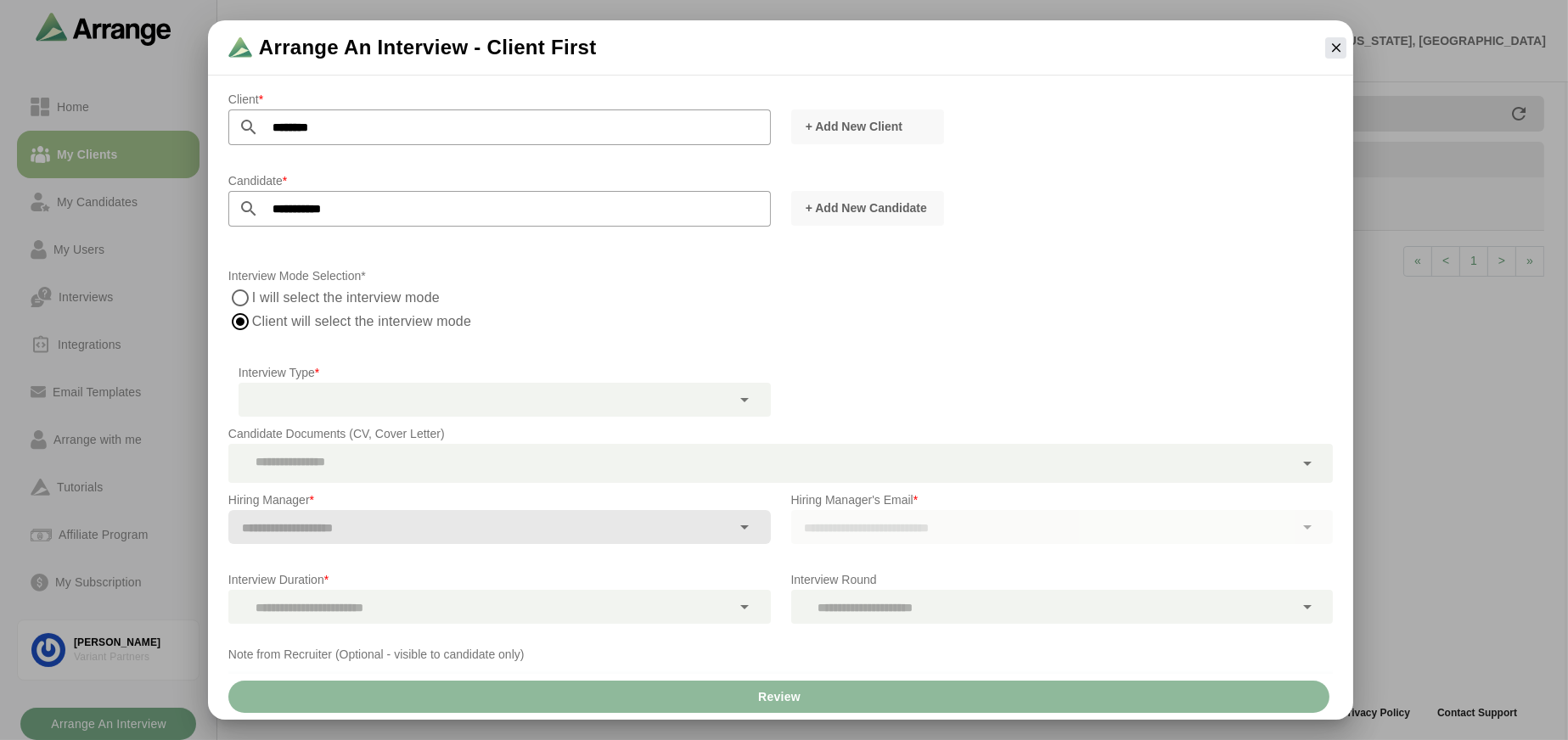
click at [669, 308] on div "I will select the interview mode Client will select the interview mode" at bounding box center [780, 309] width 1105 height 48
click at [382, 401] on div at bounding box center [485, 400] width 493 height 34
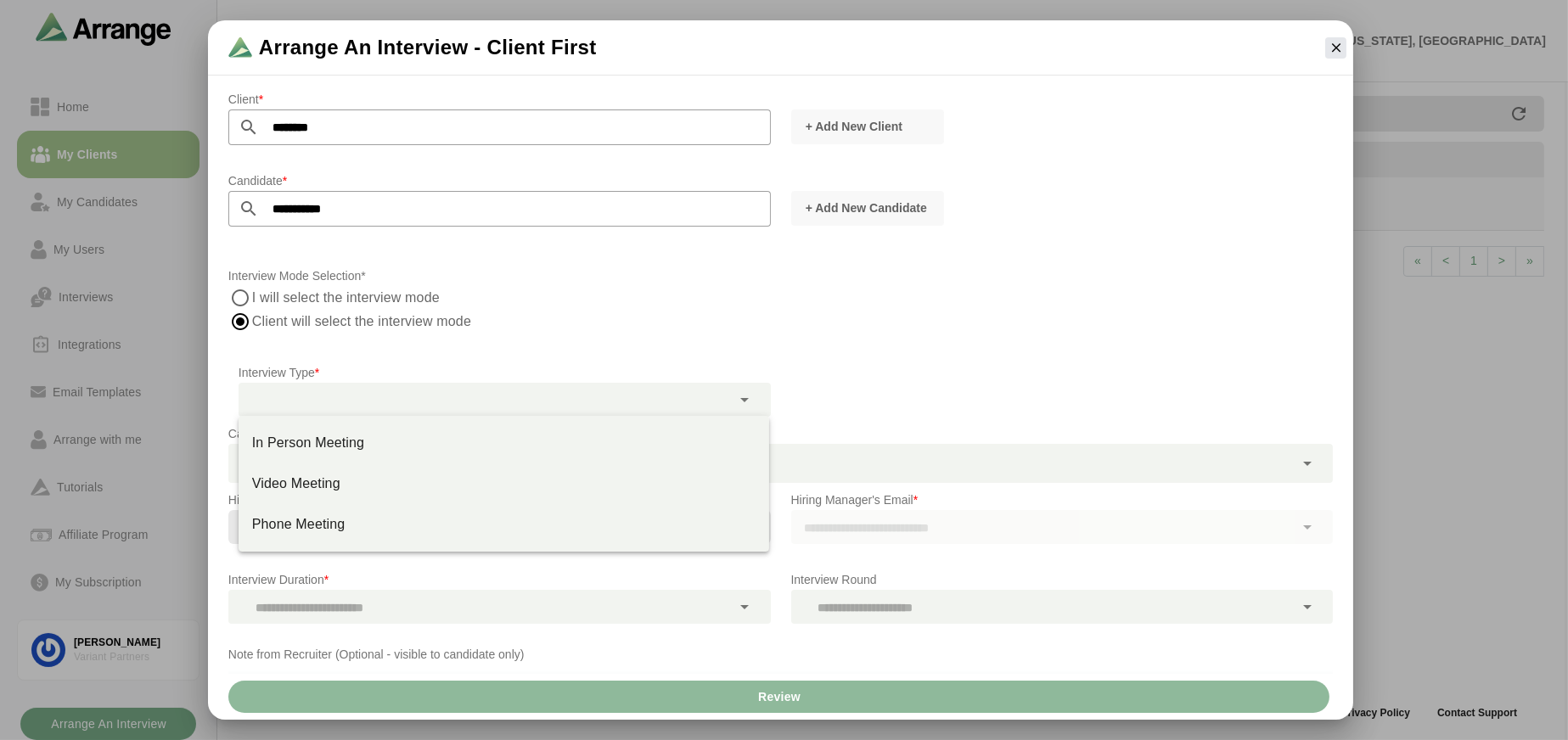
click at [489, 283] on p "Interview Mode Selection*" at bounding box center [780, 276] width 1105 height 21
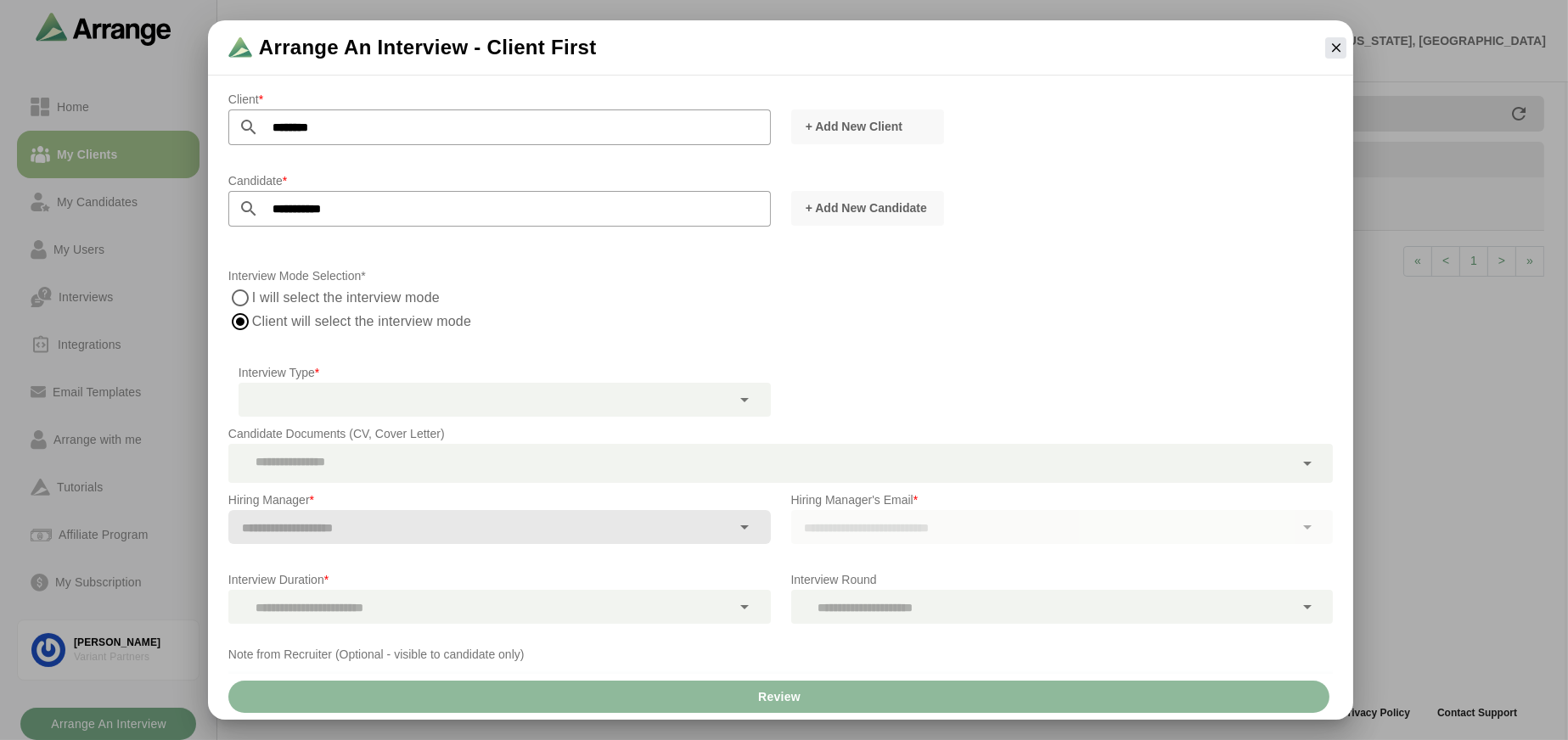
scroll to position [71, 0]
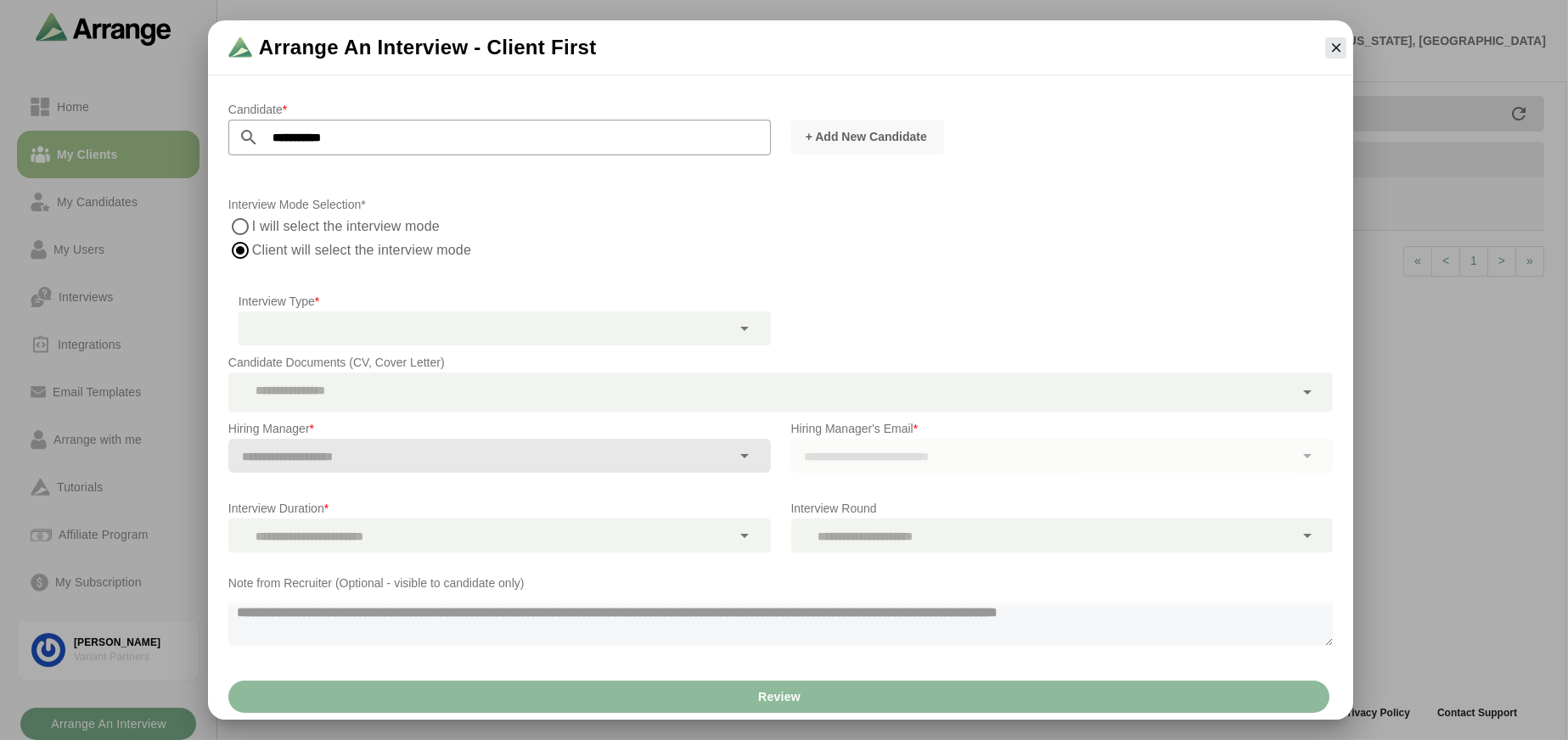
click at [552, 695] on div "Review" at bounding box center [780, 696] width 1145 height 46
click at [388, 329] on div at bounding box center [485, 328] width 493 height 34
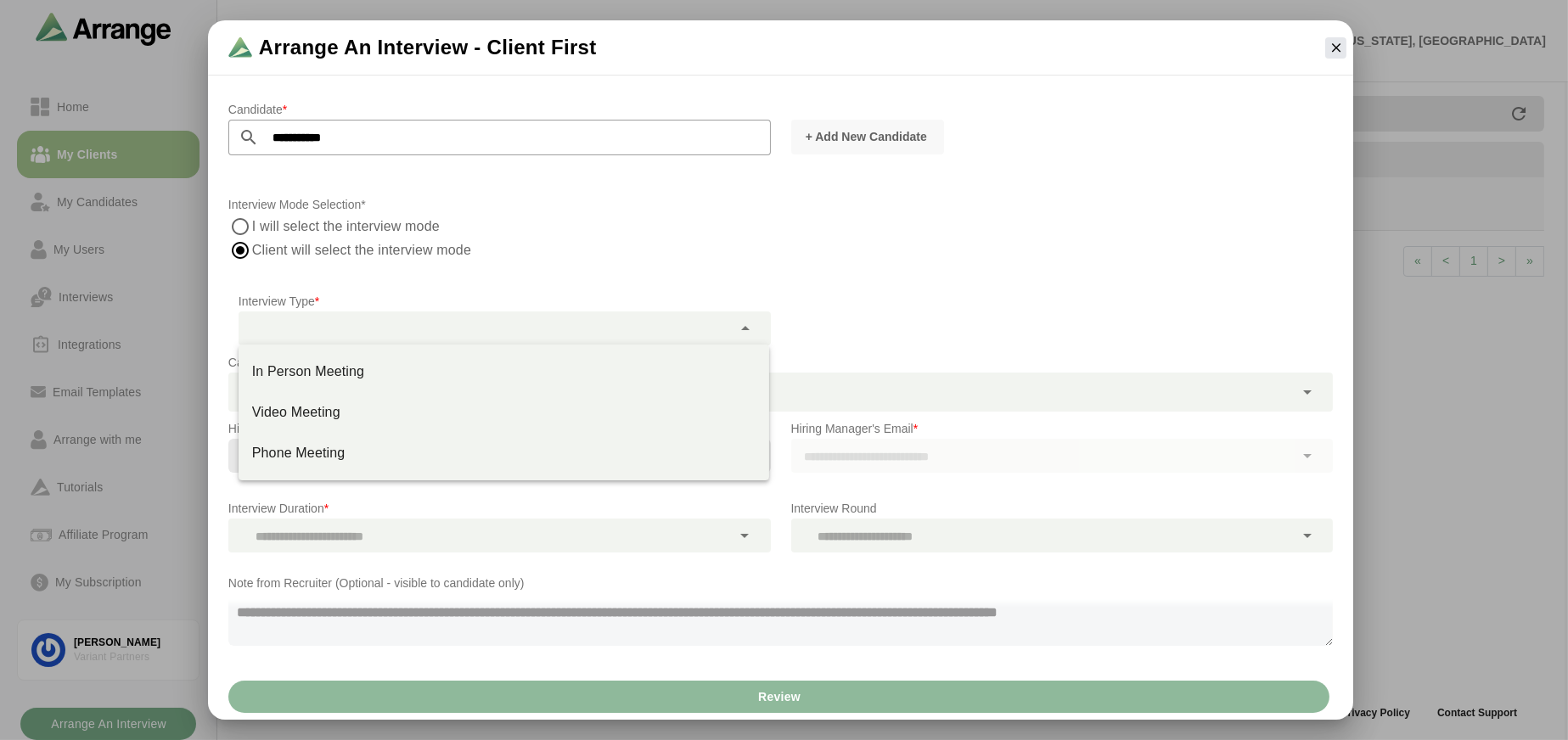
click at [339, 461] on div "Phone Meeting" at bounding box center [503, 453] width 503 height 21
type input "**********"
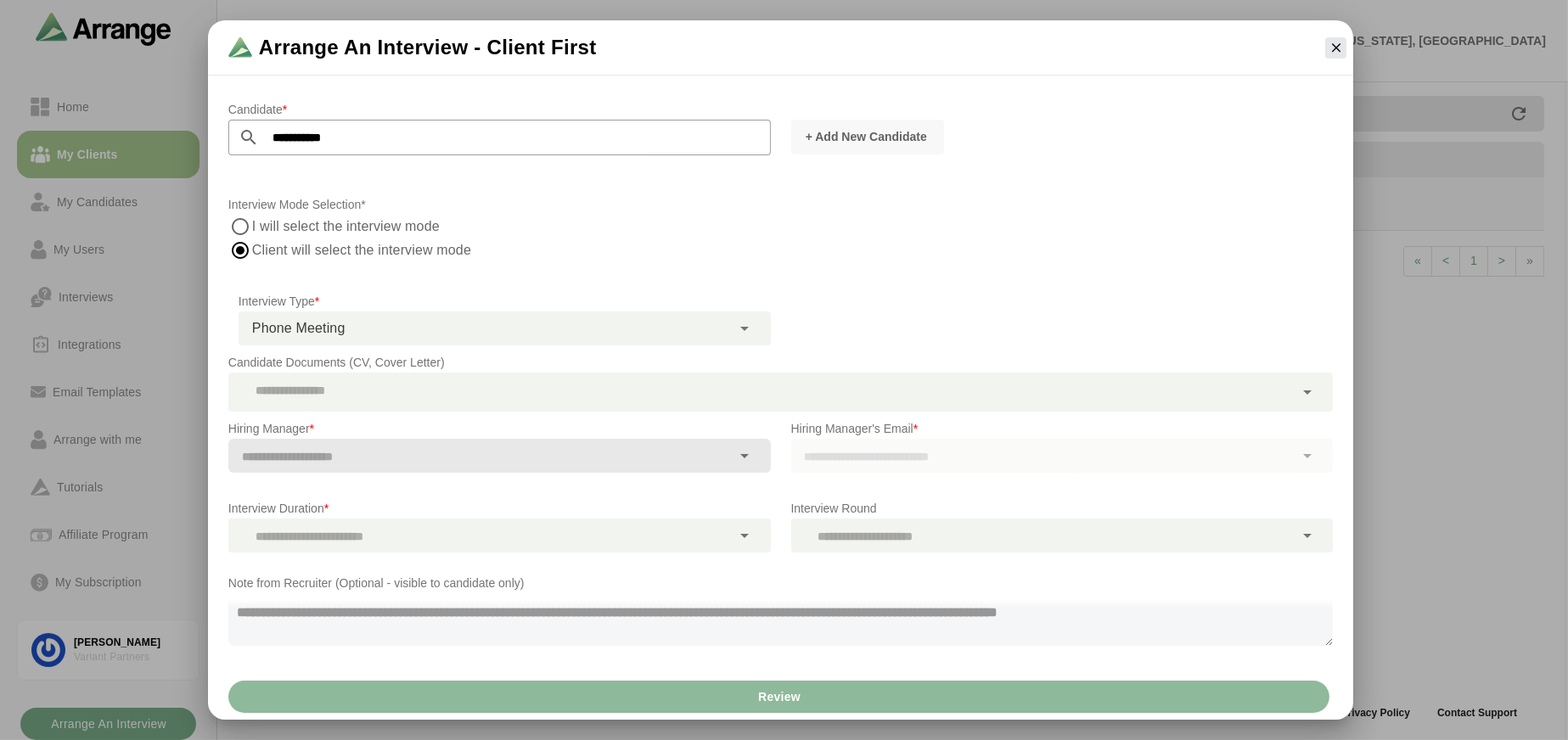
click at [530, 386] on div at bounding box center [761, 392] width 1066 height 39
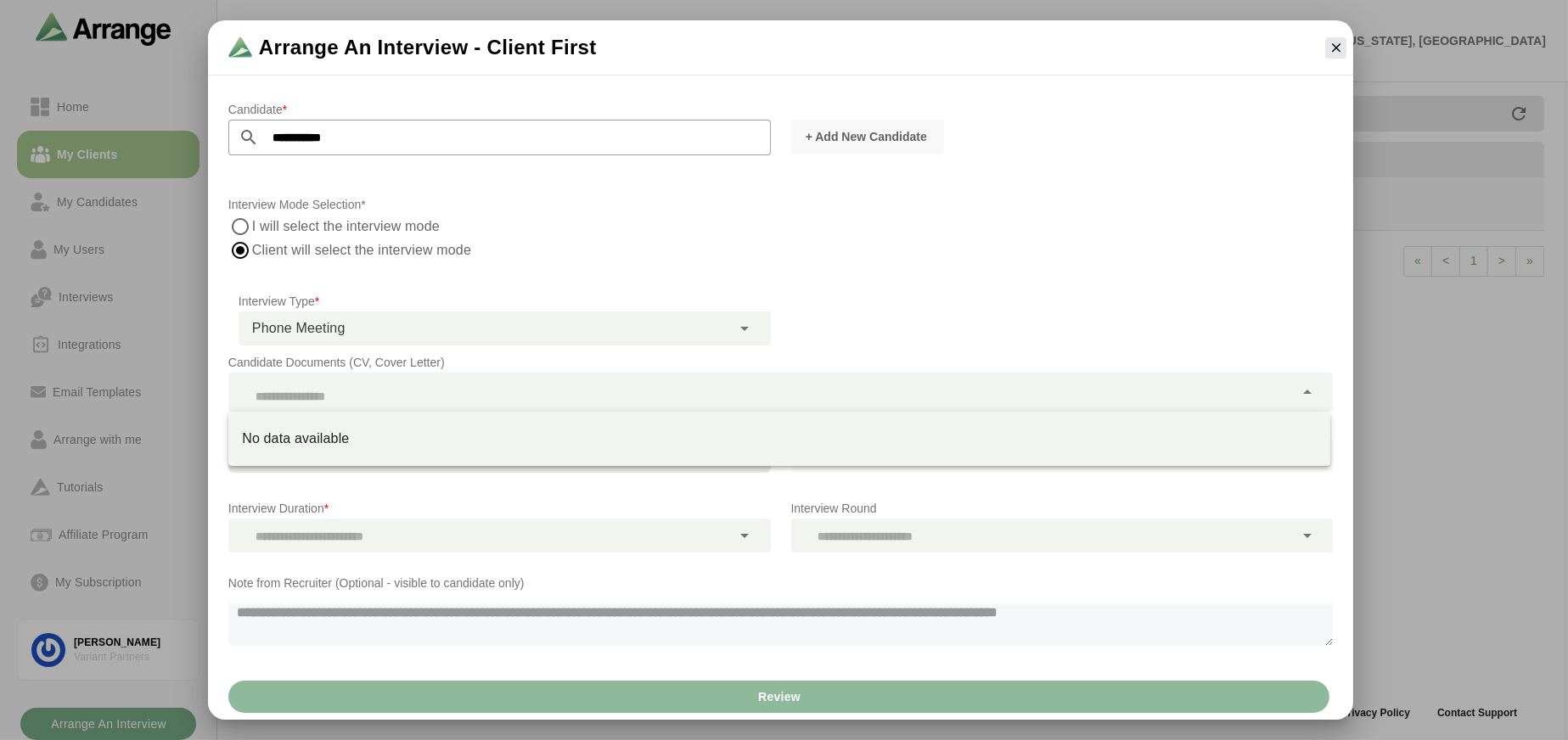
click at [263, 440] on div "No data available" at bounding box center [779, 439] width 1074 height 21
click at [552, 385] on div at bounding box center [761, 392] width 1066 height 39
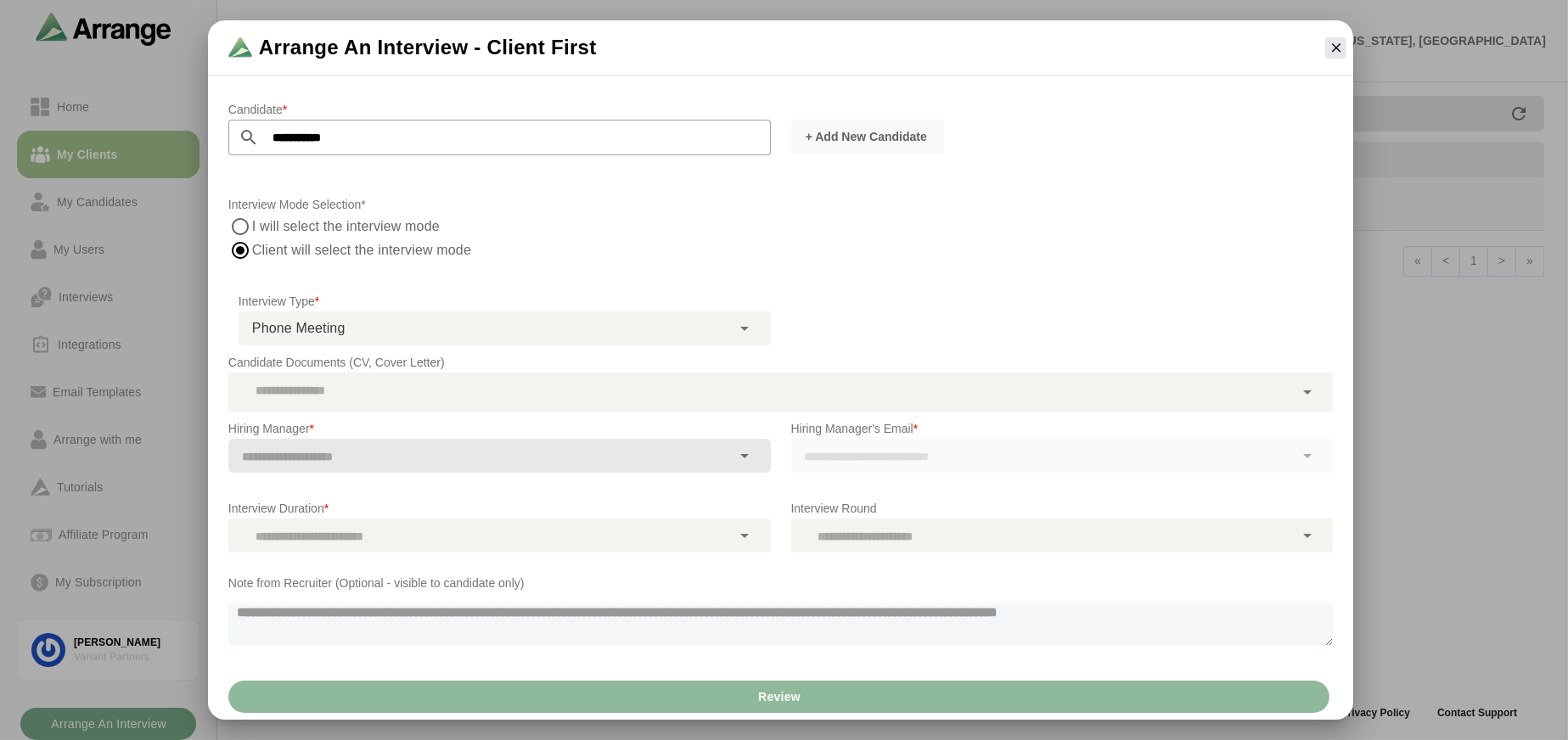
click at [690, 432] on p "Hiring Manager *" at bounding box center [500, 429] width 543 height 21
click at [658, 439] on div at bounding box center [480, 456] width 503 height 34
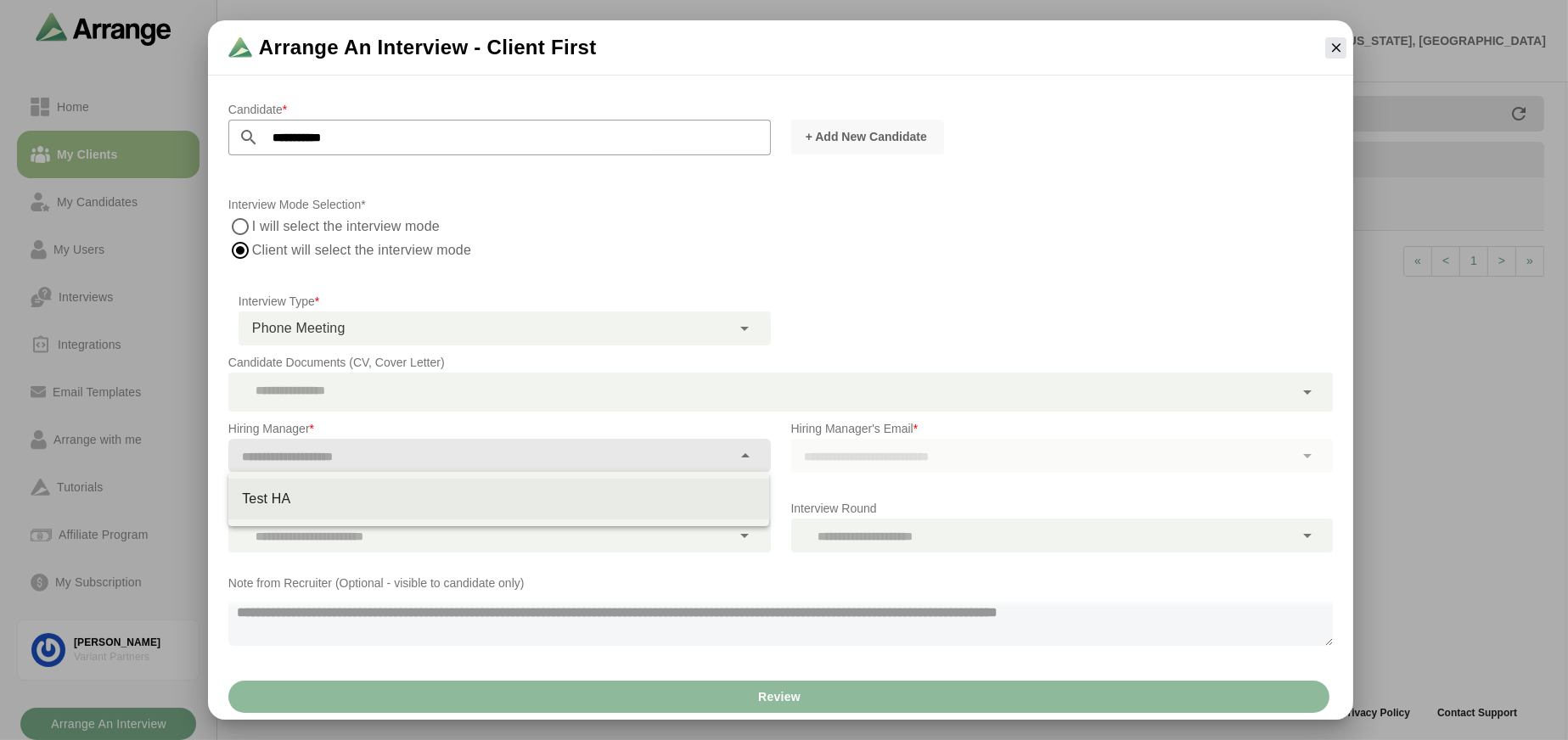
click at [469, 514] on div "Test HA" at bounding box center [499, 500] width 541 height 41
type input "*******"
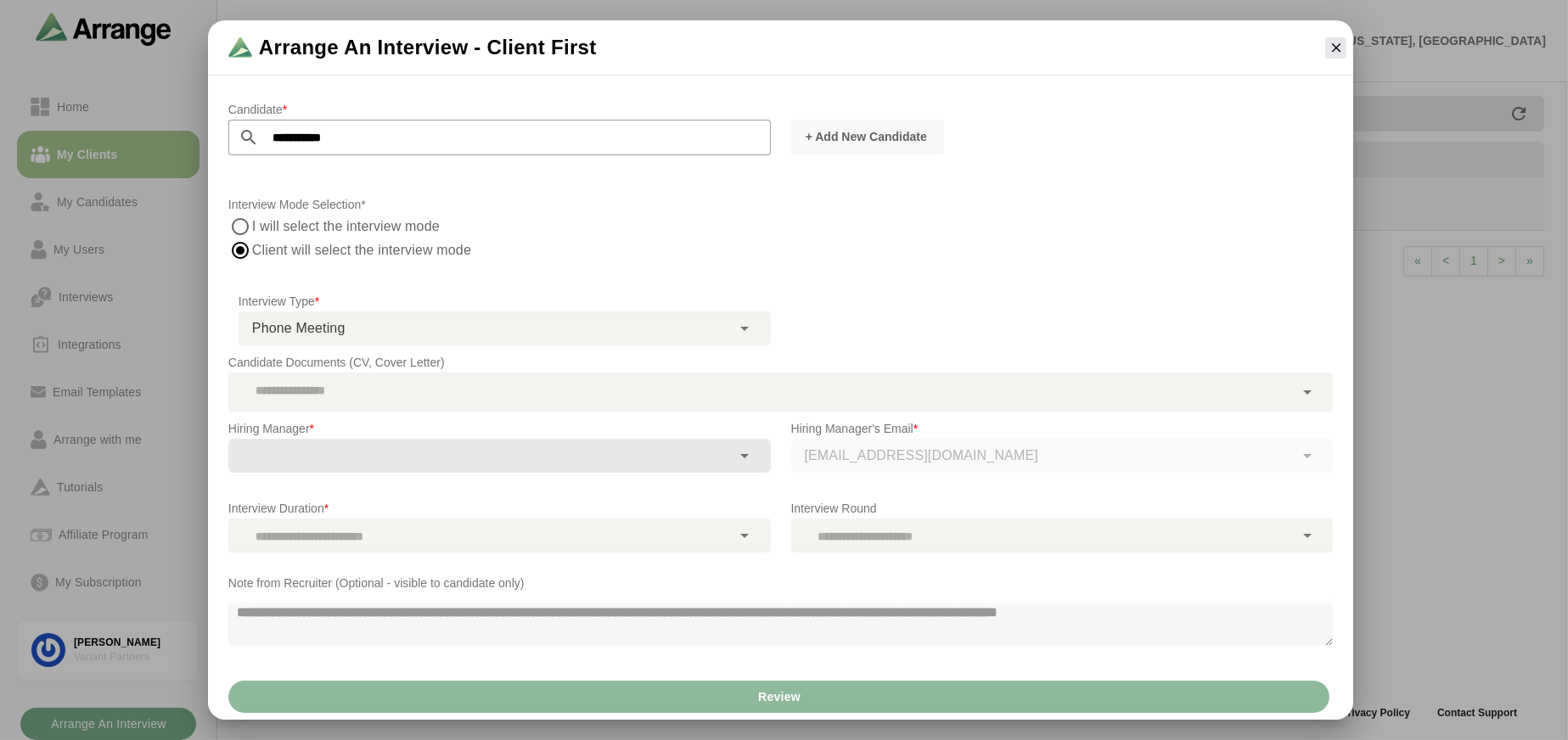
click at [362, 534] on div at bounding box center [480, 535] width 503 height 34
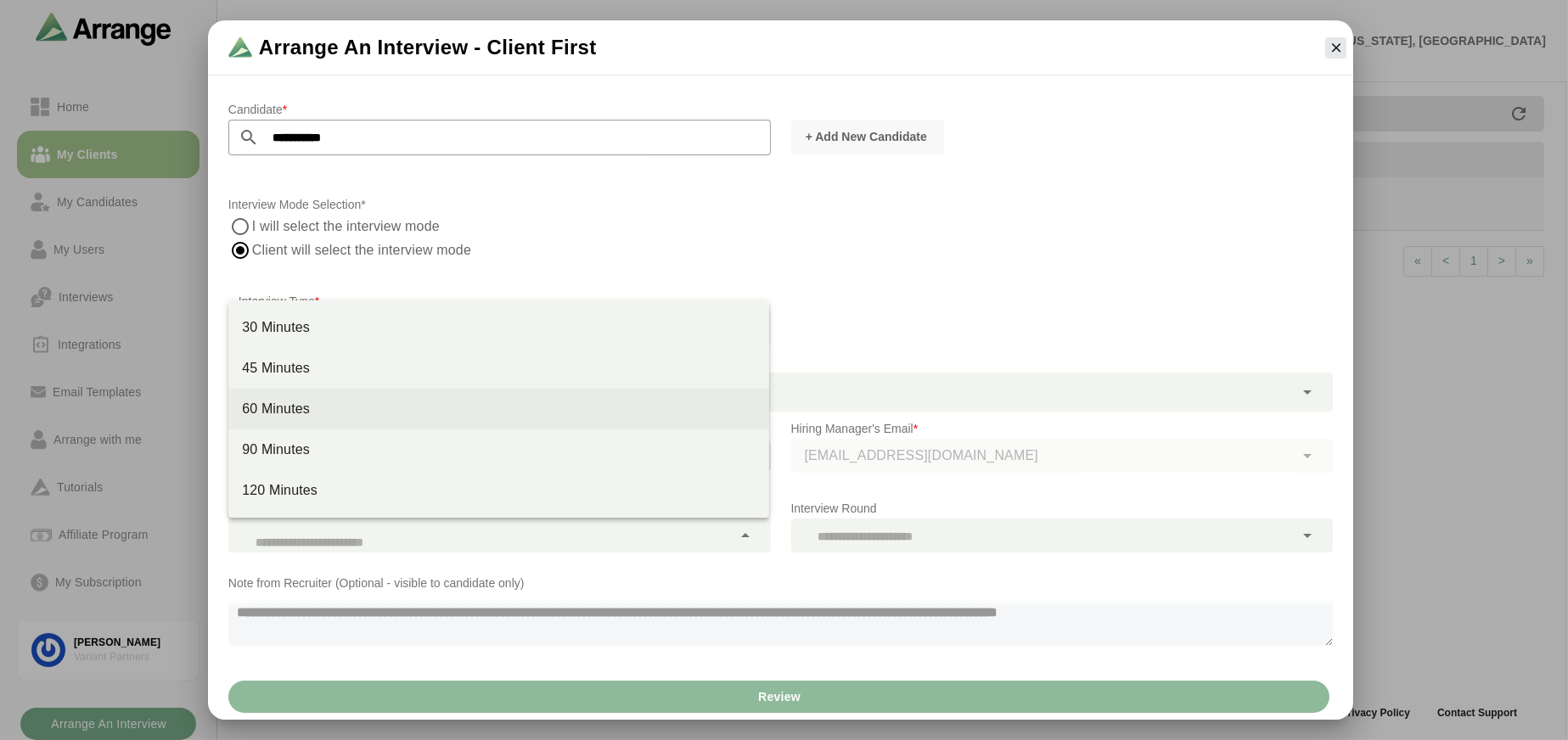
click at [340, 404] on div "60 Minutes" at bounding box center [499, 409] width 514 height 21
type input "****"
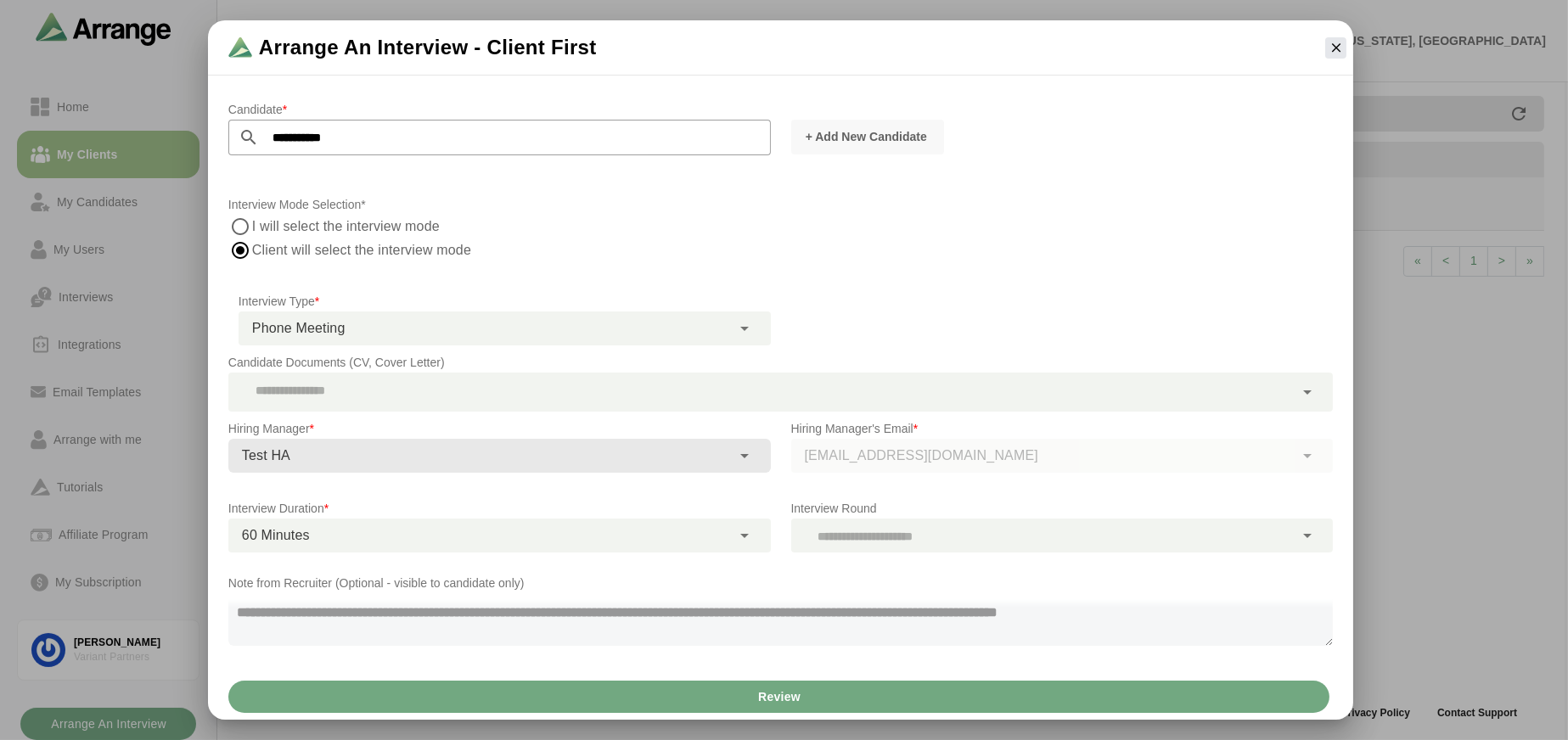
click at [584, 699] on button "Review" at bounding box center [778, 696] width 1101 height 33
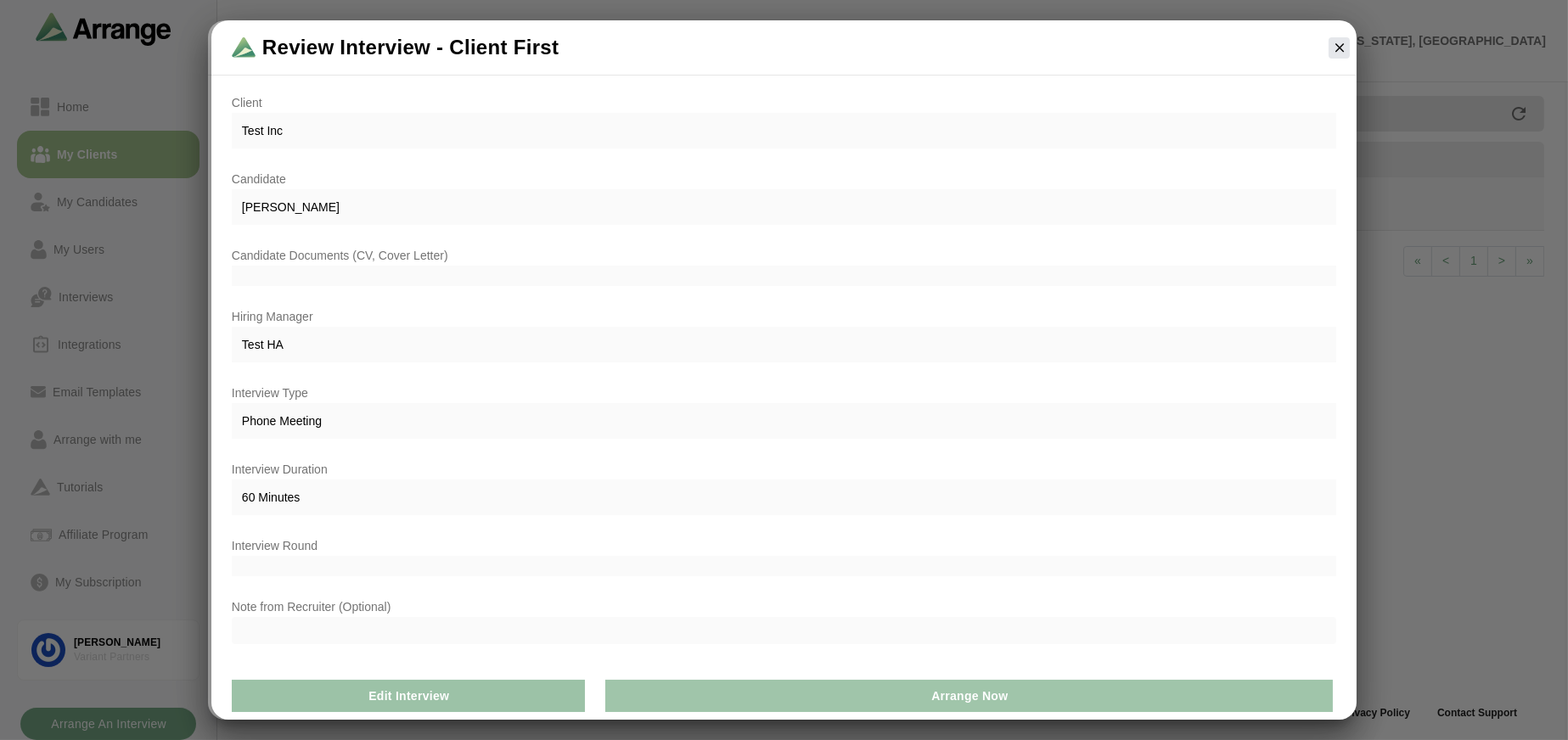
click at [724, 704] on button "Arrange Now" at bounding box center [969, 695] width 727 height 33
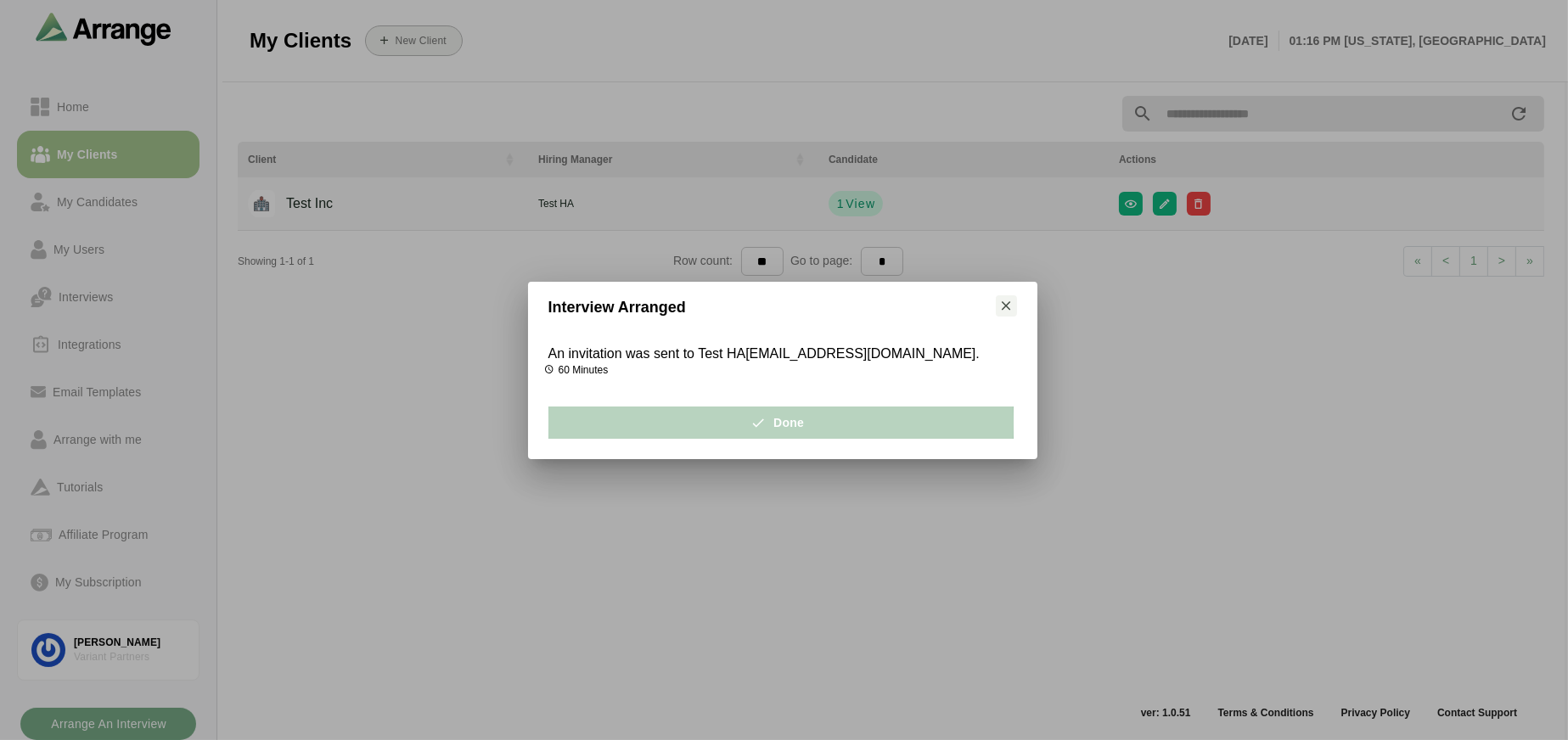
click at [813, 423] on button "Done" at bounding box center [780, 422] width 465 height 33
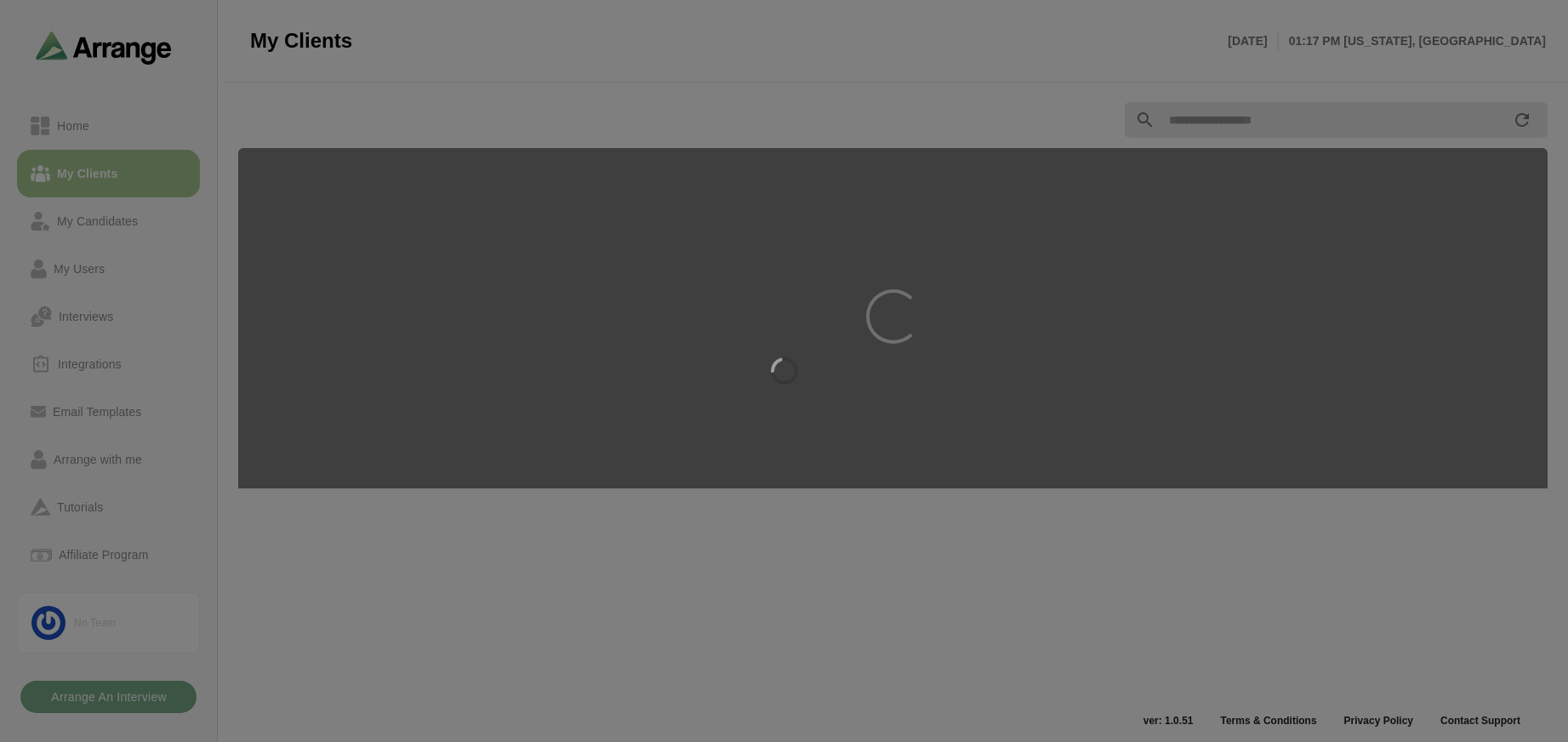
scroll to position [5, 0]
